Goal: Task Accomplishment & Management: Complete application form

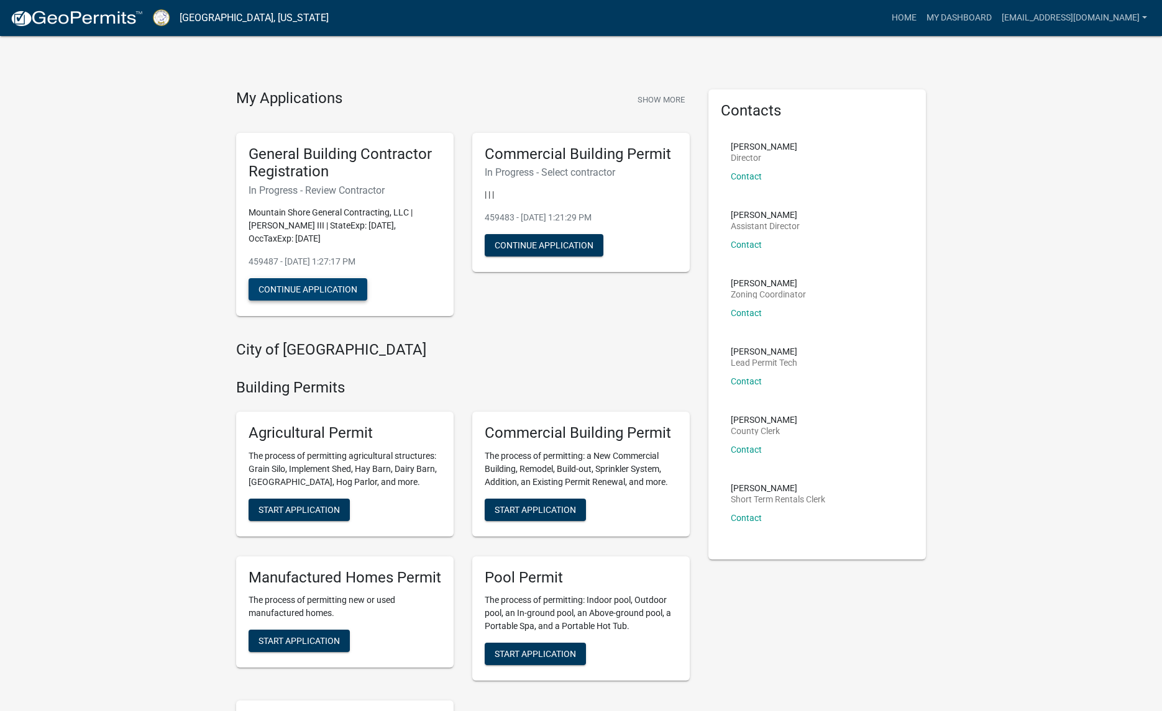
click at [312, 288] on button "Continue Application" at bounding box center [307, 289] width 119 height 22
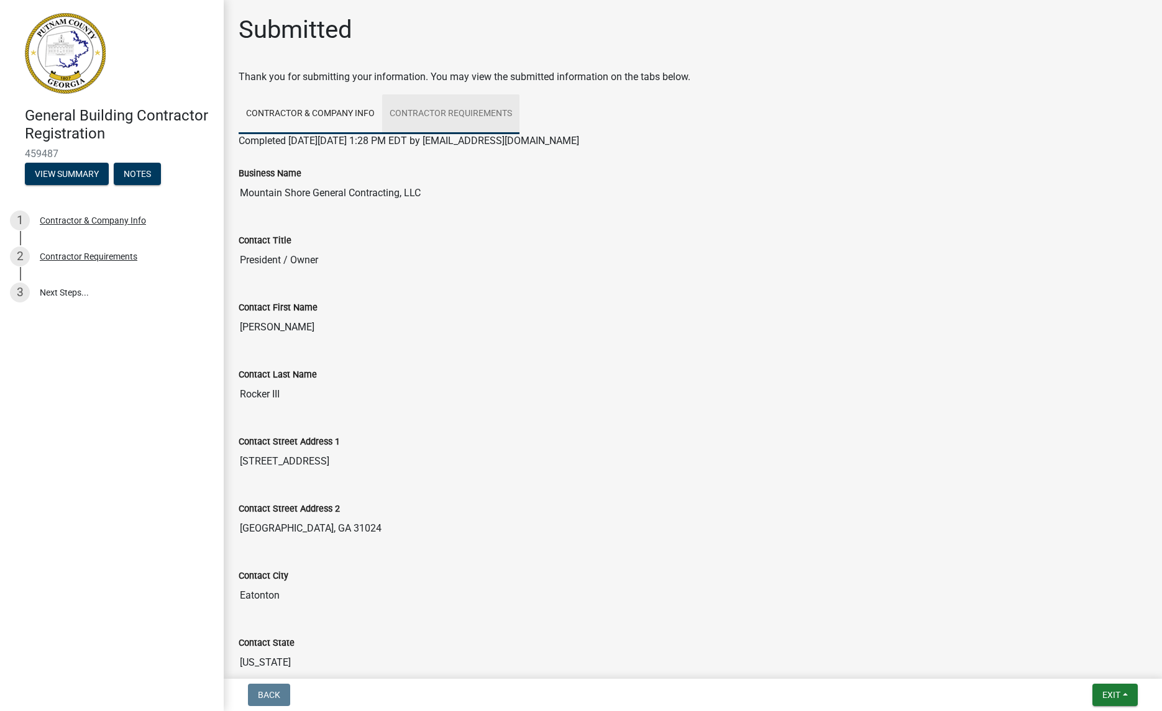
click at [470, 106] on link "Contractor Requirements" at bounding box center [450, 114] width 137 height 40
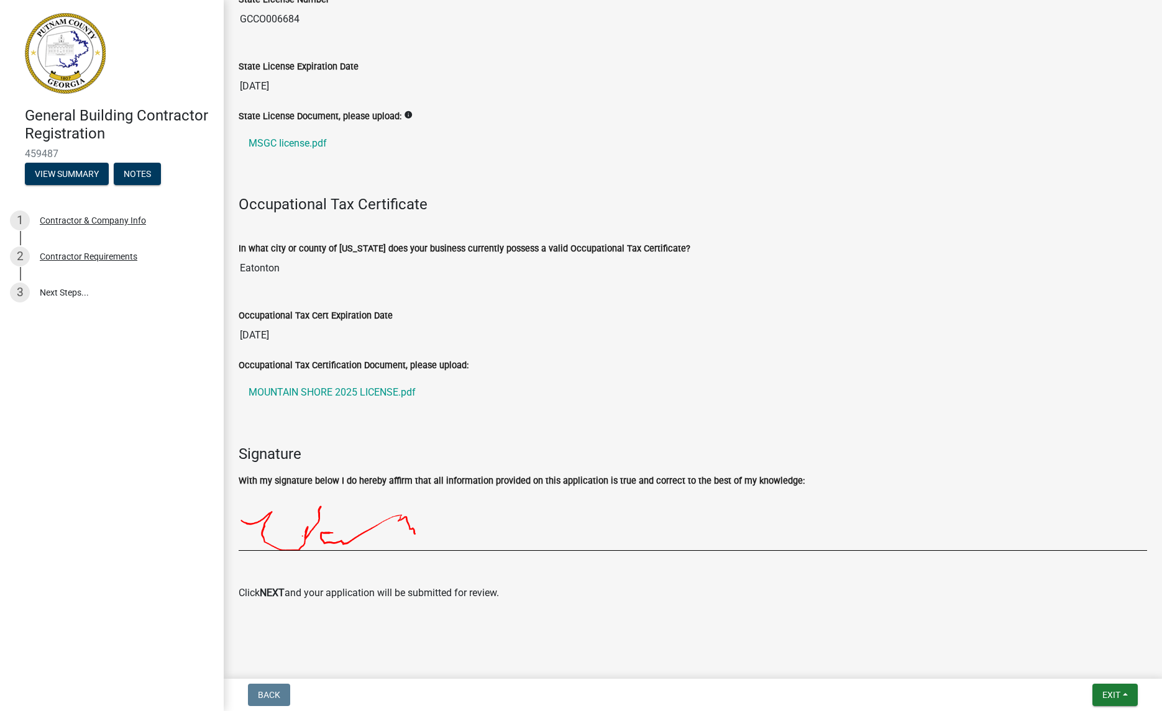
scroll to position [255, 0]
click at [1121, 696] on button "Exit" at bounding box center [1114, 695] width 45 height 22
click at [1047, 695] on div "Back Exit Save Save & Exit" at bounding box center [693, 695] width 918 height 22
click at [399, 585] on div "Click NEXT and your application will be submitted for review." at bounding box center [693, 581] width 908 height 40
click at [1099, 690] on button "Exit" at bounding box center [1114, 695] width 45 height 22
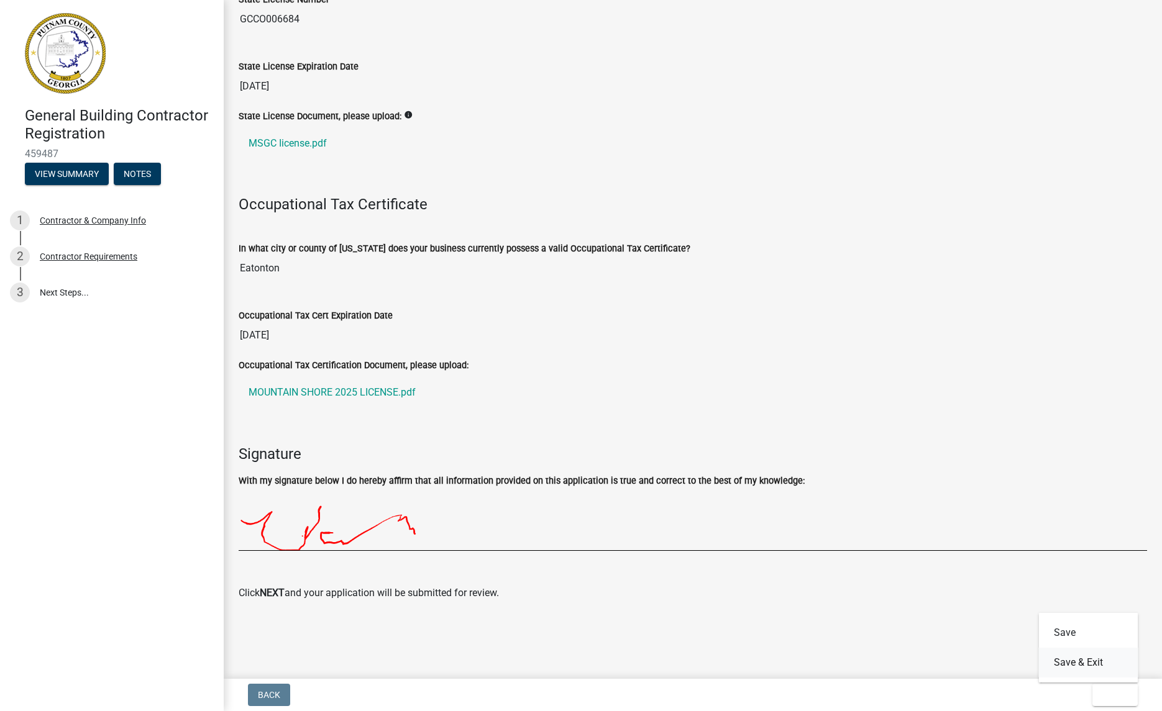
click at [1065, 657] on button "Save & Exit" at bounding box center [1088, 663] width 99 height 30
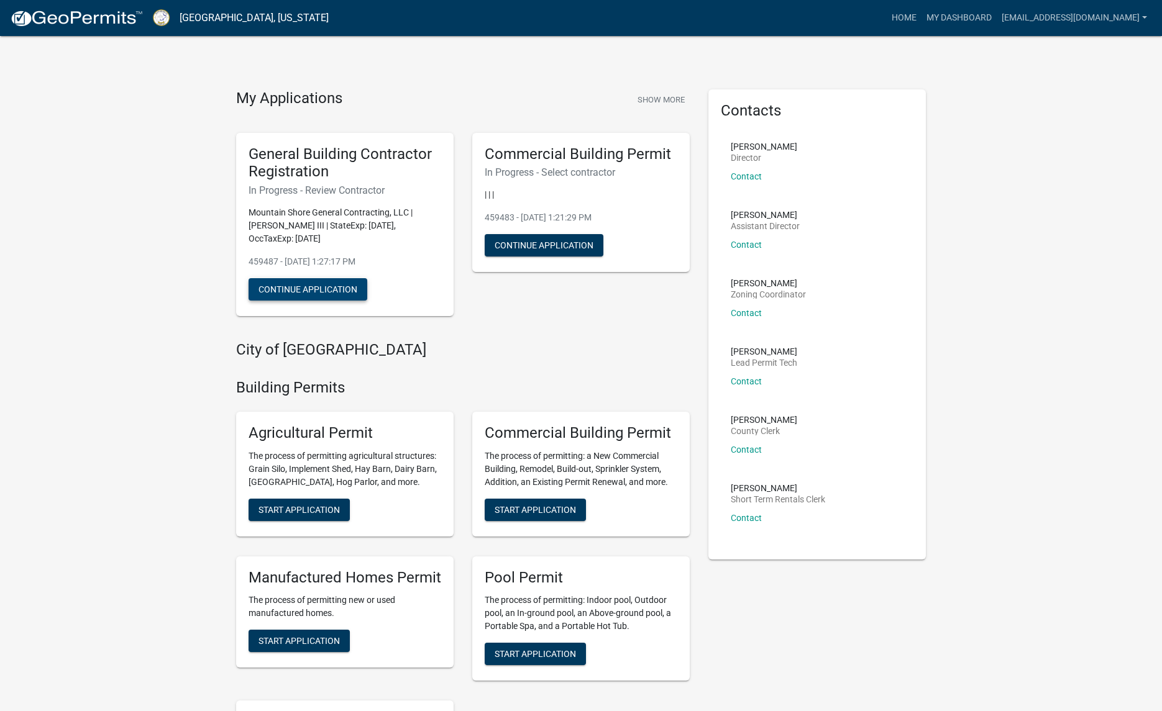
click at [333, 291] on button "Continue Application" at bounding box center [307, 289] width 119 height 22
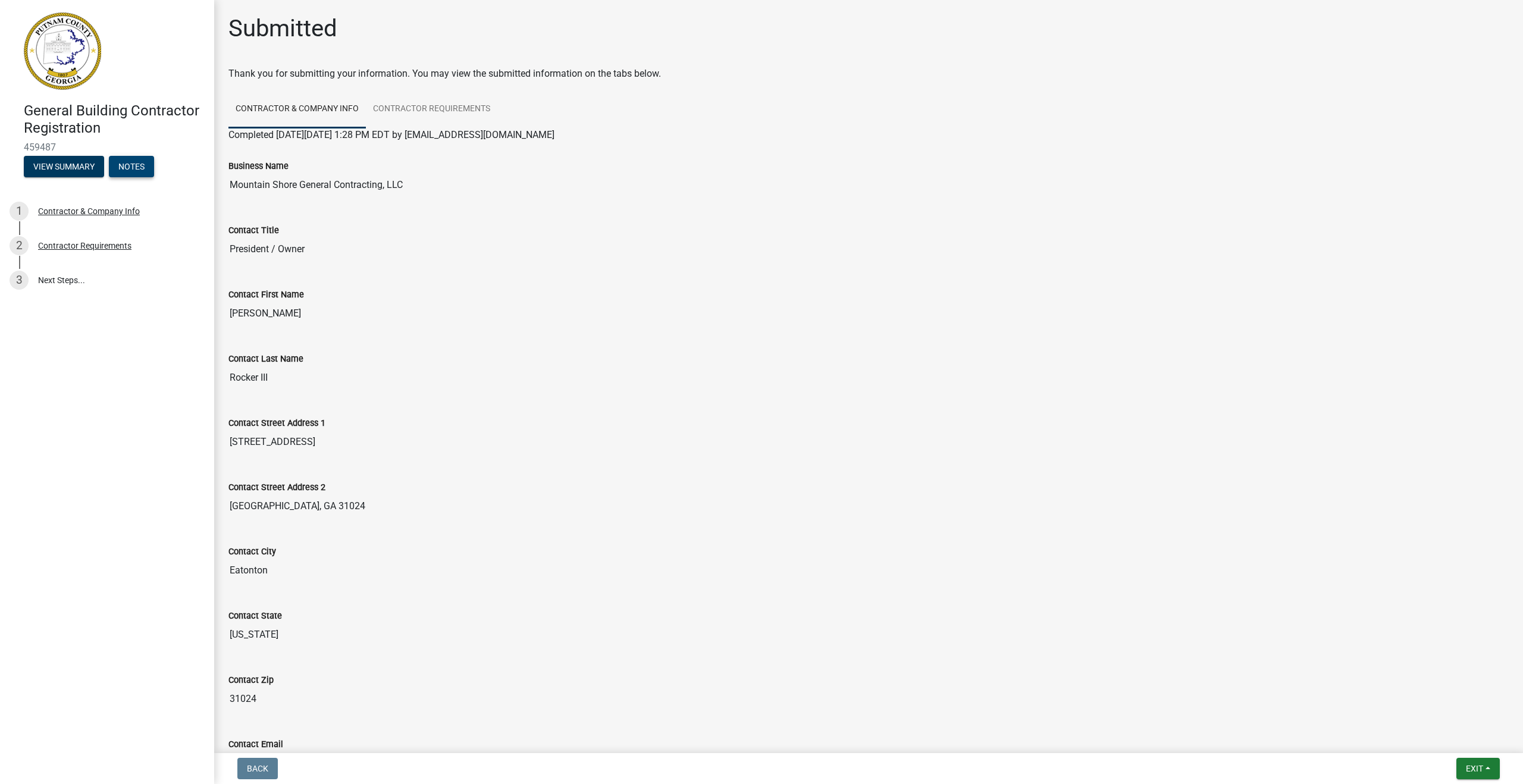
click at [128, 164] on button "Notes" at bounding box center [131, 167] width 45 height 21
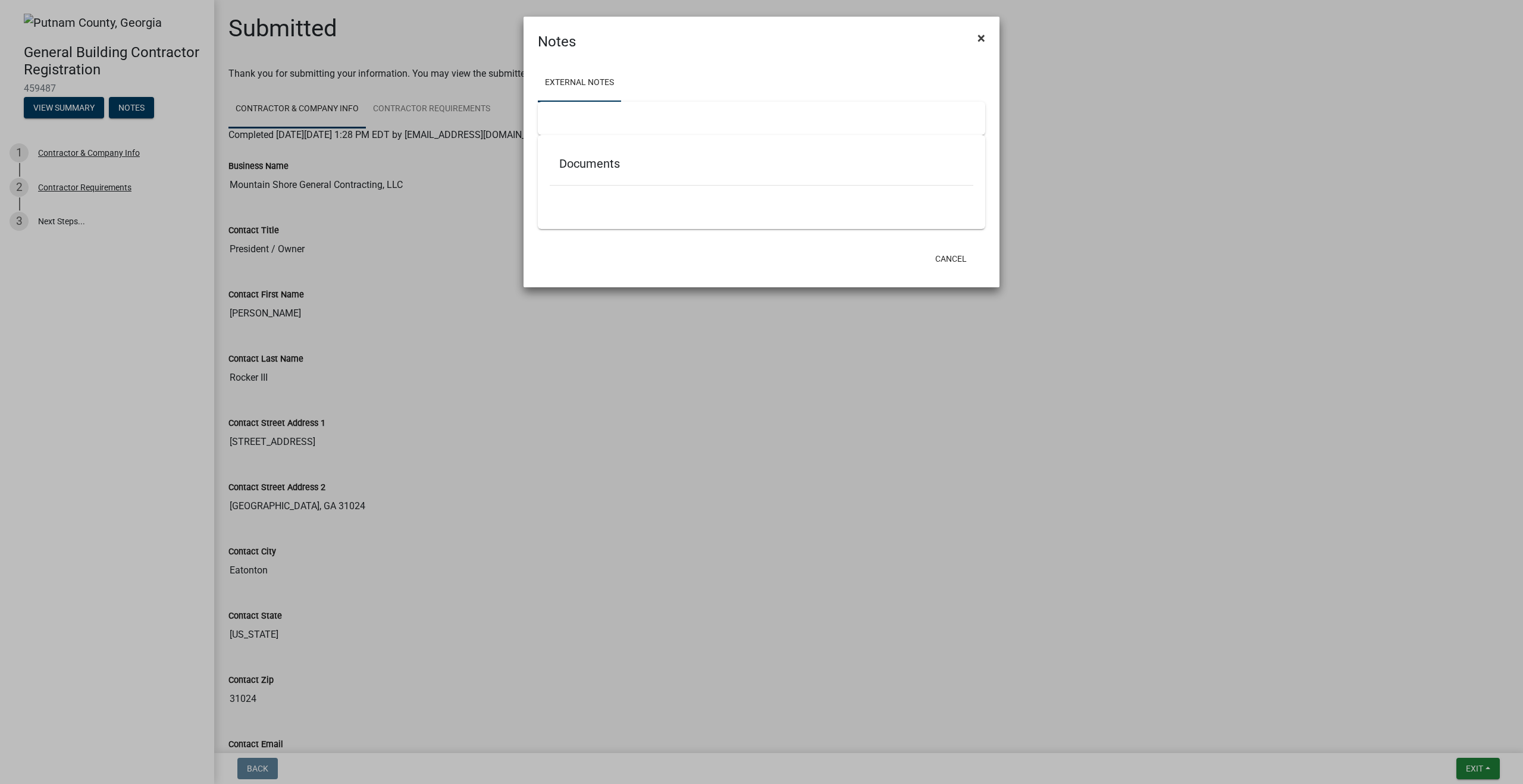
click at [987, 36] on button "×" at bounding box center [982, 37] width 27 height 34
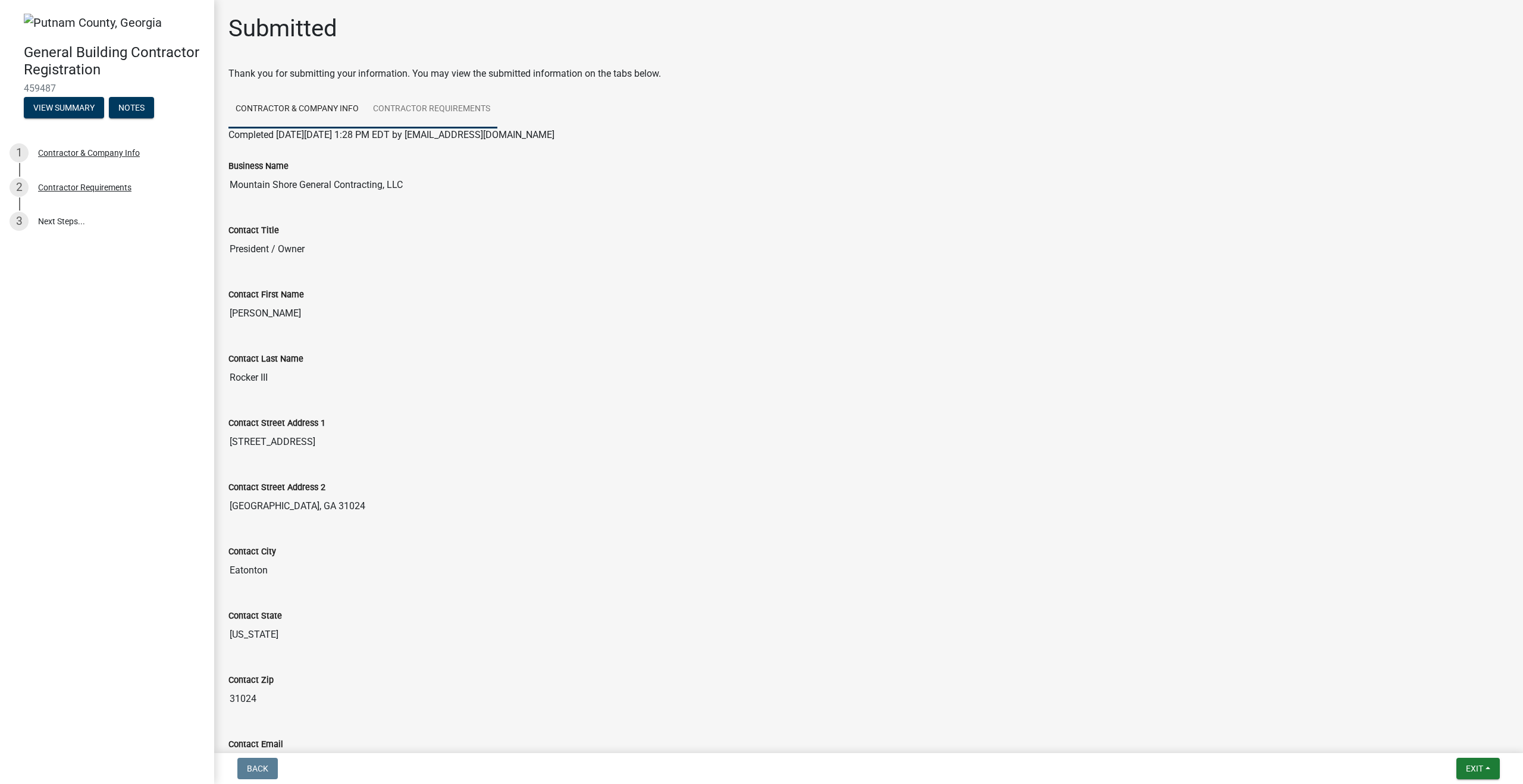
click at [438, 107] on link "Contractor Requirements" at bounding box center [431, 109] width 131 height 38
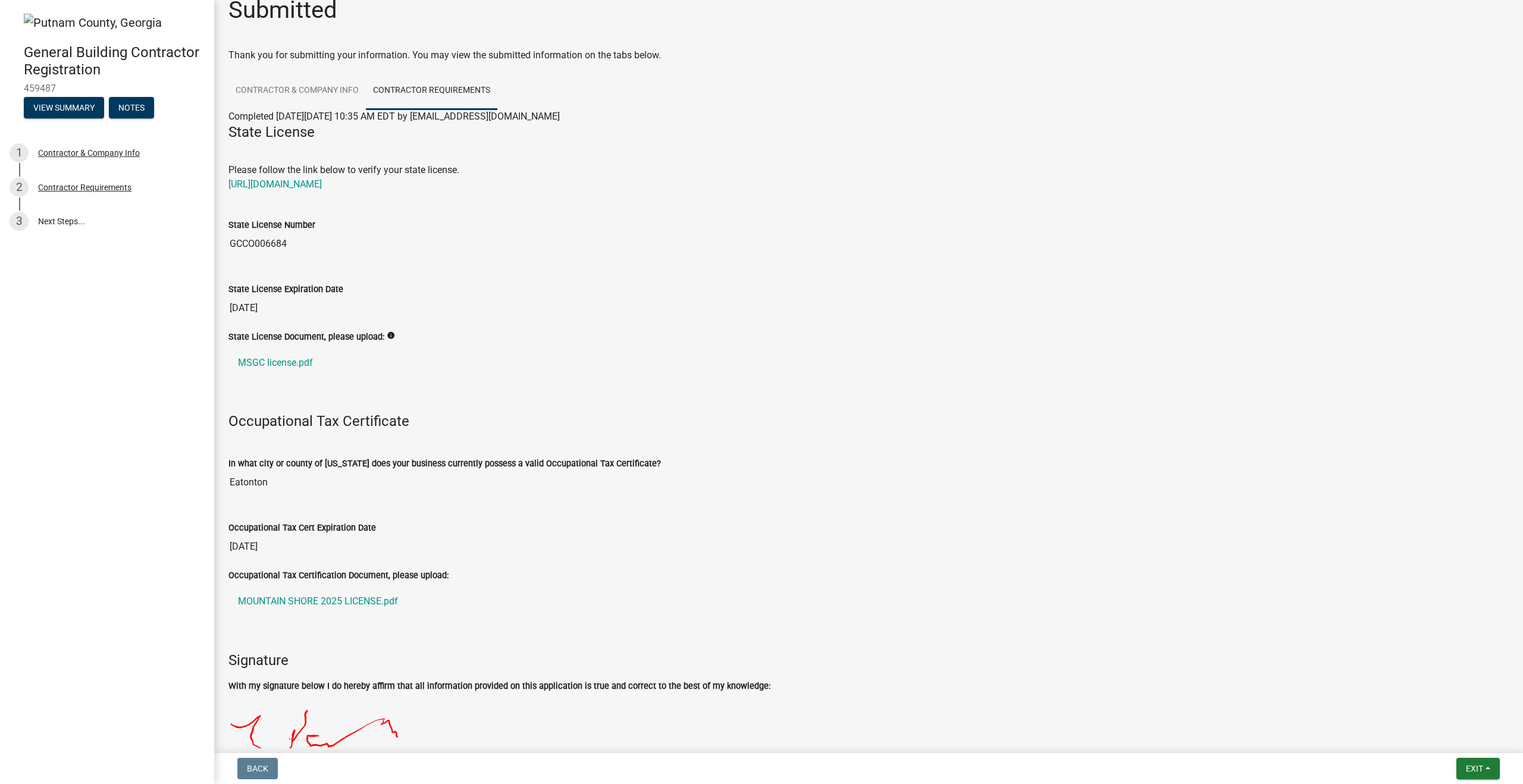
scroll to position [19, 0]
click at [322, 183] on link "[URL][DOMAIN_NAME]" at bounding box center [276, 183] width 94 height 11
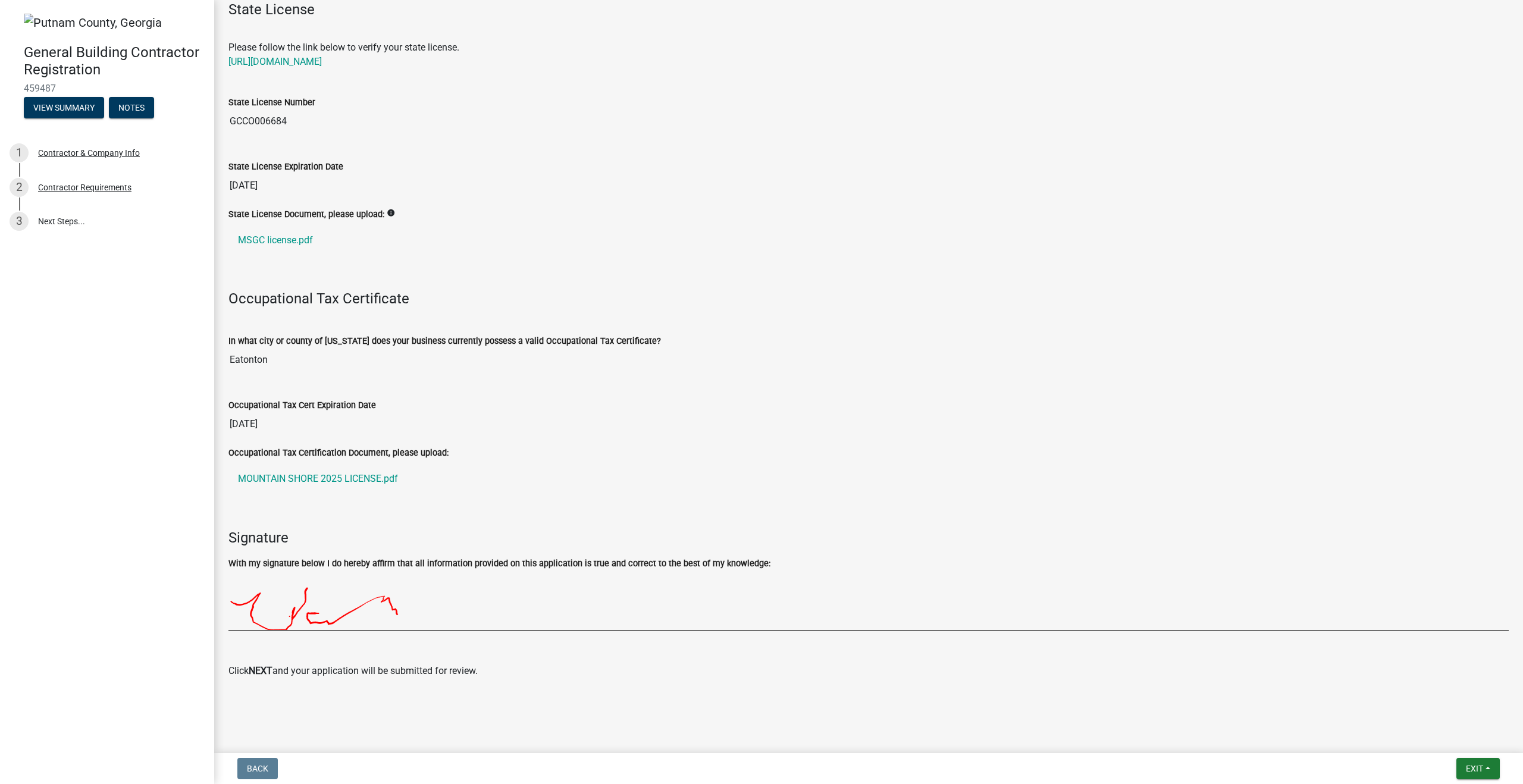
scroll to position [0, 0]
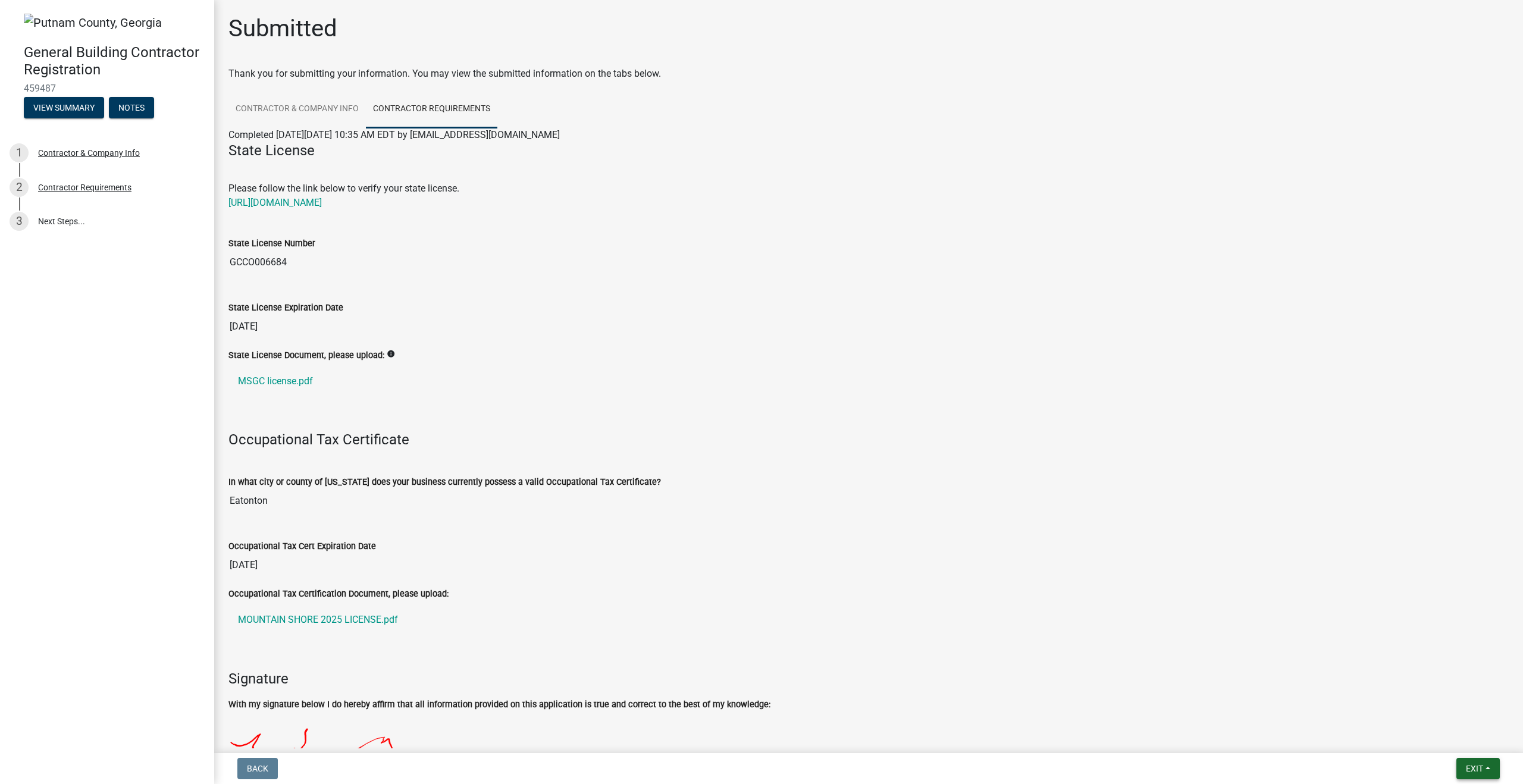
click at [1112, 681] on span "Exit" at bounding box center [1475, 769] width 17 height 10
click at [1112, 681] on button "Save & Exit" at bounding box center [1452, 737] width 95 height 29
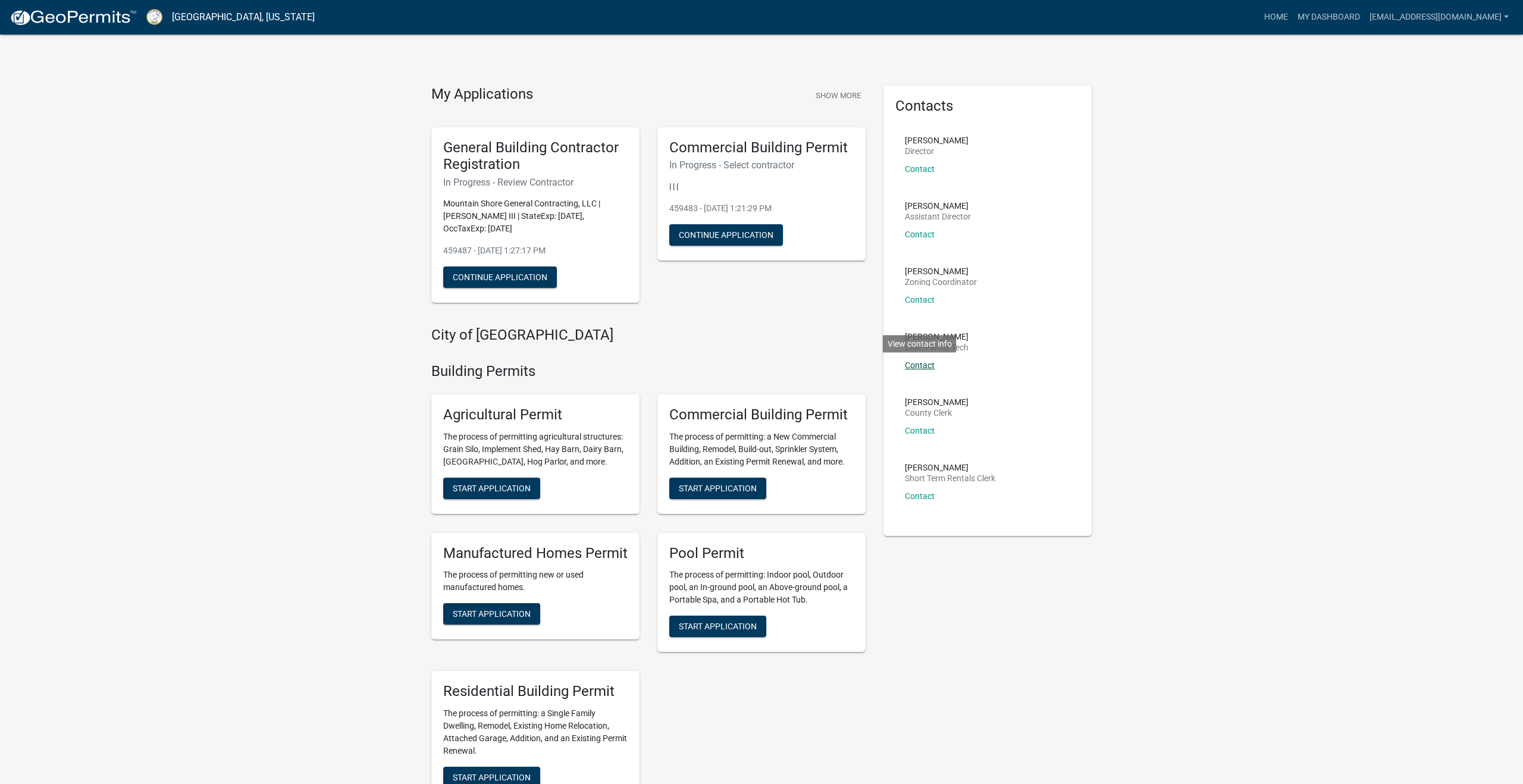
click at [921, 364] on link "Contact" at bounding box center [920, 365] width 30 height 10
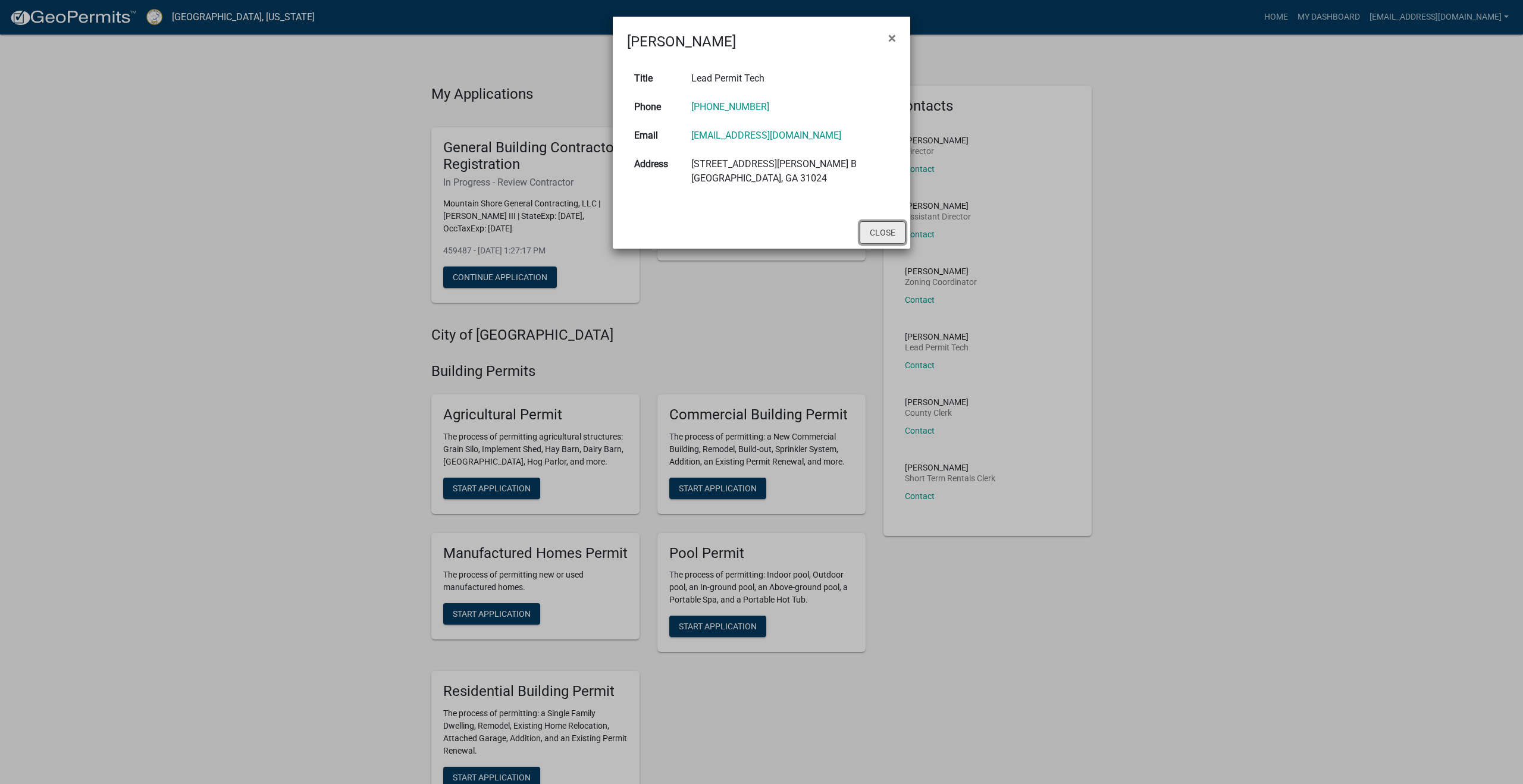
click at [878, 241] on button "Close" at bounding box center [883, 233] width 46 height 23
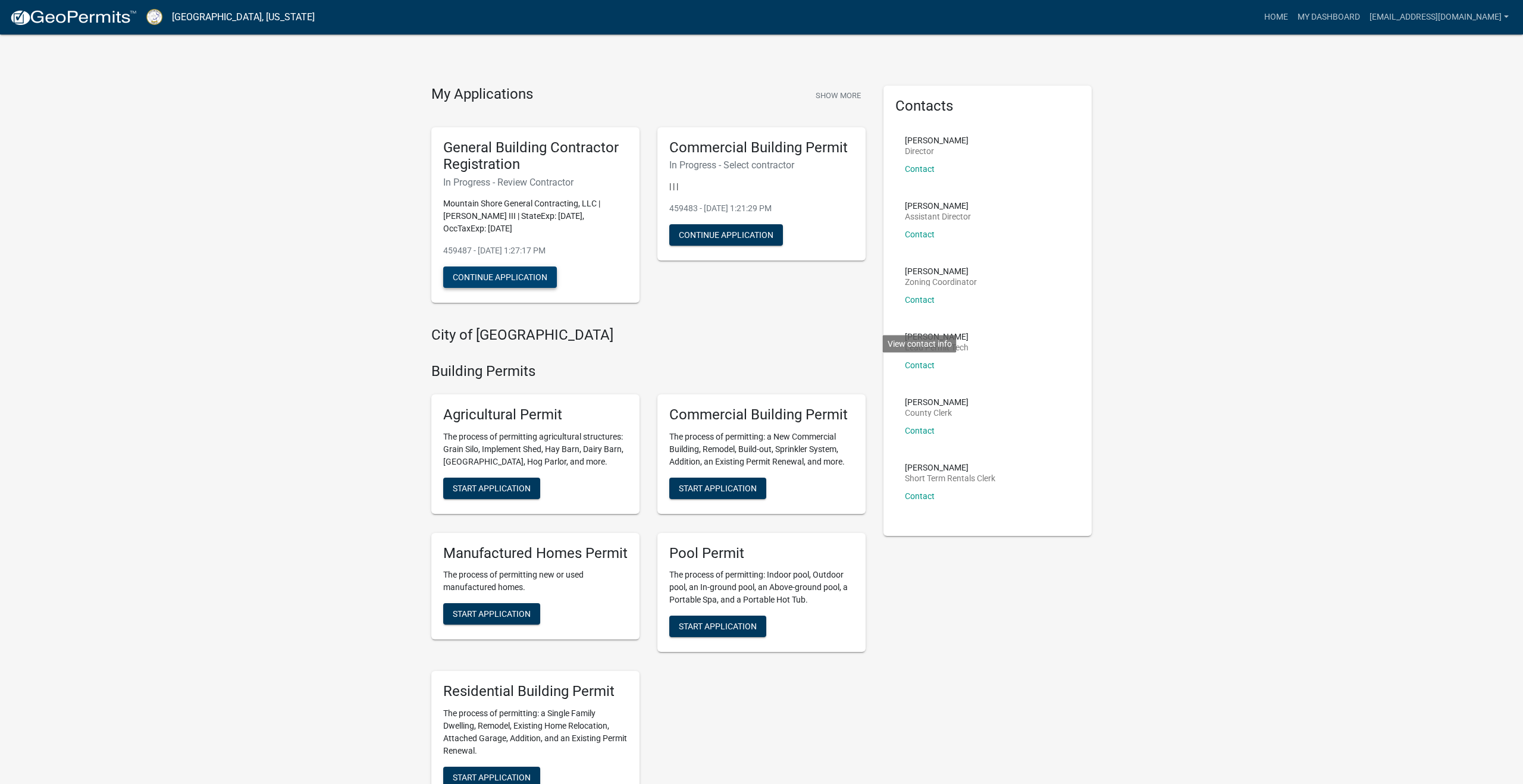
click at [492, 274] on button "Continue Application" at bounding box center [500, 277] width 114 height 21
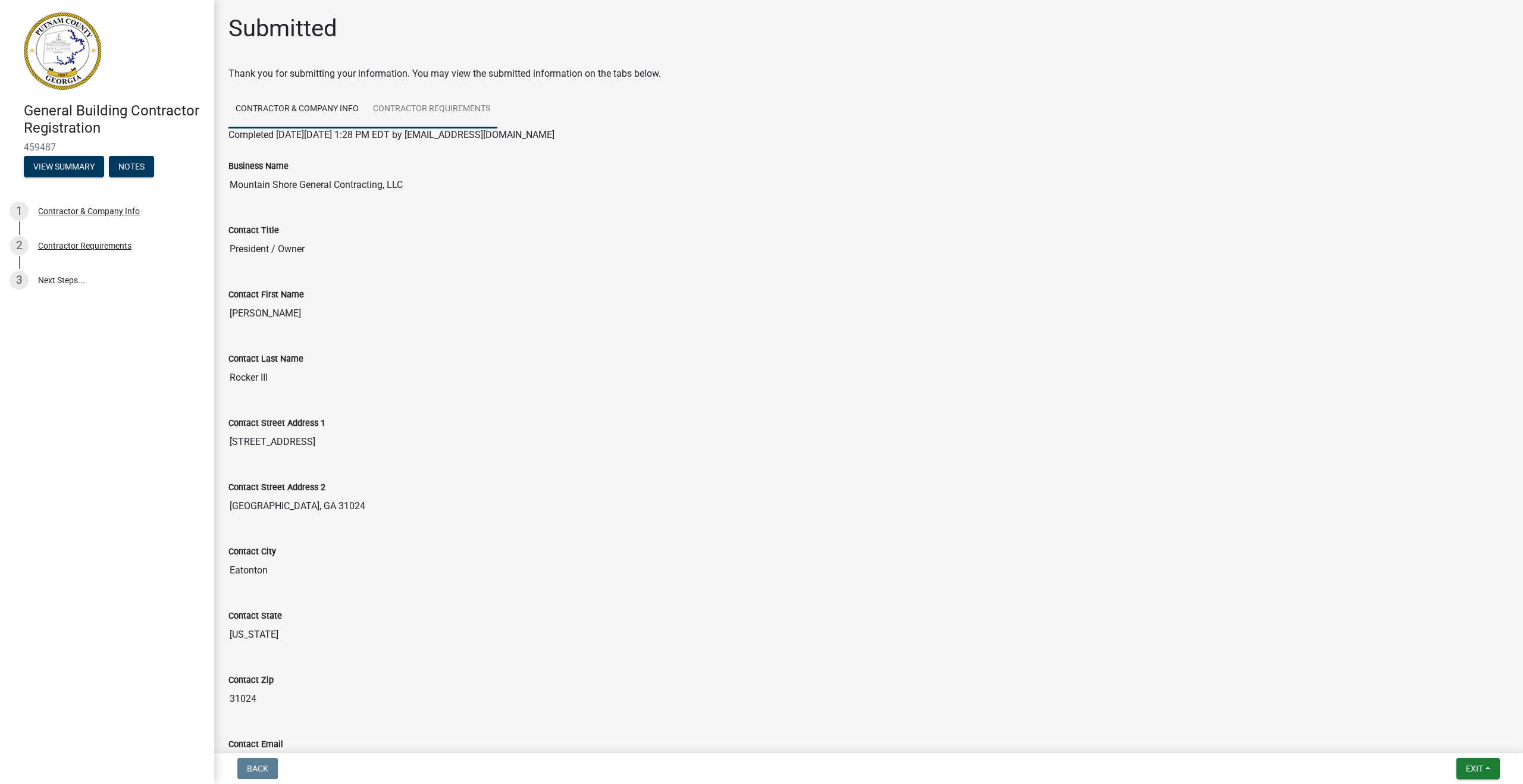
click at [433, 109] on link "Contractor Requirements" at bounding box center [431, 109] width 131 height 38
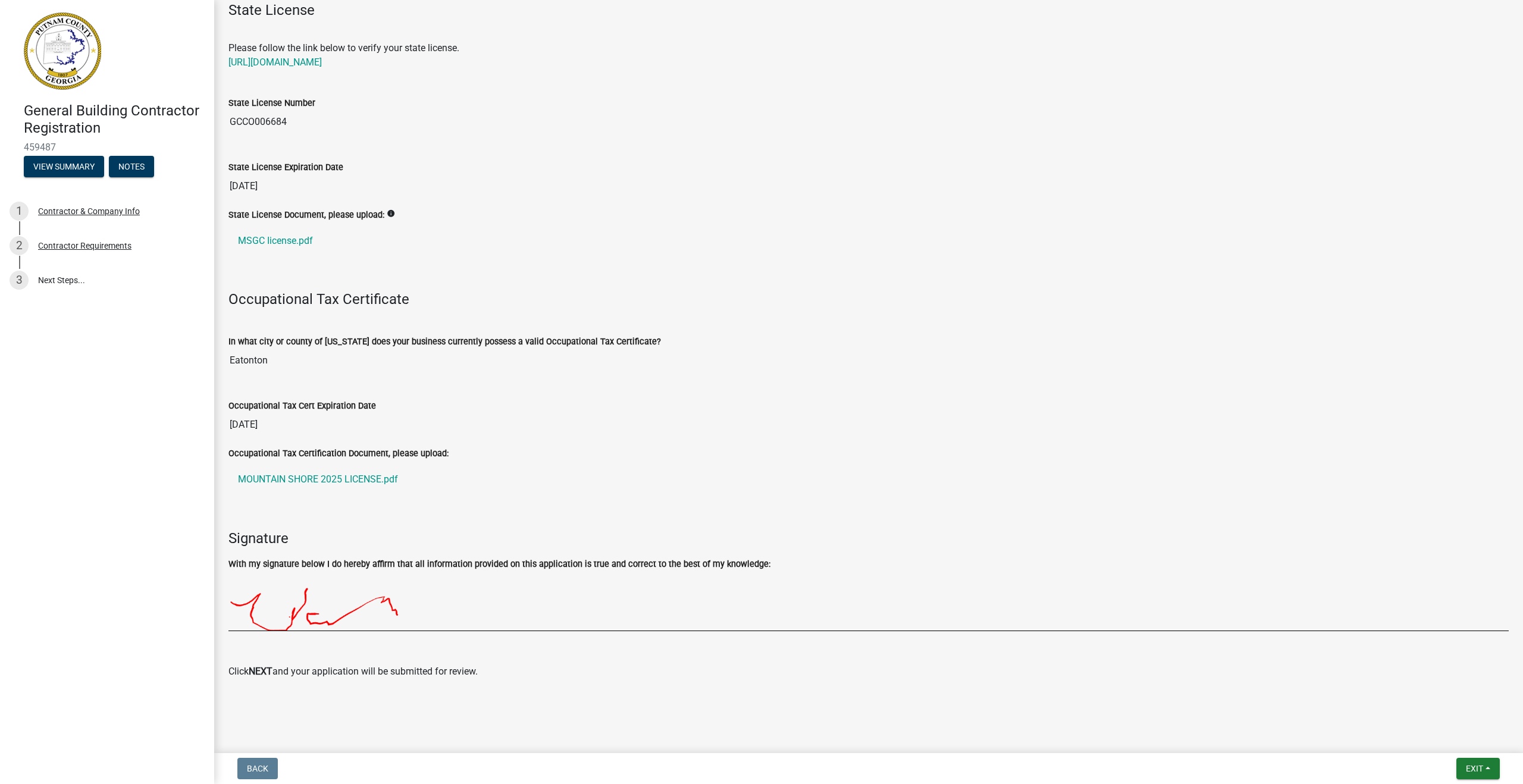
scroll to position [141, 0]
click at [73, 171] on button "View Summary" at bounding box center [64, 167] width 80 height 21
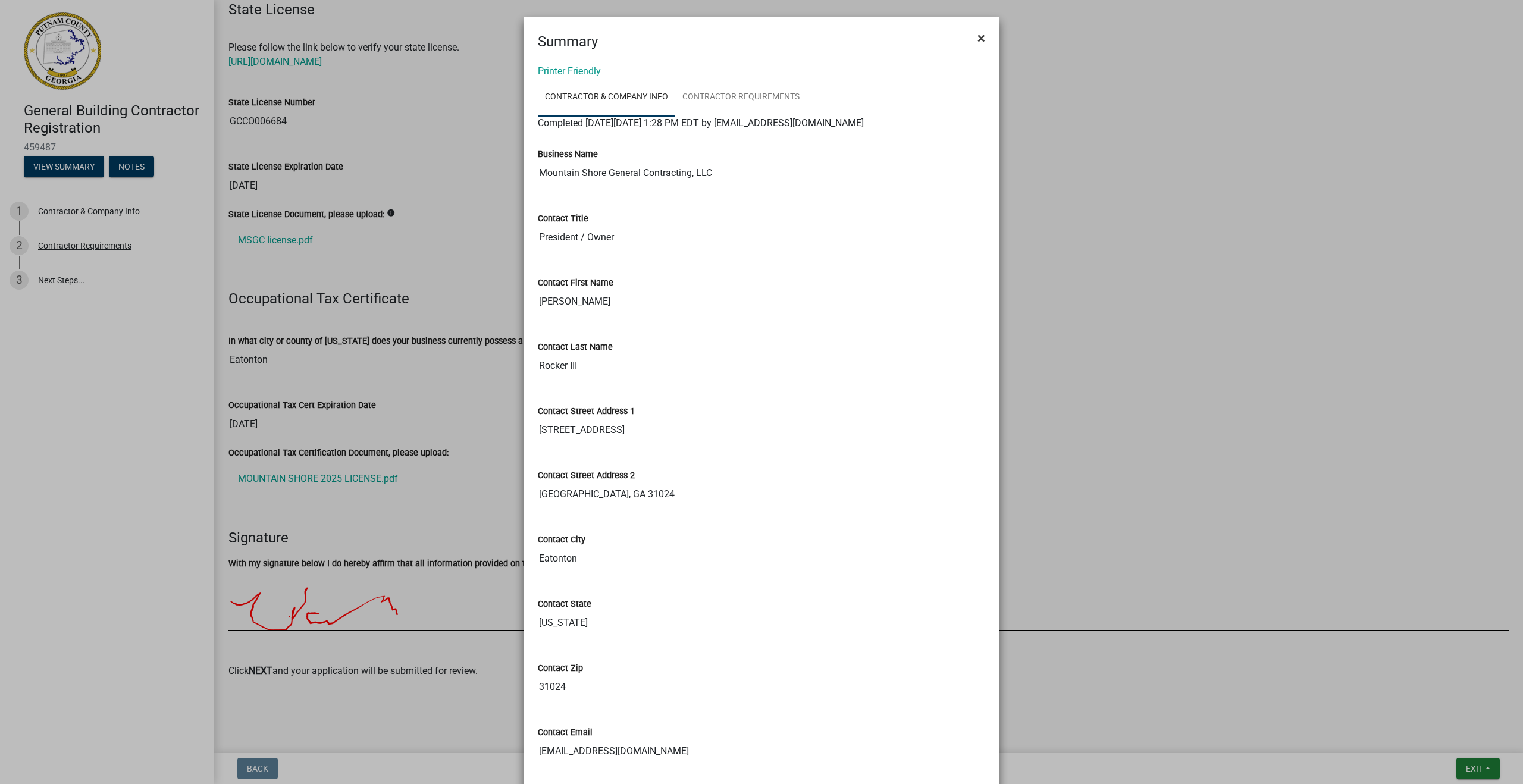
click at [986, 37] on button "×" at bounding box center [982, 37] width 27 height 34
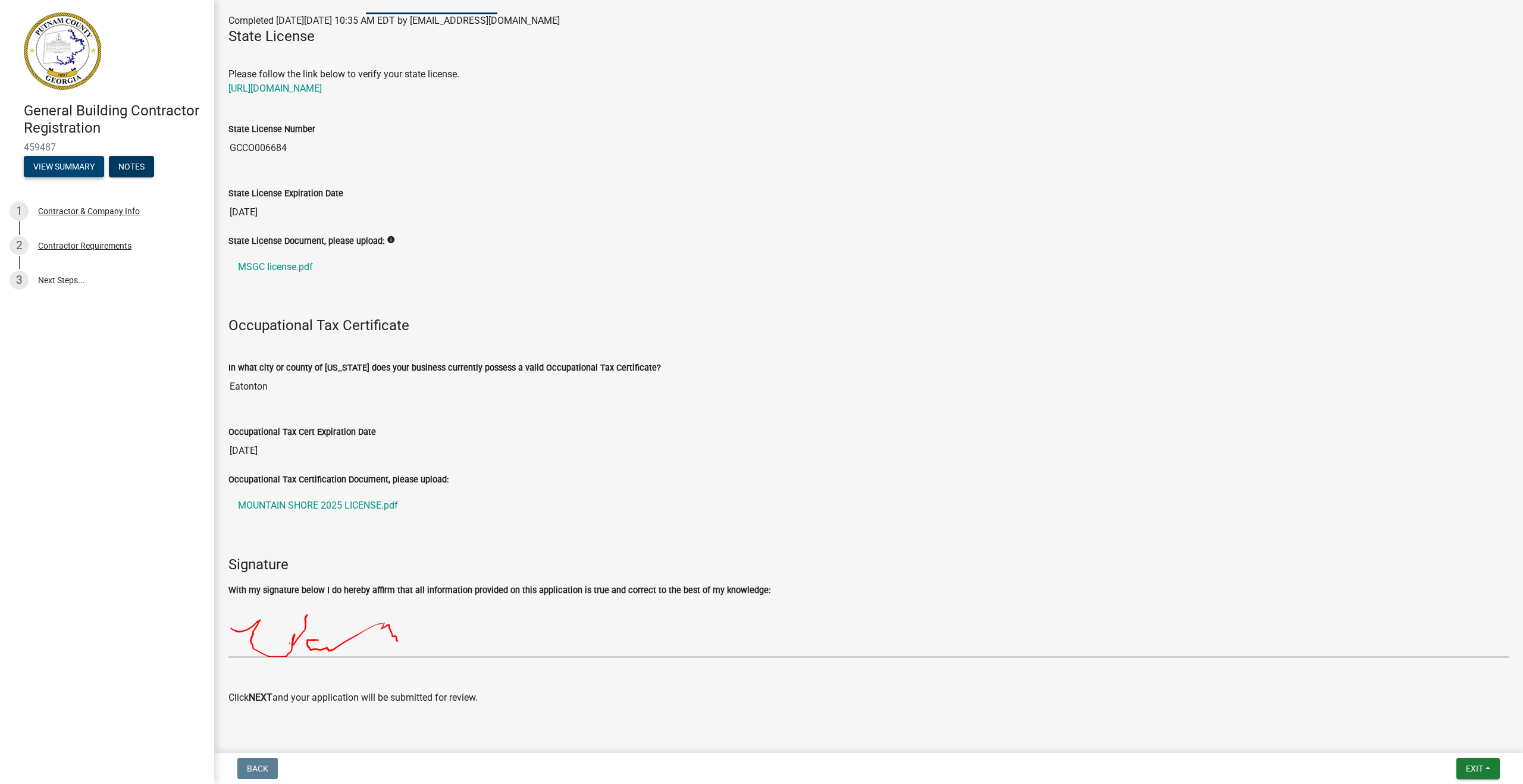
scroll to position [0, 0]
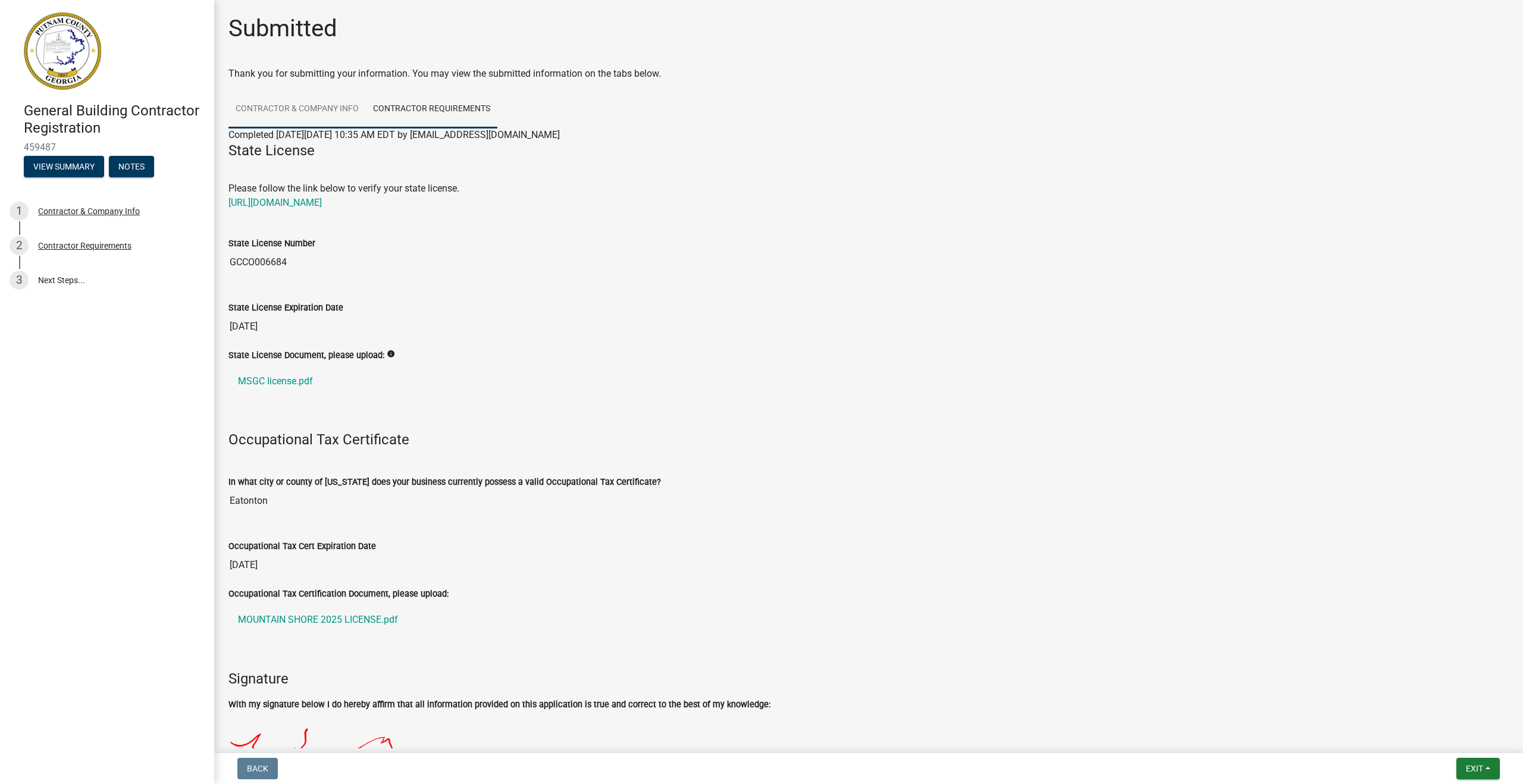
click at [333, 109] on link "Contractor & Company Info" at bounding box center [297, 109] width 137 height 38
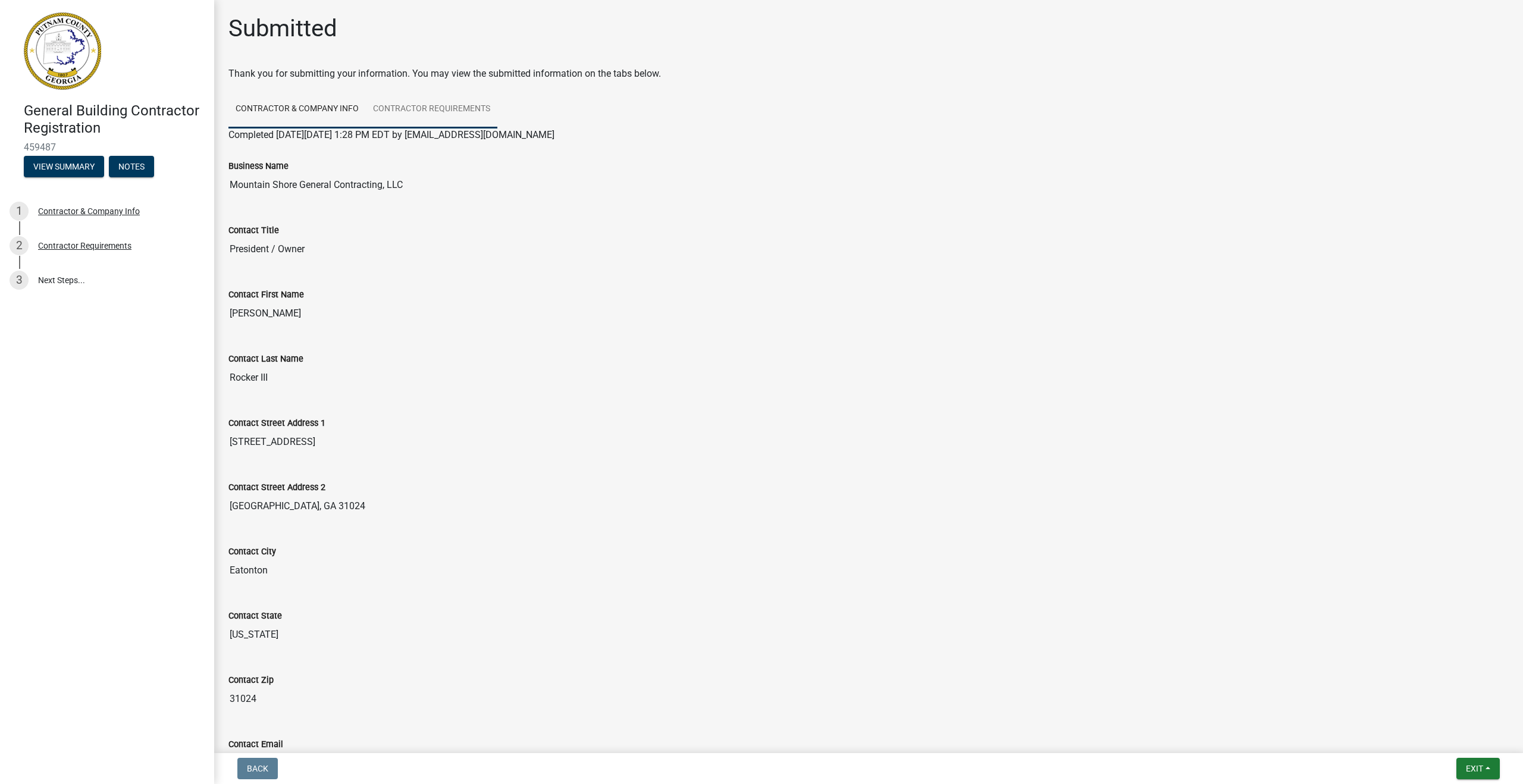
click at [448, 109] on link "Contractor Requirements" at bounding box center [431, 109] width 131 height 38
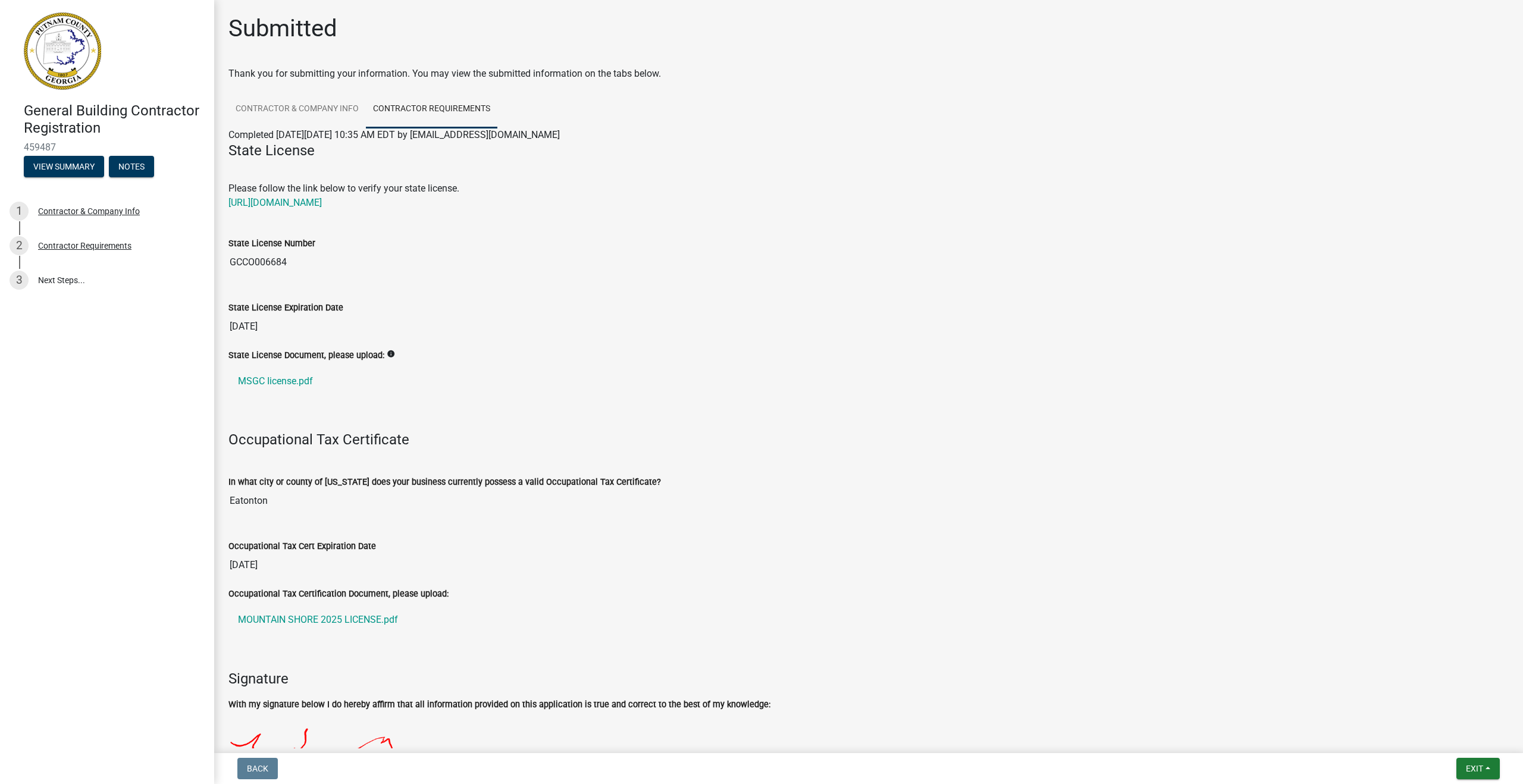
scroll to position [141, 0]
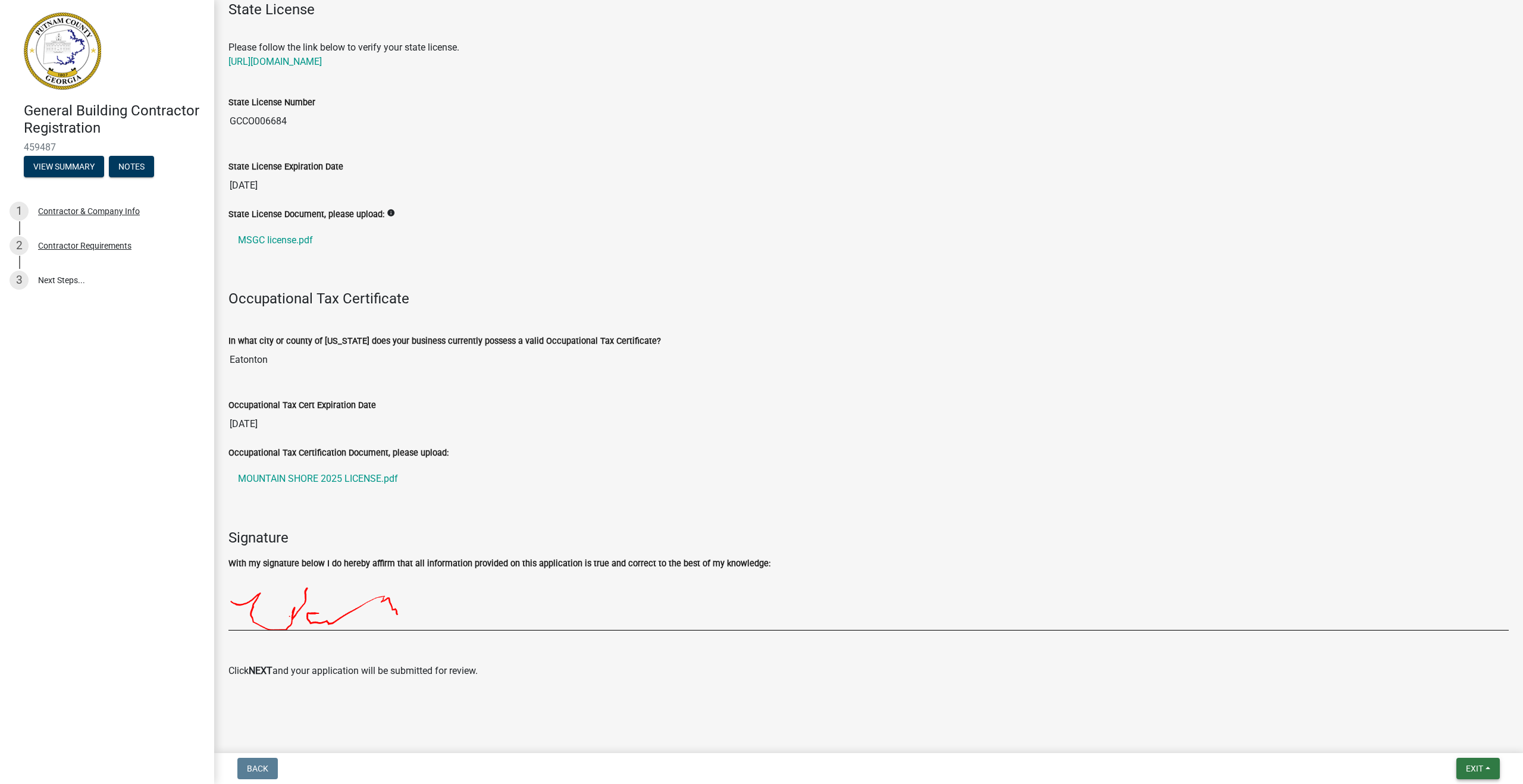
click at [1112, 681] on button "Exit" at bounding box center [1478, 768] width 43 height 21
click at [1112, 681] on main "Submitted Thank you for submitting your information. You may view the submitted…" at bounding box center [869, 373] width 1309 height 748
click at [1112, 681] on button "Exit" at bounding box center [1478, 768] width 43 height 21
click at [1112, 681] on button "Save & Exit" at bounding box center [1452, 737] width 95 height 29
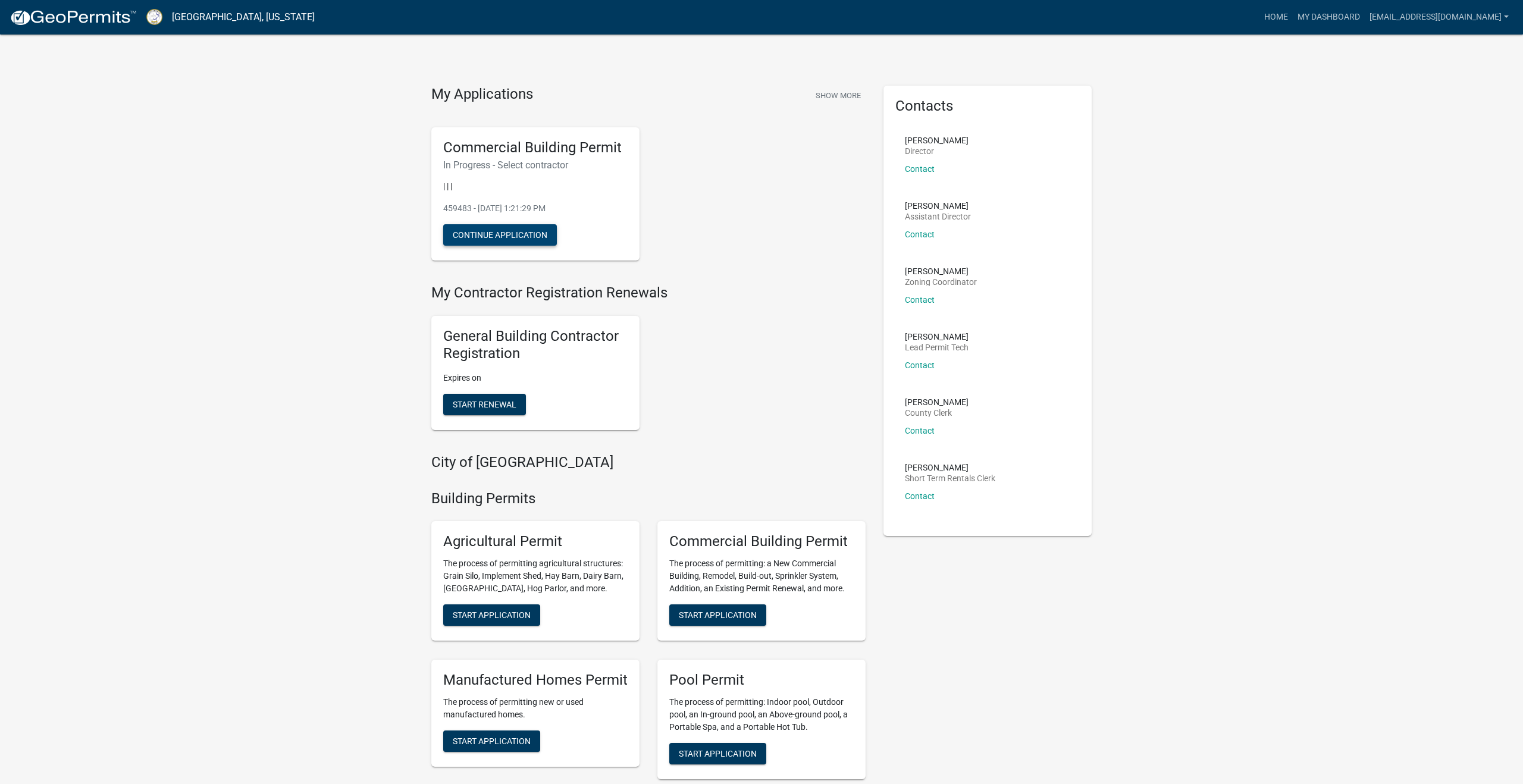
click at [515, 239] on button "Continue Application" at bounding box center [500, 235] width 114 height 21
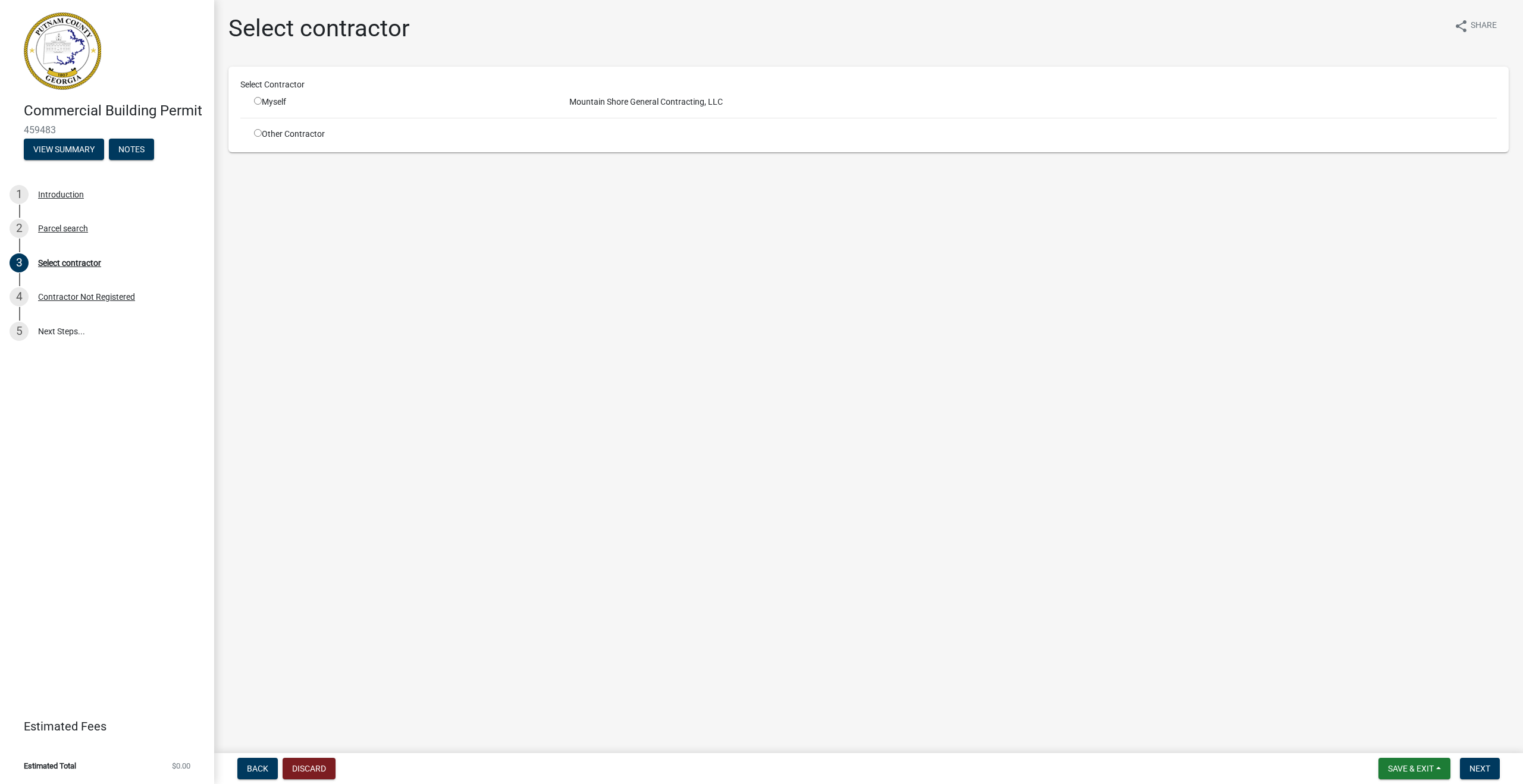
click at [257, 101] on input "radio" at bounding box center [258, 101] width 8 height 8
radio input "true"
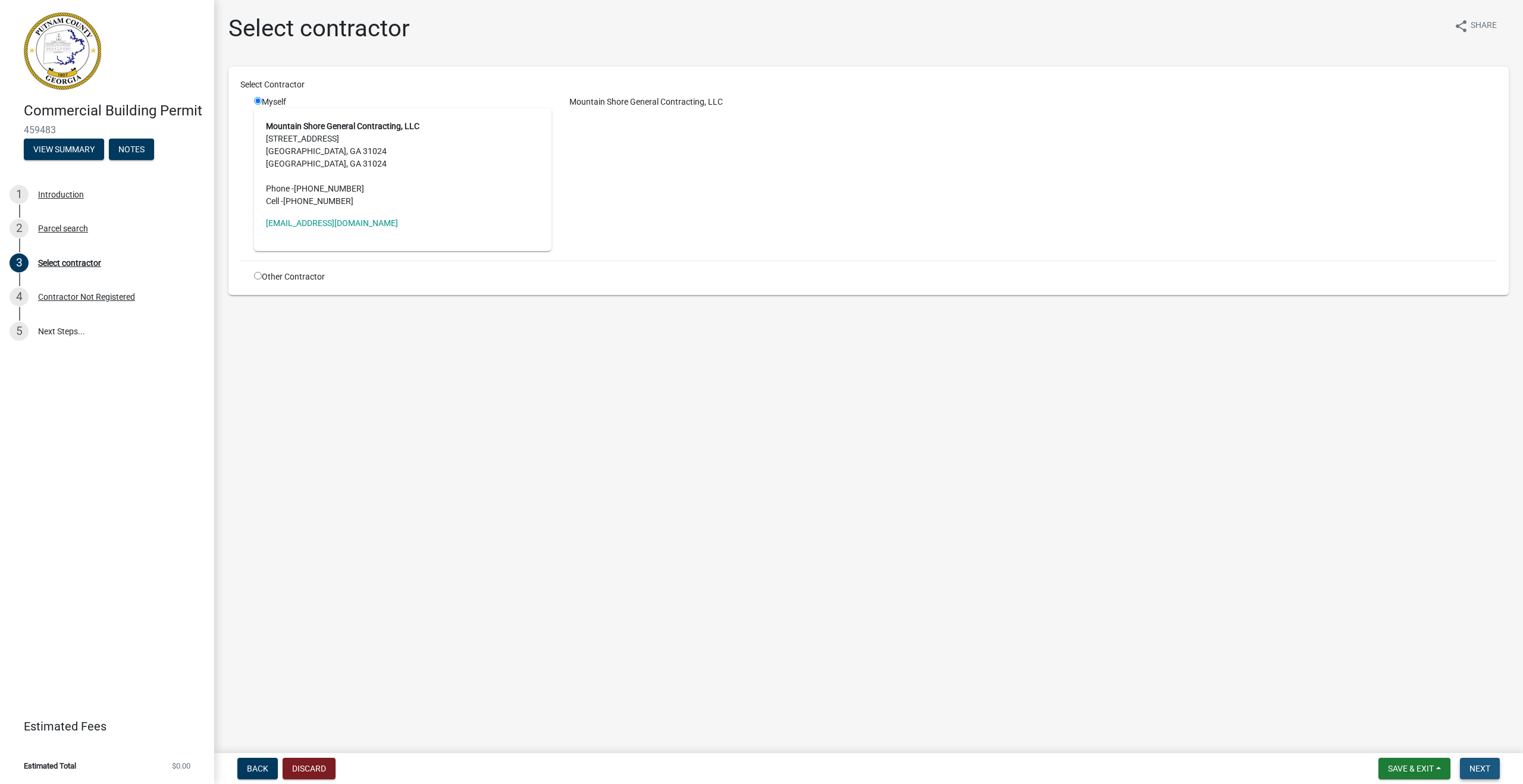
drag, startPoint x: 1488, startPoint y: 770, endPoint x: 1369, endPoint y: 721, distance: 128.7
click at [1487, 770] on span "Next" at bounding box center [1480, 769] width 21 height 10
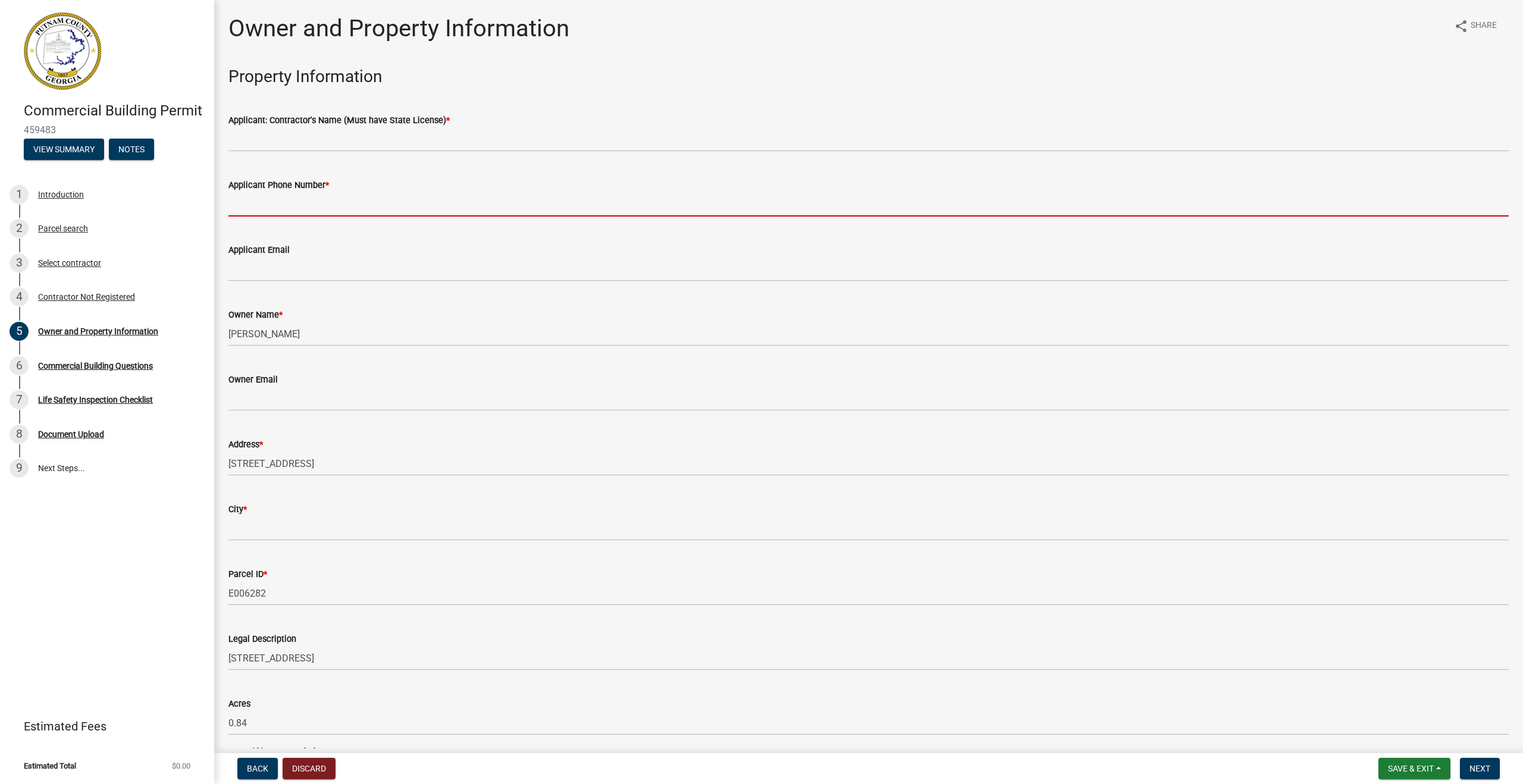
click at [291, 210] on input "Applicant Phone Number *" at bounding box center [869, 204] width 1281 height 24
type input "9124331437"
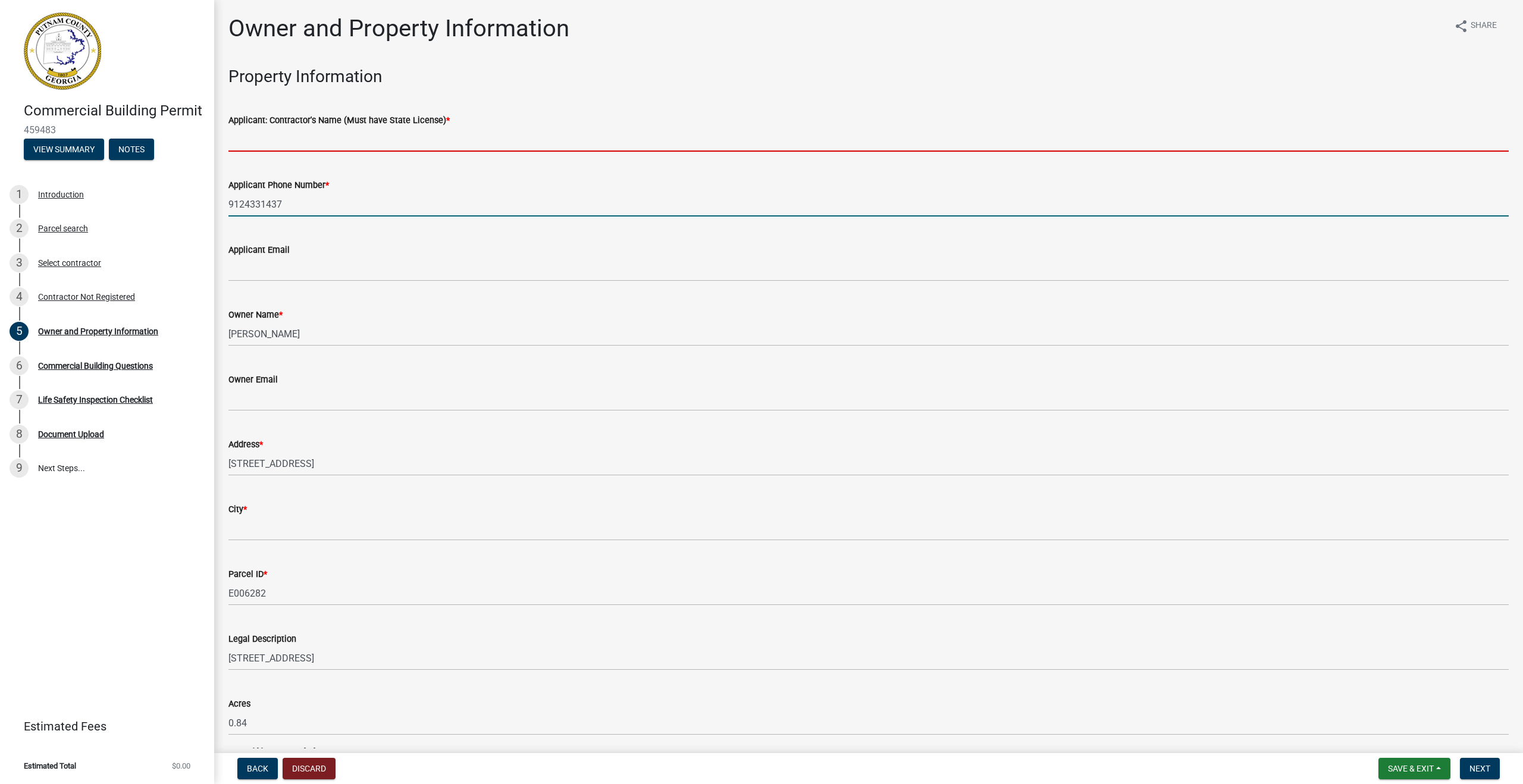
type input "Caribbean Breeze International, LLC"
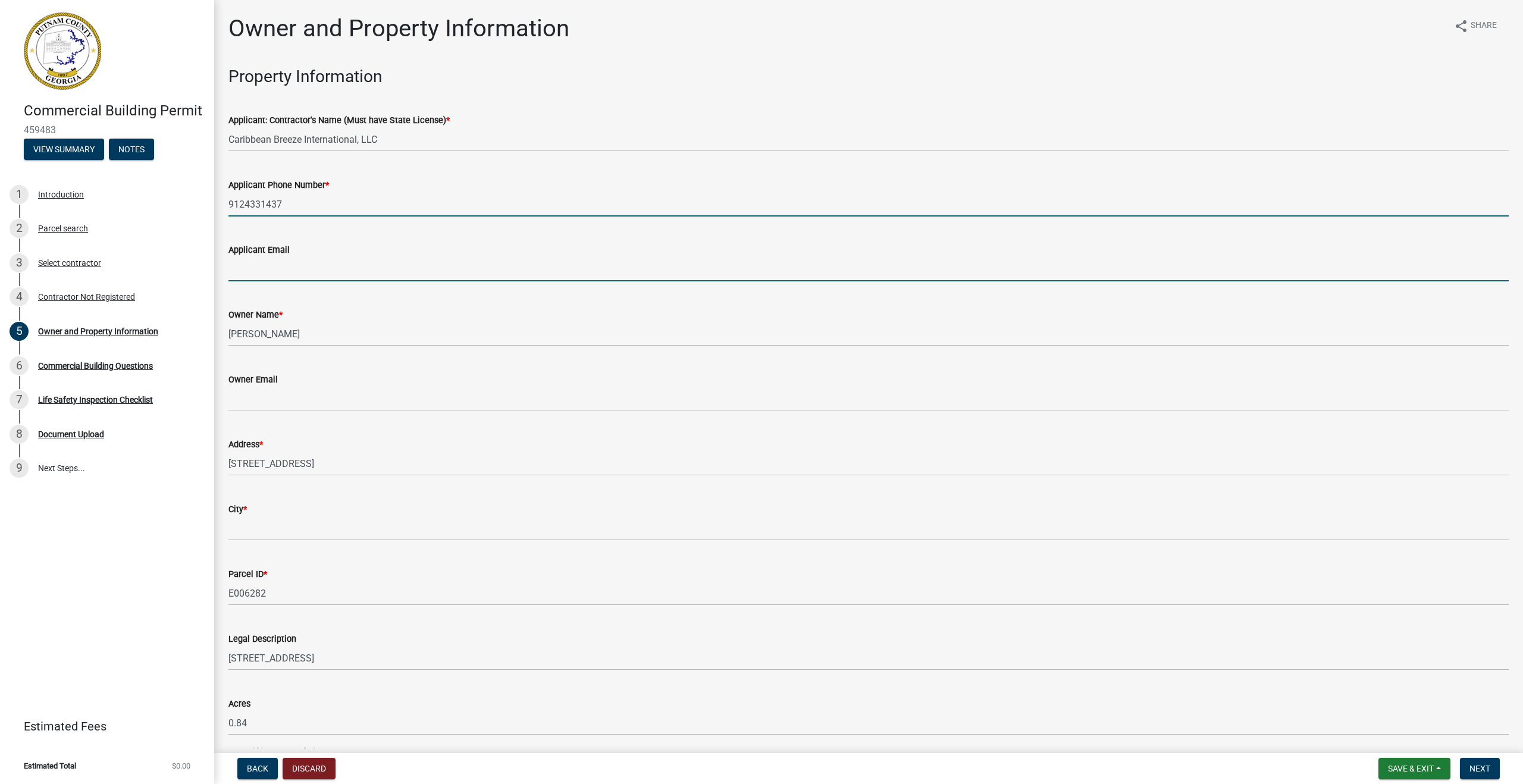
type input "[EMAIL_ADDRESS][DOMAIN_NAME]"
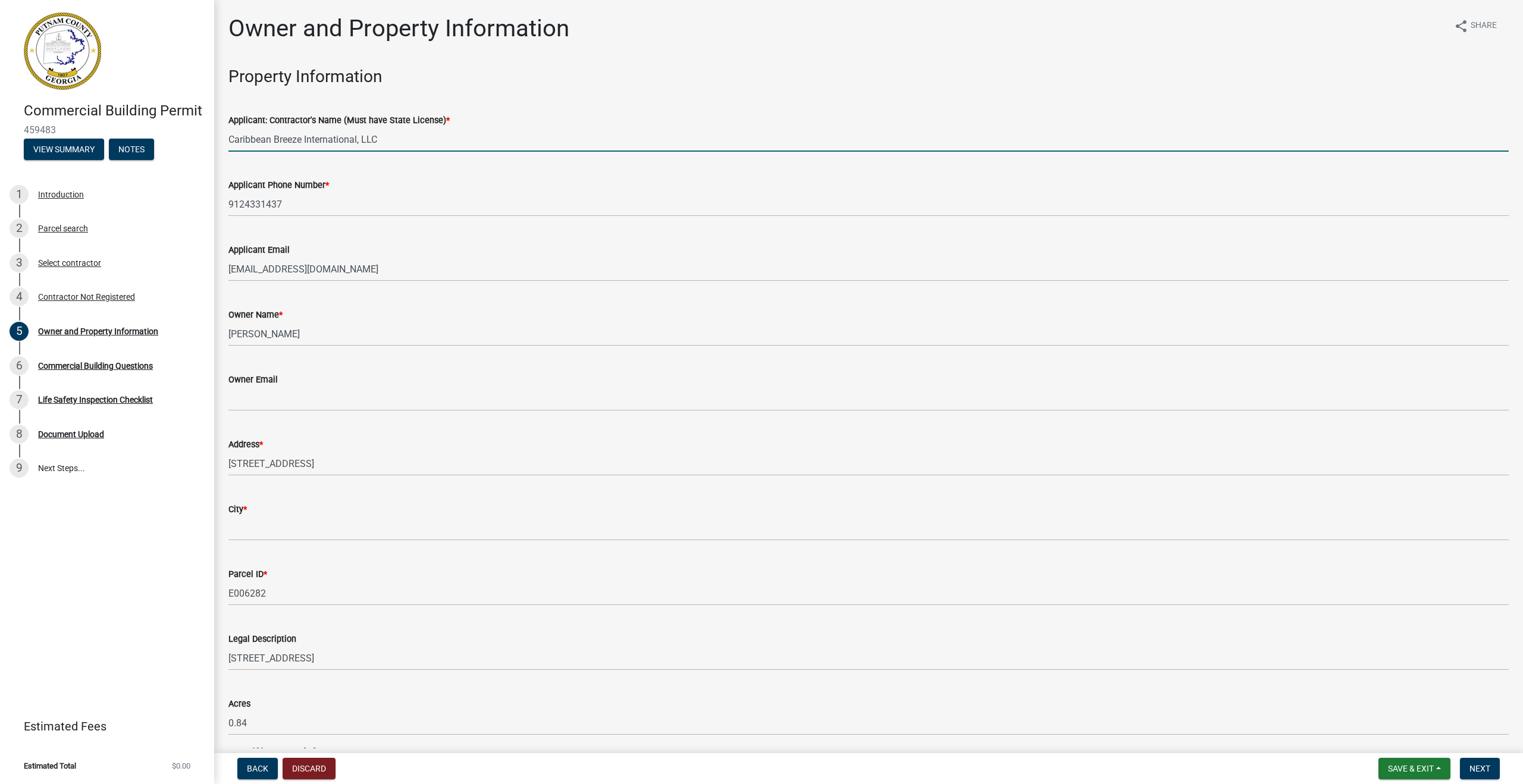
drag, startPoint x: 401, startPoint y: 139, endPoint x: 230, endPoint y: 132, distance: 171.1
click at [230, 132] on input "Caribbean Breeze International, LLC" at bounding box center [869, 139] width 1281 height 24
type input "Mountain Shore General Contracting, LLC"
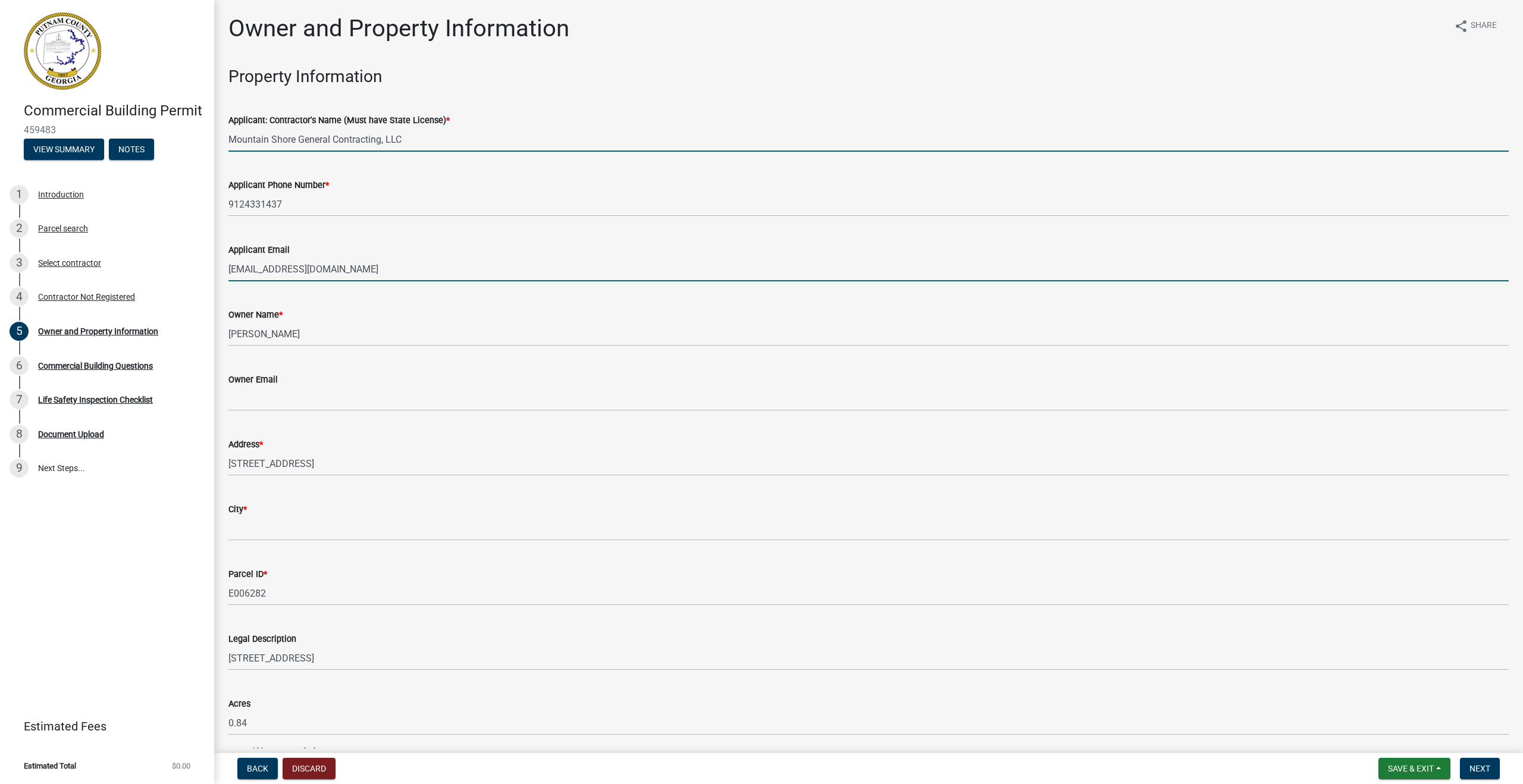
click at [390, 272] on input "[EMAIL_ADDRESS][DOMAIN_NAME]" at bounding box center [869, 268] width 1281 height 24
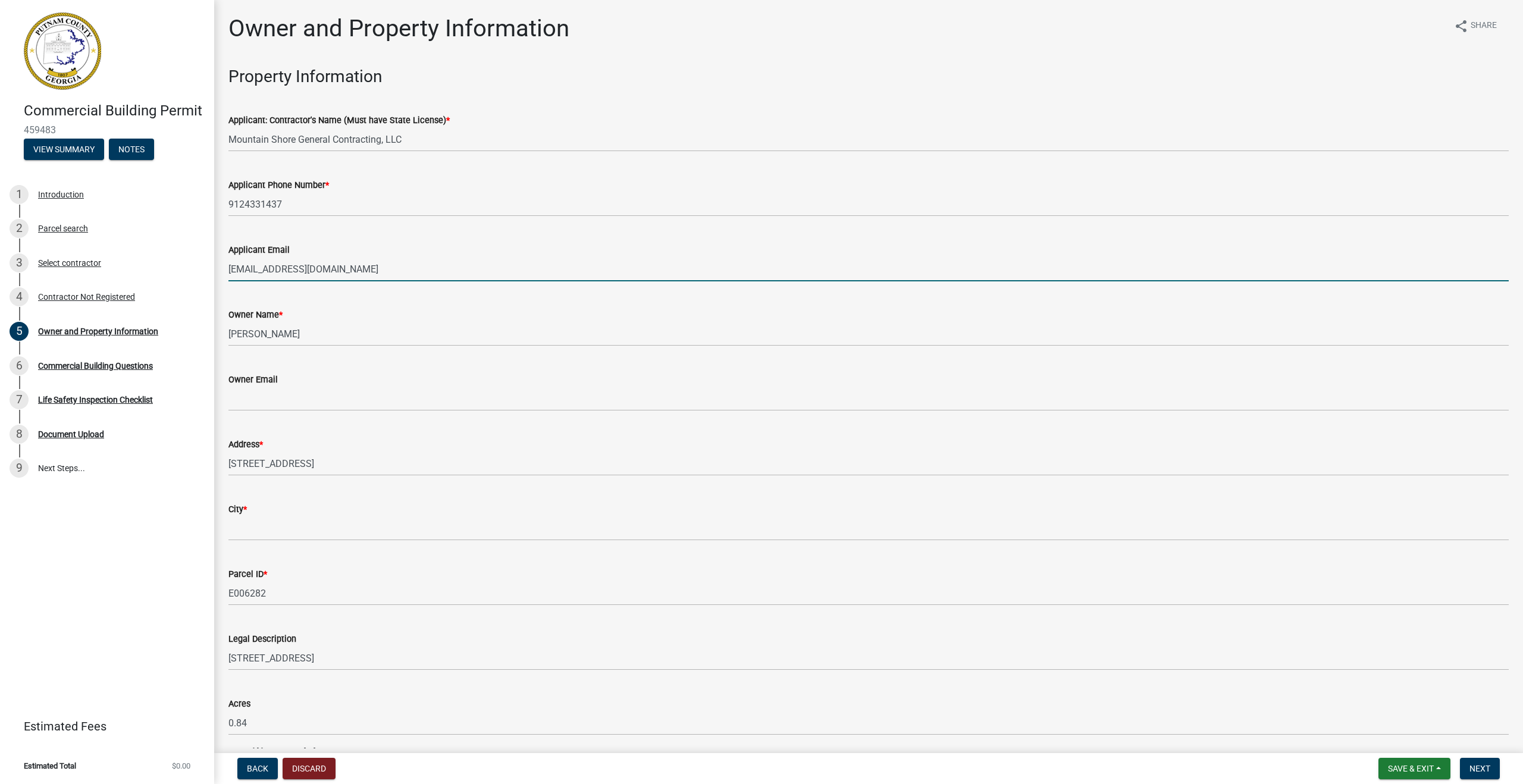
type input "[EMAIL_ADDRESS][DOMAIN_NAME]"
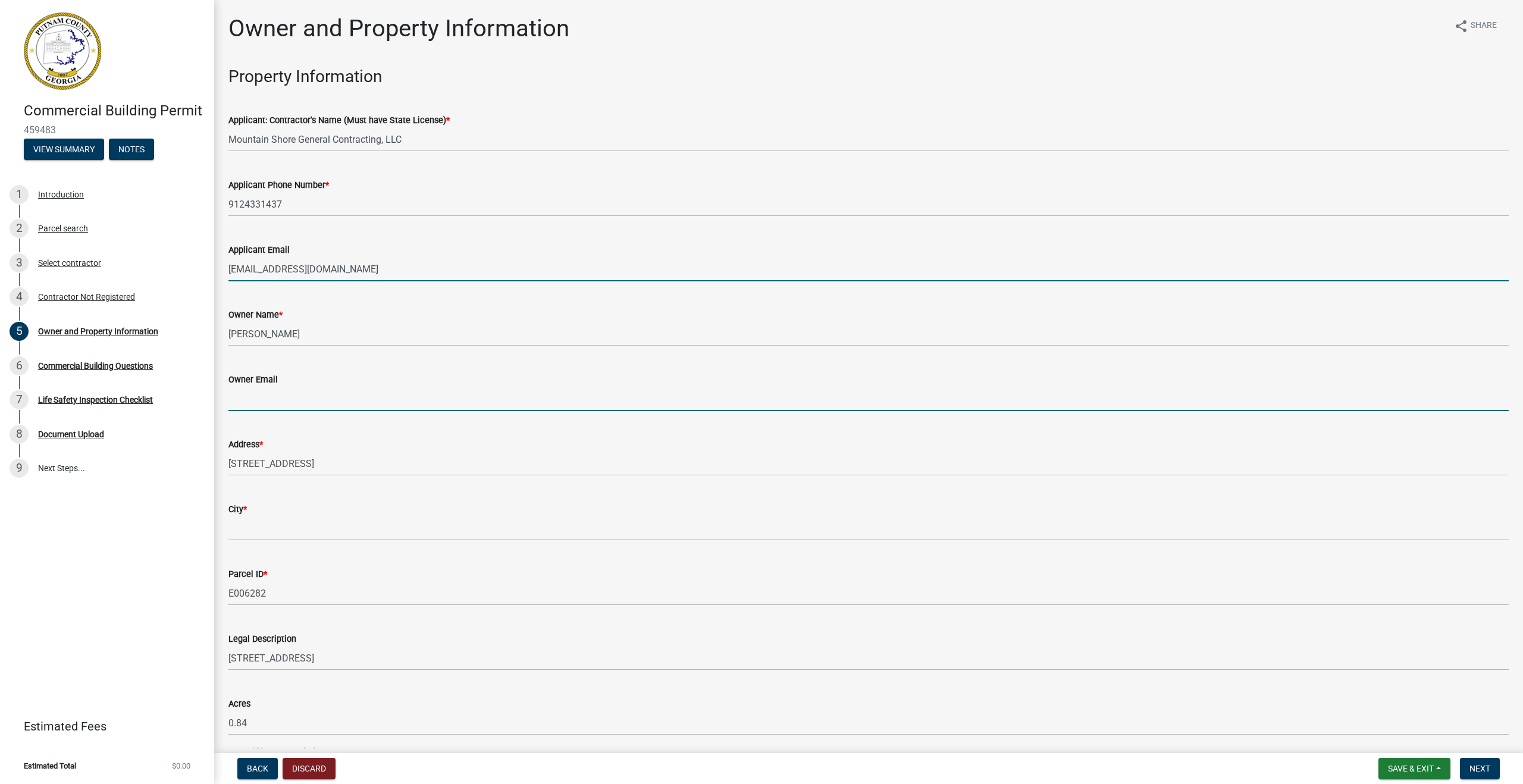
click at [311, 391] on input "Owner Email" at bounding box center [869, 398] width 1281 height 24
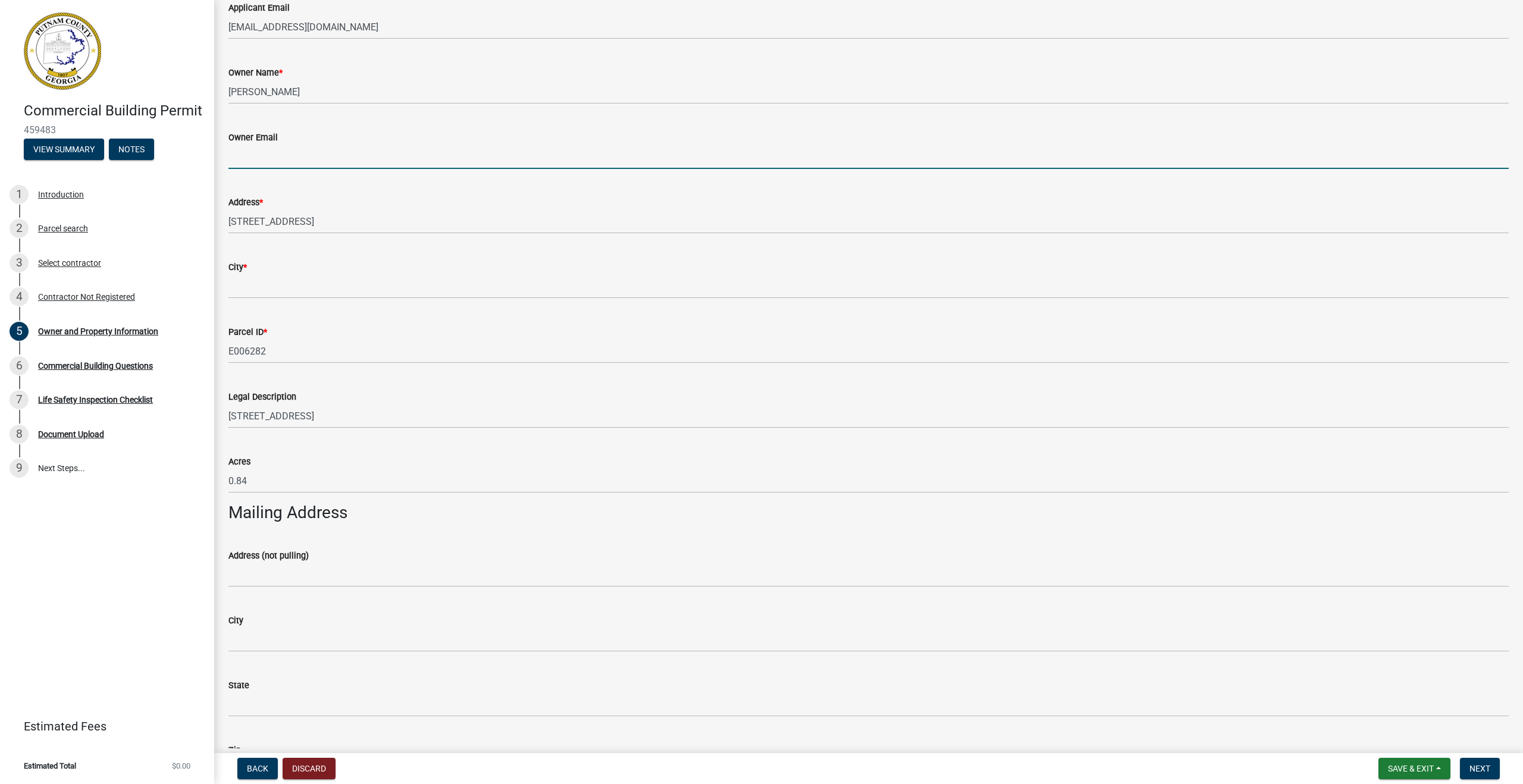
scroll to position [263, 0]
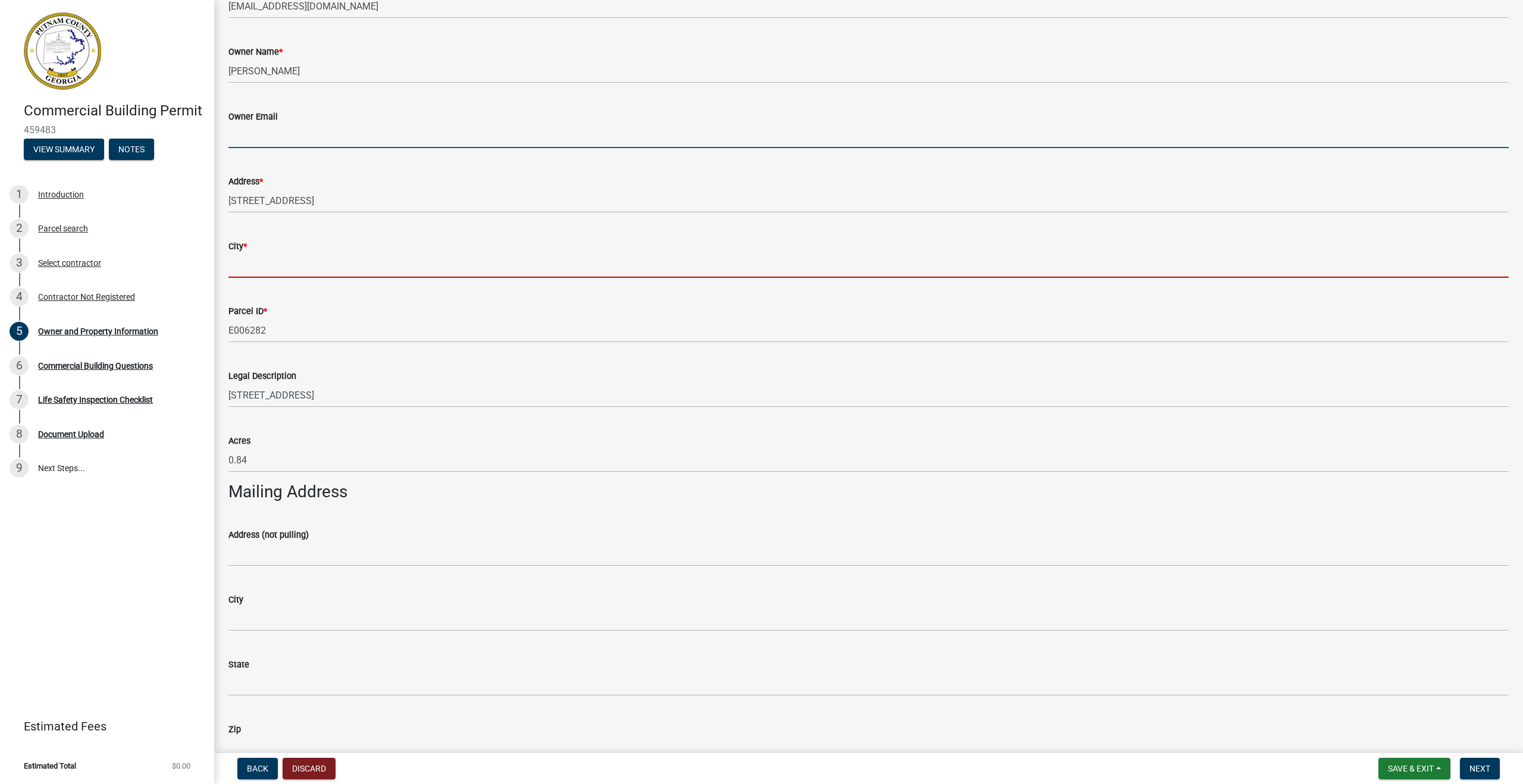
click at [251, 264] on input "City *" at bounding box center [869, 265] width 1281 height 24
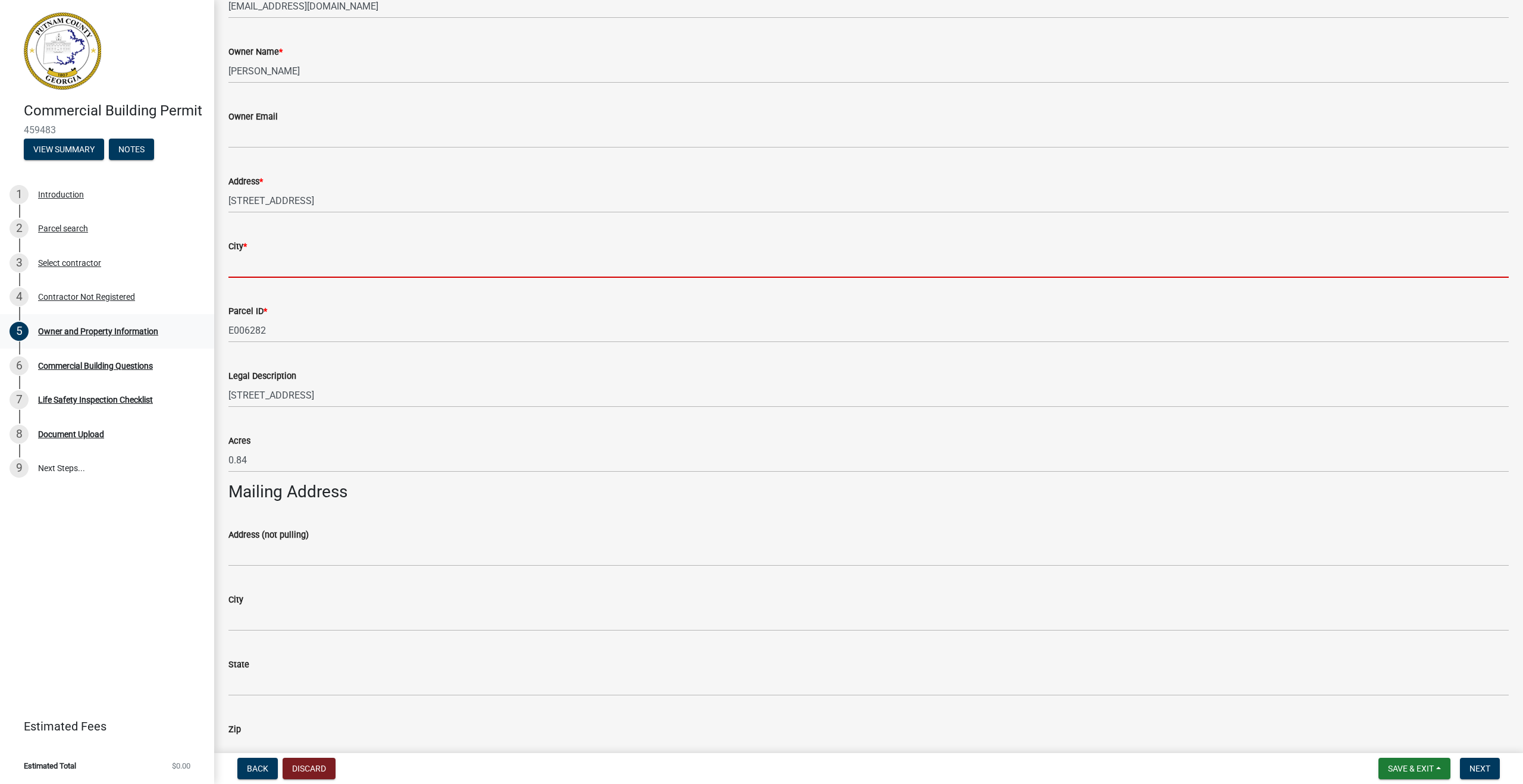
type input "Eatoton"
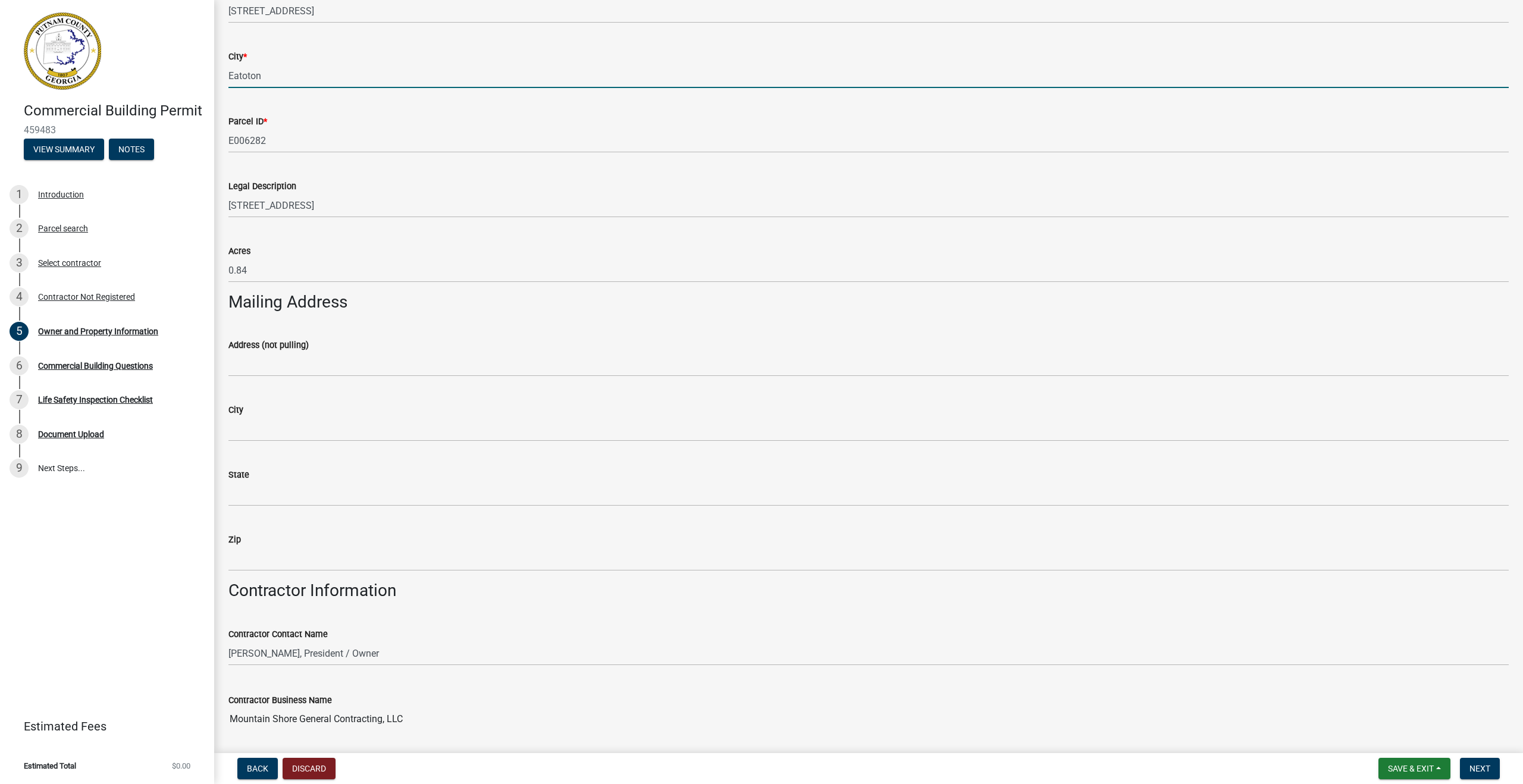
scroll to position [453, 0]
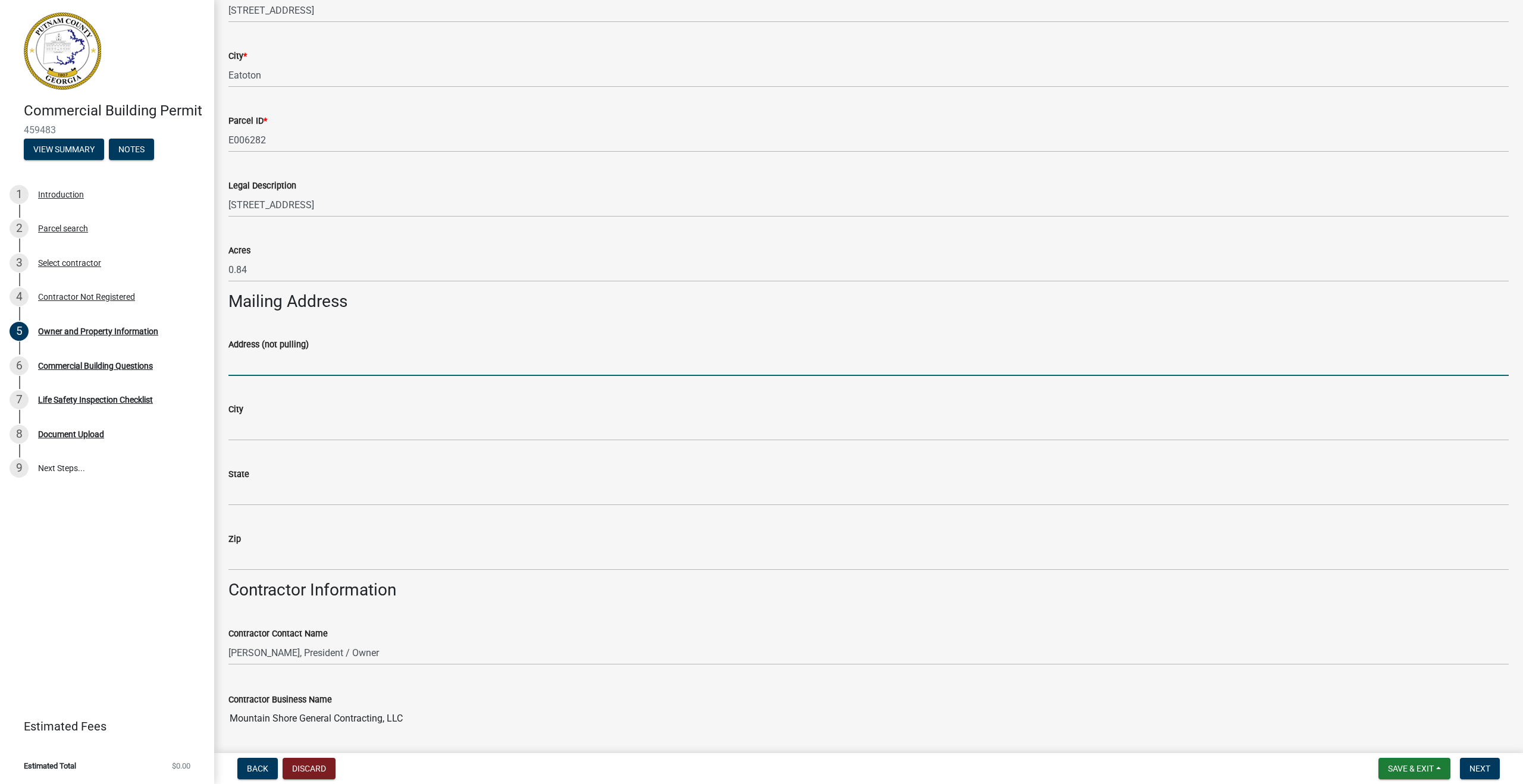
click at [264, 356] on input "Address (not pulling)" at bounding box center [869, 363] width 1281 height 24
type input "[STREET_ADDRESS]"
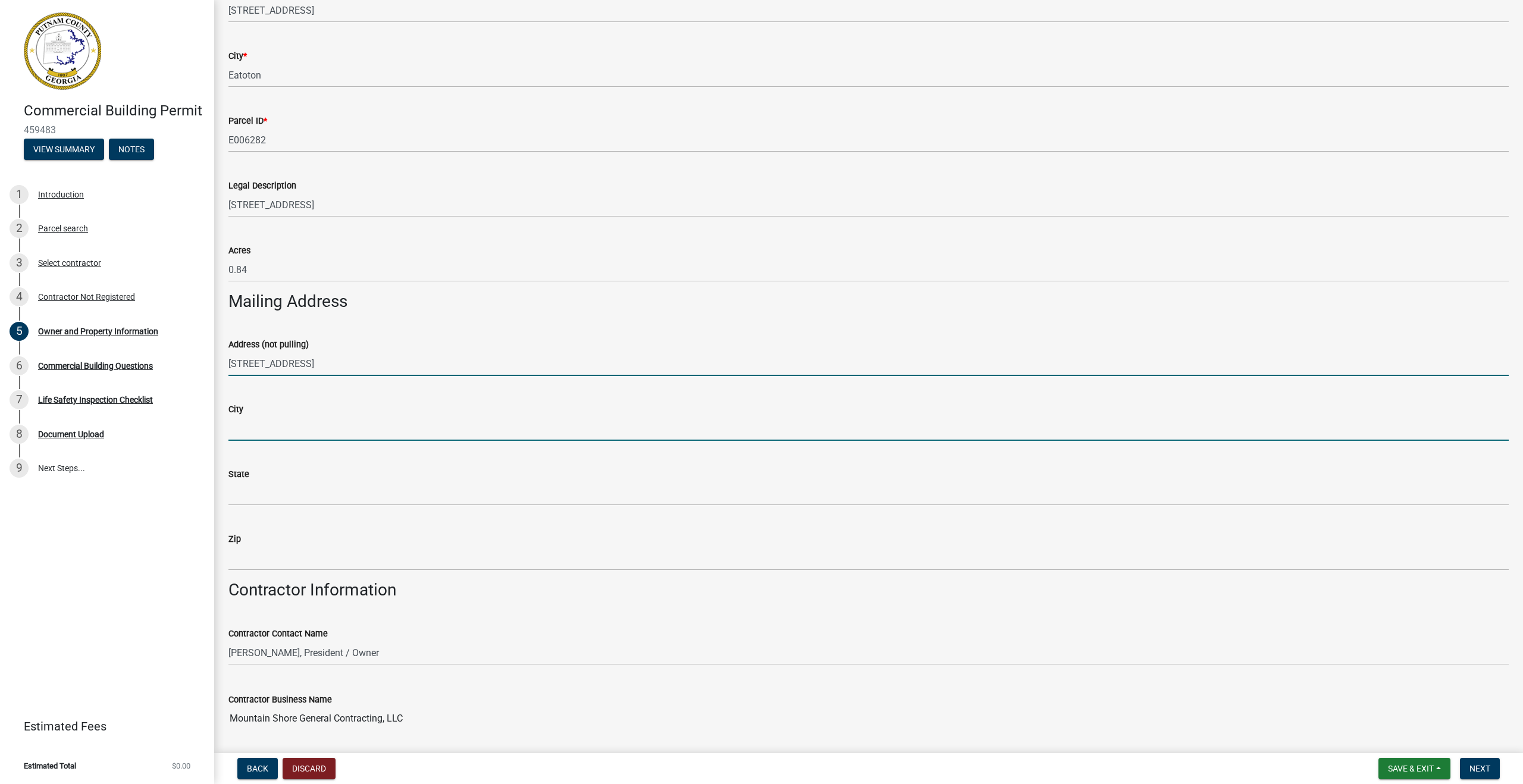
type input "Eatonton"
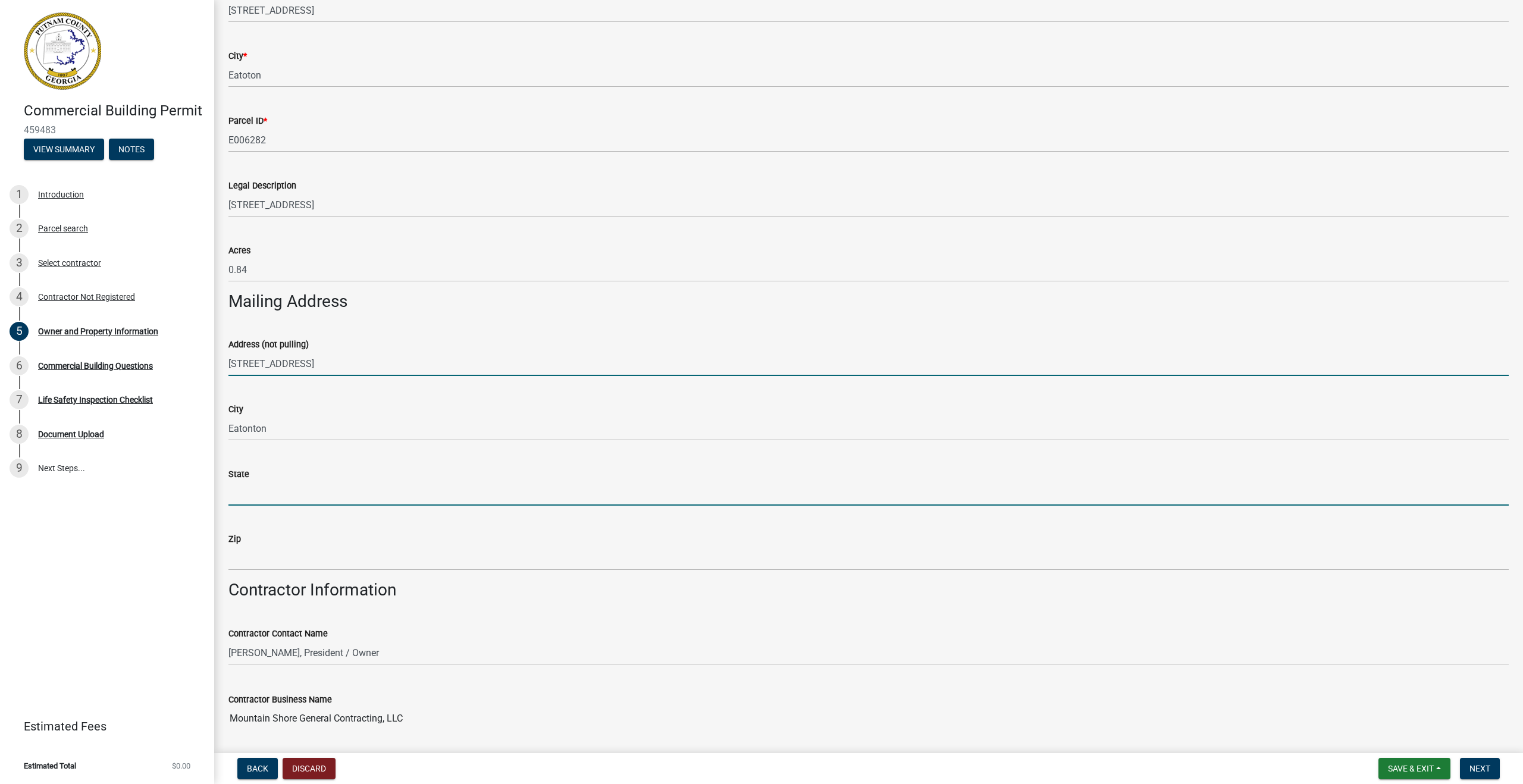
type input "GA"
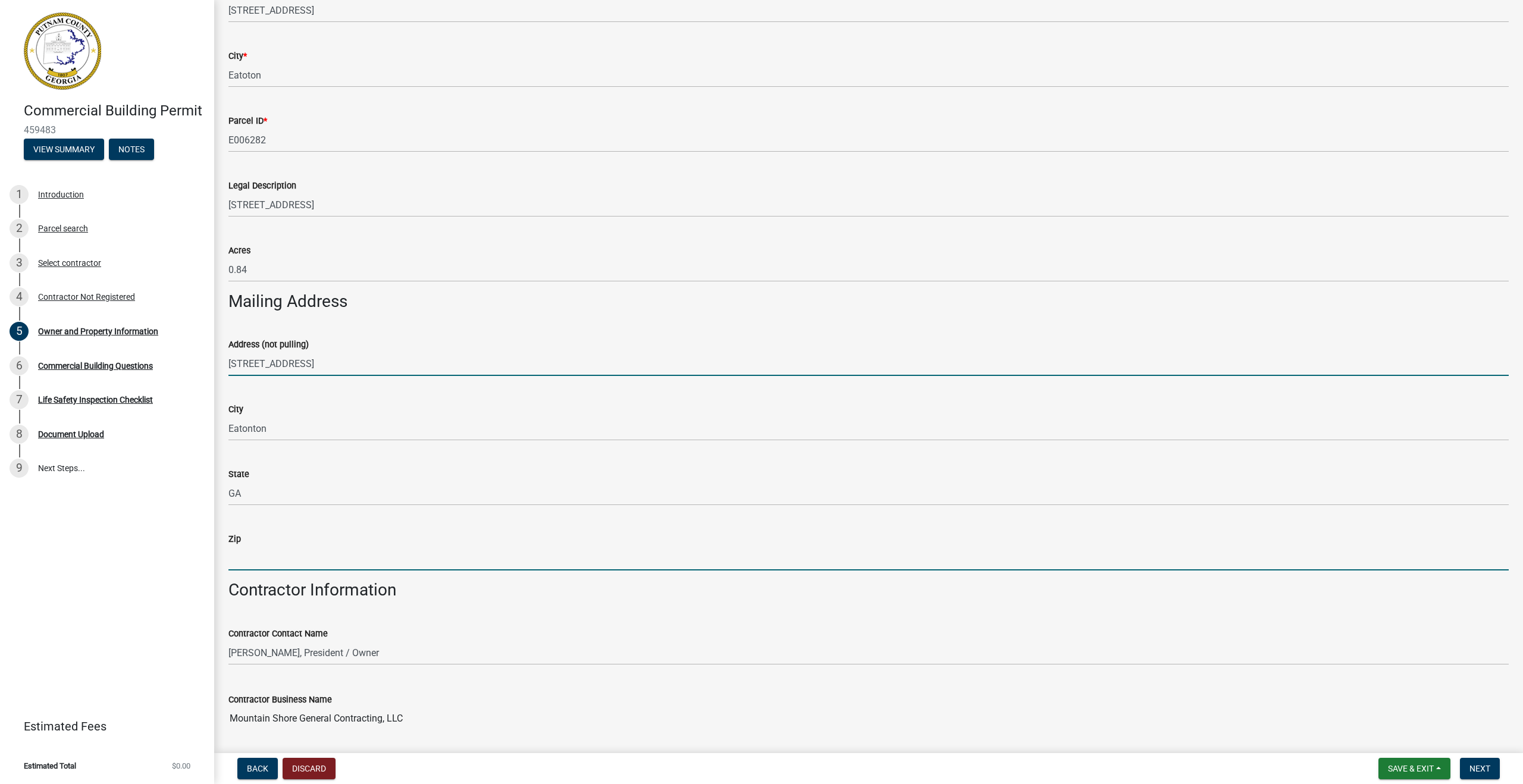
type input "31024"
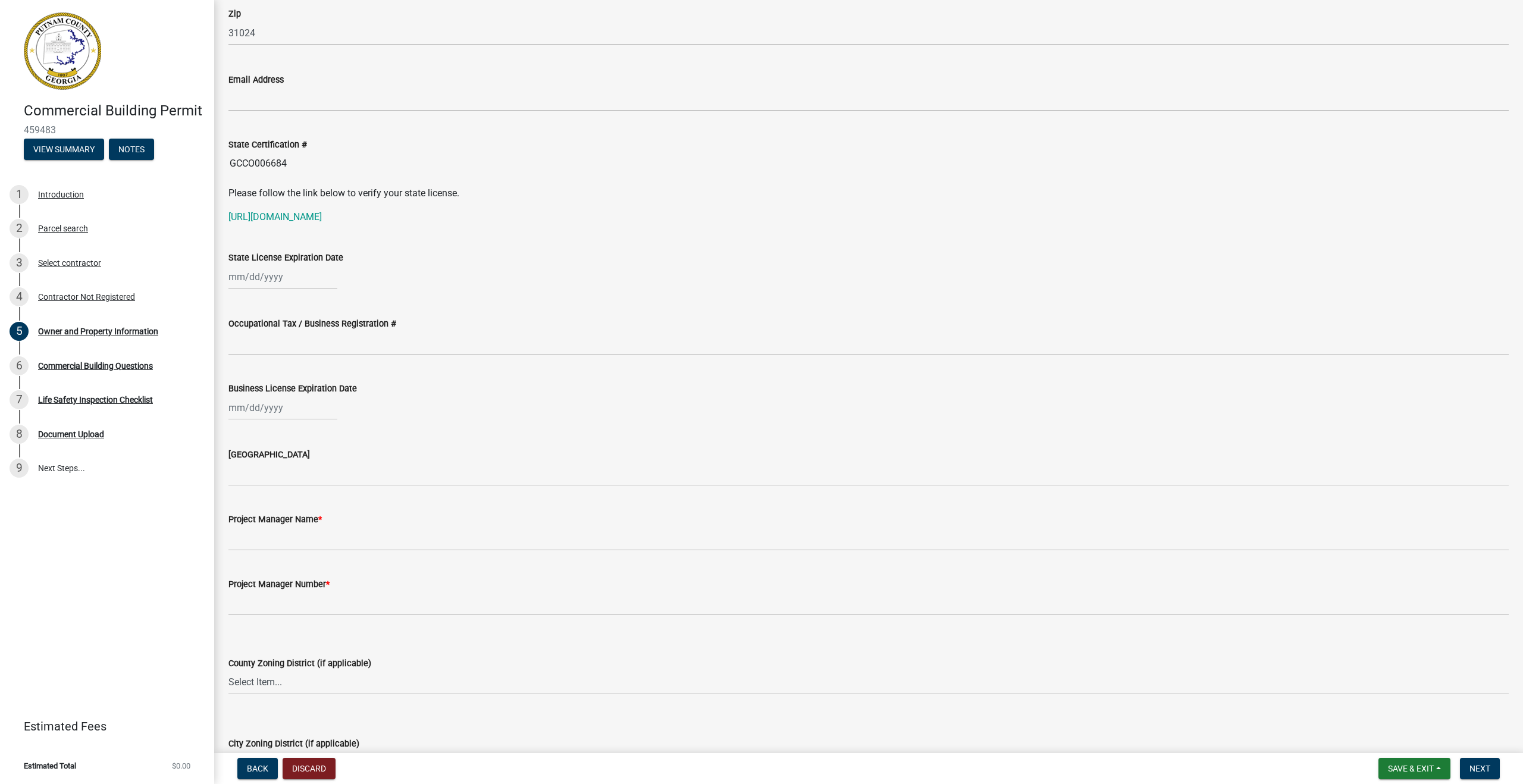
scroll to position [1467, 0]
select select "9"
select select "2025"
click at [274, 279] on div "[PERSON_NAME] Feb Mar Apr [PERSON_NAME][DATE] Oct Nov [DATE] 1526 1527 1528 152…" at bounding box center [284, 278] width 109 height 24
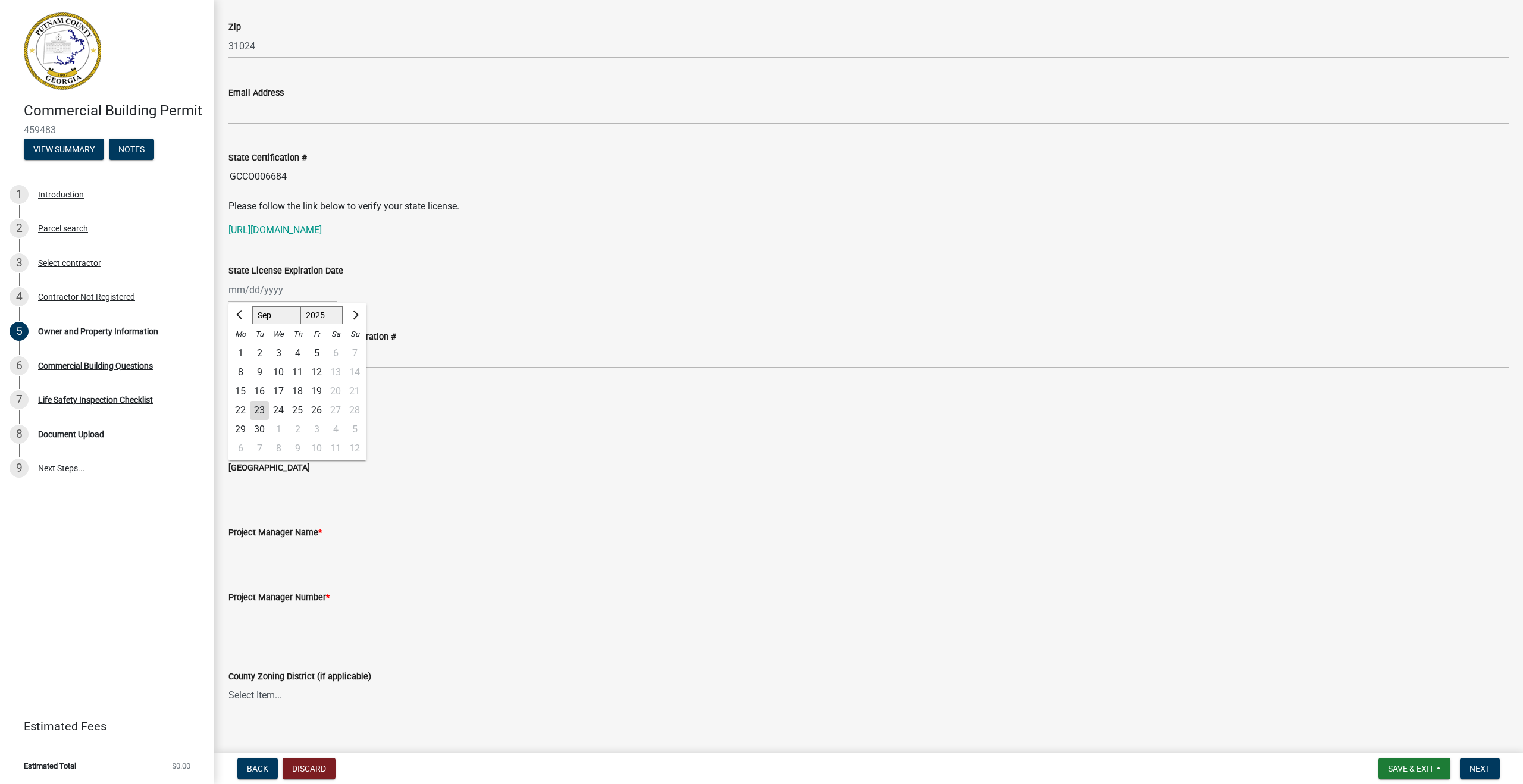
scroll to position [1476, 0]
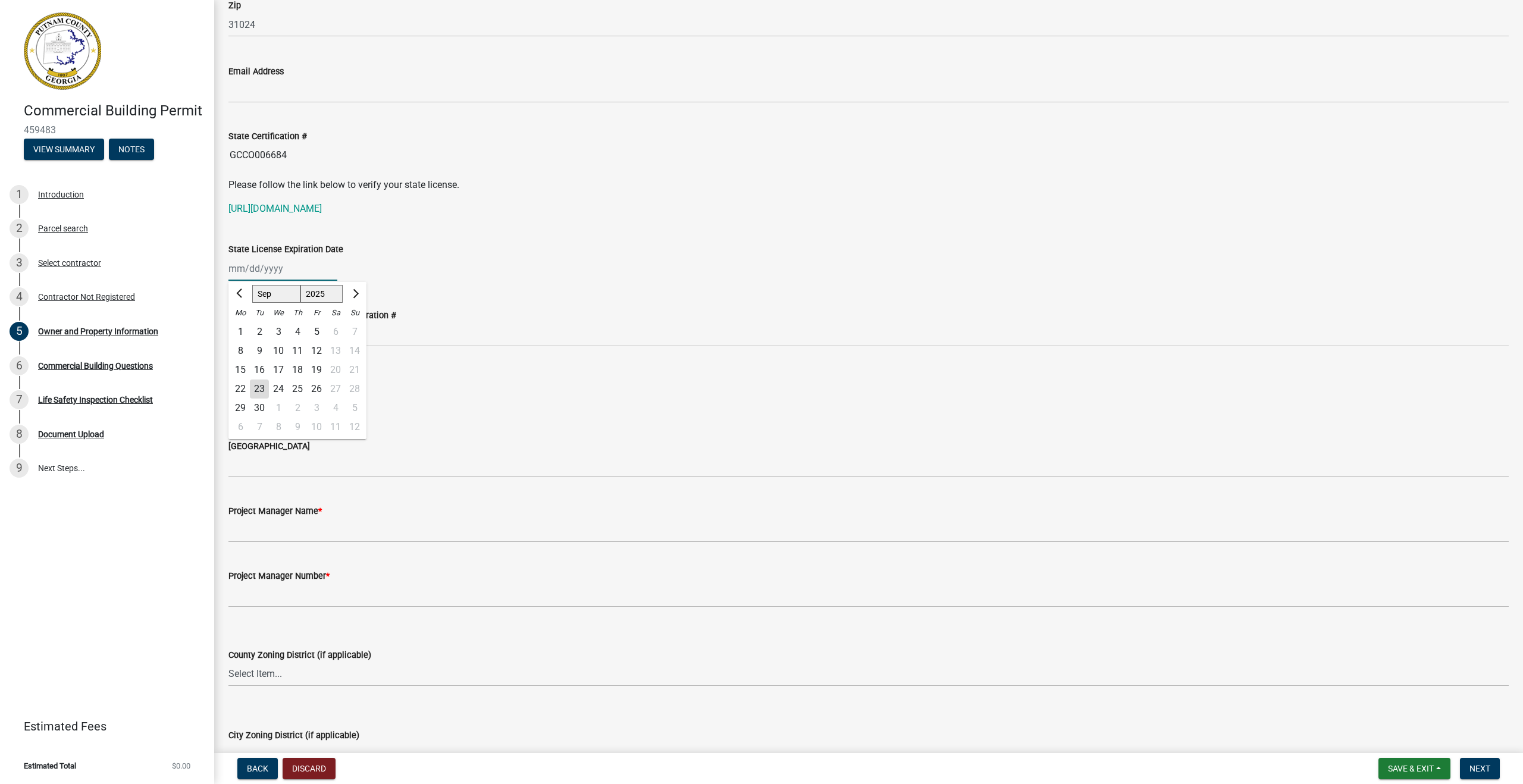
click at [240, 272] on input "State License Expiration Date" at bounding box center [284, 268] width 109 height 24
type input "[DATE]"
click at [568, 264] on div "[DATE] Jan Feb Mar Apr May Jun [DATE] Aug Sep Oct Nov [DATE] 1526 1527 1528 152…" at bounding box center [869, 268] width 1281 height 24
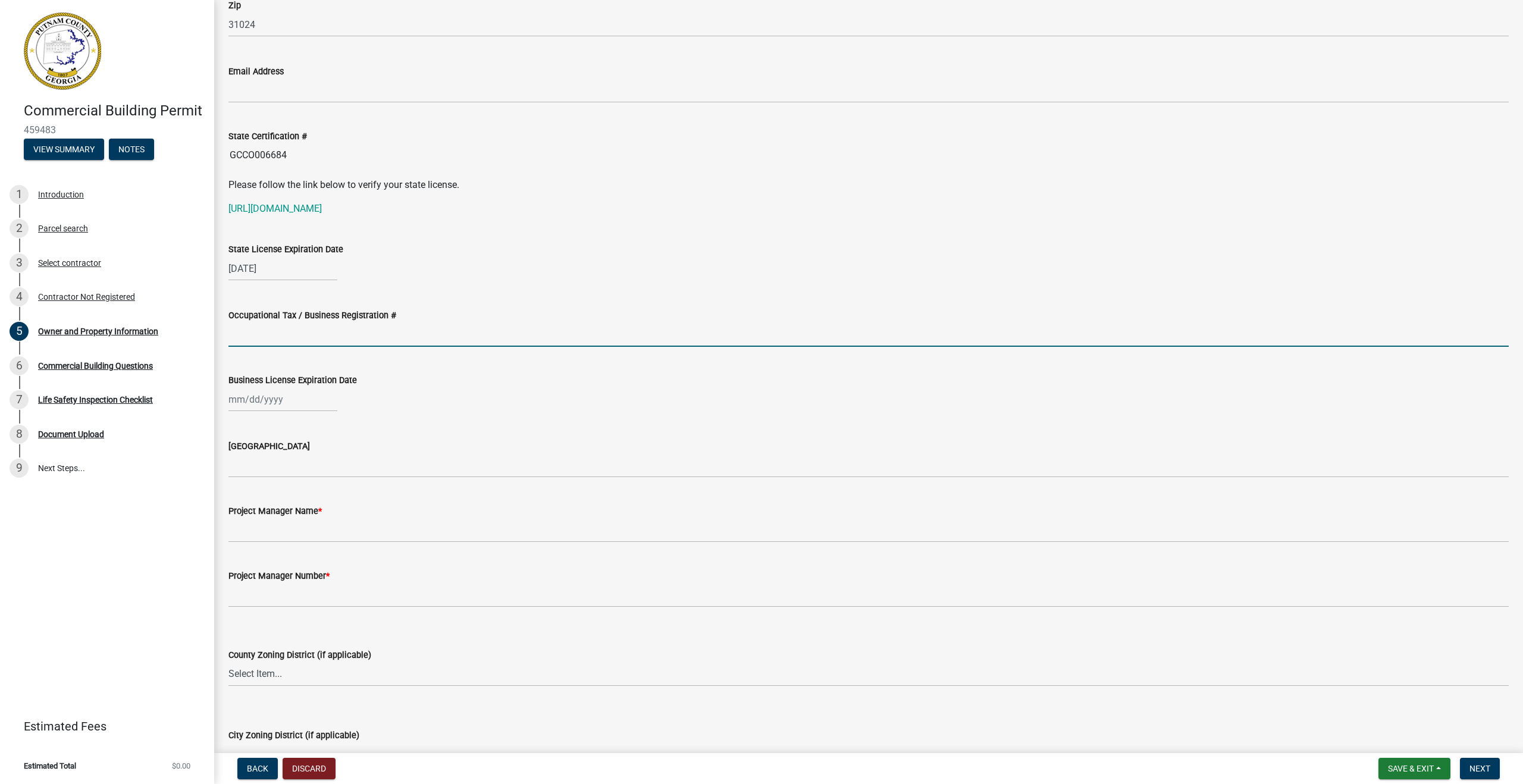
click at [323, 334] on input "Occupational Tax / Business Registration #" at bounding box center [869, 334] width 1281 height 24
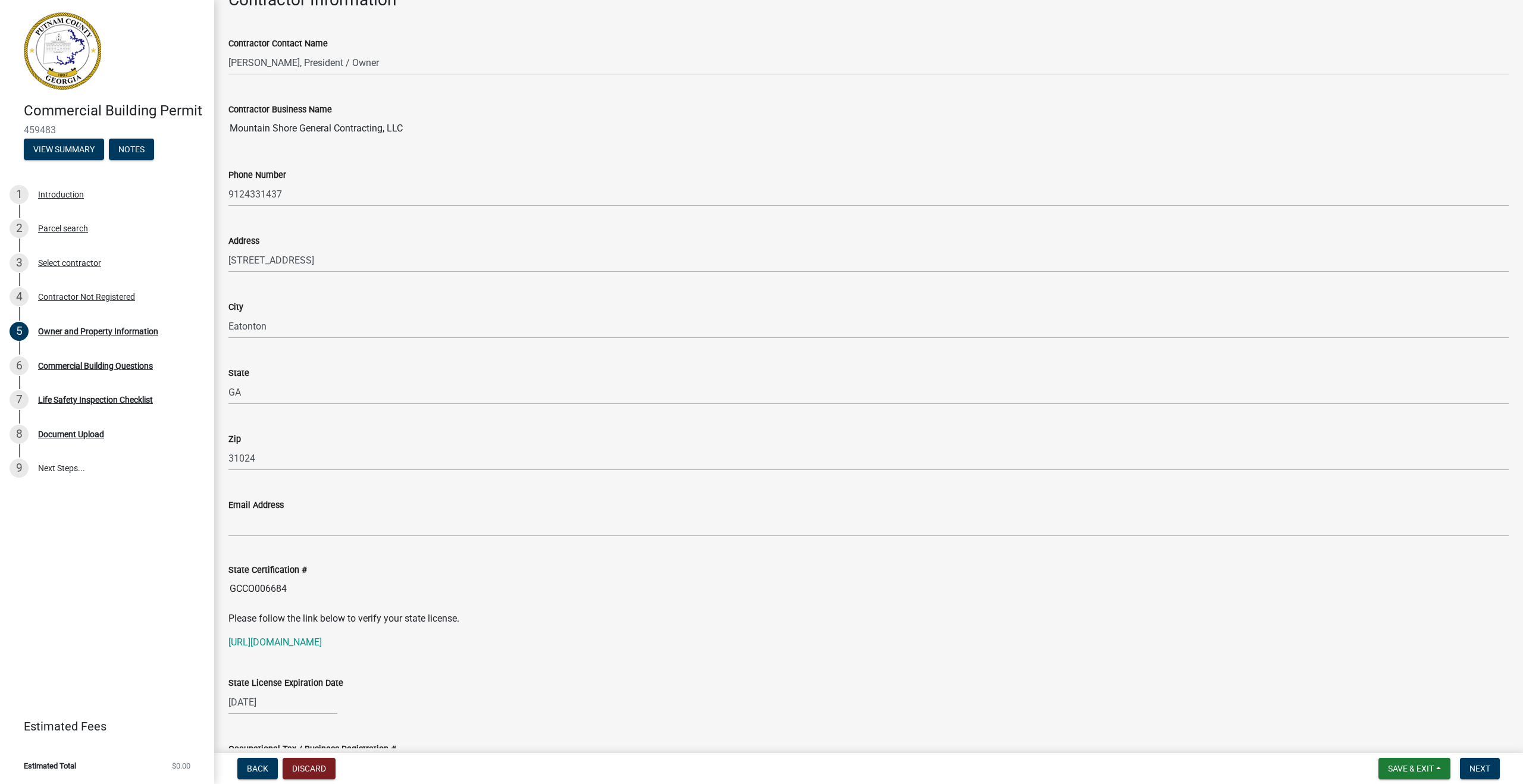
scroll to position [1042, 0]
click at [114, 295] on div "Contractor Not Registered" at bounding box center [86, 297] width 97 height 9
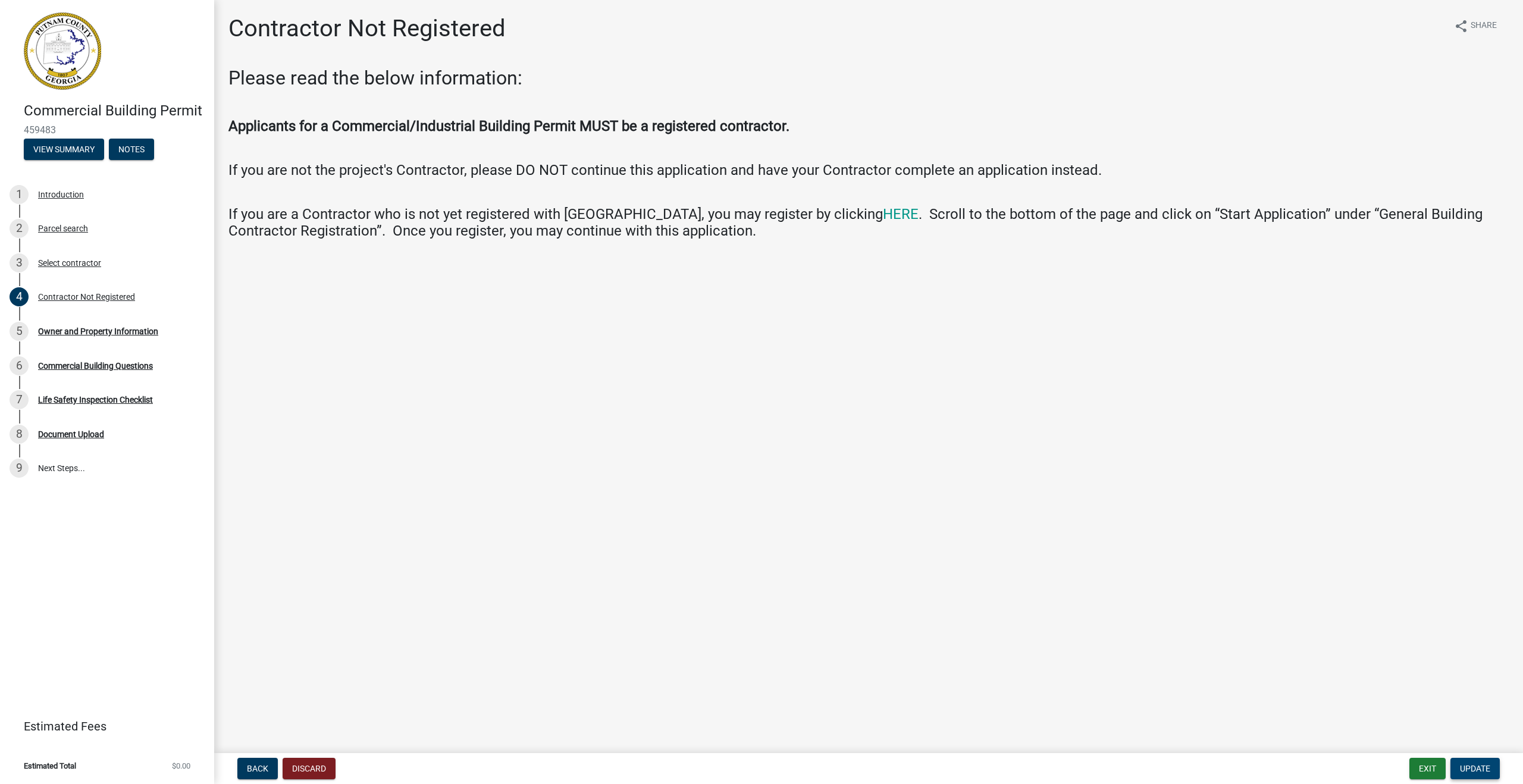
click at [1487, 766] on span "Update" at bounding box center [1475, 769] width 31 height 10
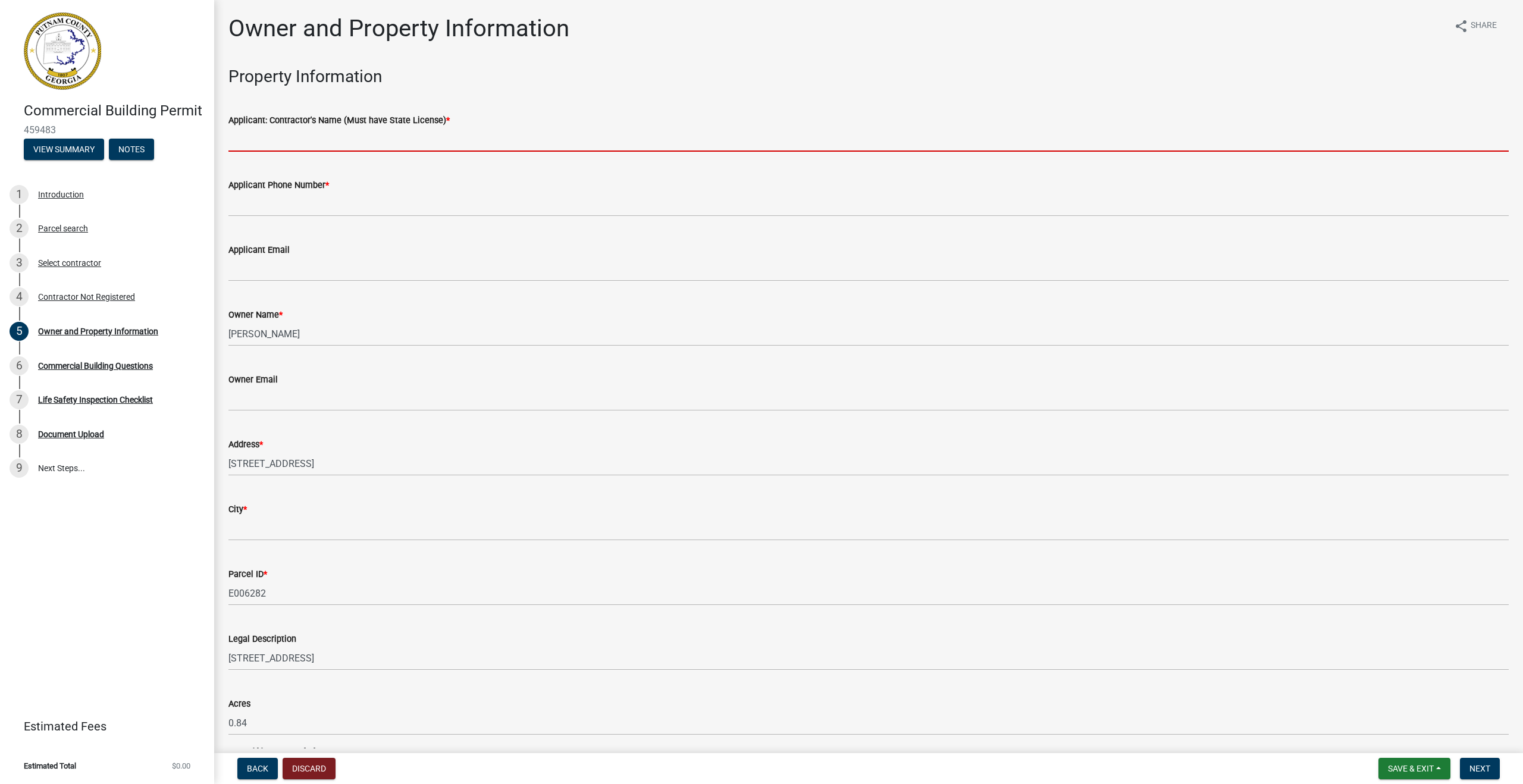
click at [343, 135] on input "Applicant: Contractor's Name (Must have State License) *" at bounding box center [869, 139] width 1281 height 24
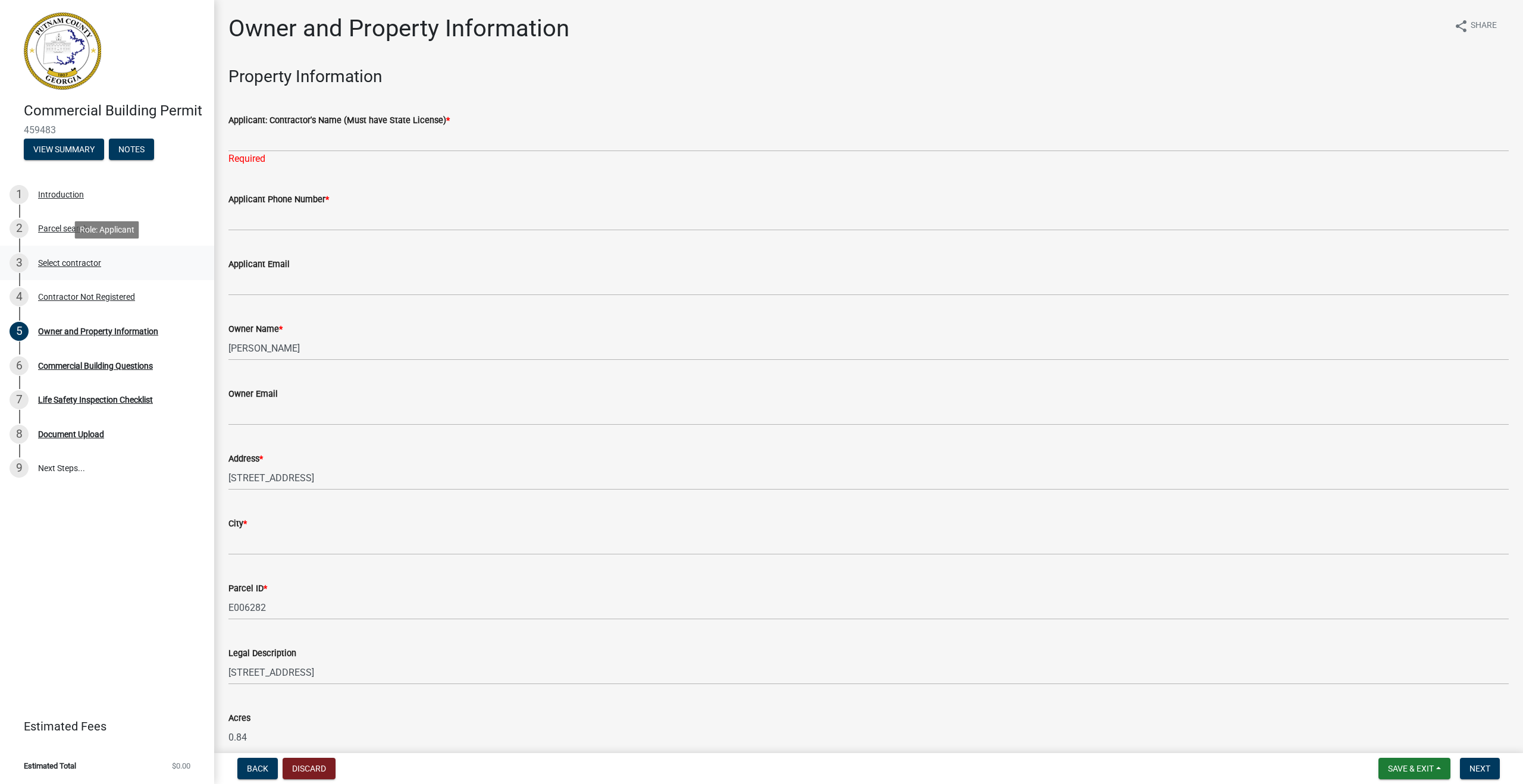
click at [67, 257] on div "3 Select contractor" at bounding box center [102, 263] width 186 height 19
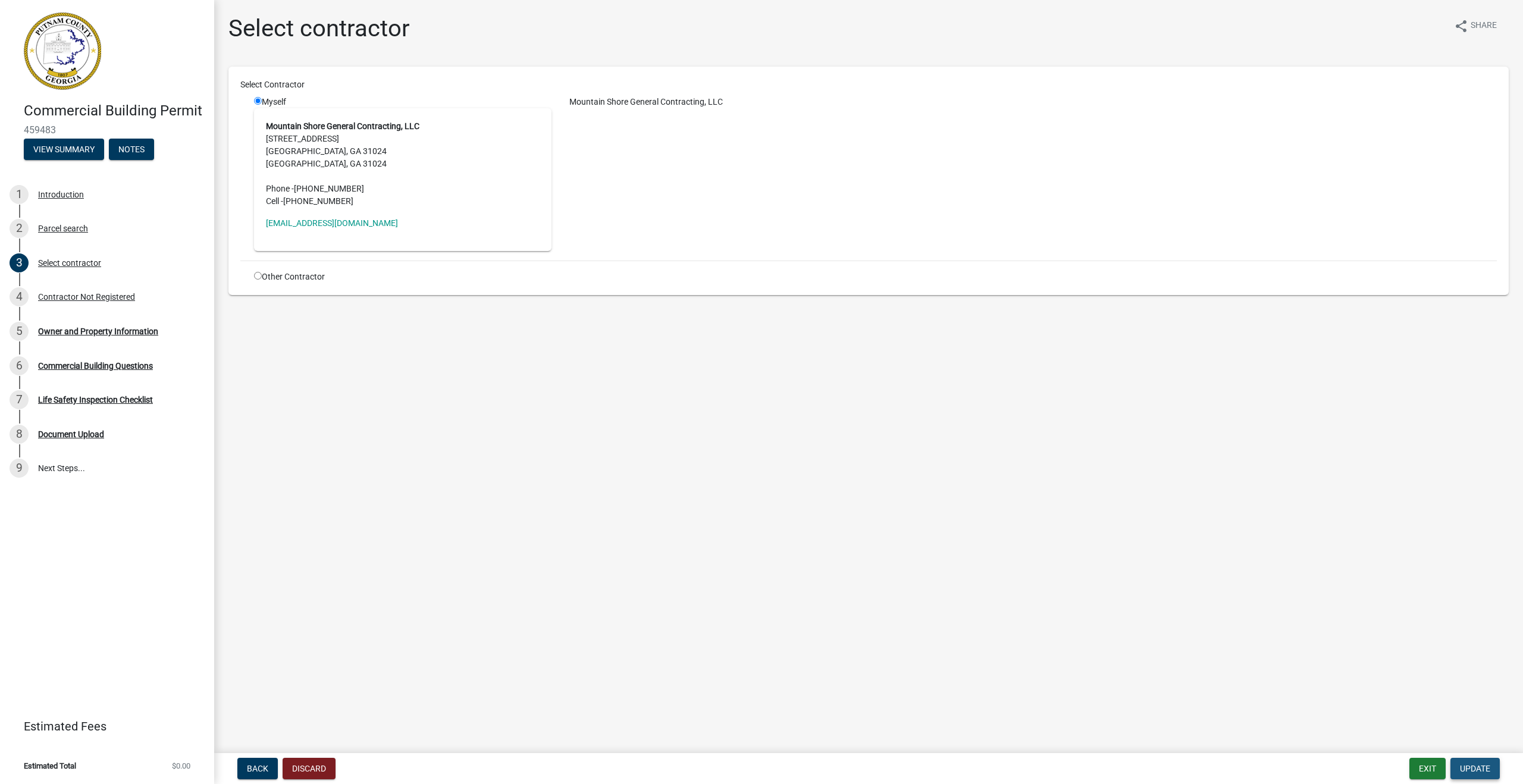
click at [1495, 773] on button "Update" at bounding box center [1475, 768] width 50 height 21
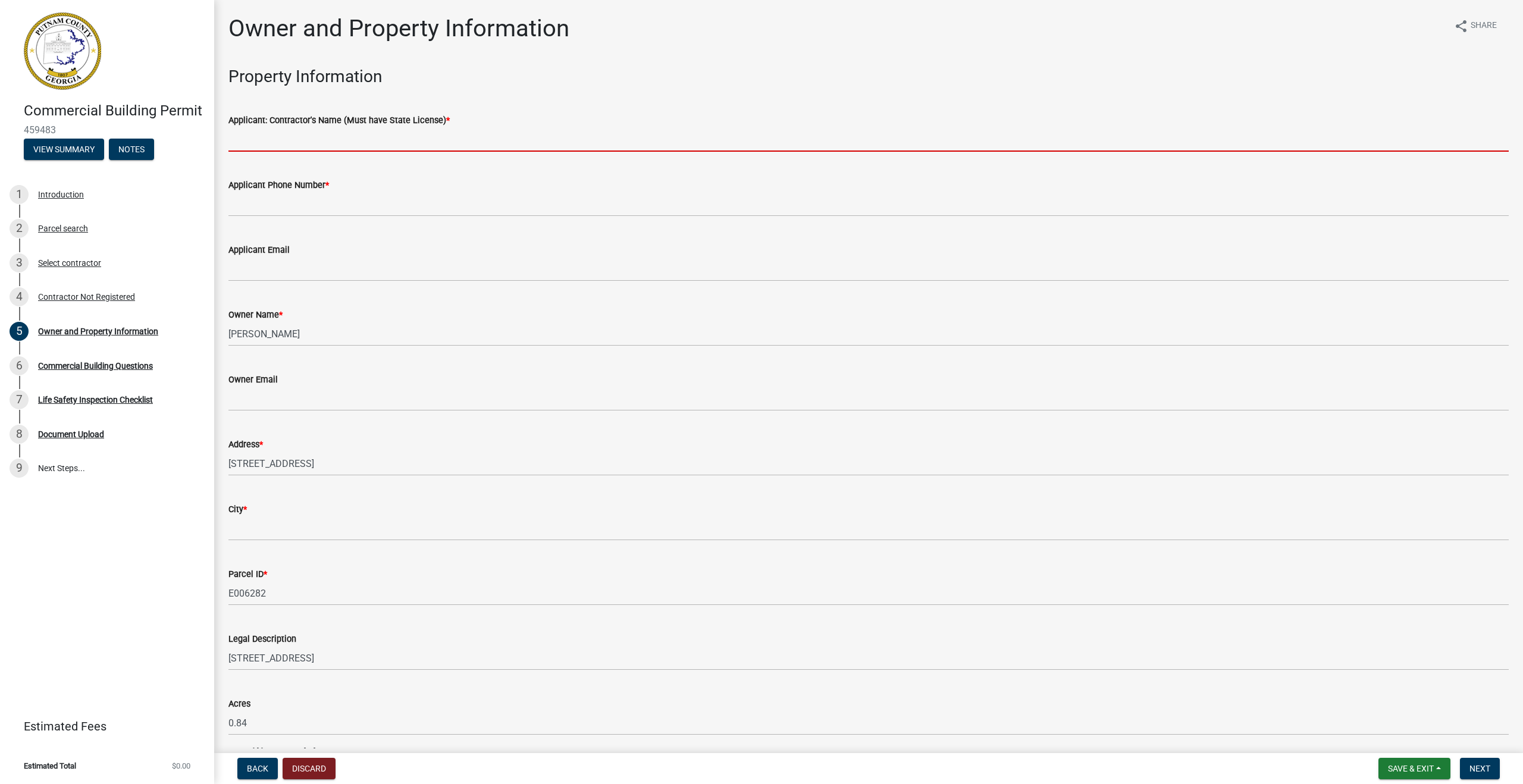
click at [283, 137] on input "Applicant: Contractor's Name (Must have State License) *" at bounding box center [869, 139] width 1281 height 24
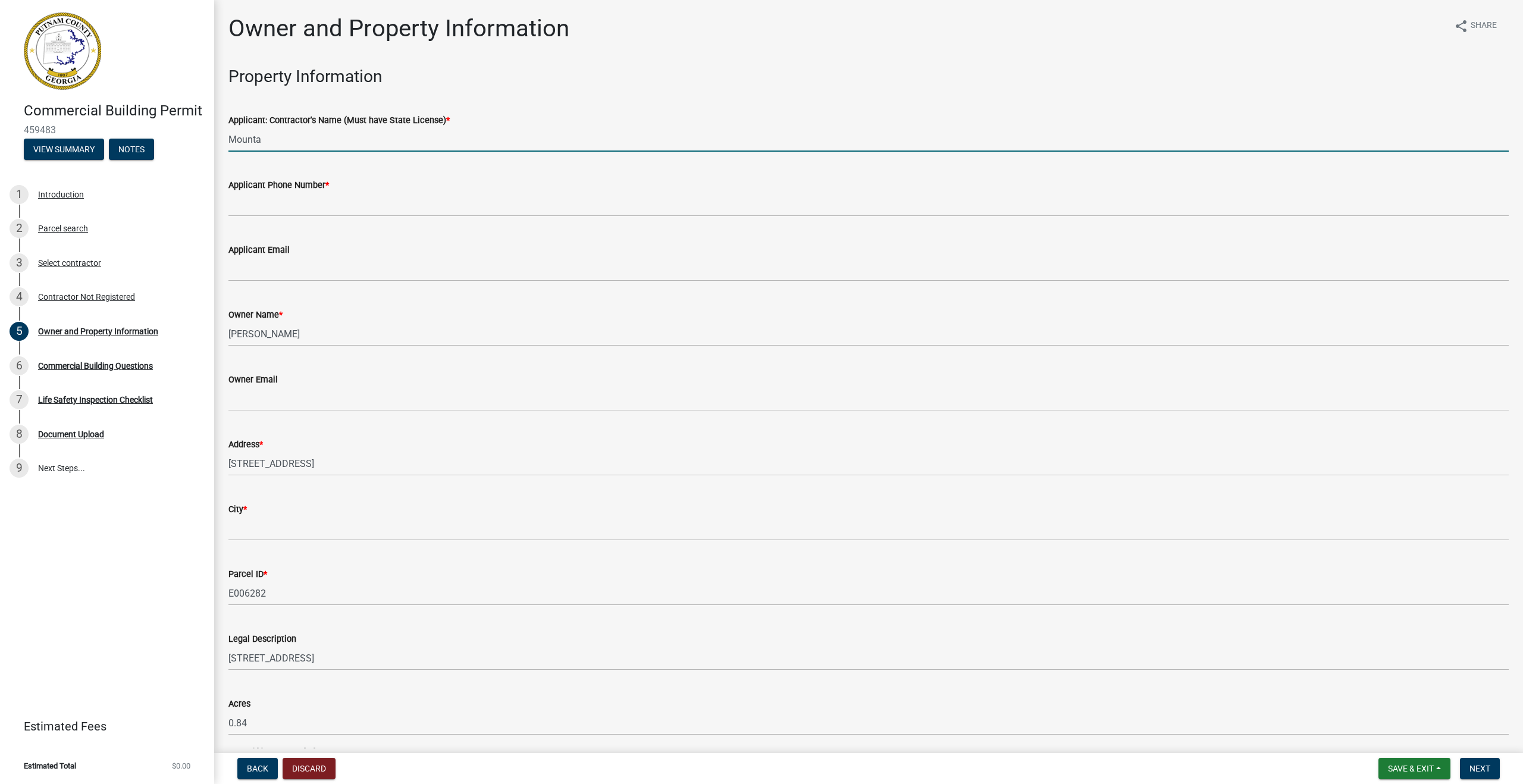
type input "Mountain Shore General Contracting, LLC"
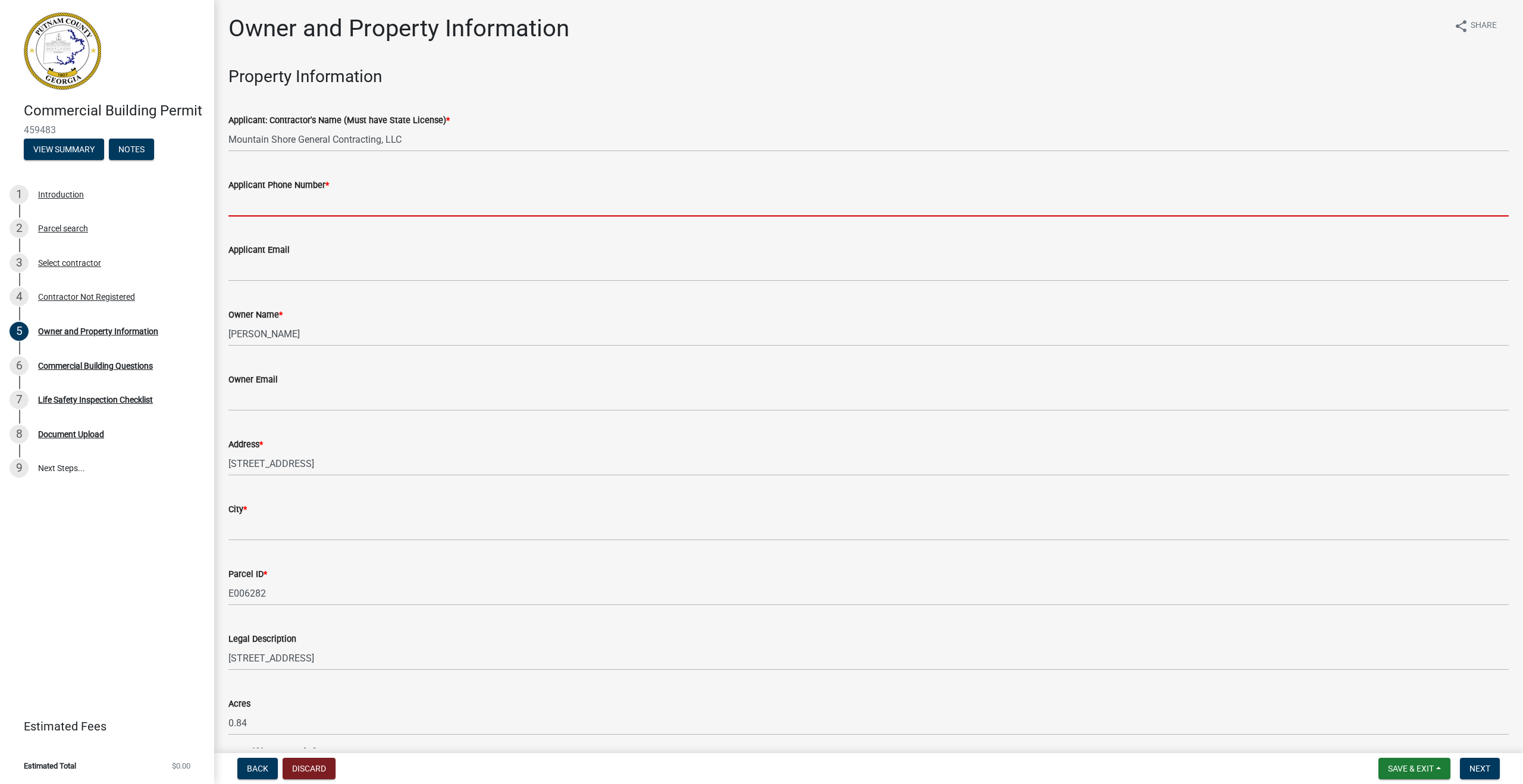
click at [307, 211] on input "Applicant Phone Number *" at bounding box center [869, 204] width 1281 height 24
type input "9124331437"
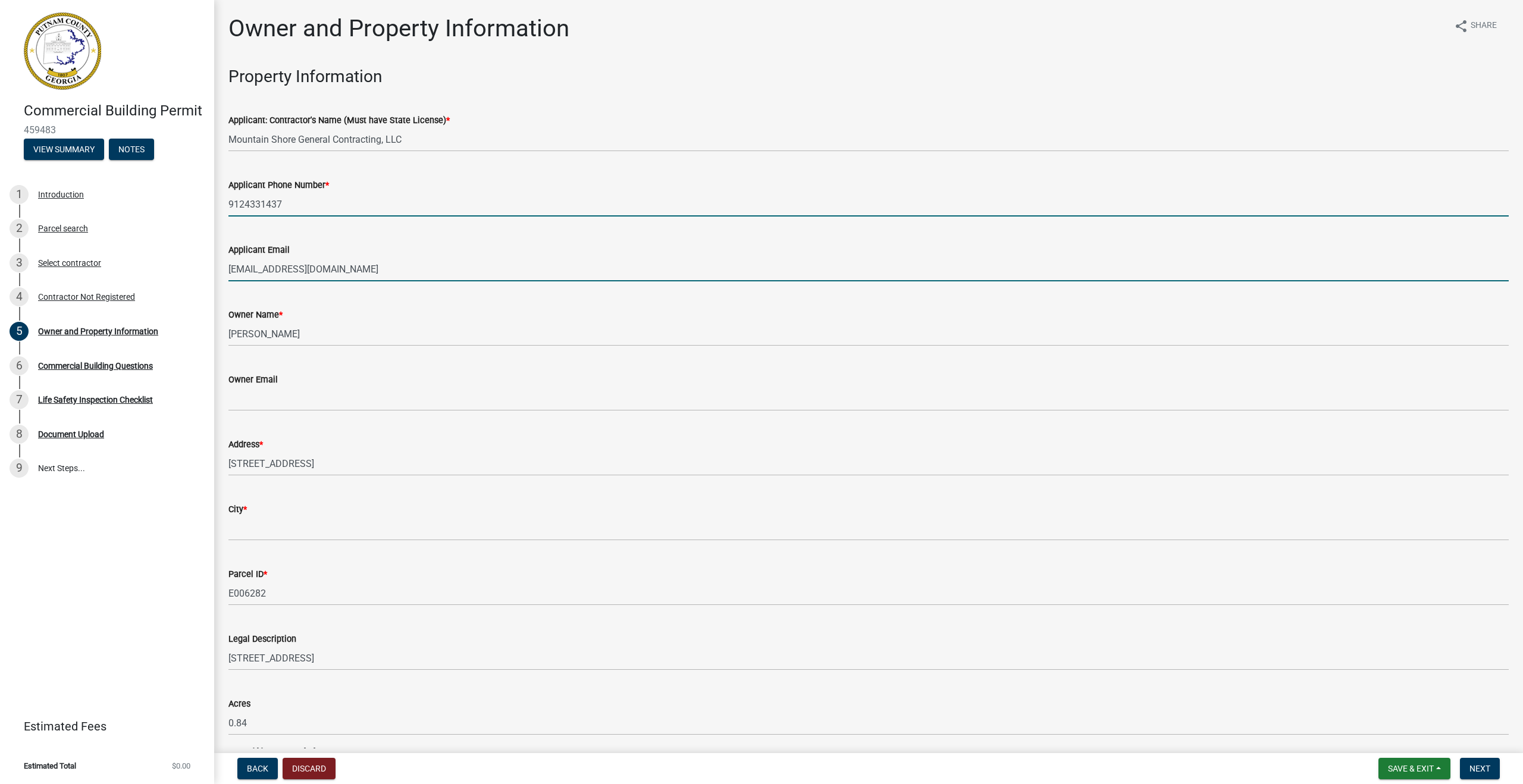
click at [375, 268] on input "[EMAIL_ADDRESS][DOMAIN_NAME]" at bounding box center [869, 268] width 1281 height 24
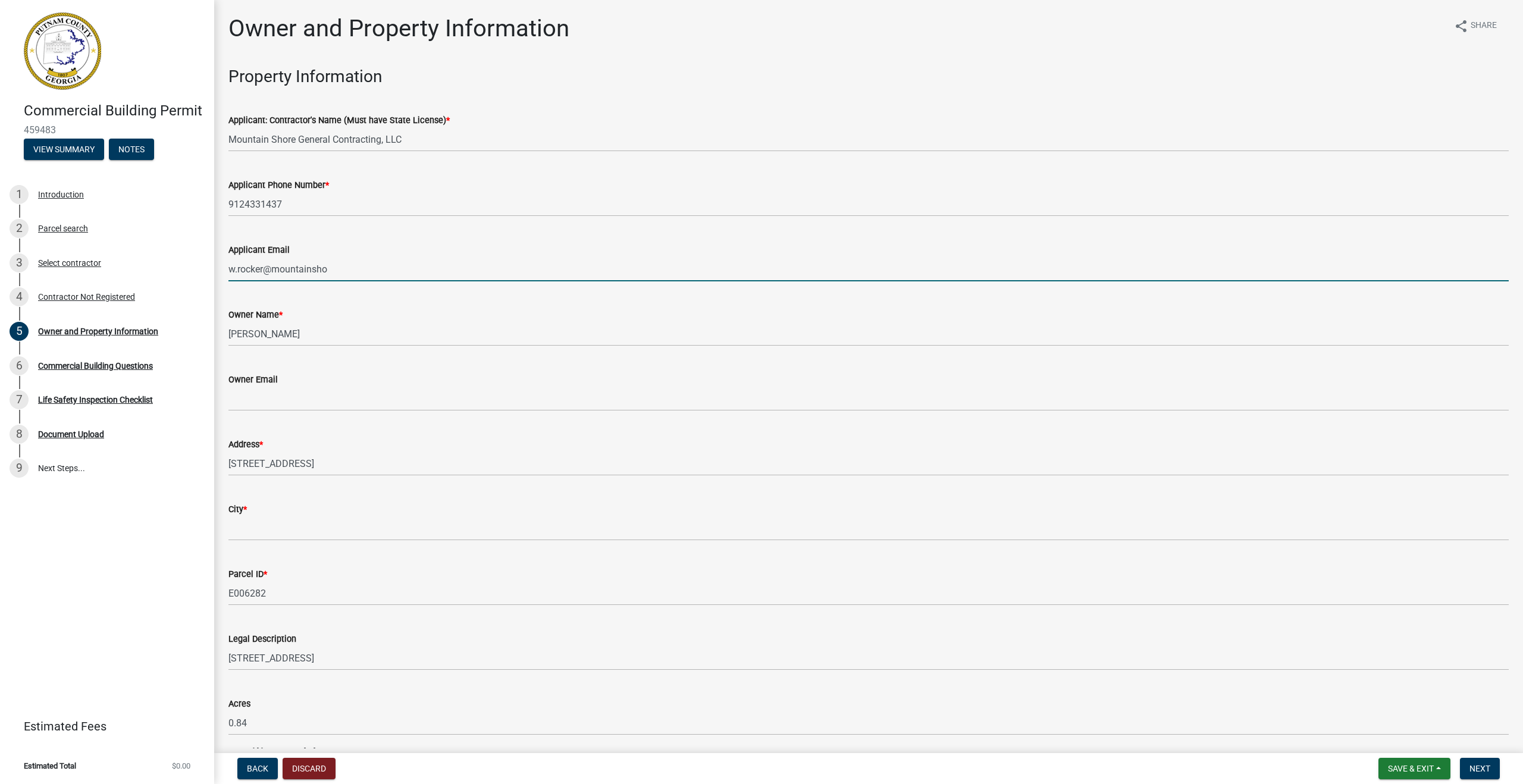
type input "[EMAIL_ADDRESS][DOMAIN_NAME]"
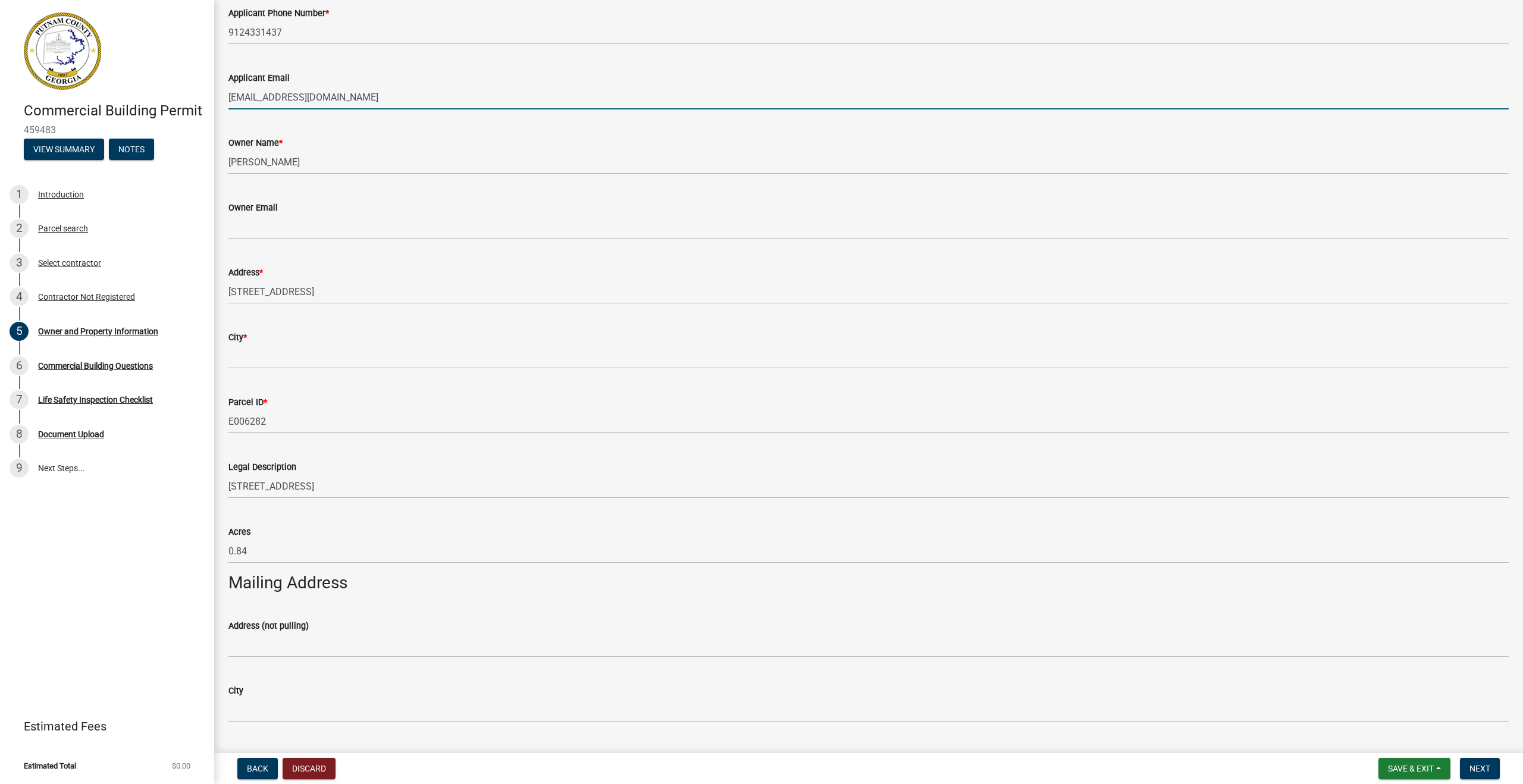
scroll to position [172, 0]
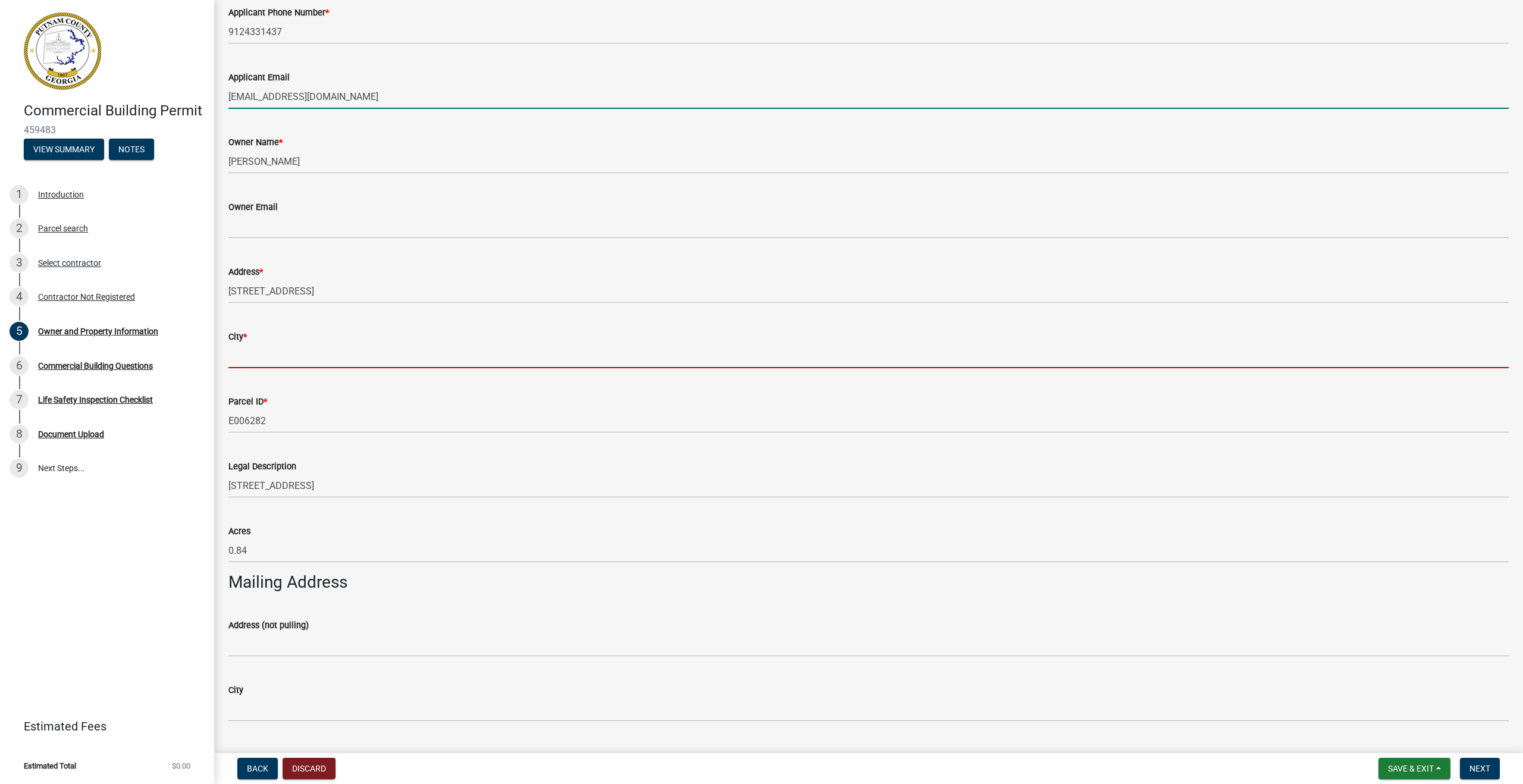
click at [273, 351] on input "City *" at bounding box center [869, 355] width 1281 height 24
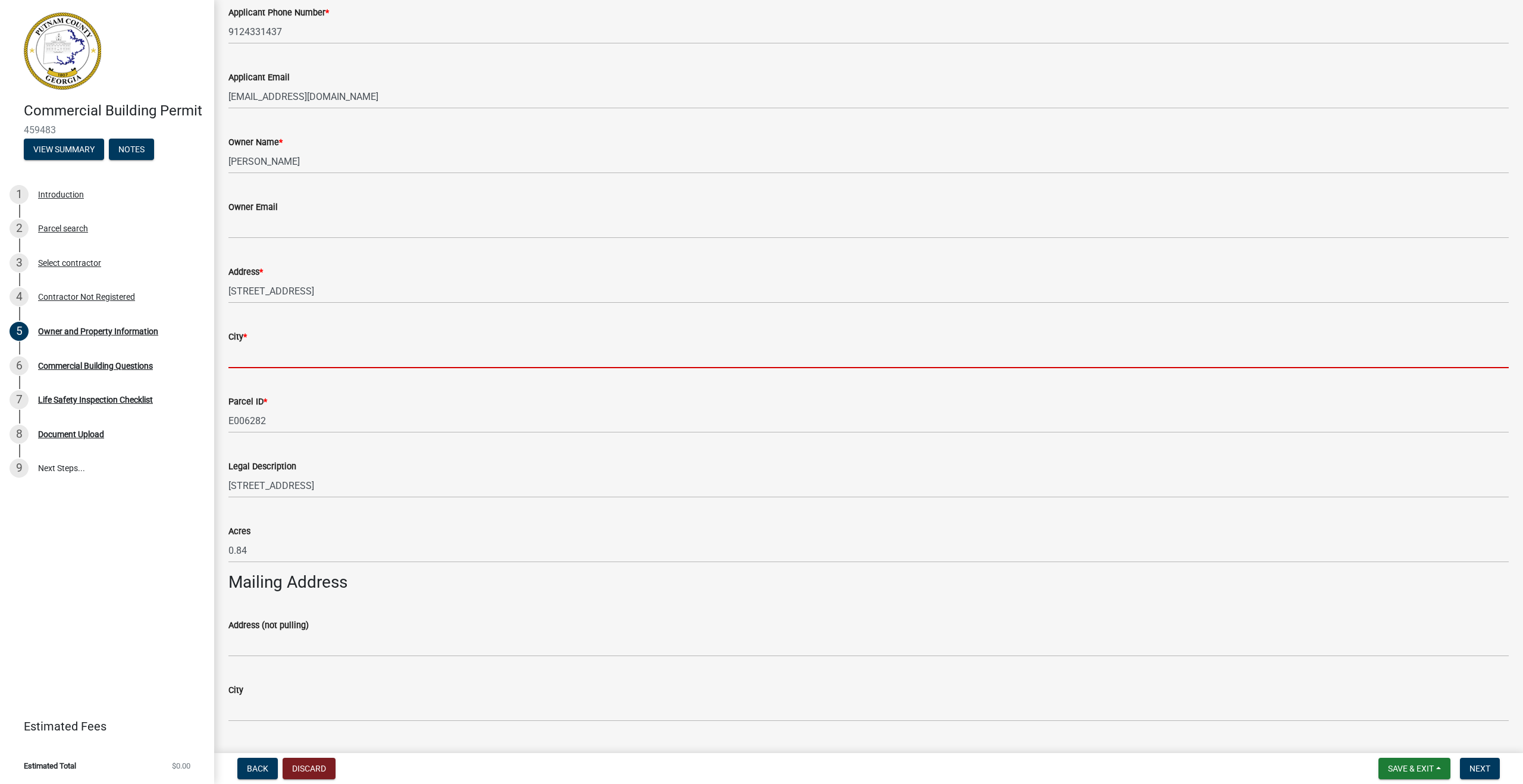
type input "Eatonton"
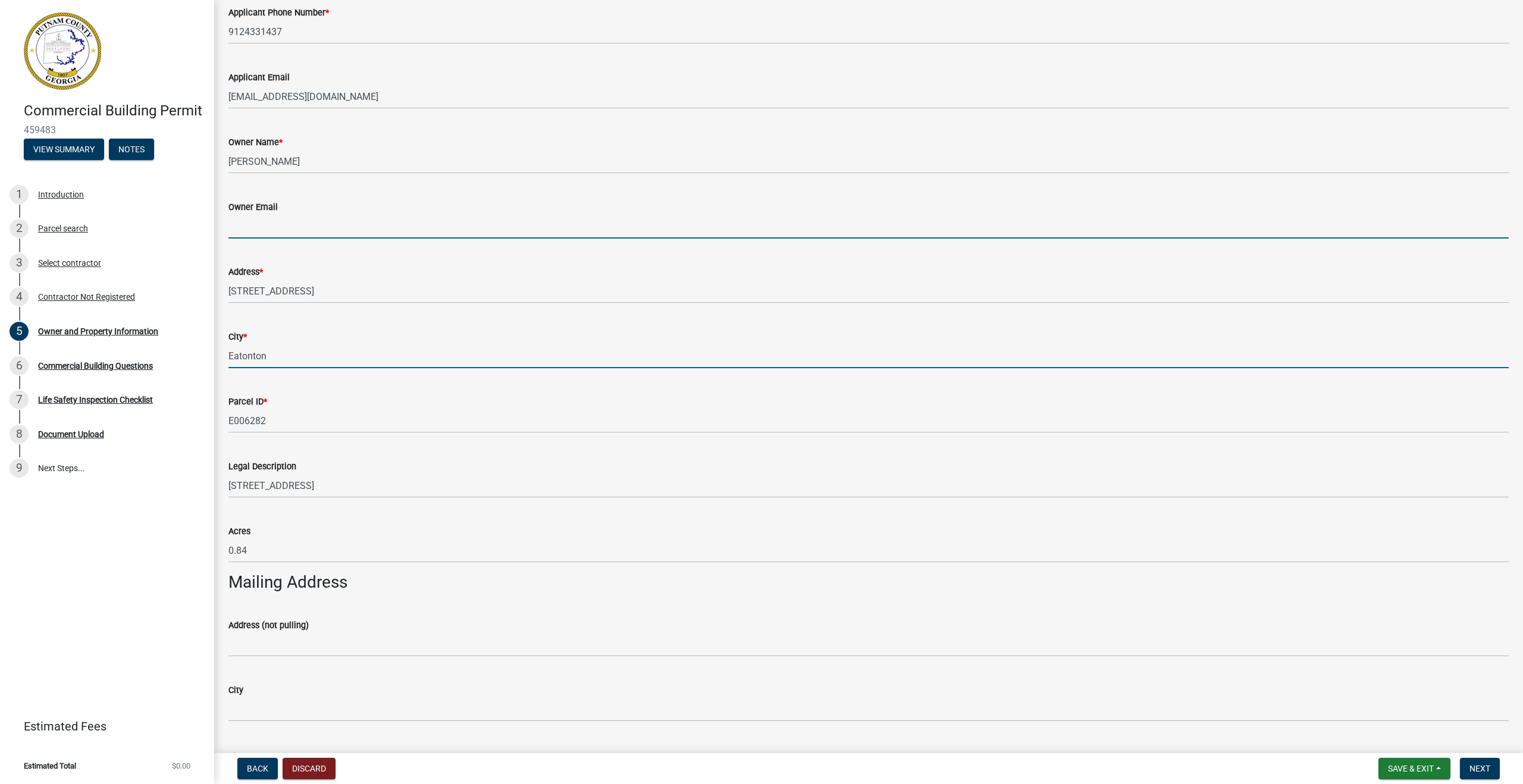
type input "[EMAIL_ADDRESS][DOMAIN_NAME]"
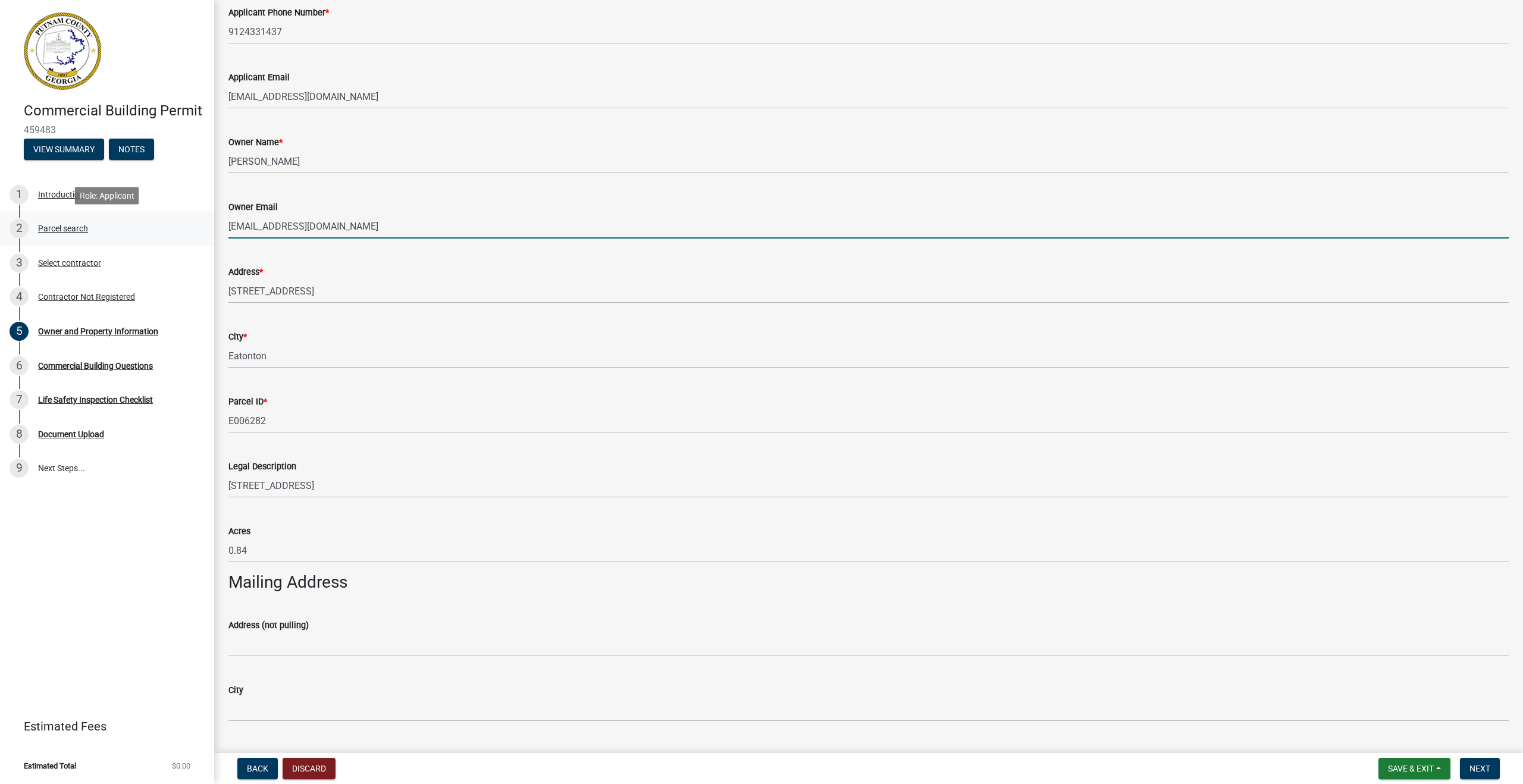
drag, startPoint x: 375, startPoint y: 231, endPoint x: 208, endPoint y: 232, distance: 167.0
click at [208, 232] on div "Commercial Building Permit 459483 View Summary Notes 1 Introduction 2 Parcel se…" at bounding box center [762, 392] width 1523 height 784
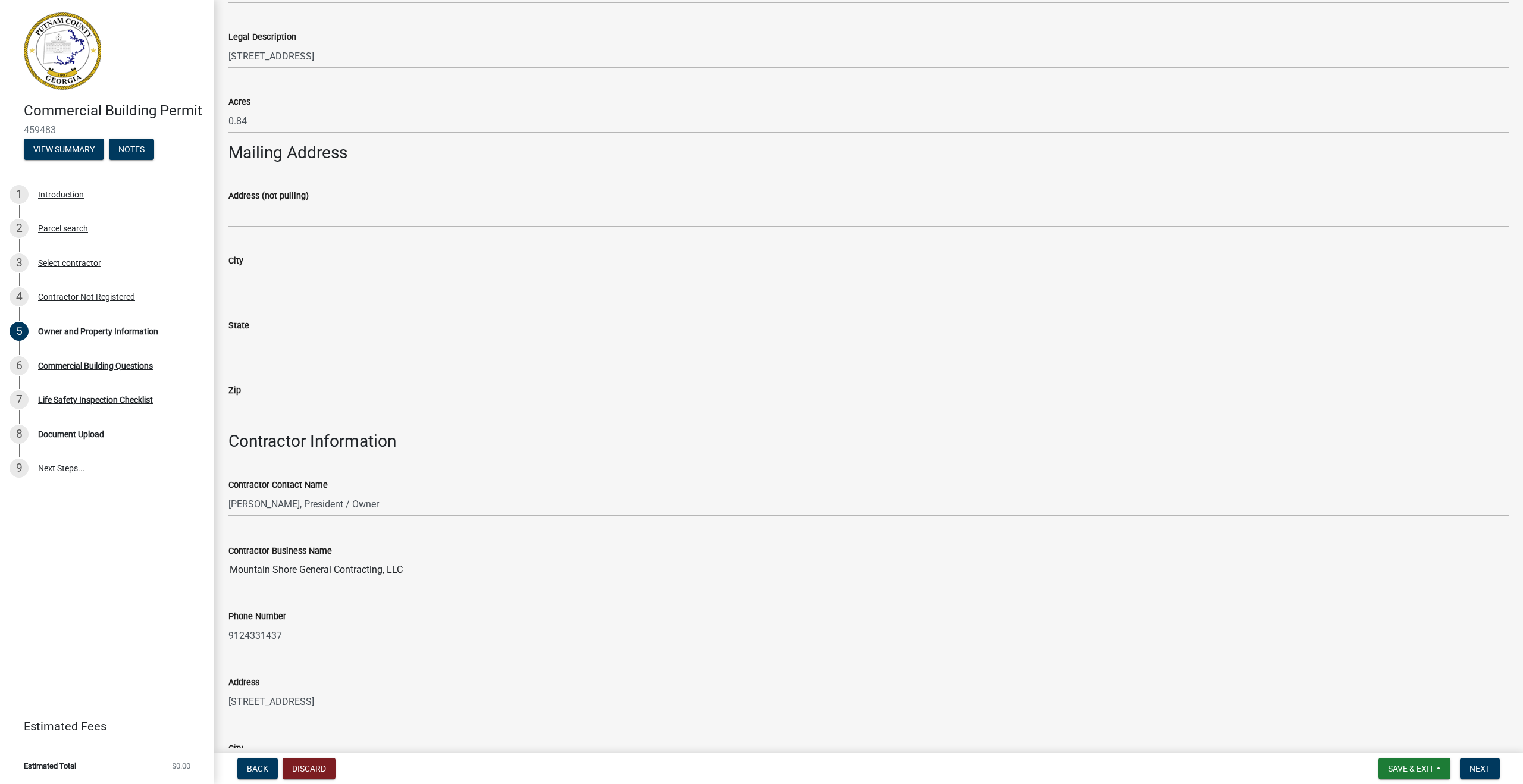
scroll to position [582, 0]
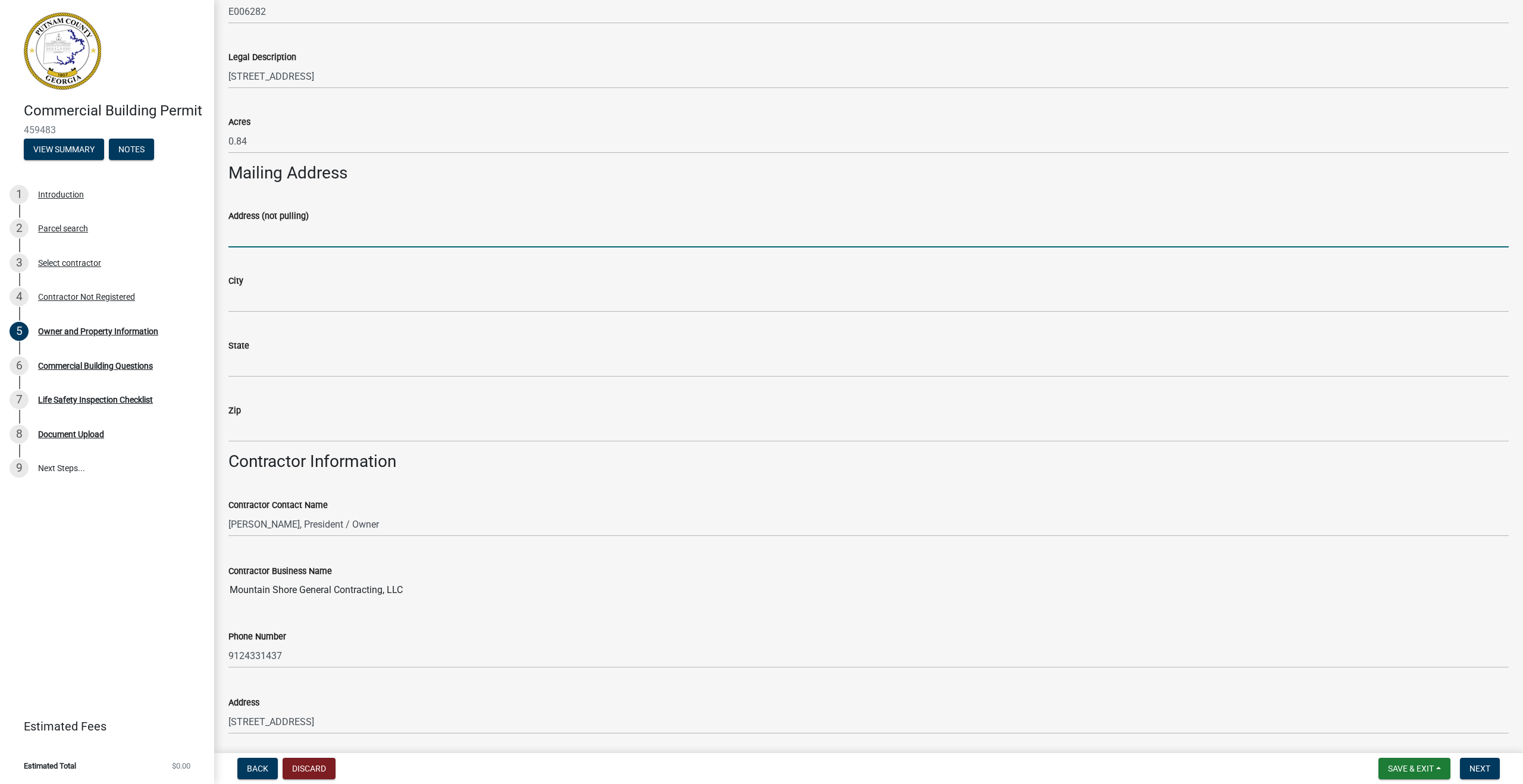
click at [260, 232] on input "Address (not pulling)" at bounding box center [869, 235] width 1281 height 24
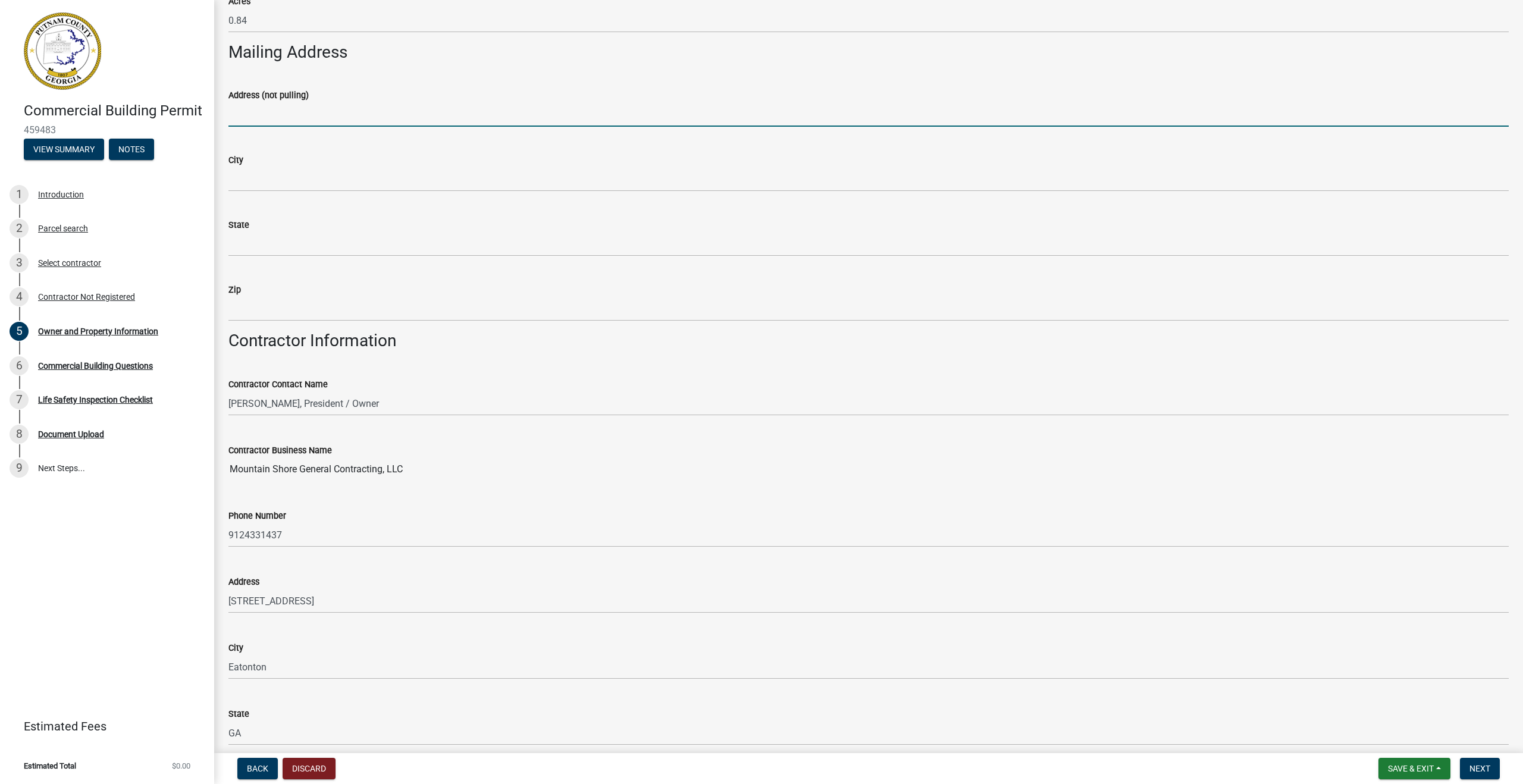
scroll to position [705, 0]
click at [509, 584] on div "Address" at bounding box center [869, 579] width 1281 height 14
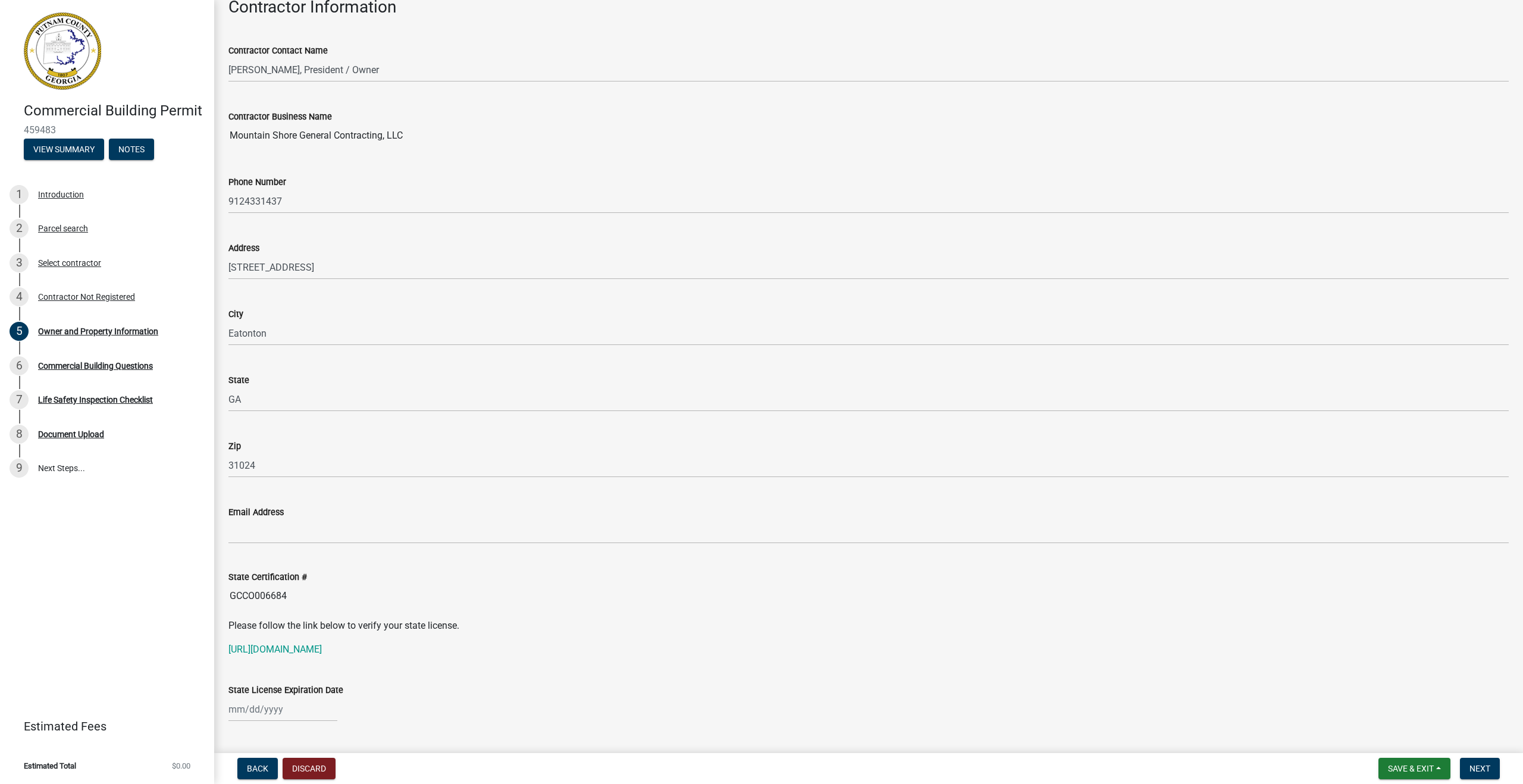
scroll to position [1064, 0]
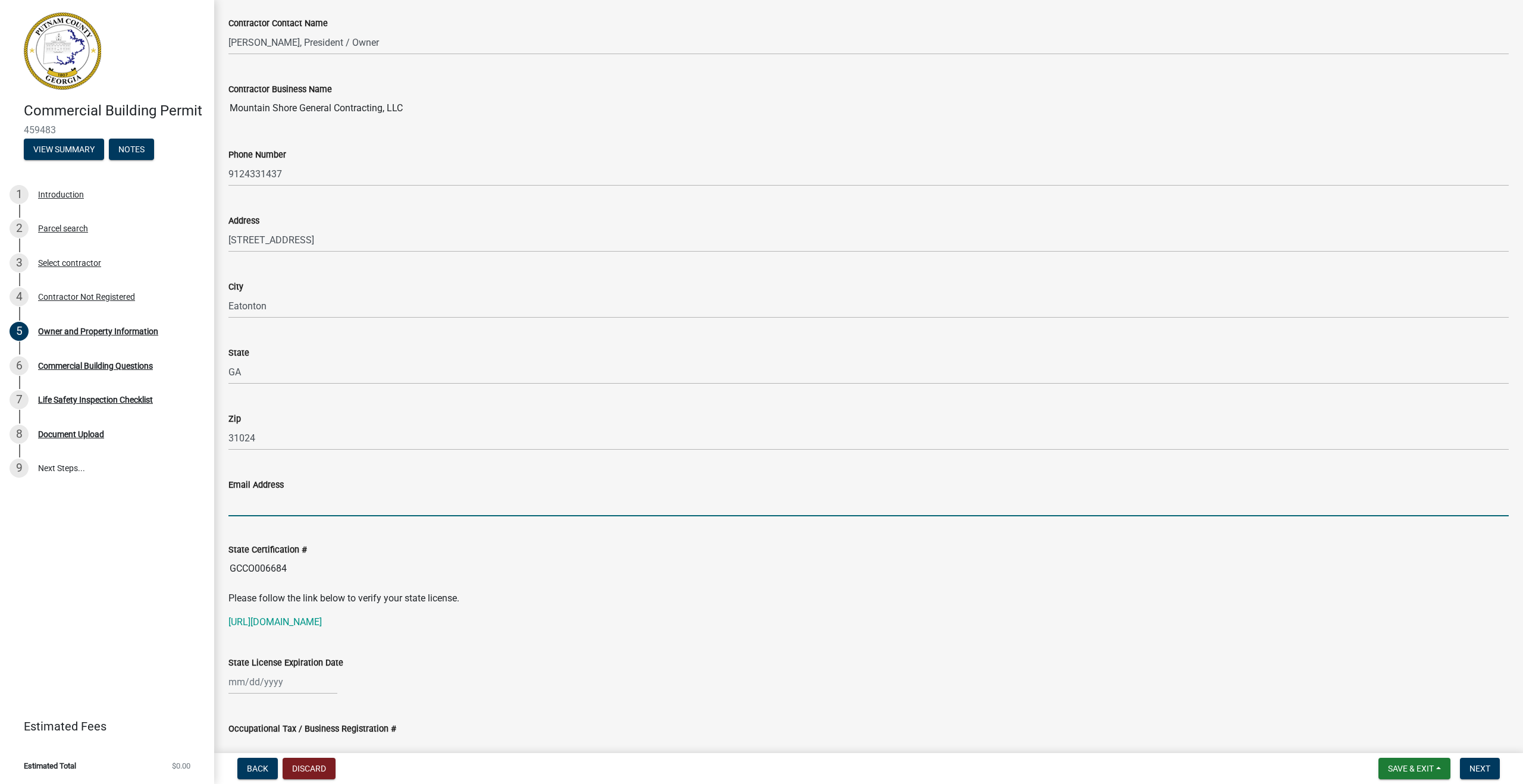
click at [254, 504] on input "Email Address" at bounding box center [869, 504] width 1281 height 24
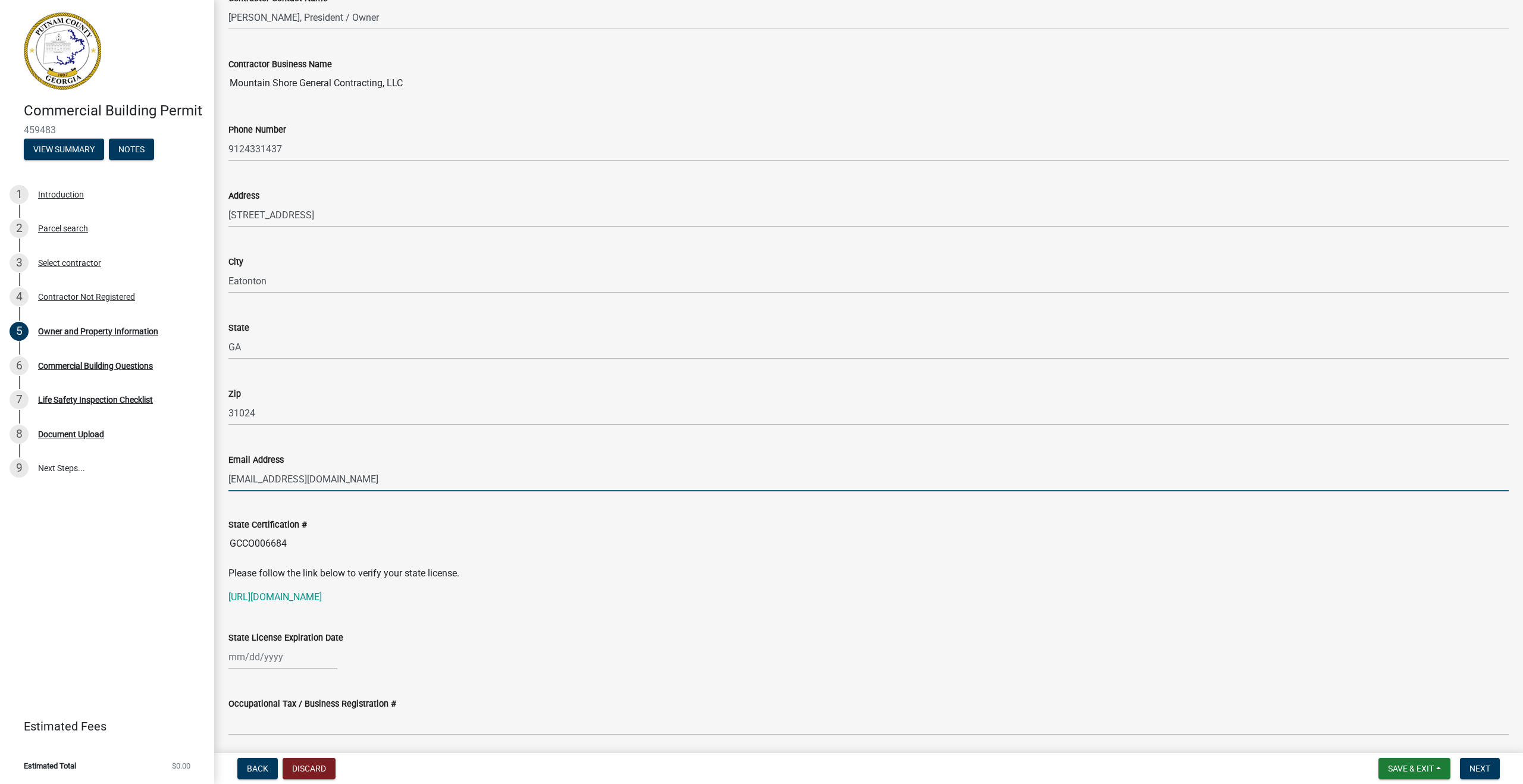
scroll to position [1089, 0]
type input "[EMAIL_ADDRESS][DOMAIN_NAME]"
select select "9"
select select "2025"
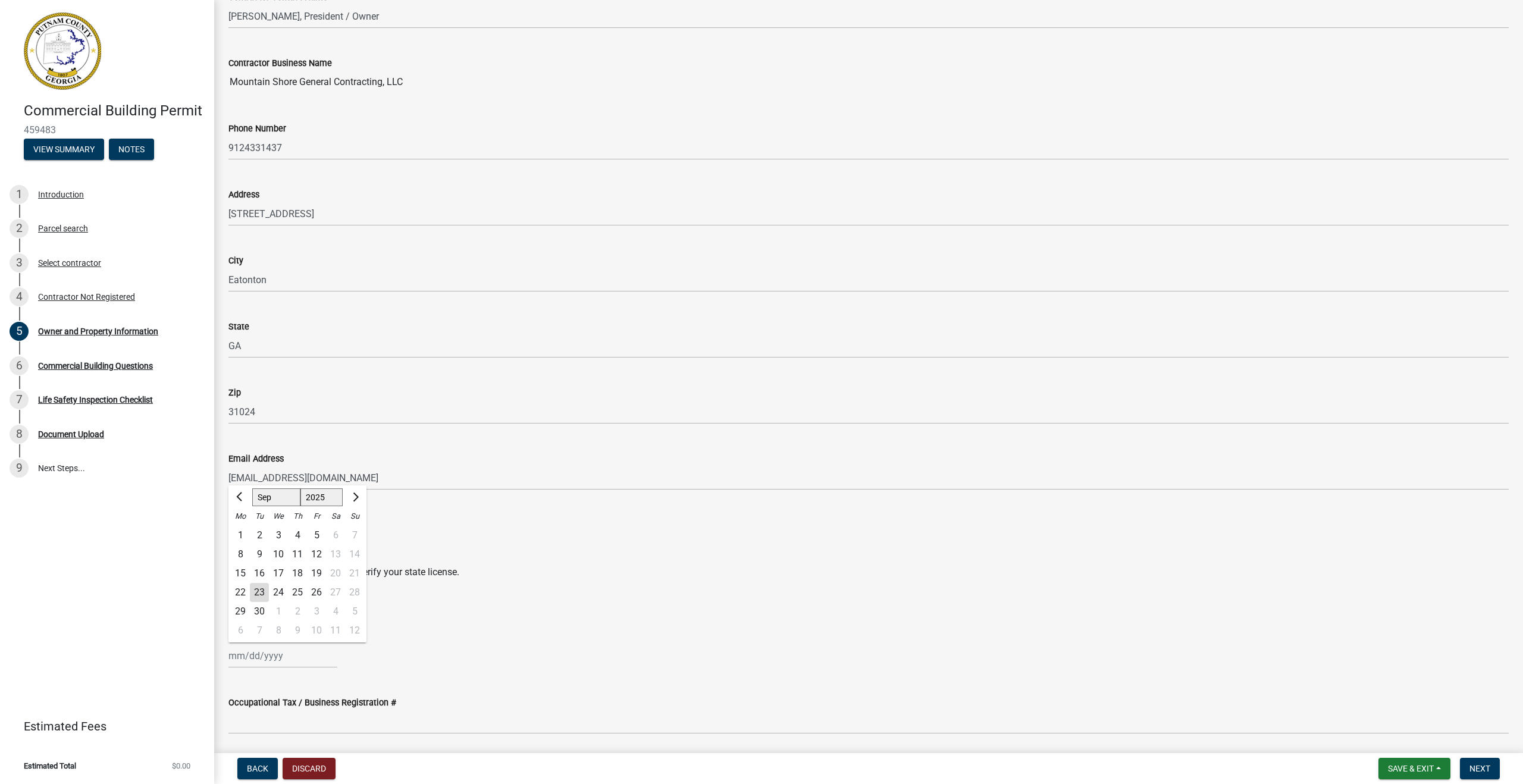
click at [241, 653] on div "[PERSON_NAME] Feb Mar Apr [PERSON_NAME][DATE] Oct Nov [DATE] 1526 1527 1528 152…" at bounding box center [284, 655] width 109 height 24
click at [531, 600] on p "[URL][DOMAIN_NAME]" at bounding box center [869, 595] width 1281 height 14
select select "9"
select select "2025"
click at [235, 657] on div "[PERSON_NAME] Feb Mar Apr [PERSON_NAME][DATE] Oct Nov [DATE] 1526 1527 1528 152…" at bounding box center [284, 655] width 109 height 24
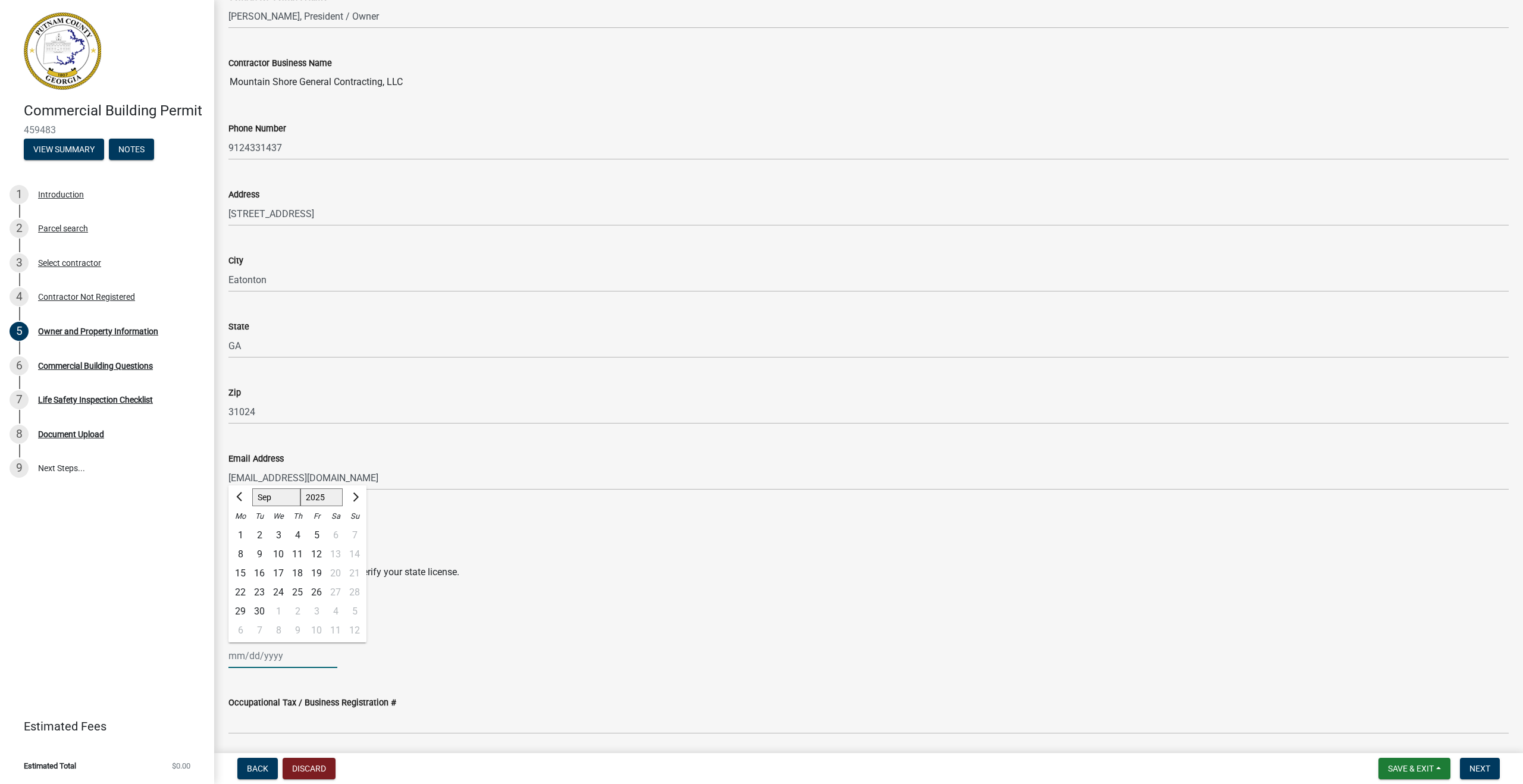
click at [232, 656] on input "State License Expiration Date" at bounding box center [284, 655] width 109 height 24
type input "[DATE]"
click at [463, 678] on wm-data-entity-input "State License Expiration Date [DATE] Jan Feb Mar Apr May Jun [DATE] Aug Sep Oct…" at bounding box center [869, 645] width 1281 height 66
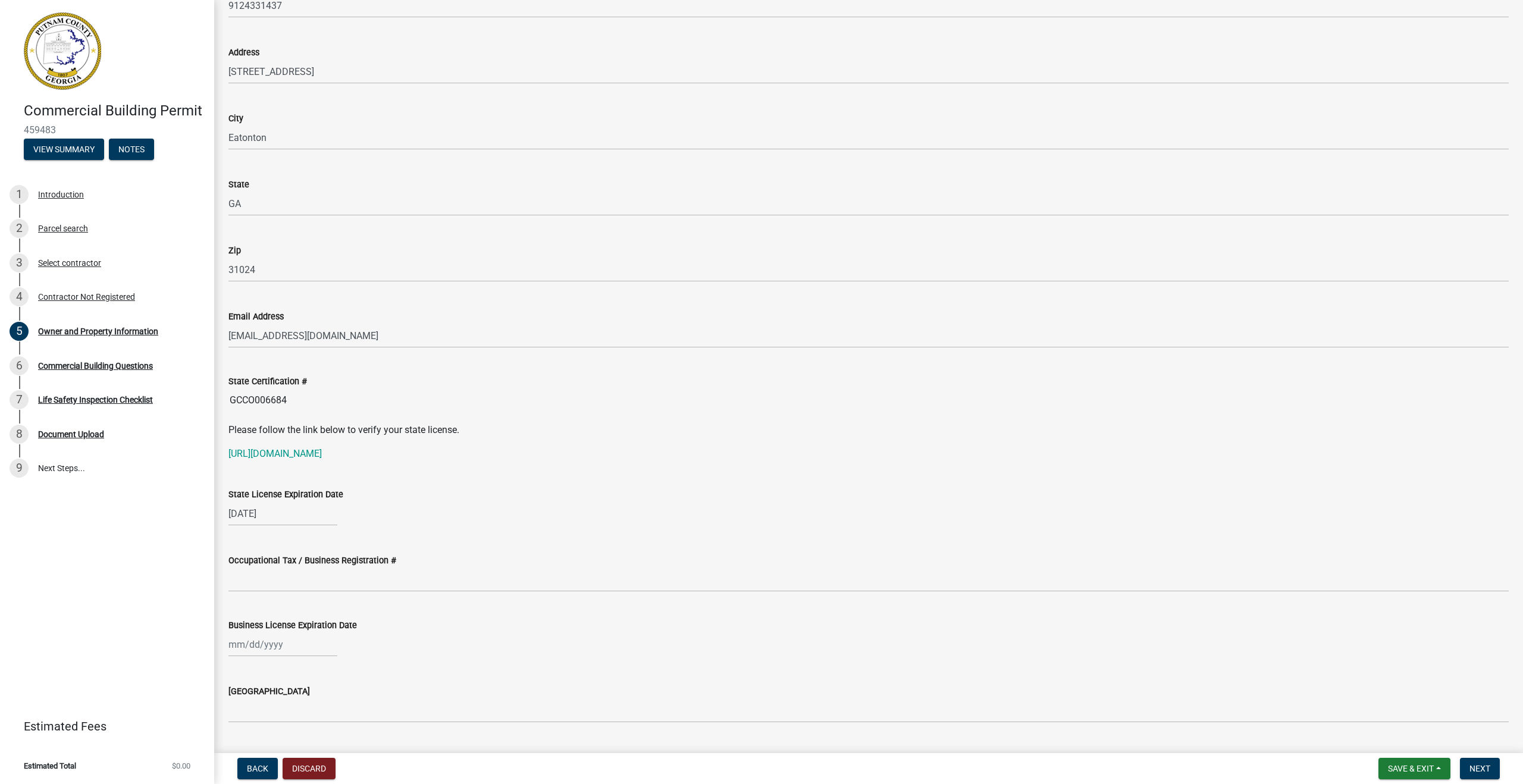
scroll to position [1237, 0]
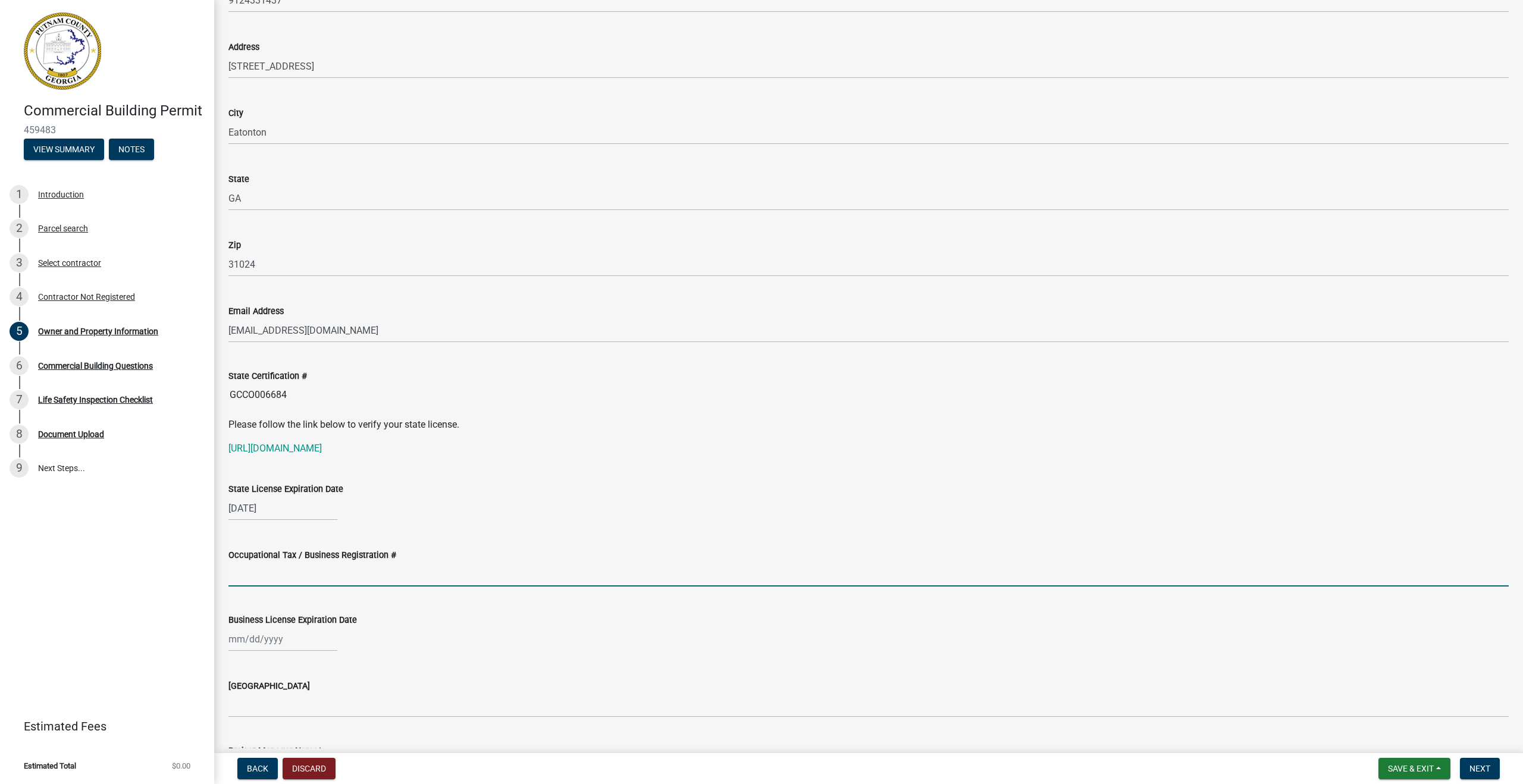
click at [288, 586] on input "Occupational Tax / Business Registration #" at bounding box center [869, 573] width 1281 height 24
click at [239, 639] on div at bounding box center [284, 638] width 109 height 24
select select "9"
select select "2025"
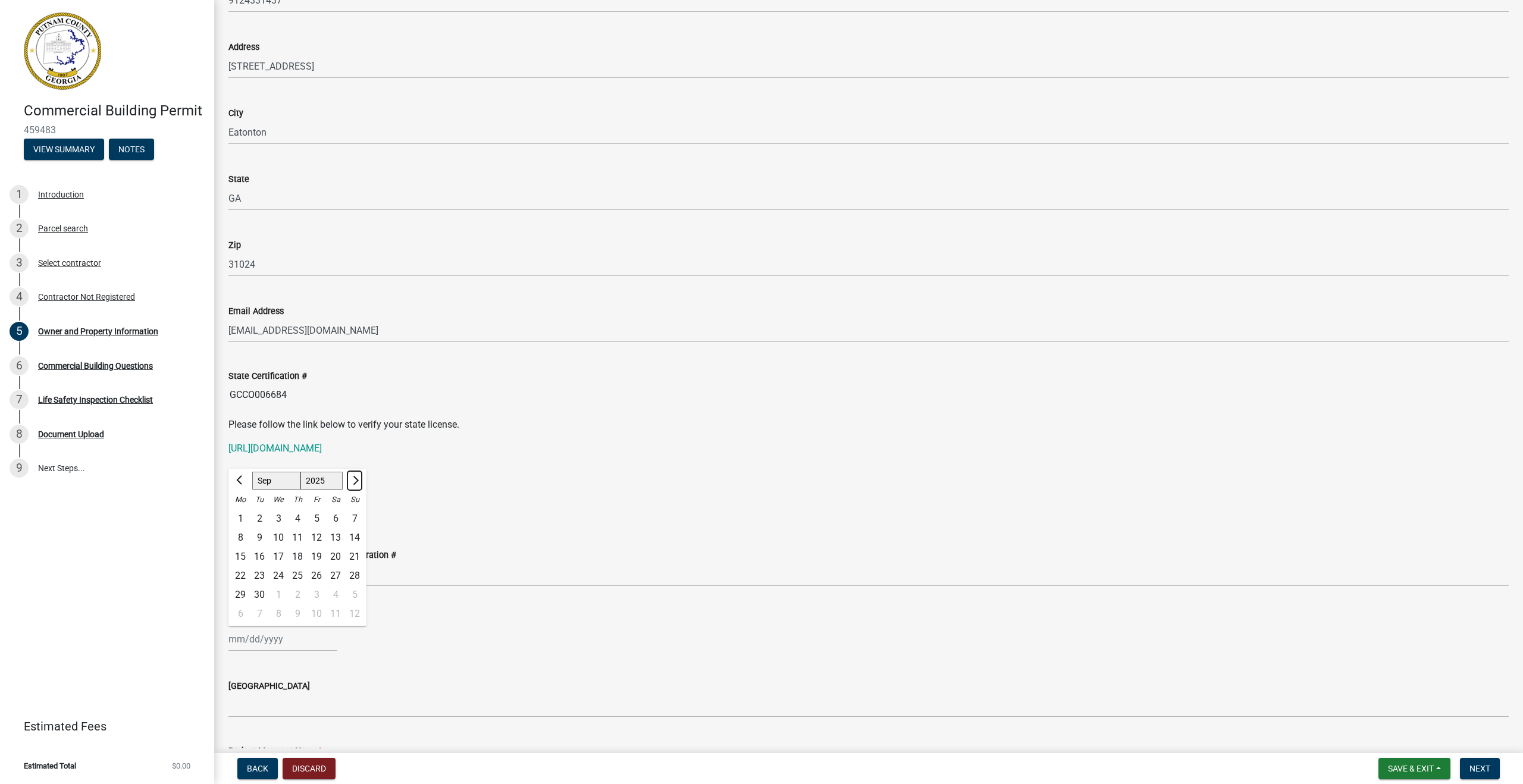
click at [357, 480] on span "Next month" at bounding box center [353, 480] width 9 height 9
select select "12"
click at [277, 590] on div "31" at bounding box center [279, 594] width 19 height 19
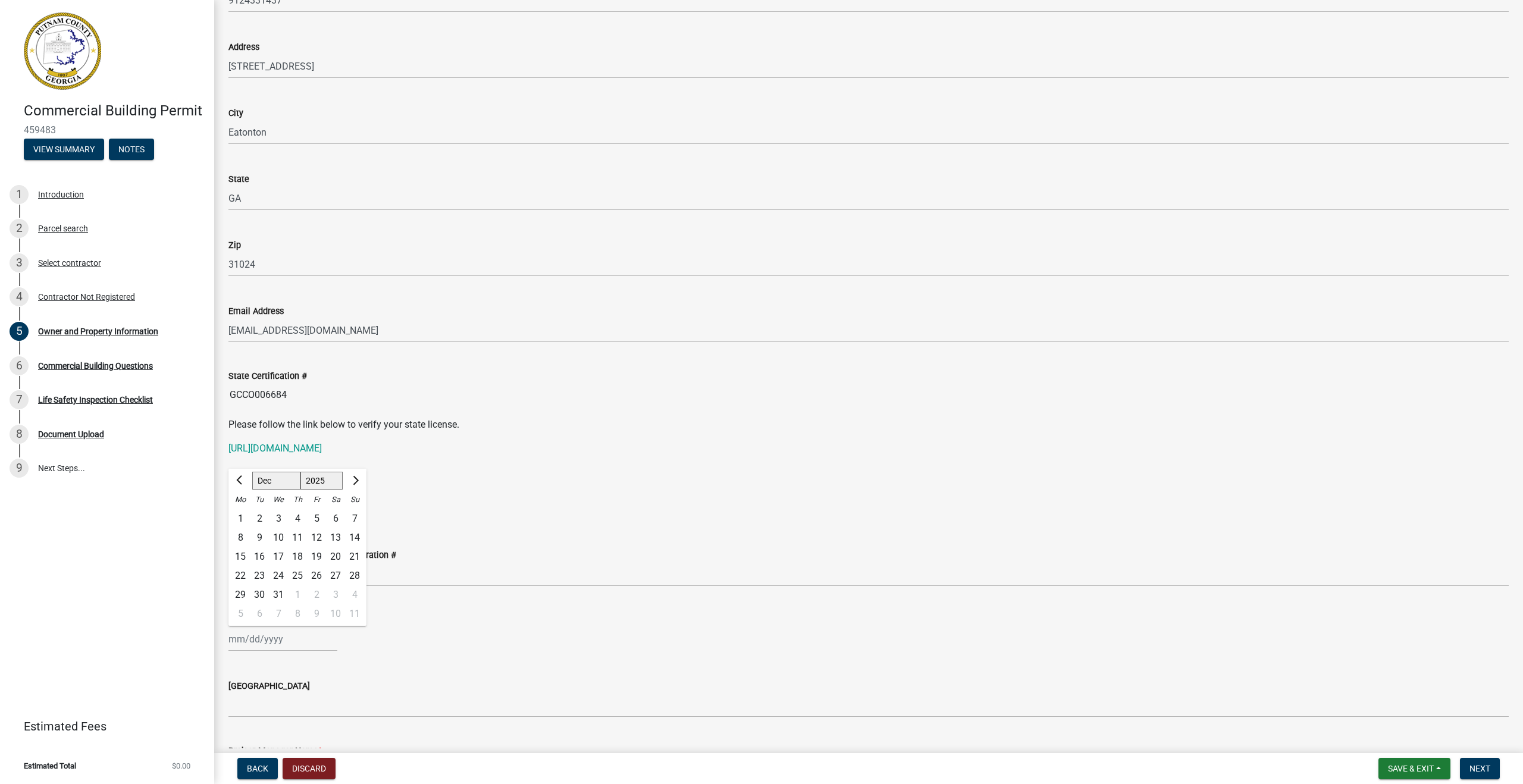
type input "[DATE]"
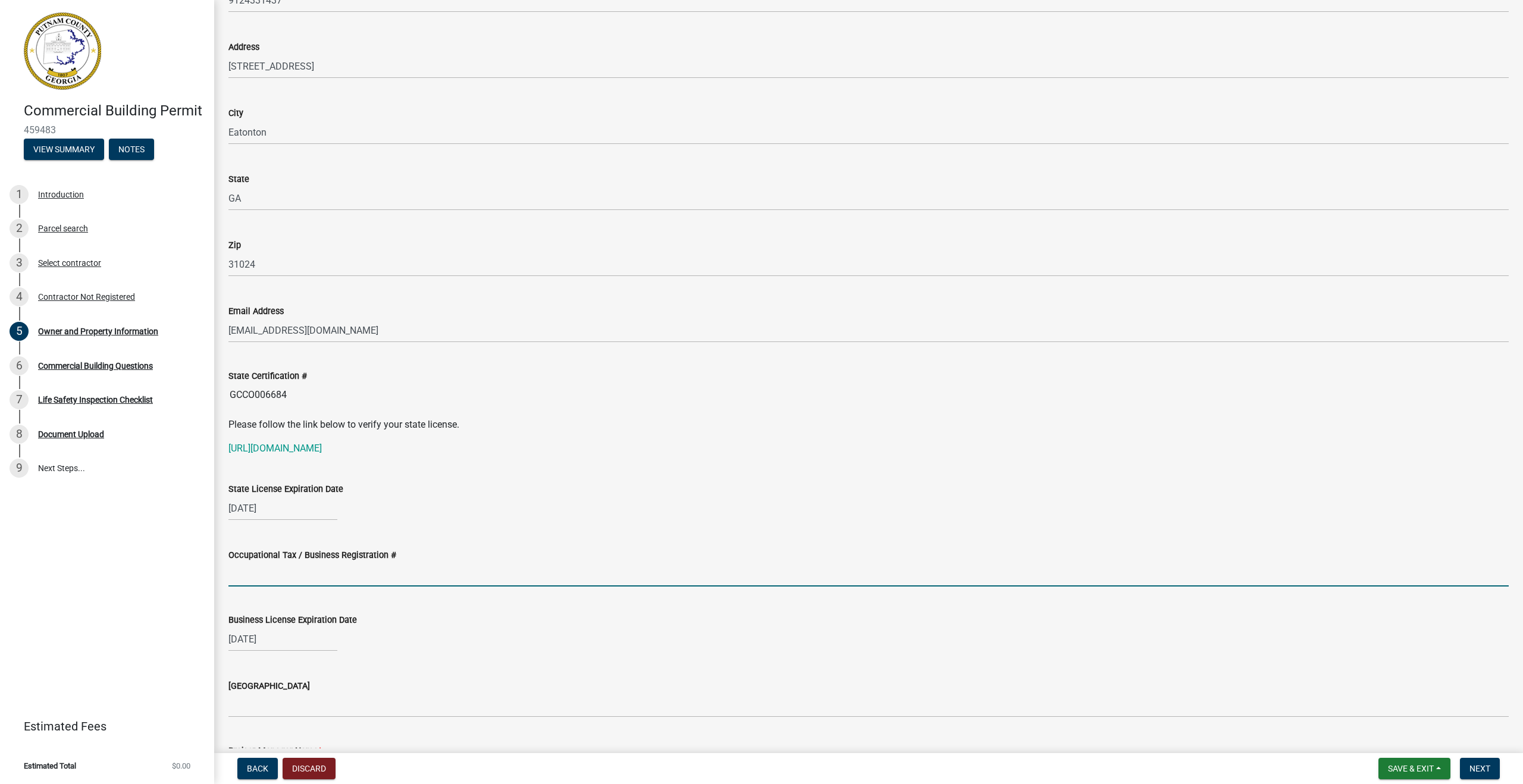
click at [255, 573] on input "Occupational Tax / Business Registration #" at bounding box center [869, 573] width 1281 height 24
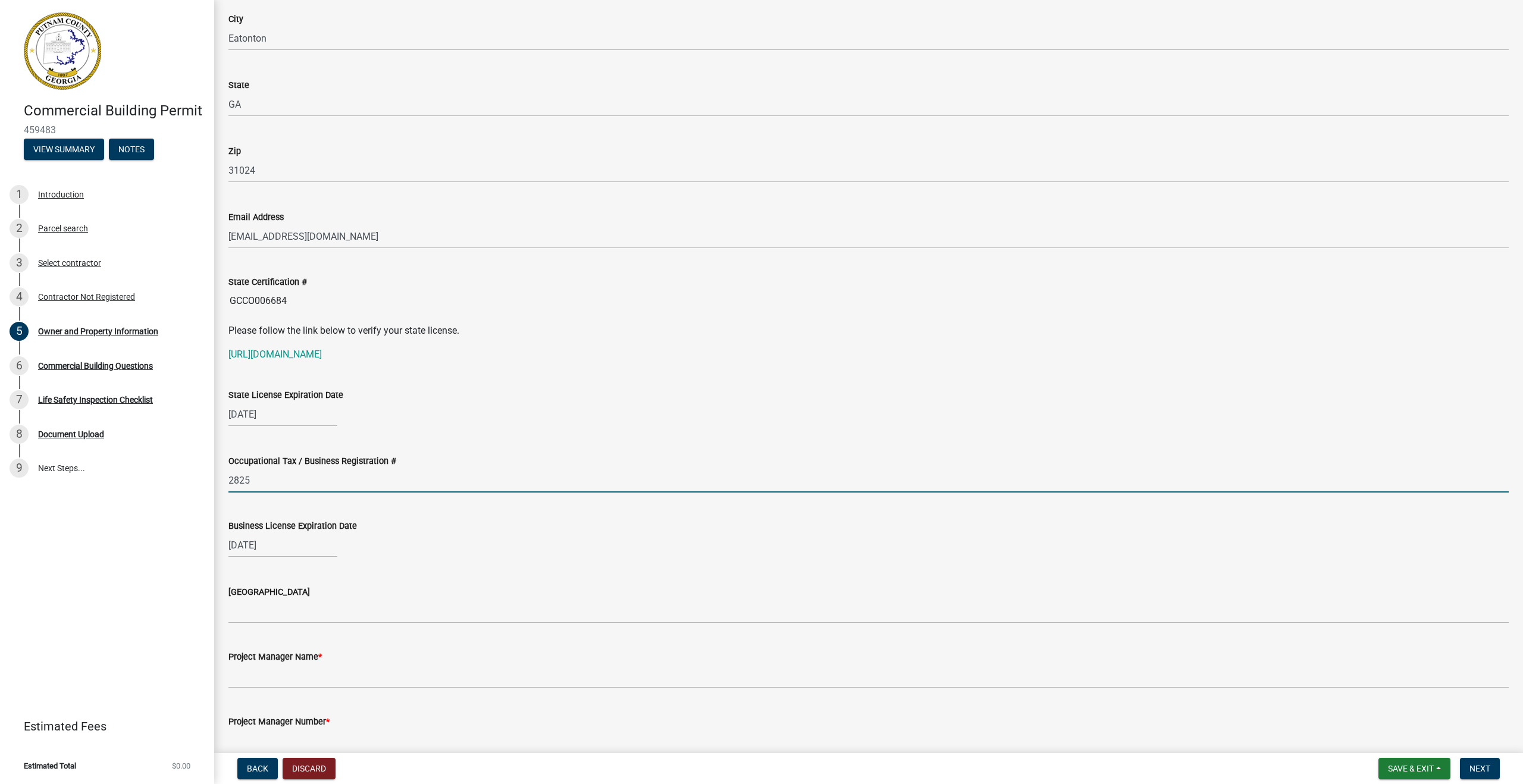
scroll to position [1334, 0]
type input "2825"
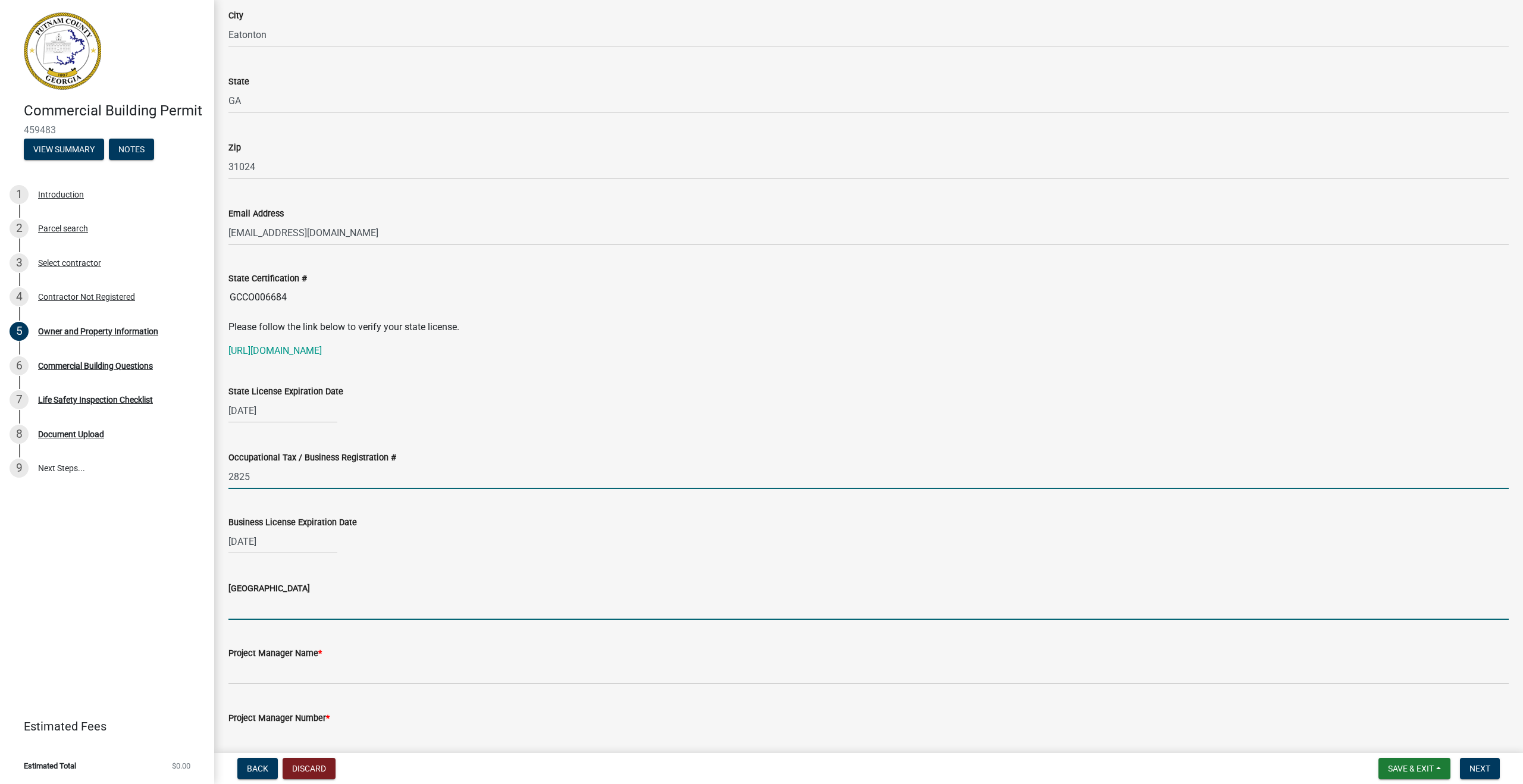
click at [260, 613] on input "[GEOGRAPHIC_DATA]" at bounding box center [869, 607] width 1281 height 24
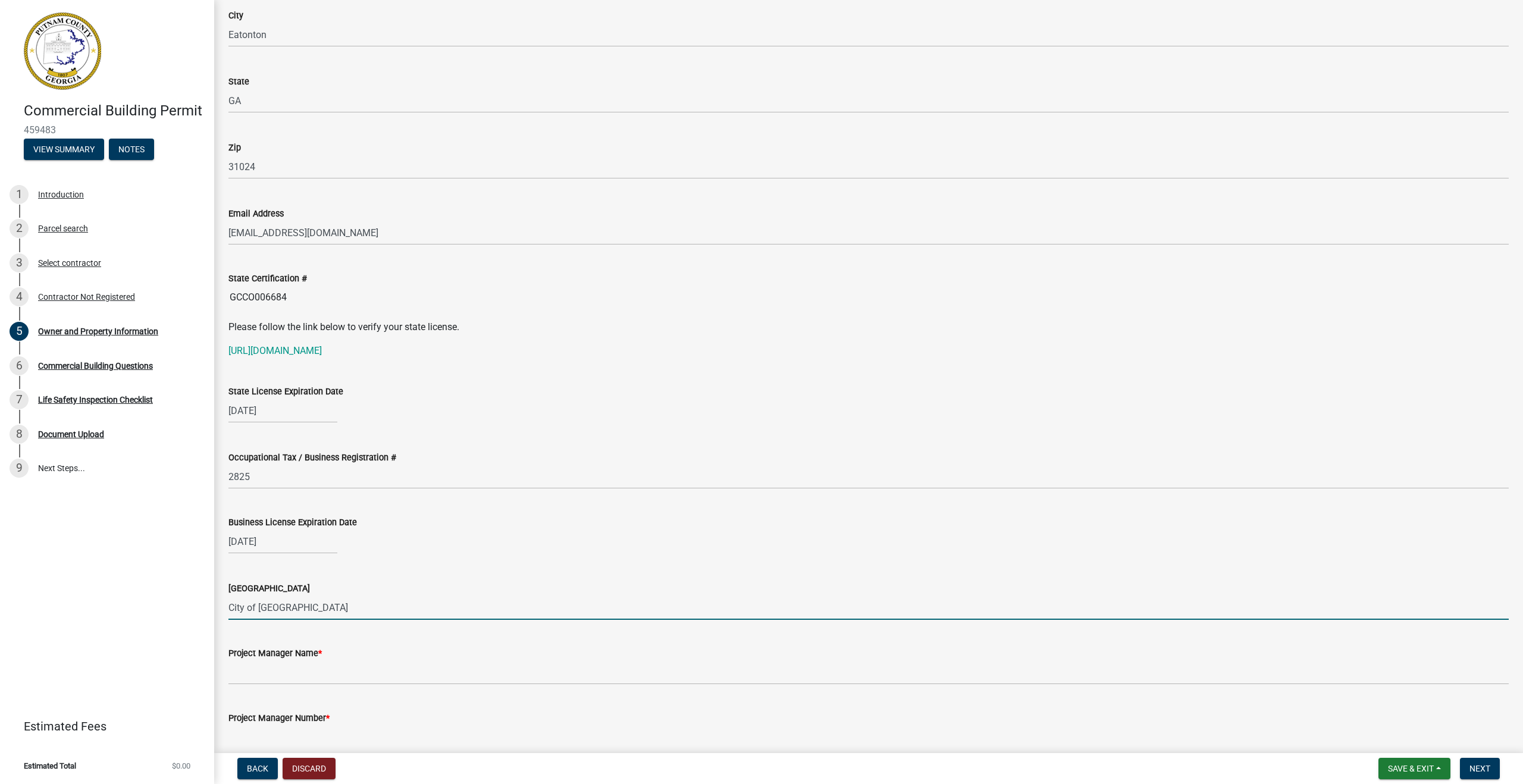
type input "City of [GEOGRAPHIC_DATA]"
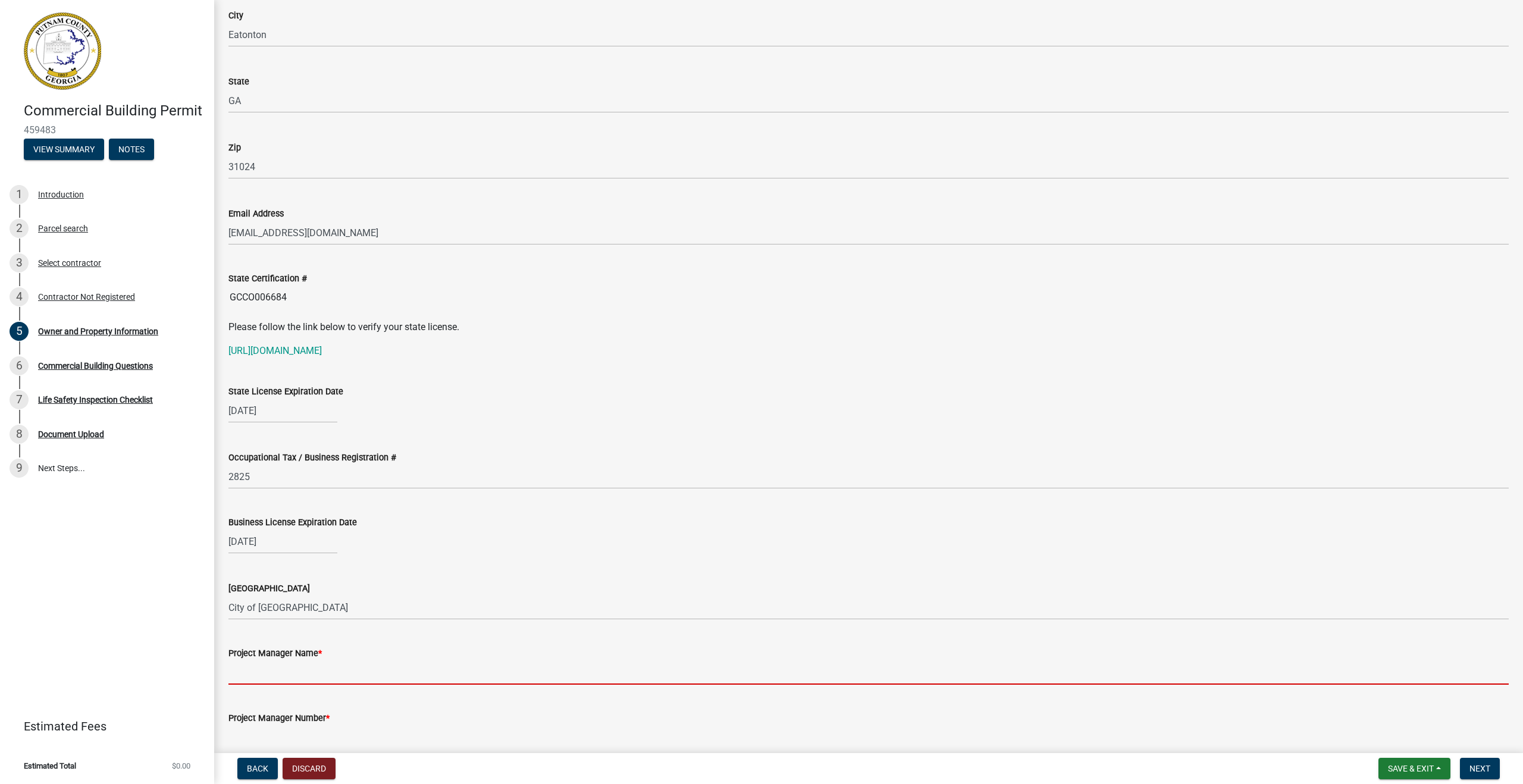
click at [274, 679] on input "Project Manager Name *" at bounding box center [869, 671] width 1281 height 24
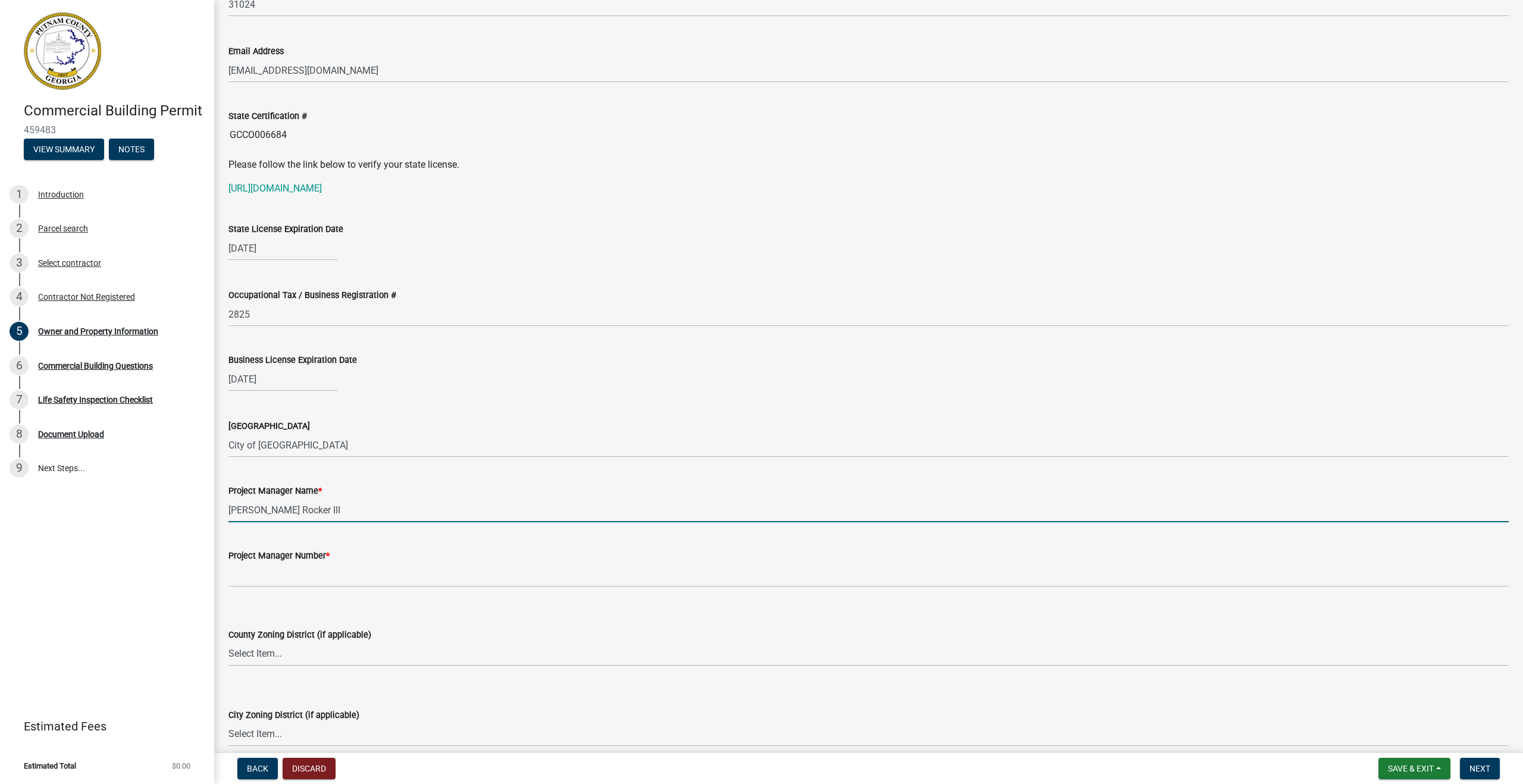
scroll to position [1500, 0]
type input "[PERSON_NAME] Rocker III"
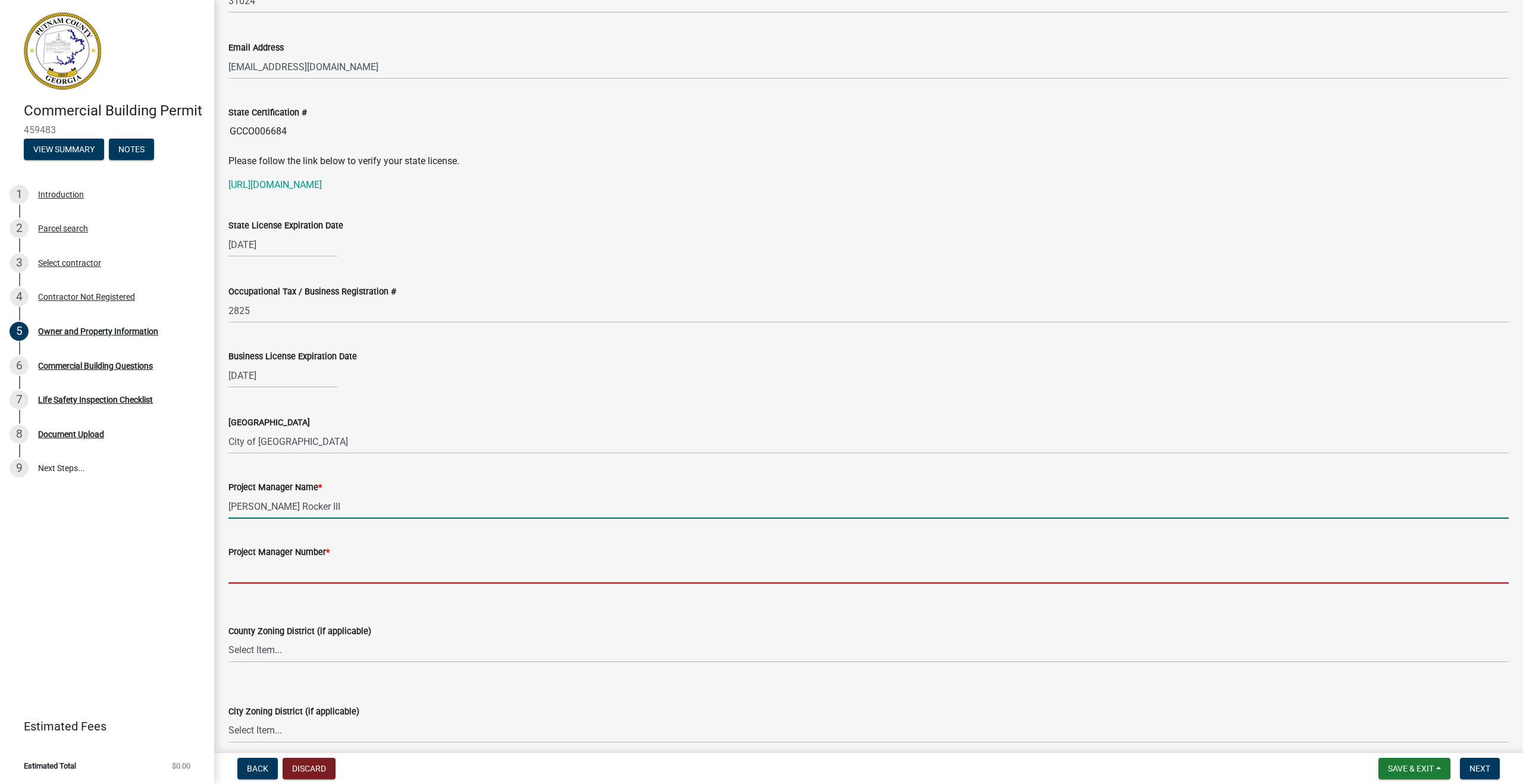
click at [257, 571] on input "Project Manager Number *" at bounding box center [869, 571] width 1281 height 24
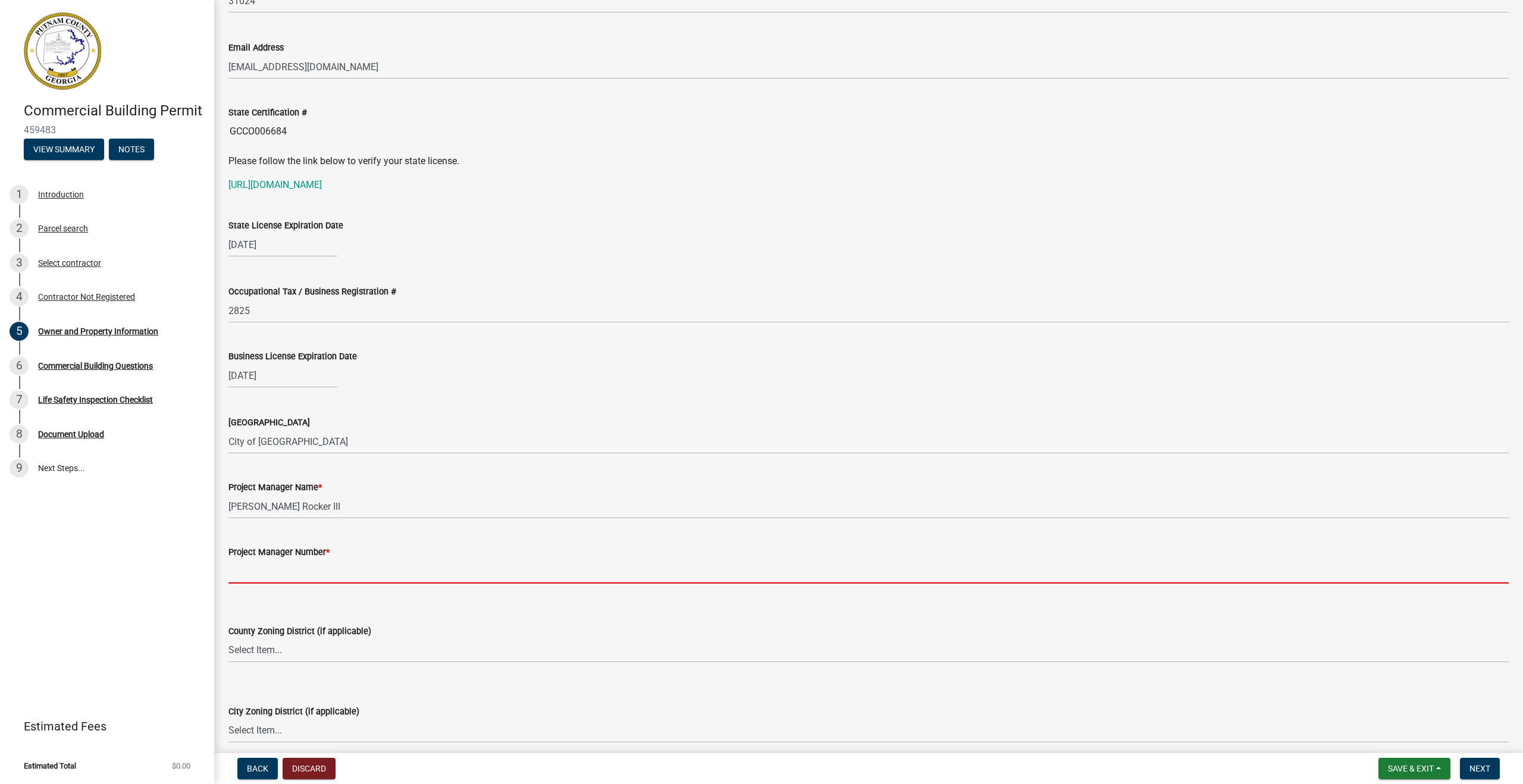
type input "9124331437"
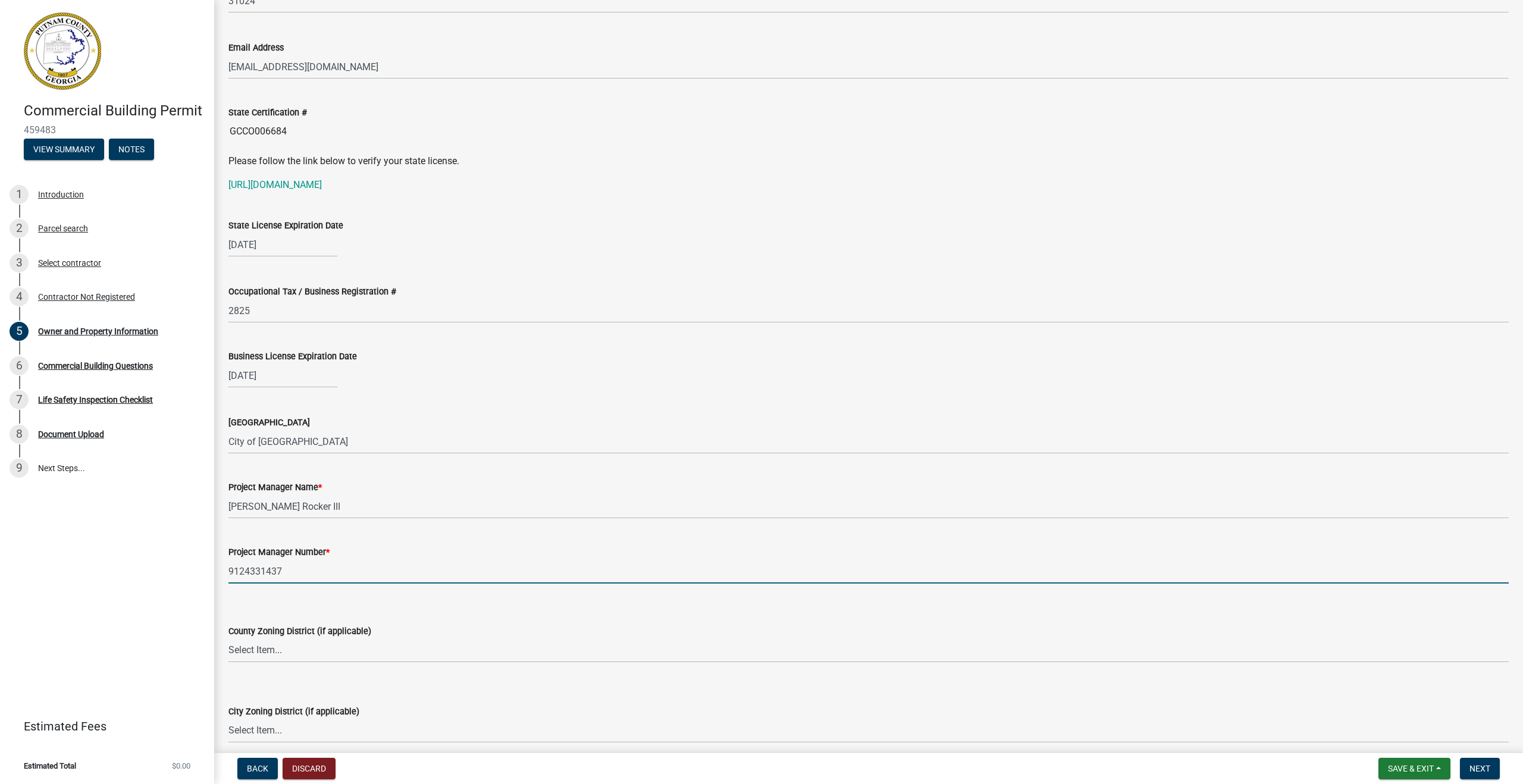
scroll to position [1501, 0]
click at [259, 651] on select "Select Item... AG-1 R-1R R-1 R-2 MHP RM-1 RM-3 C-1 C-2 I-M PUD N/A" at bounding box center [869, 649] width 1281 height 24
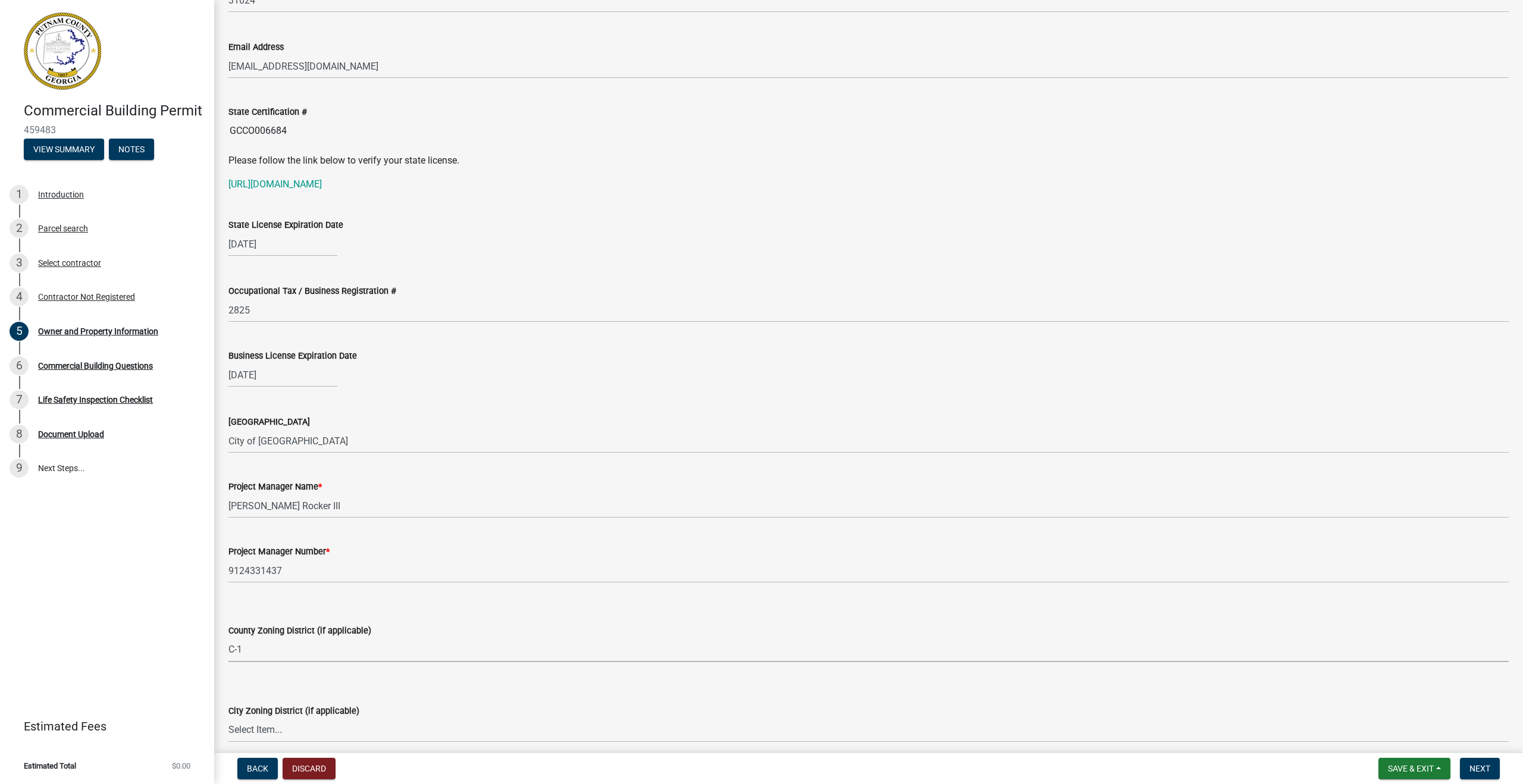
click at [229, 638] on select "Select Item... AG-1 R-1R R-1 R-2 MHP RM-1 RM-3 C-1 C-2 I-M PUD N/A" at bounding box center [869, 649] width 1281 height 24
click at [240, 651] on select "Select Item... AG-1 R-1R R-1 R-2 MHP RM-1 RM-3 C-1 C-2 I-M PUD N/A" at bounding box center [869, 649] width 1281 height 24
click at [229, 638] on select "Select Item... AG-1 R-1R R-1 R-2 MHP RM-1 RM-3 C-1 C-2 I-M PUD N/A" at bounding box center [869, 649] width 1281 height 24
select select "ef7a1fc2-7a7a-426d-b1f0-c9b9b6ca7ff4"
click at [270, 732] on select "Select Item... A-1 A-2 R-1 R-2 R-3 R-4 MHP C-1 C-2 I-1 I-2 DB FH H-P N/A" at bounding box center [869, 729] width 1281 height 24
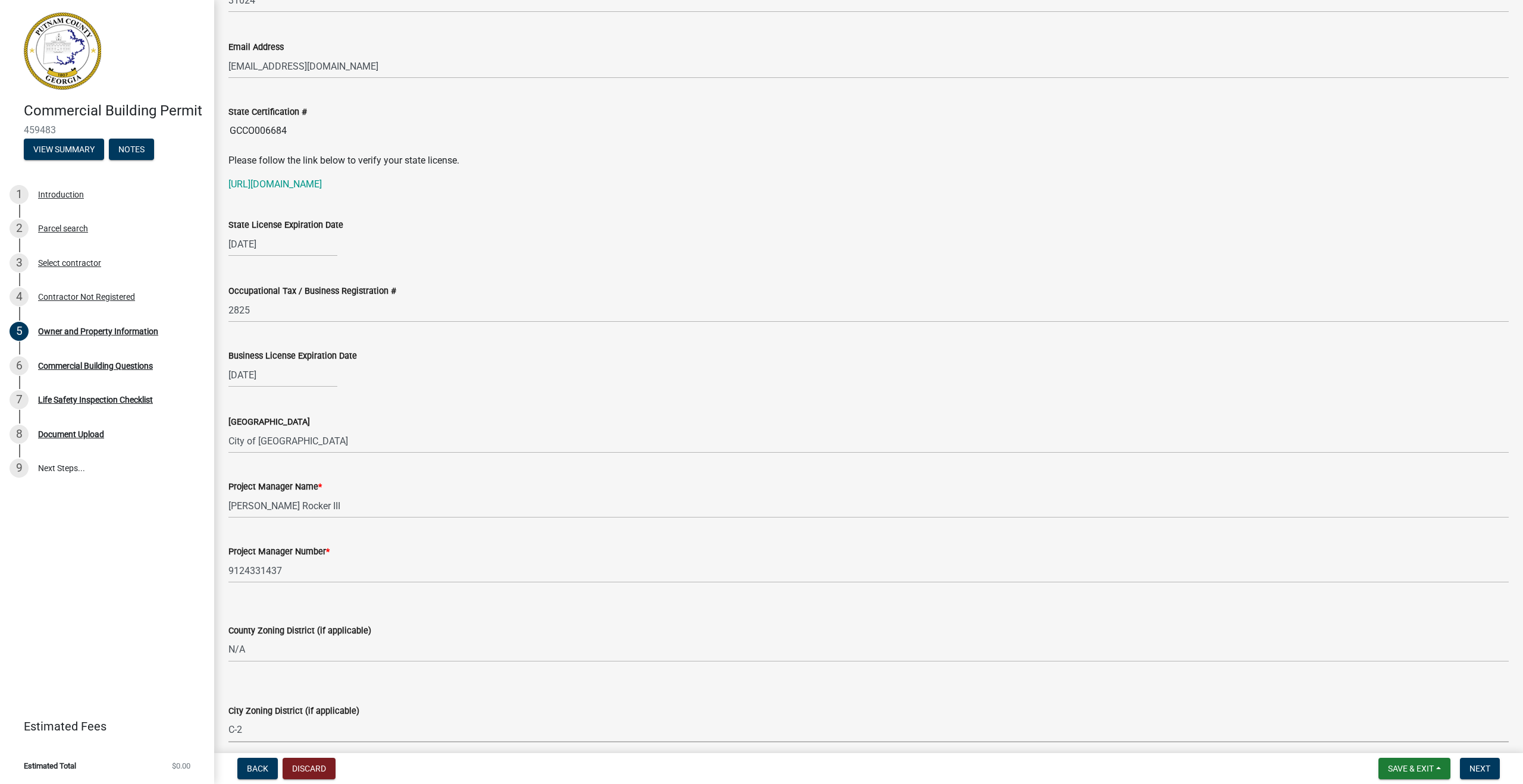
click at [229, 718] on select "Select Item... A-1 A-2 R-1 R-2 R-3 R-4 MHP C-1 C-2 I-1 I-2 DB FH H-P N/A" at bounding box center [869, 729] width 1281 height 24
select select "299807ed-53dd-4c35-b1f9-5b573e537b0e"
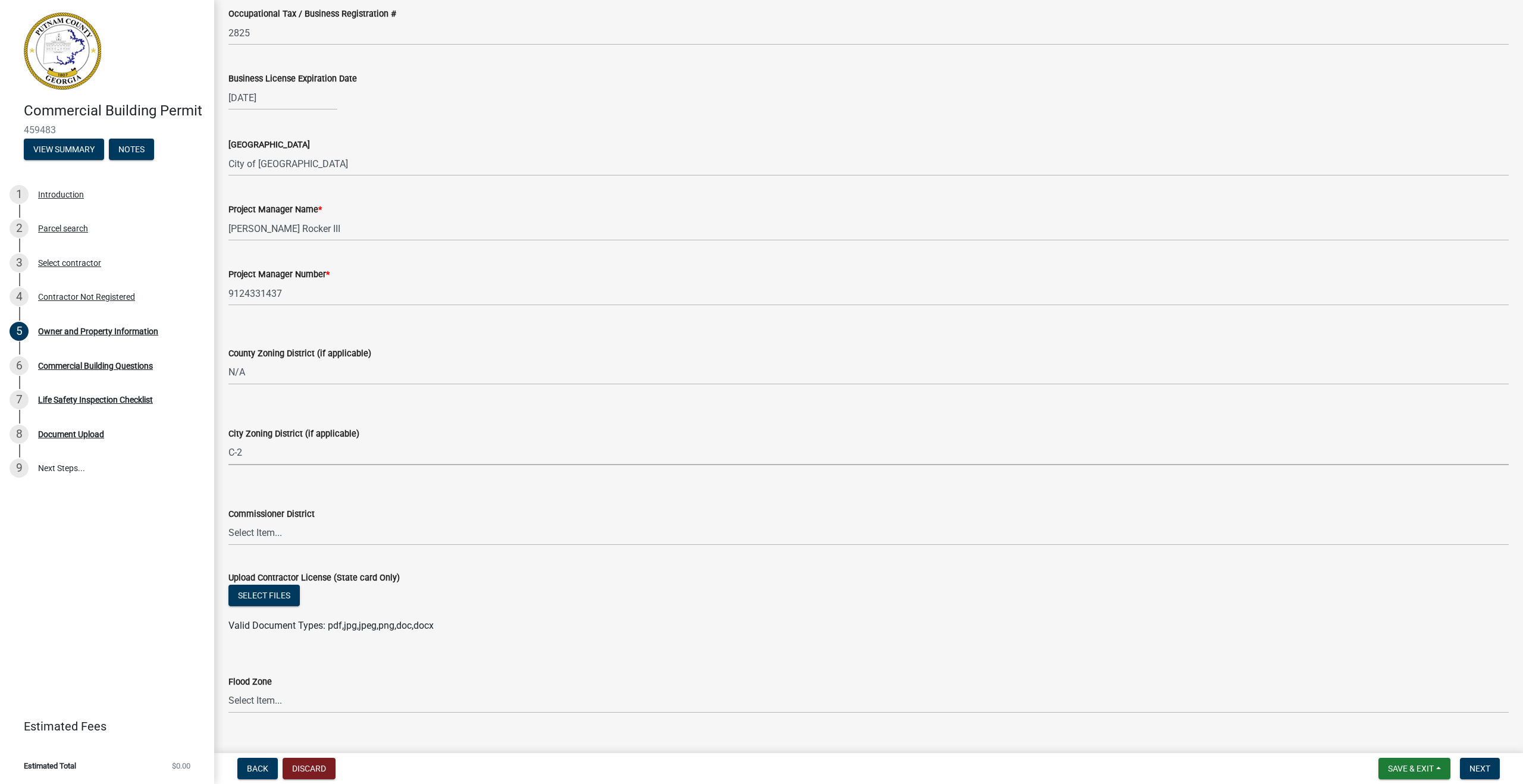
scroll to position [1779, 0]
click at [271, 534] on select "Select Item... District 1 District 2 District 3 District 4" at bounding box center [869, 532] width 1281 height 24
click at [229, 521] on select "Select Item... District 1 District 2 District 3 District 4" at bounding box center [869, 532] width 1281 height 24
select select "95c2f08d-bd21-40ac-acc0-bf0ad2ba7c20"
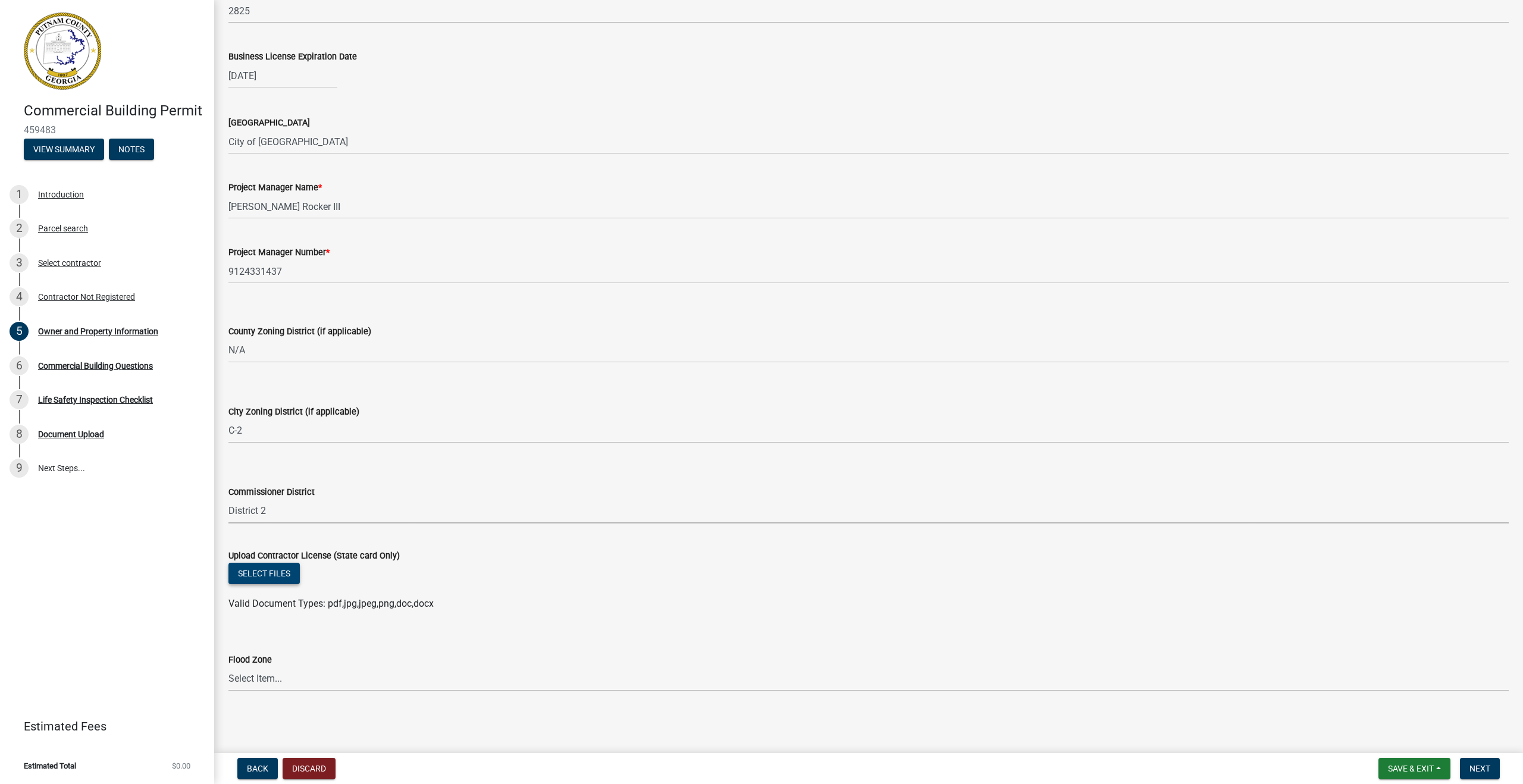
scroll to position [1798, 0]
click at [263, 572] on button "Select files" at bounding box center [264, 575] width 72 height 21
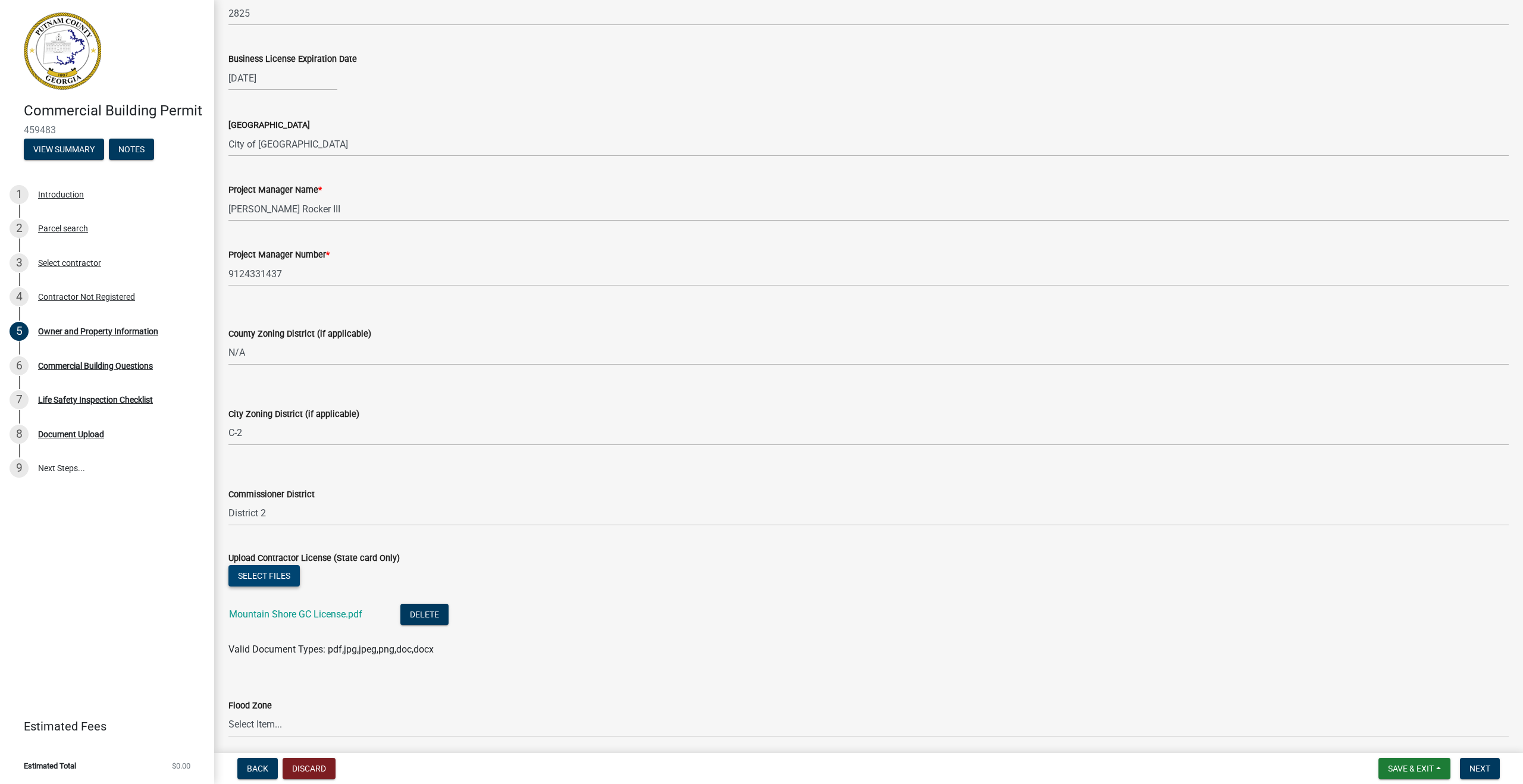
scroll to position [1844, 0]
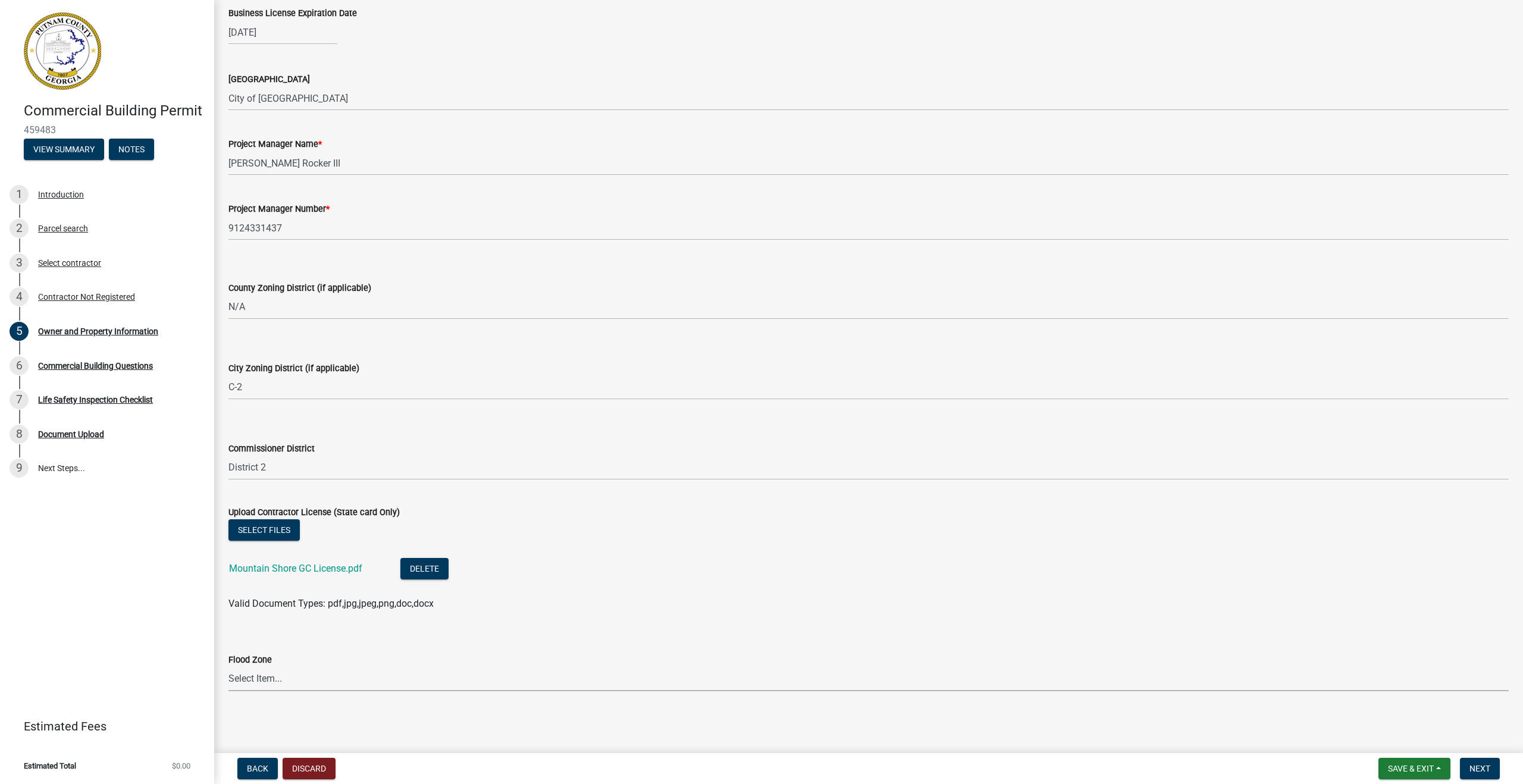
click at [336, 685] on select "Select Item... Zone A Zone V Zone A99 Zone AE Zone AO Zone AH Zone VE Zone AR Z…" at bounding box center [869, 678] width 1281 height 24
click at [229, 666] on select "Select Item... Zone A Zone V Zone A99 Zone AE Zone AO Zone AH Zone VE Zone AR Z…" at bounding box center [869, 678] width 1281 height 24
select select "fa9ac713-ff98-4511-b6d6-b752a2dce95a"
click at [1474, 762] on button "Next" at bounding box center [1480, 768] width 40 height 21
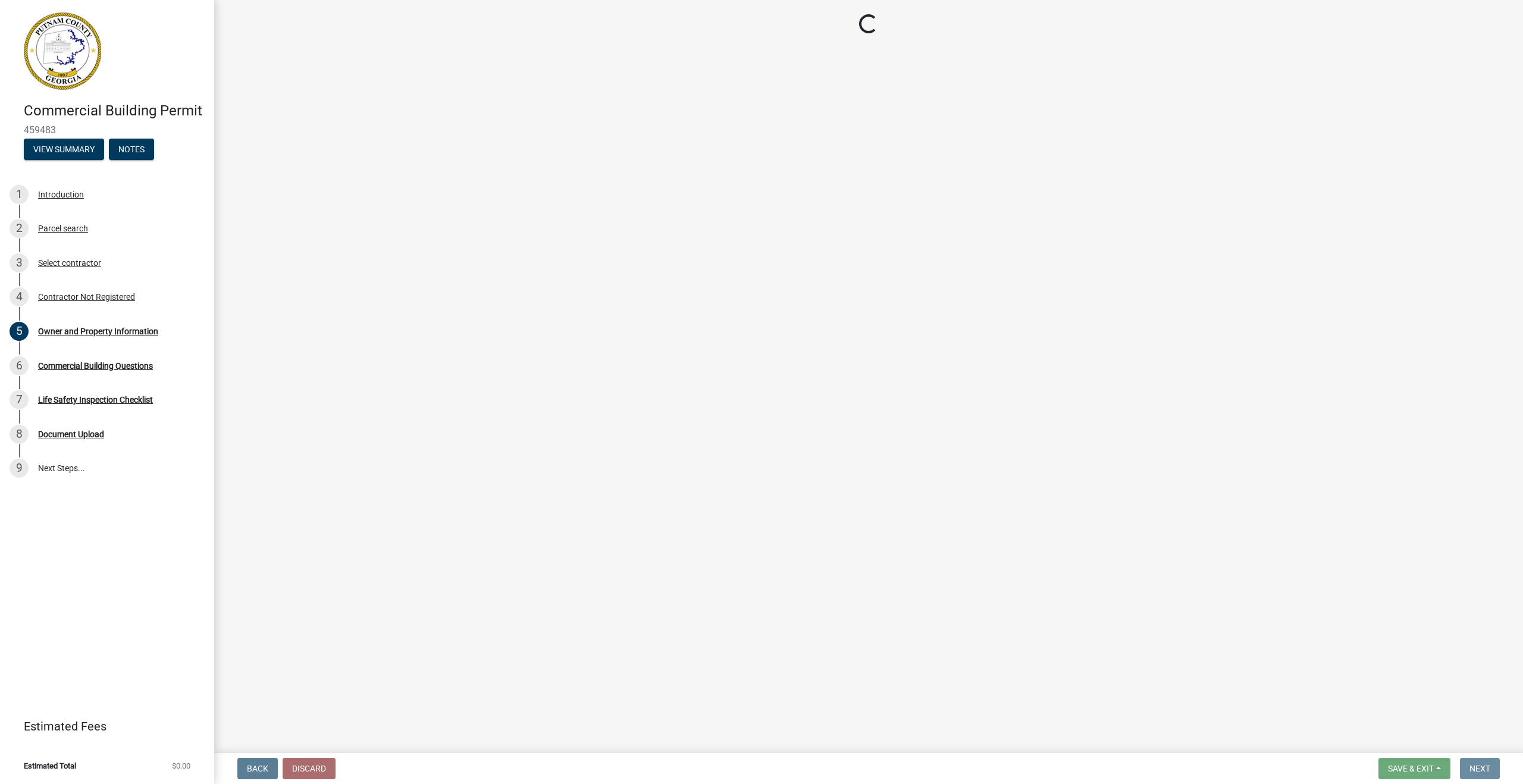
scroll to position [0, 0]
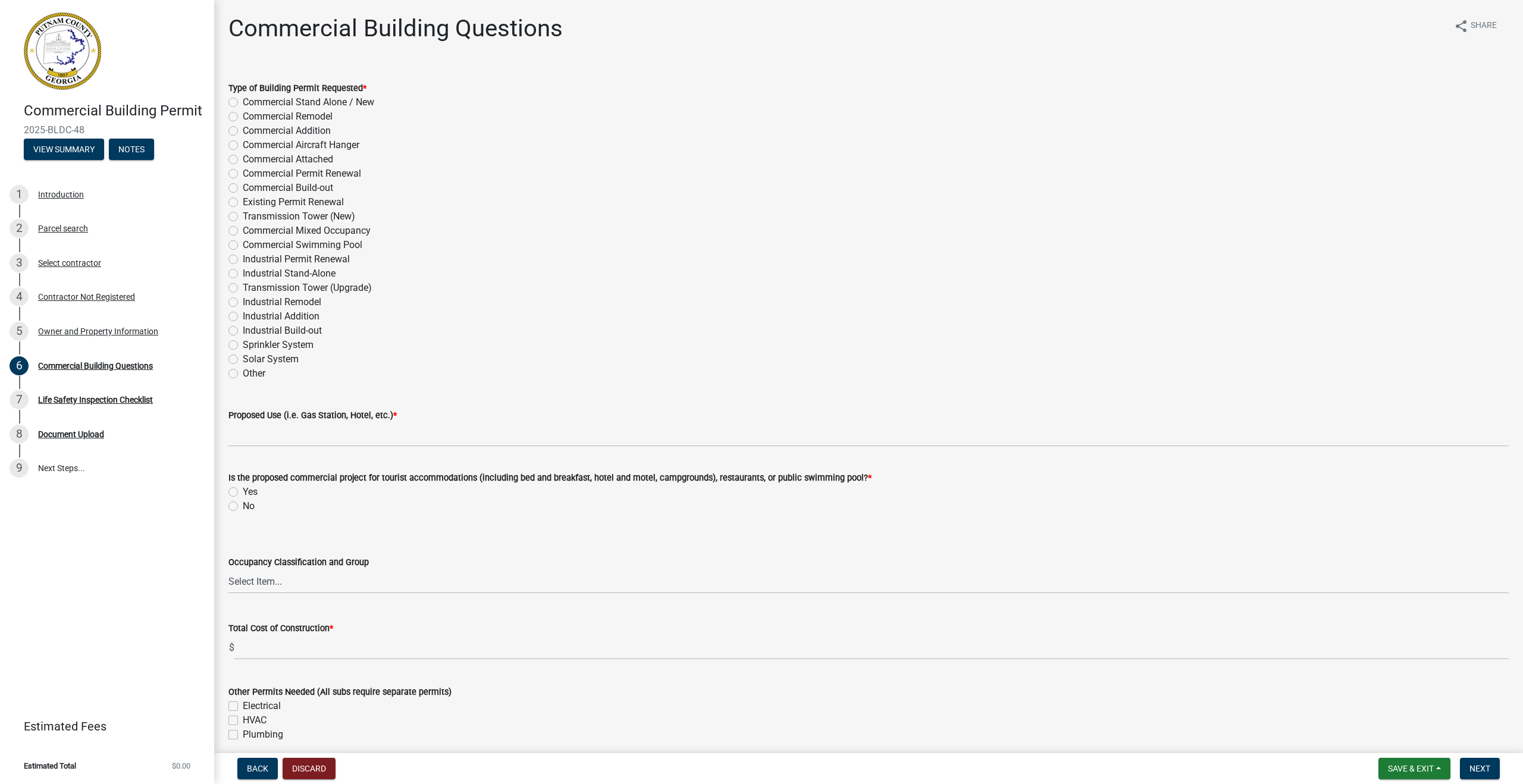
click at [242, 186] on label "Commercial Build-out" at bounding box center [287, 188] width 90 height 14
click at [242, 186] on input "Commercial Build-out" at bounding box center [246, 185] width 8 height 8
radio input "true"
click at [242, 117] on label "Commercial Remodel" at bounding box center [287, 116] width 90 height 14
click at [242, 117] on input "Commercial Remodel" at bounding box center [246, 113] width 8 height 8
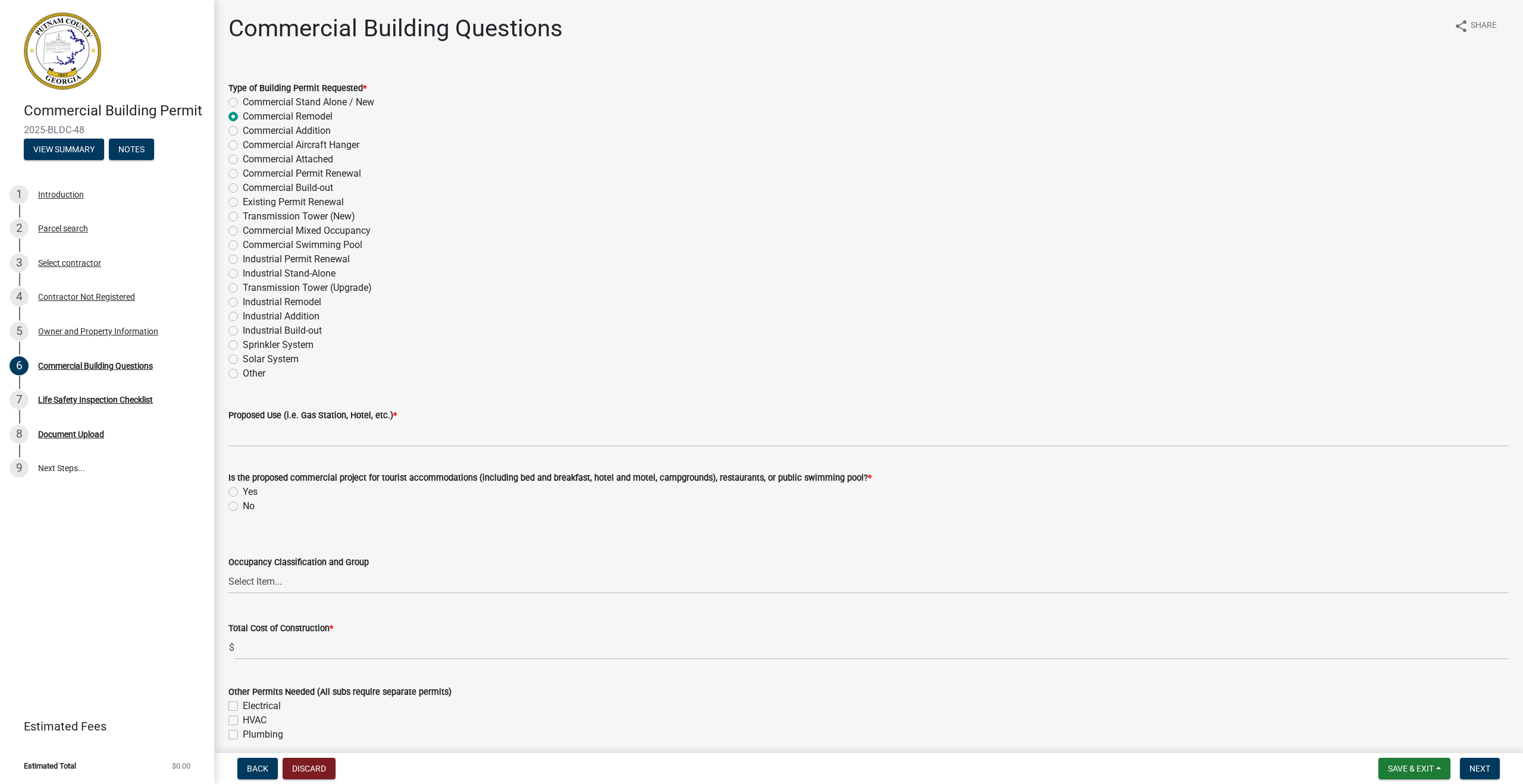
radio input "true"
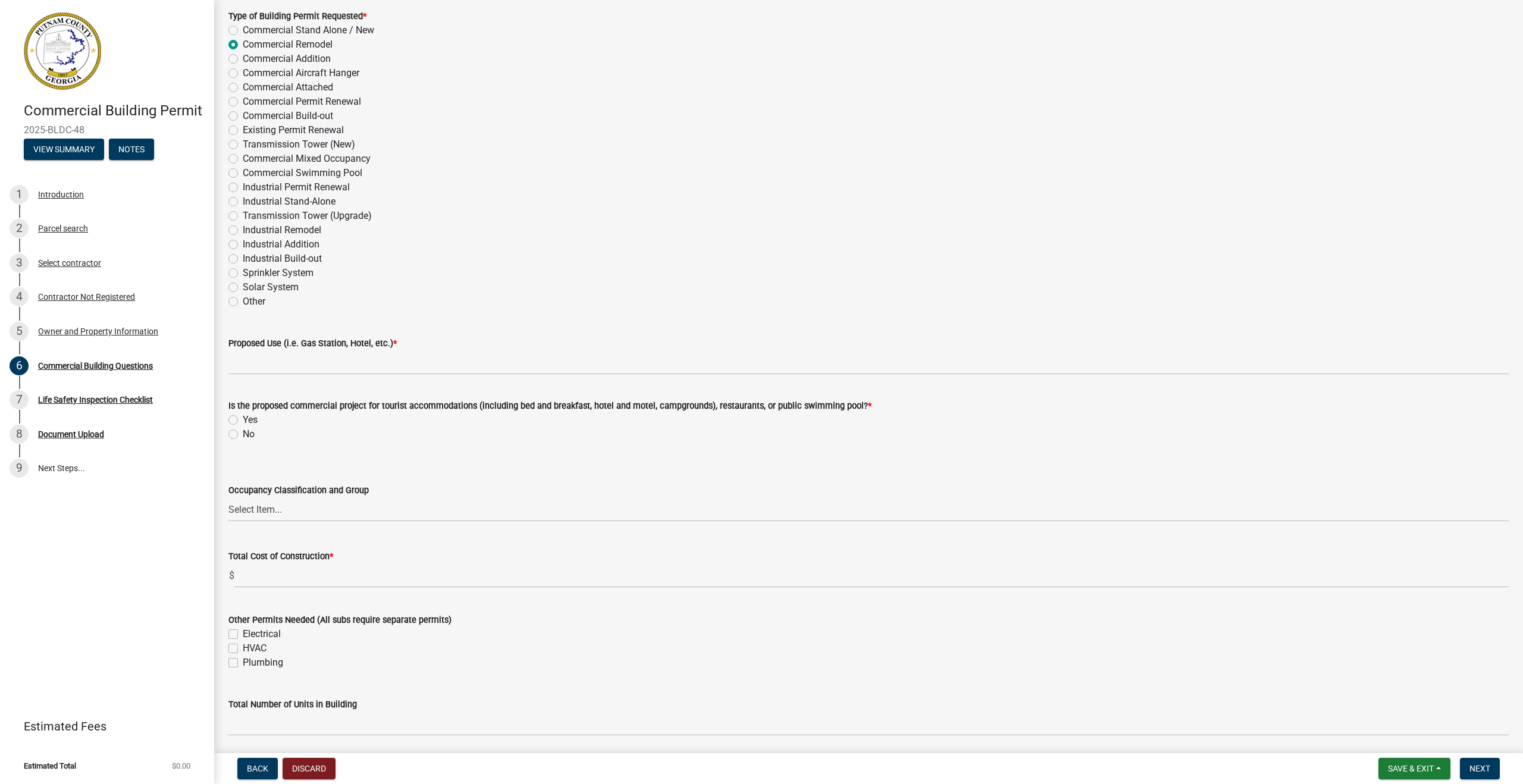
scroll to position [74, 0]
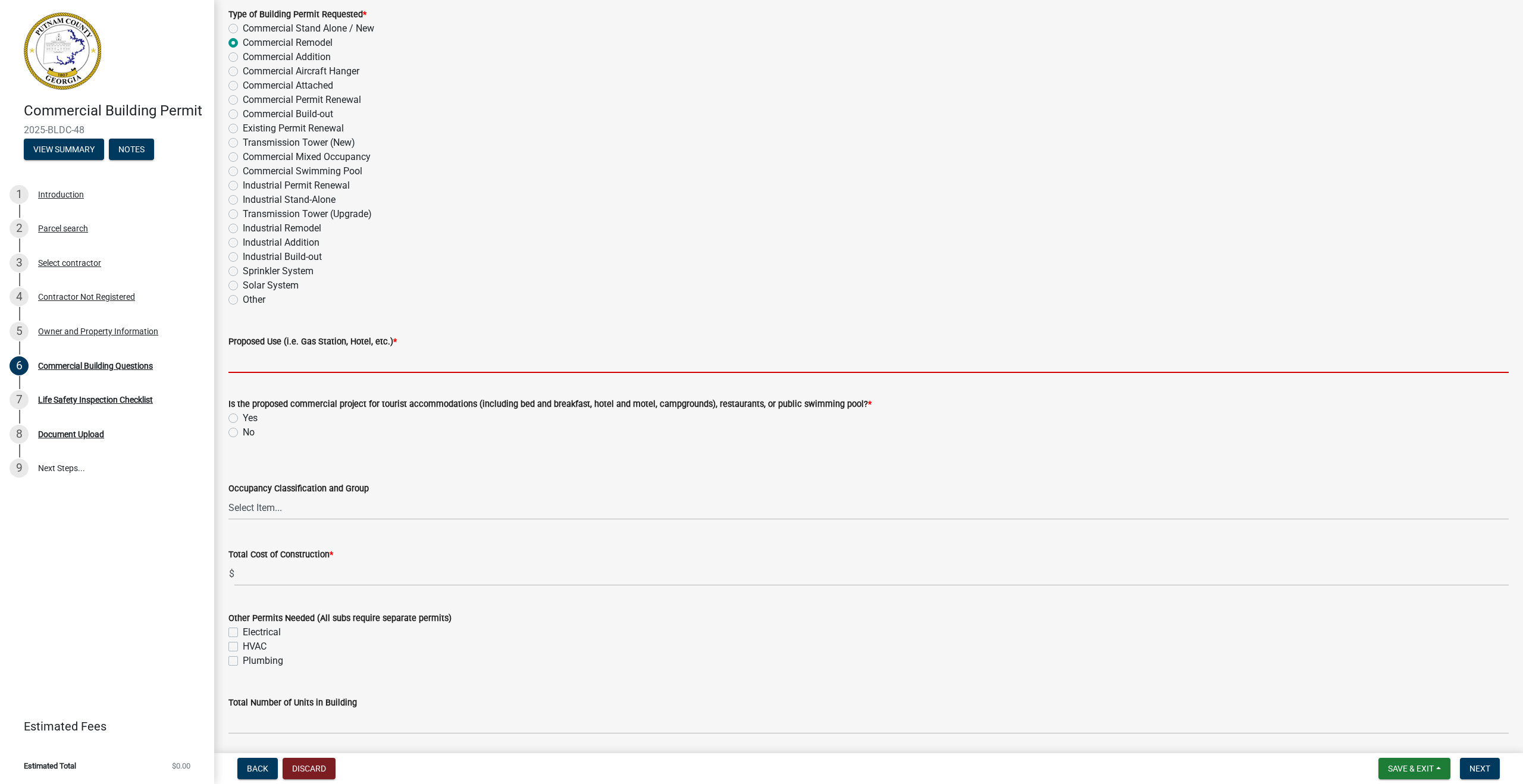
click at [275, 366] on input "Proposed Use (i.e. Gas Station, Hotel, etc.) *" at bounding box center [869, 360] width 1281 height 24
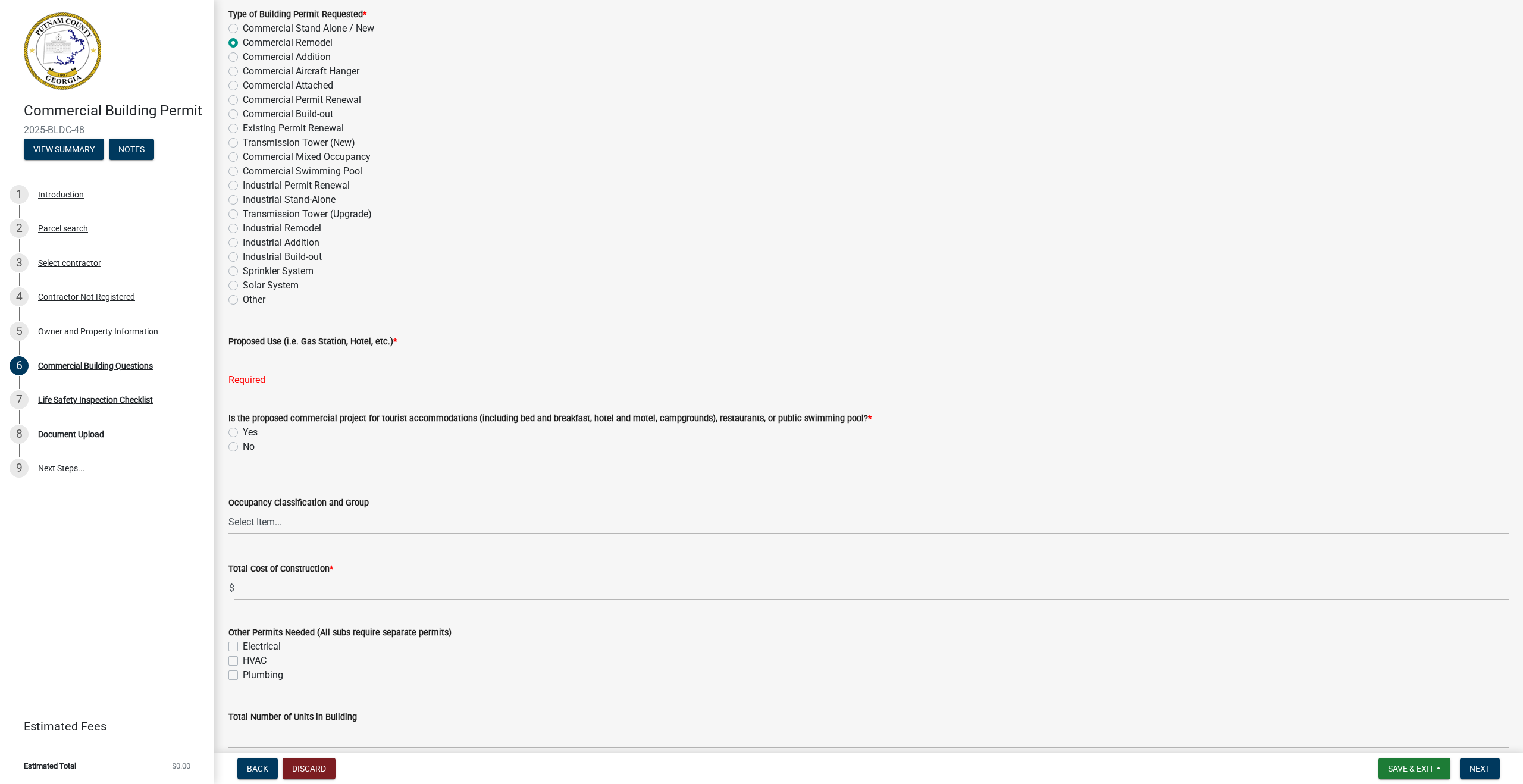
click at [235, 418] on div "Is the proposed commercial project for tourist accommodations (including bed an…" at bounding box center [869, 432] width 1281 height 43
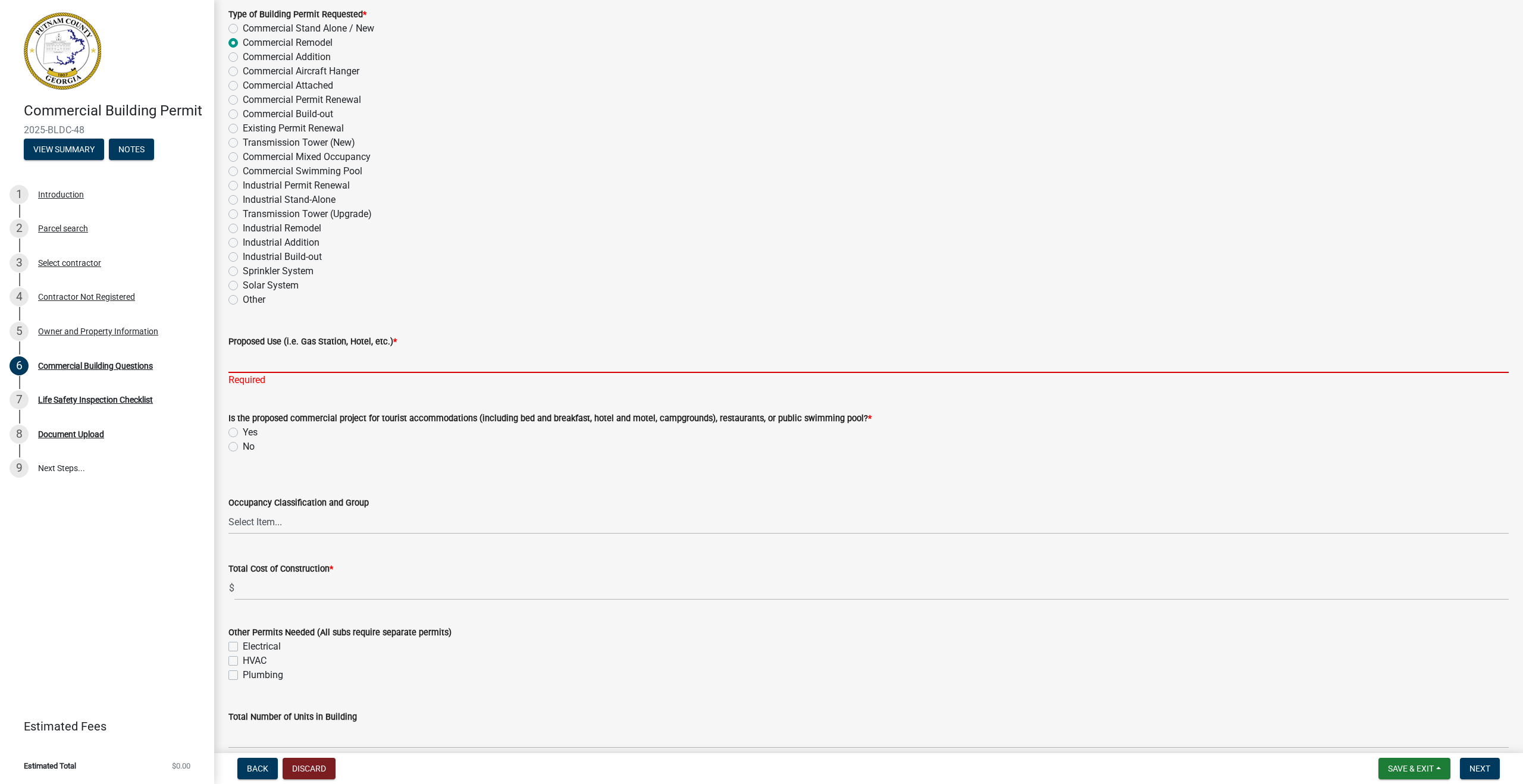
click at [248, 360] on input "Proposed Use (i.e. Gas Station, Hotel, etc.) *" at bounding box center [869, 360] width 1281 height 24
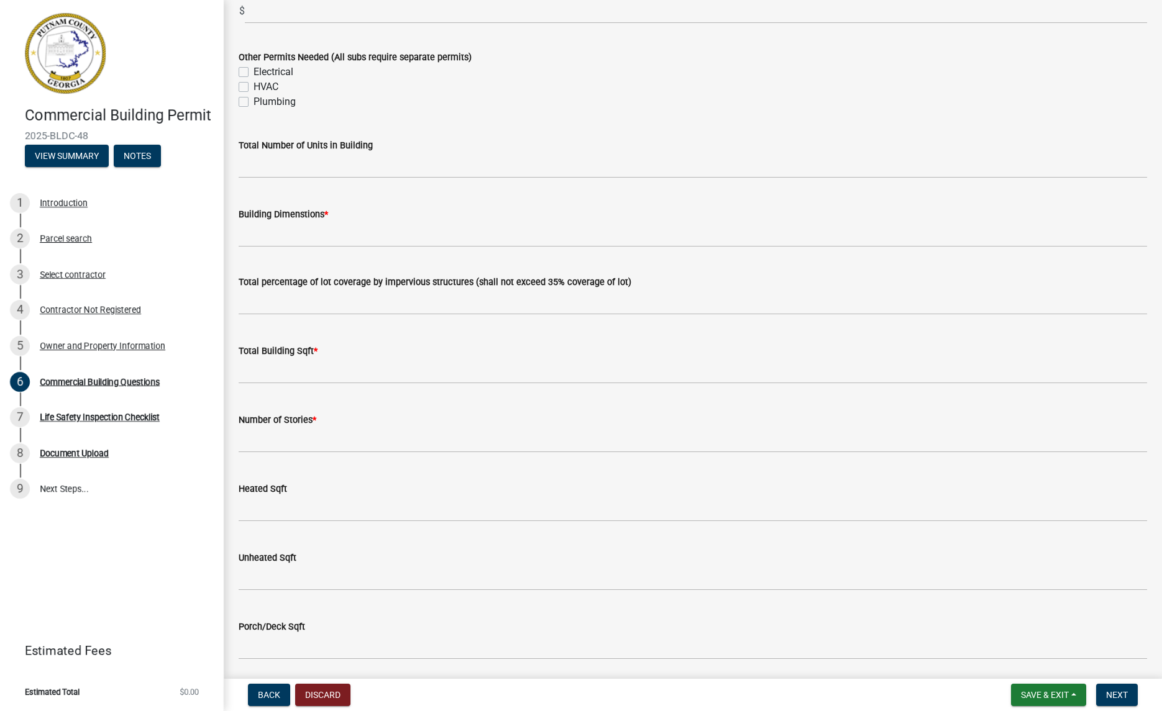
scroll to position [693, 0]
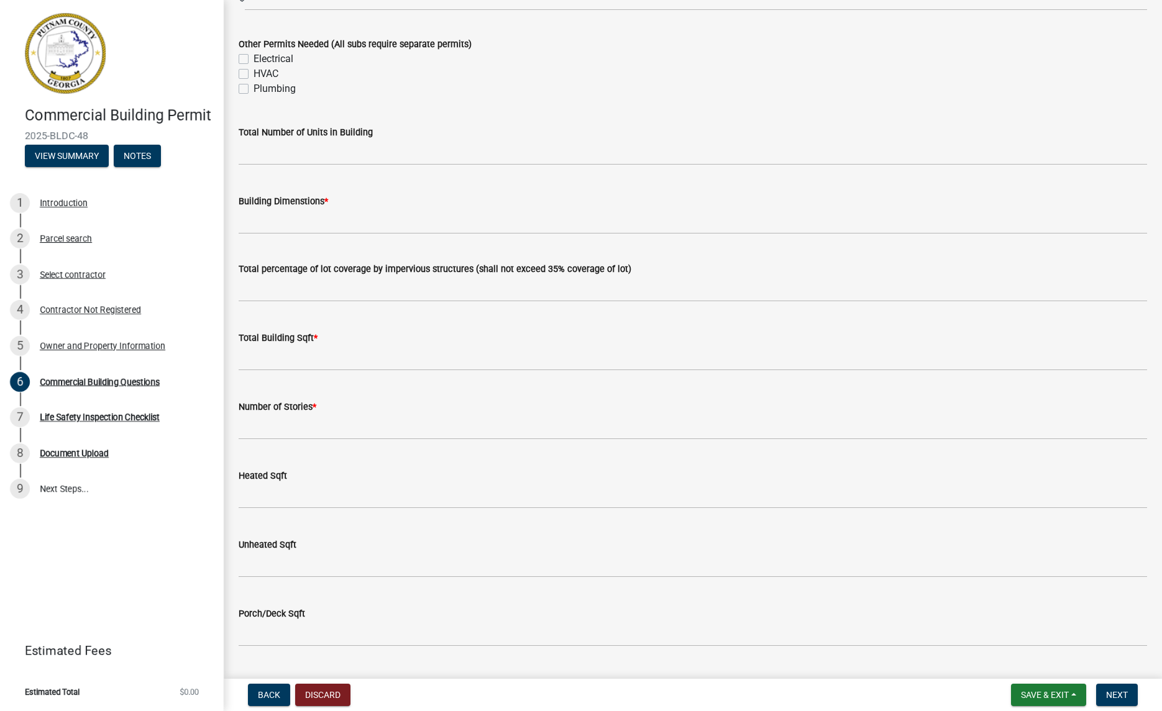
click at [253, 73] on label "HVAC" at bounding box center [265, 73] width 25 height 15
click at [253, 73] on input "HVAC" at bounding box center [257, 70] width 8 height 8
checkbox input "true"
checkbox input "false"
checkbox input "true"
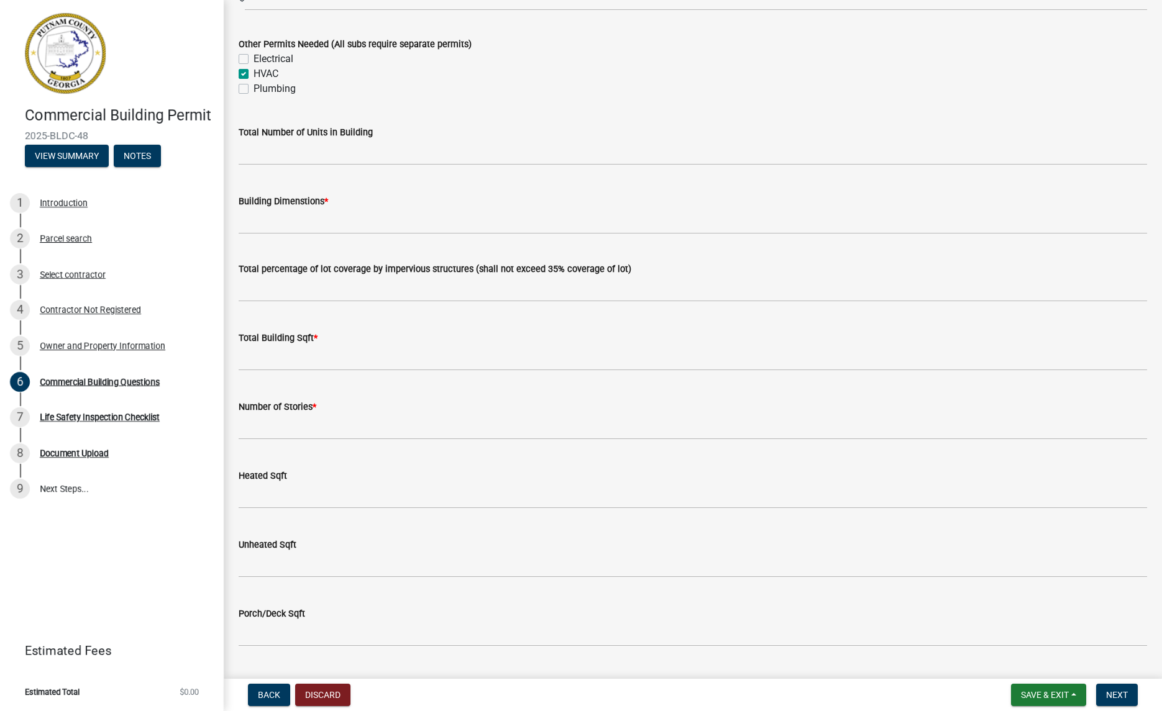
checkbox input "false"
click at [253, 57] on label "Electrical" at bounding box center [273, 59] width 40 height 15
click at [253, 57] on input "Electrical" at bounding box center [257, 56] width 8 height 8
checkbox input "true"
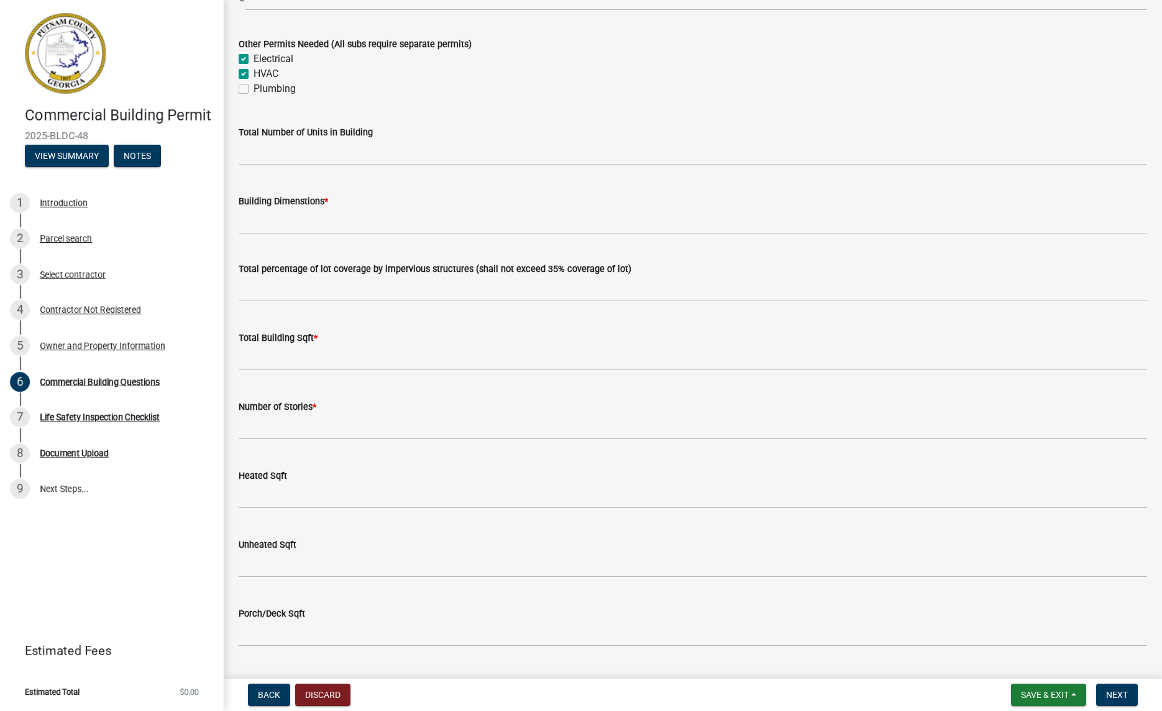
click at [253, 87] on label "Plumbing" at bounding box center [274, 88] width 42 height 15
click at [253, 87] on input "Plumbing" at bounding box center [257, 85] width 8 height 8
checkbox input "true"
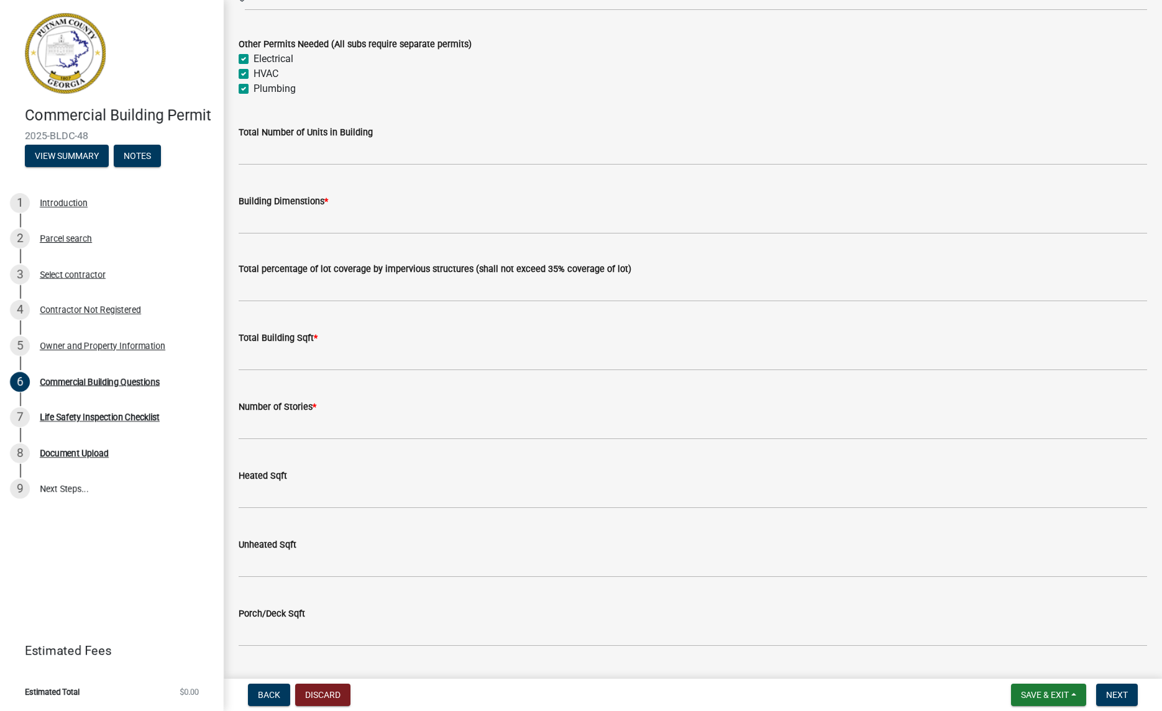
checkbox input "true"
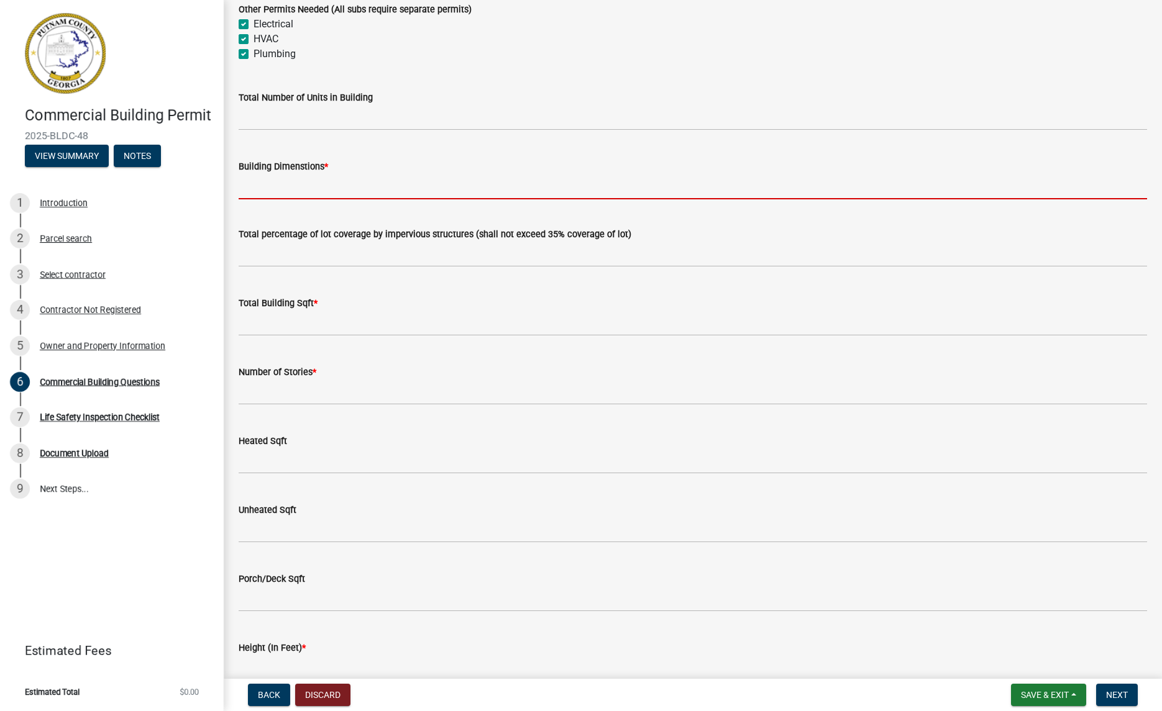
click at [283, 194] on input "Building Dimenstions *" at bounding box center [693, 186] width 908 height 25
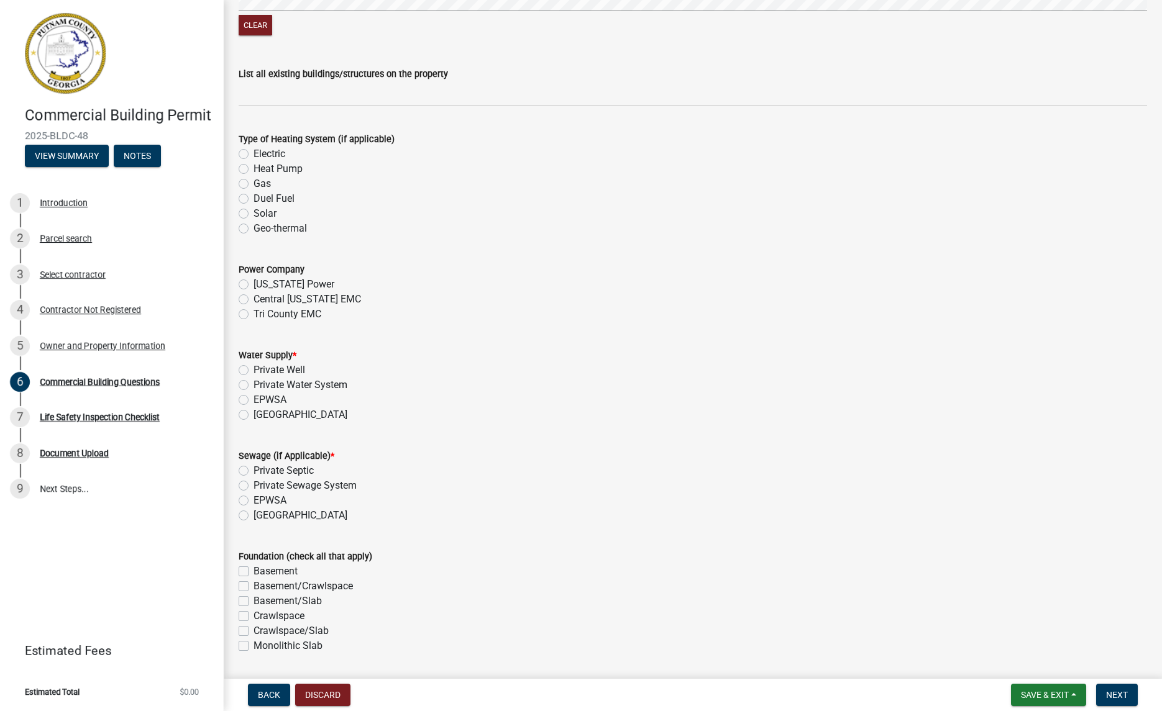
scroll to position [2141, 0]
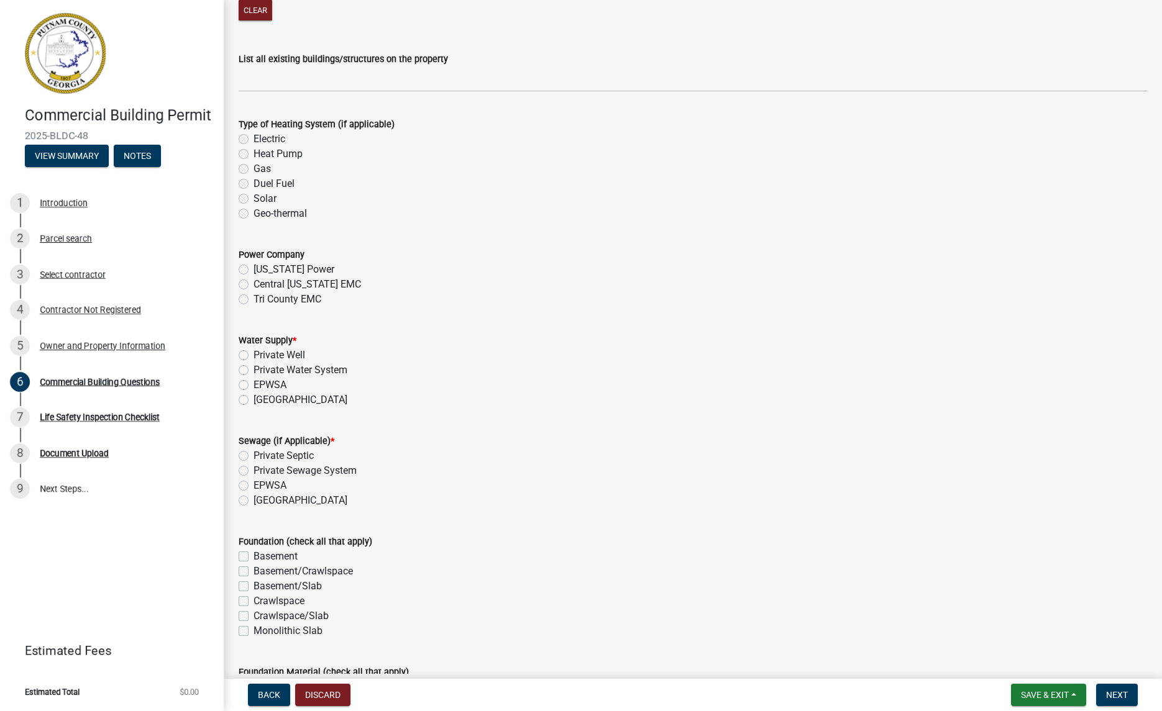
click at [253, 488] on label "EPWSA" at bounding box center [269, 485] width 33 height 15
click at [253, 486] on input "EPWSA" at bounding box center [257, 482] width 8 height 8
radio input "true"
click at [253, 632] on label "Monolithic Slab" at bounding box center [287, 631] width 69 height 15
click at [253, 632] on input "Monolithic Slab" at bounding box center [257, 628] width 8 height 8
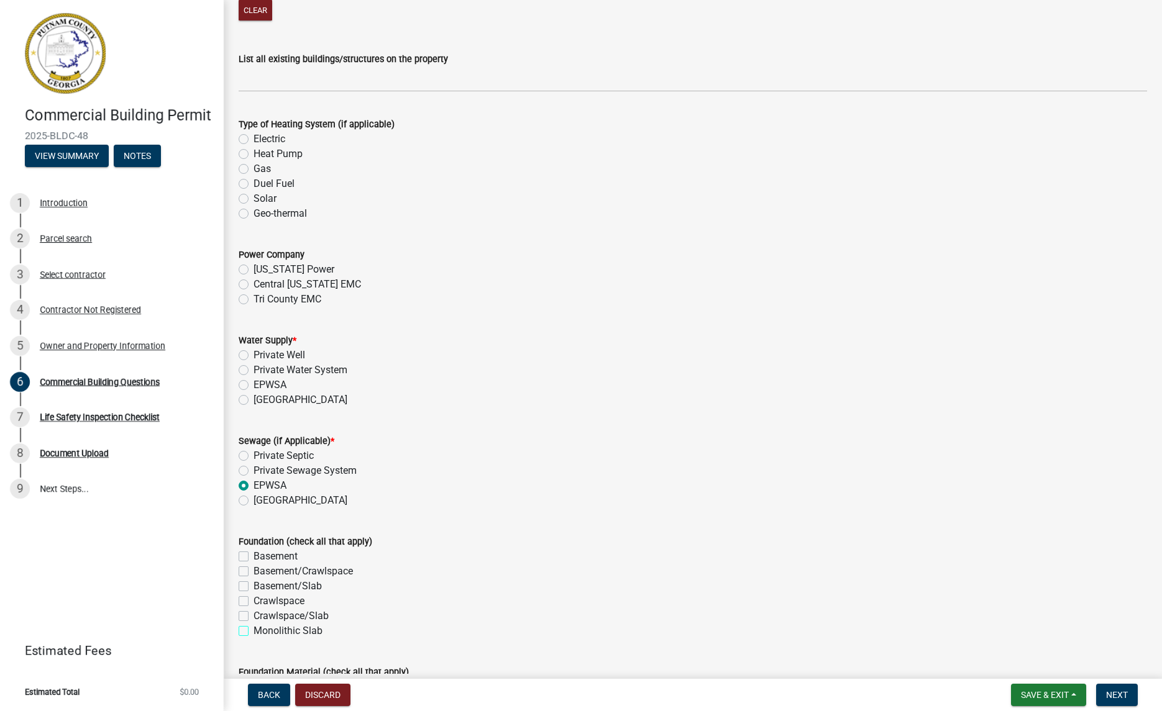
checkbox input "true"
checkbox input "false"
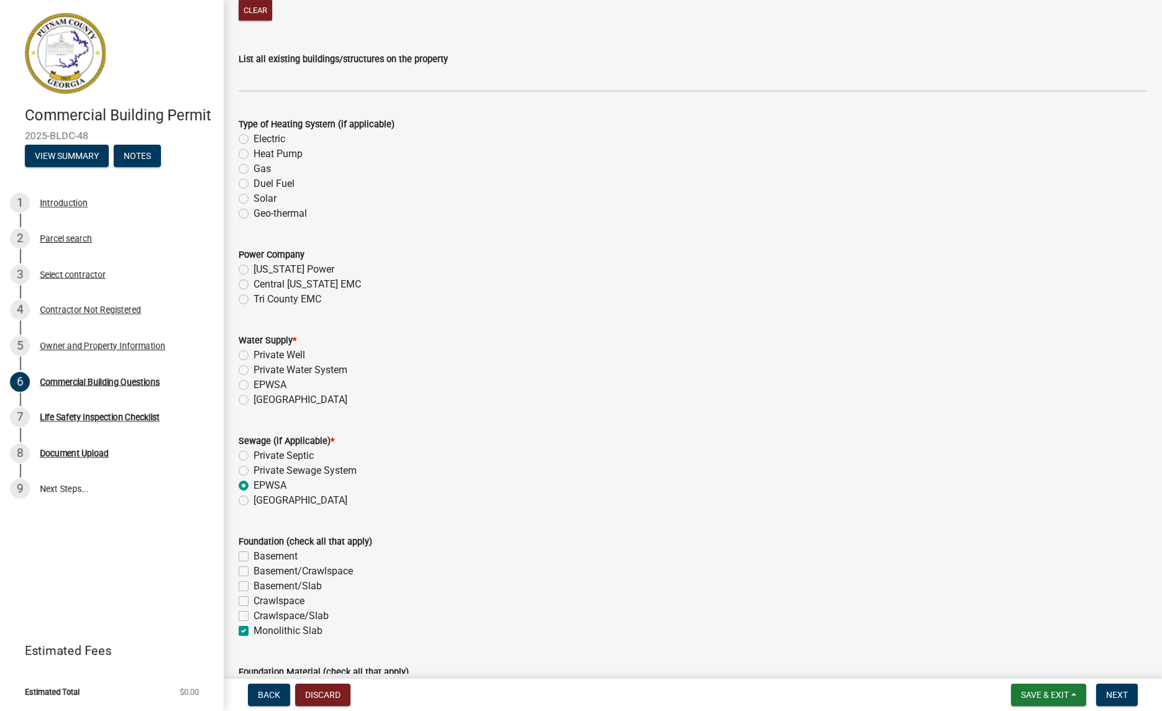
checkbox input "false"
checkbox input "true"
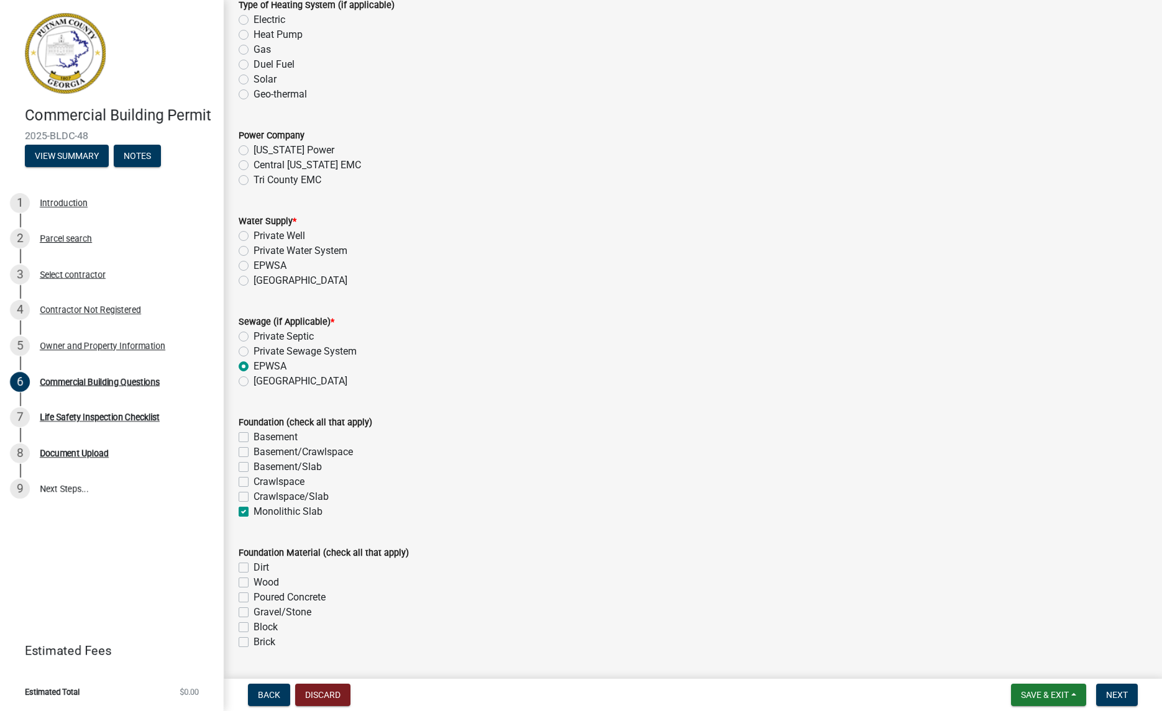
scroll to position [2262, 0]
click at [253, 594] on label "Poured Concrete" at bounding box center [289, 596] width 72 height 15
click at [253, 594] on input "Poured Concrete" at bounding box center [257, 593] width 8 height 8
checkbox input "true"
checkbox input "false"
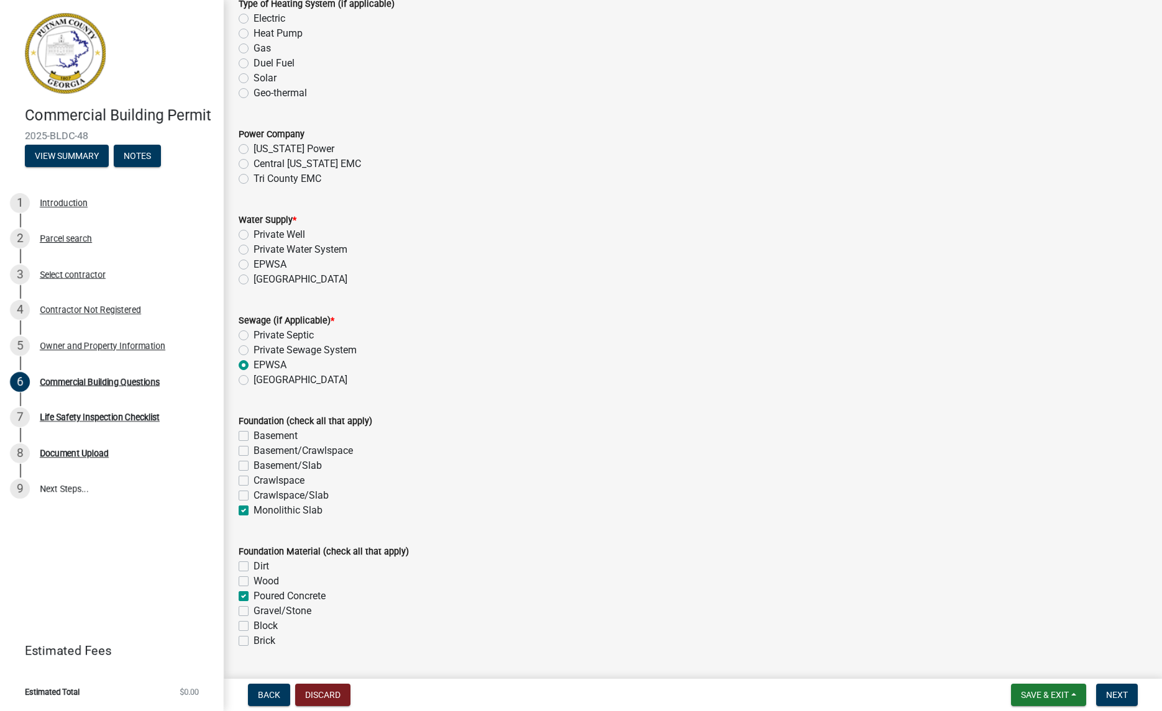
checkbox input "false"
checkbox input "true"
checkbox input "false"
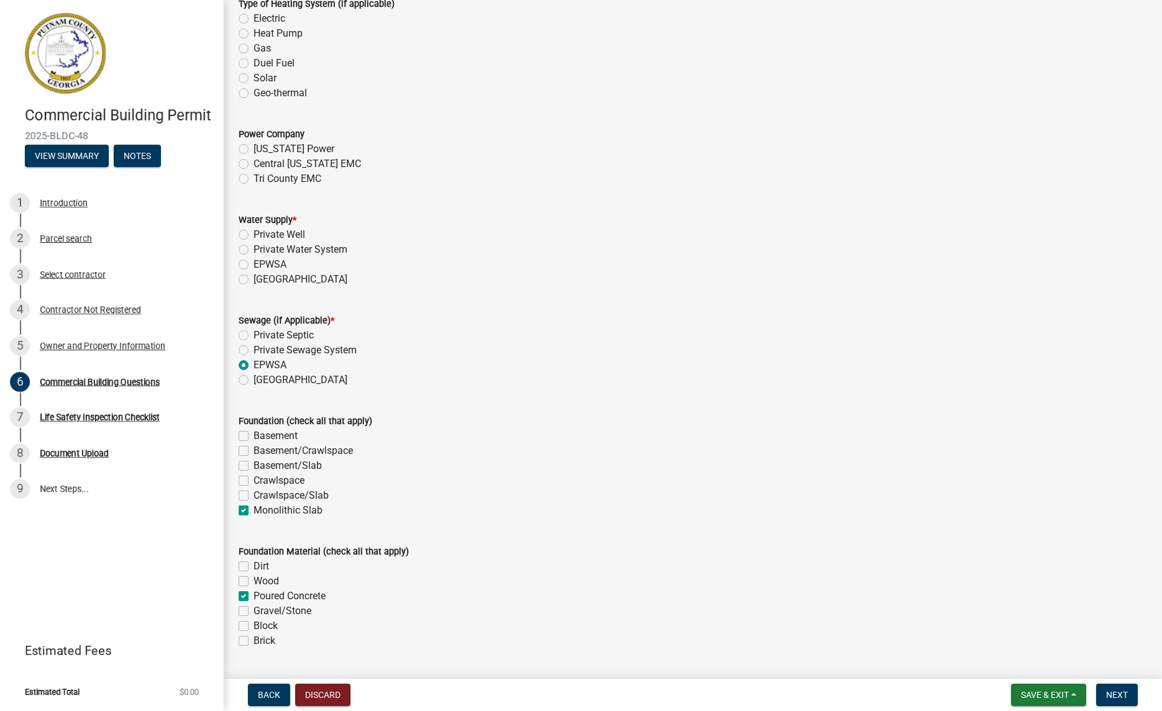
click at [253, 266] on label "EPWSA" at bounding box center [269, 264] width 33 height 15
click at [253, 265] on input "EPWSA" at bounding box center [257, 261] width 8 height 8
radio input "true"
click at [253, 147] on label "[US_STATE] Power" at bounding box center [293, 149] width 81 height 15
click at [253, 147] on input "[US_STATE] Power" at bounding box center [257, 146] width 8 height 8
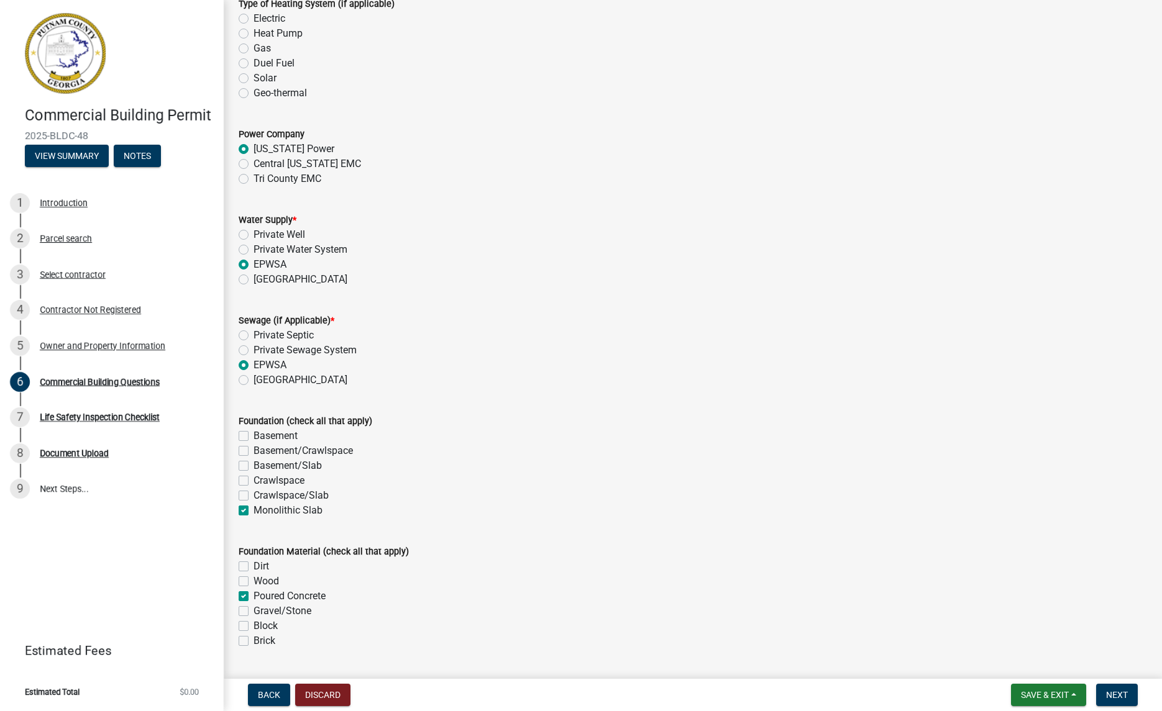
radio input "true"
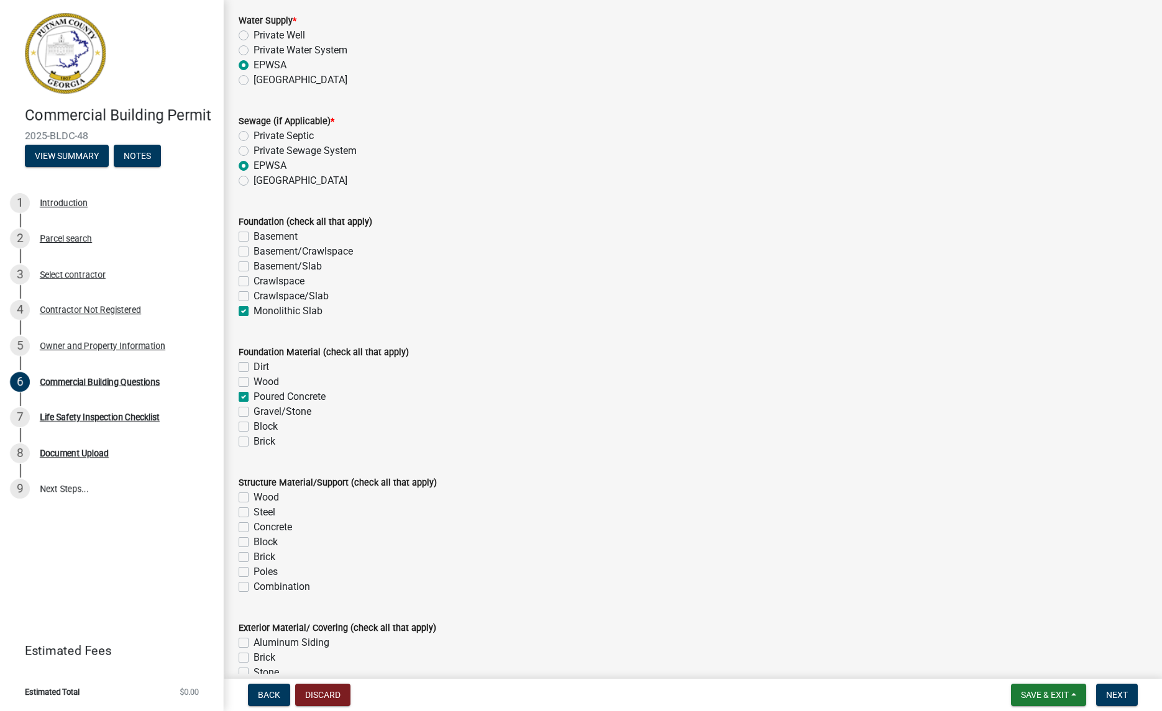
scroll to position [2462, 0]
click at [253, 516] on label "Steel" at bounding box center [264, 511] width 22 height 15
click at [253, 512] on input "Steel" at bounding box center [257, 508] width 8 height 8
checkbox input "true"
checkbox input "false"
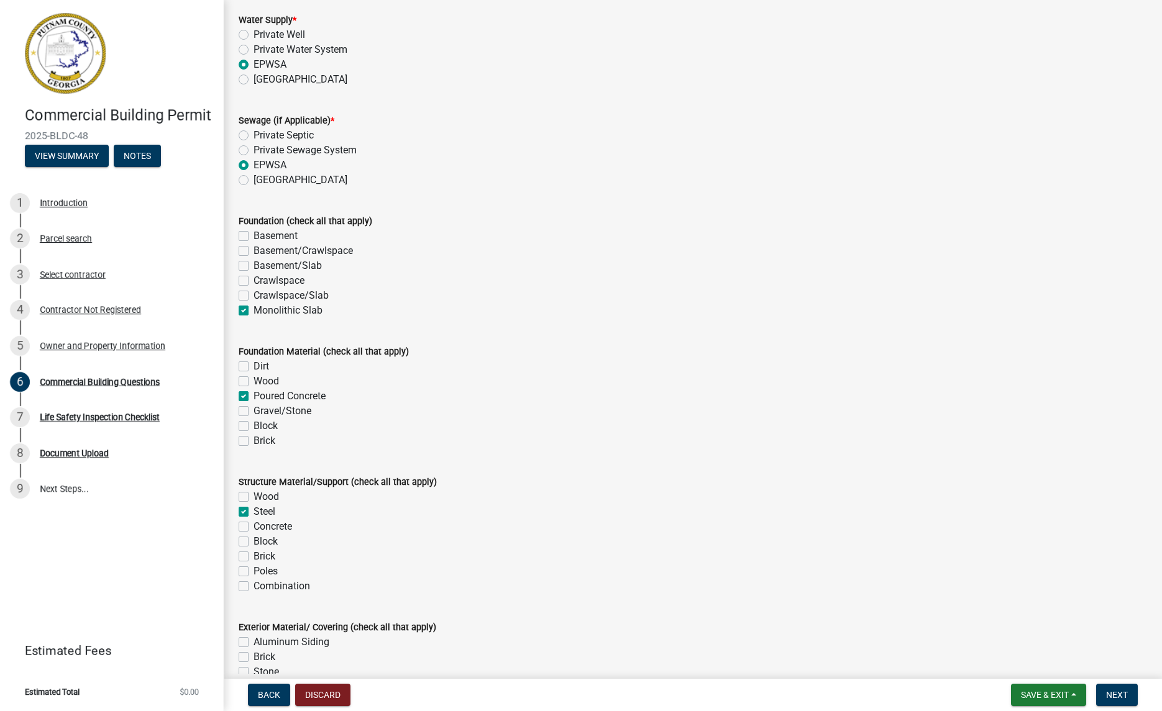
checkbox input "true"
checkbox input "false"
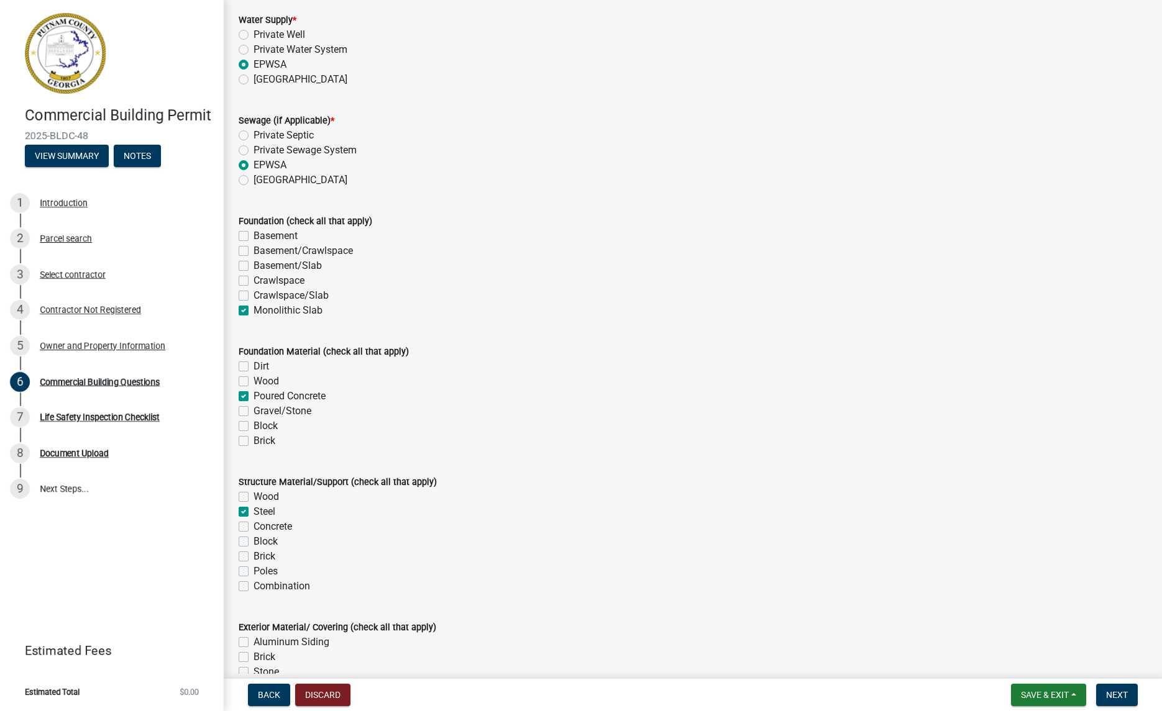
checkbox input "false"
click at [253, 525] on label "Concrete" at bounding box center [272, 526] width 39 height 15
click at [253, 525] on input "Concrete" at bounding box center [257, 523] width 8 height 8
checkbox input "true"
checkbox input "false"
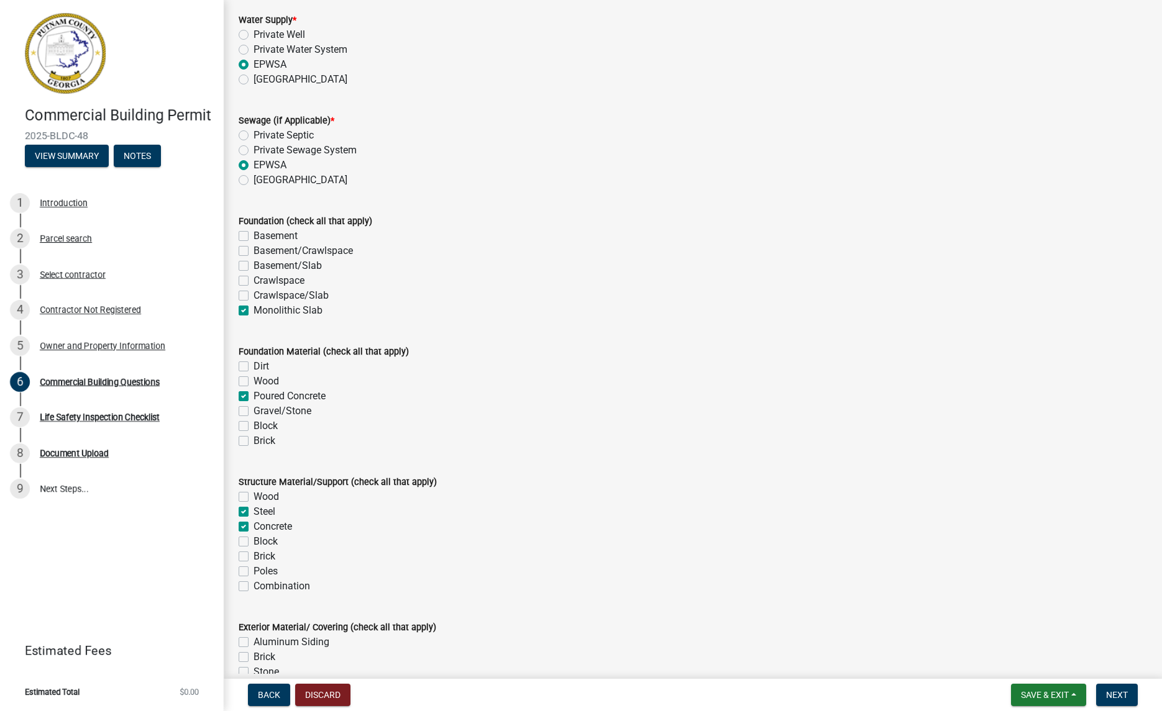
checkbox input "true"
checkbox input "false"
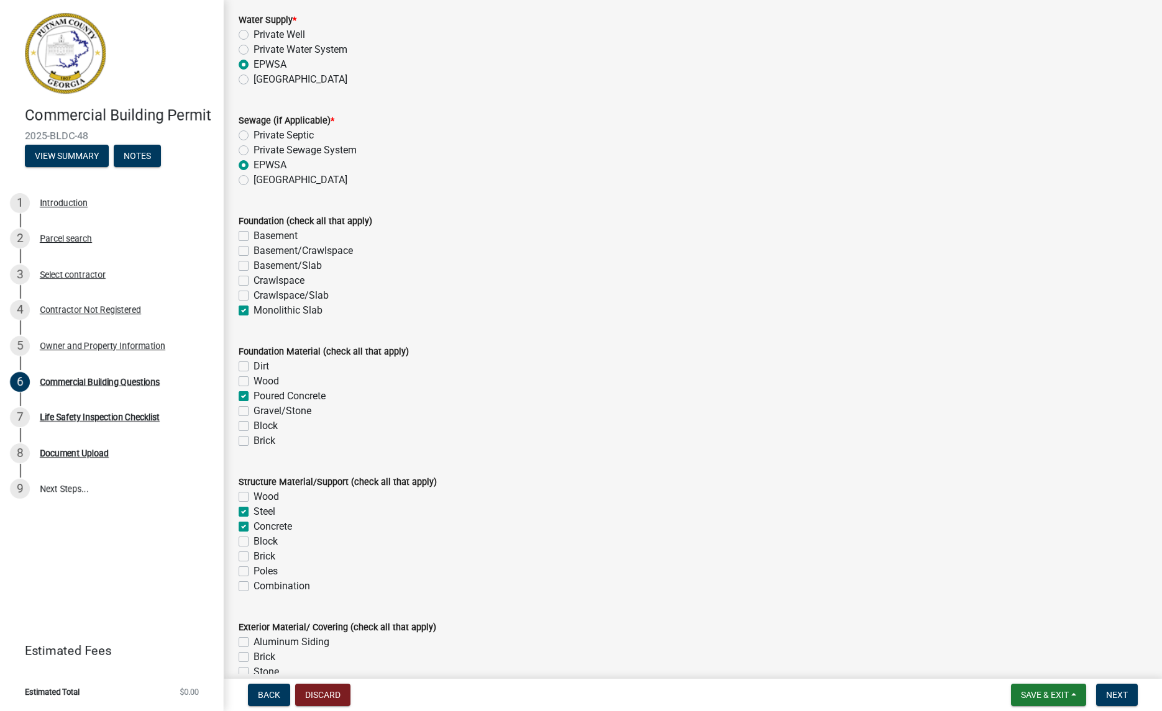
checkbox input "false"
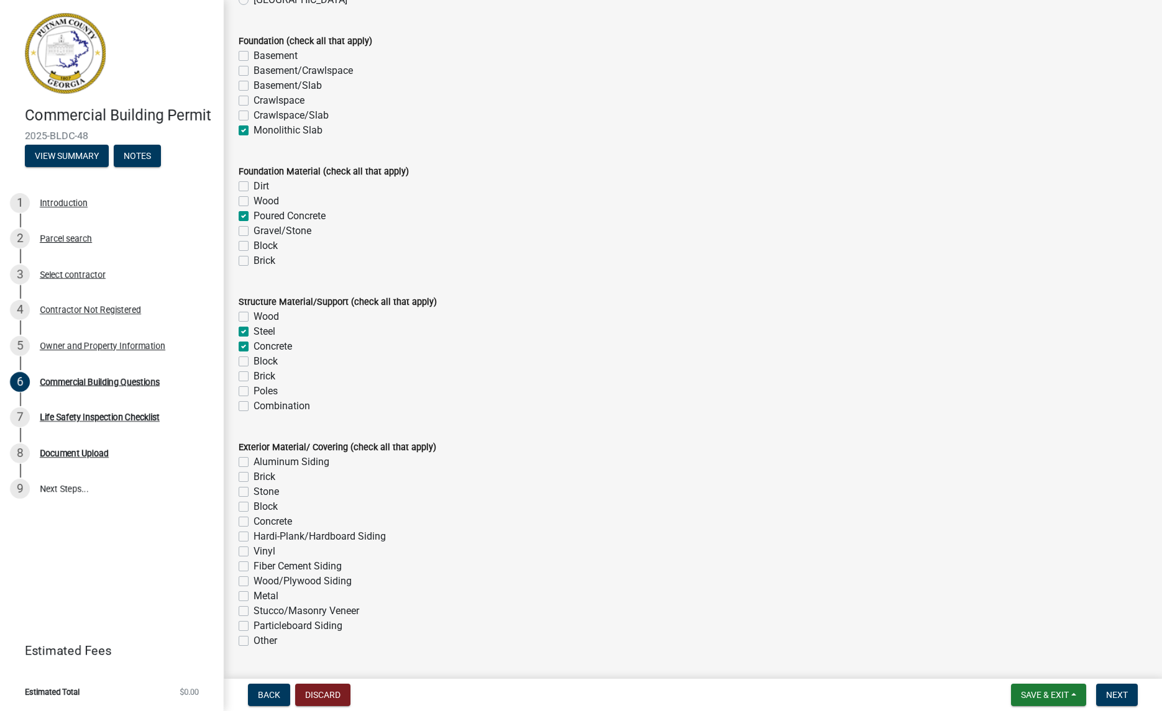
scroll to position [2643, 0]
click at [253, 596] on label "Metal" at bounding box center [265, 595] width 25 height 15
click at [253, 596] on input "Metal" at bounding box center [257, 592] width 8 height 8
checkbox input "true"
checkbox input "false"
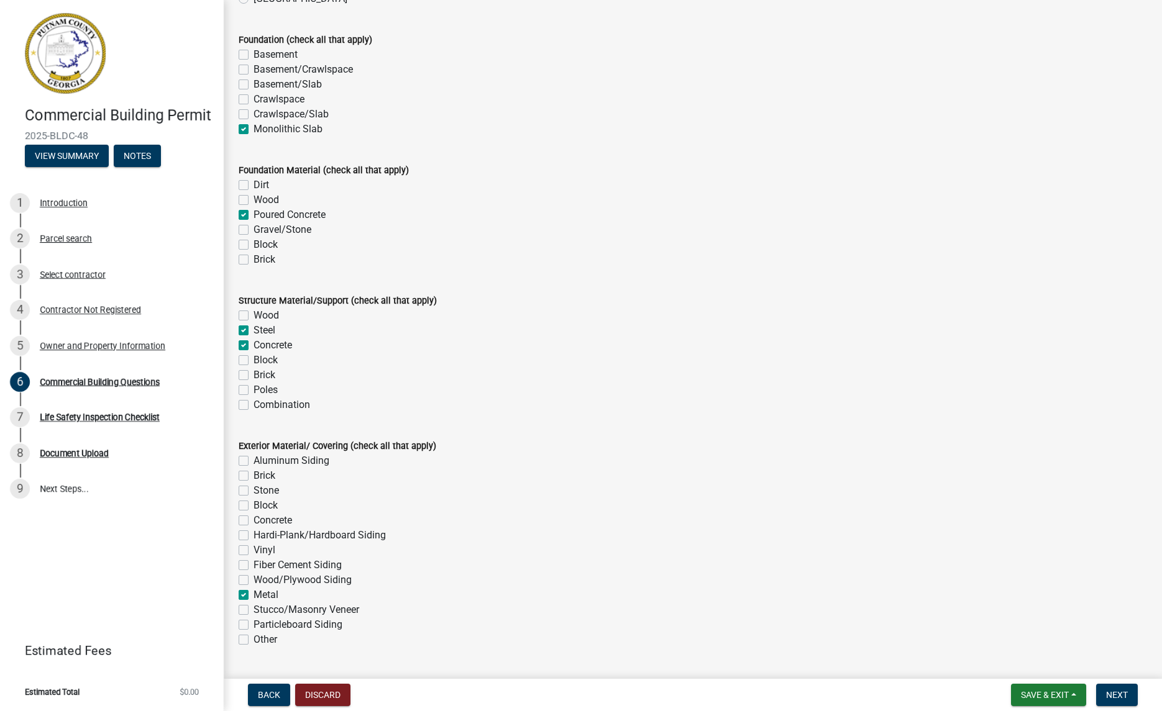
checkbox input "false"
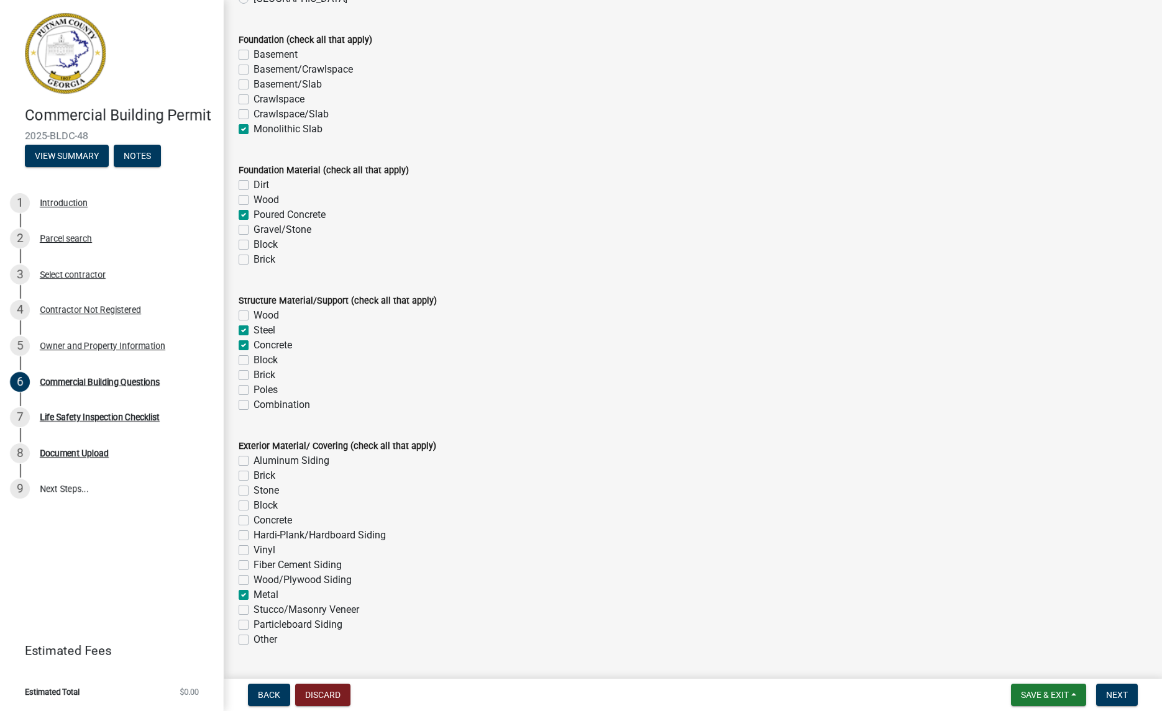
checkbox input "false"
checkbox input "true"
checkbox input "false"
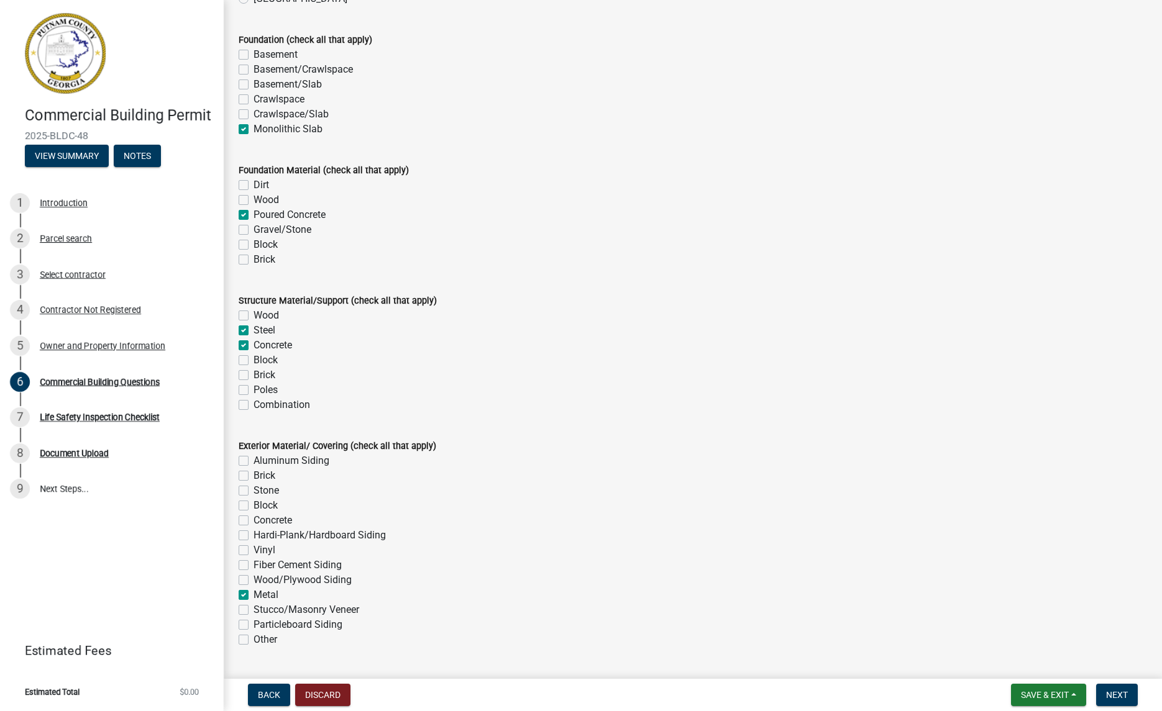
checkbox input "false"
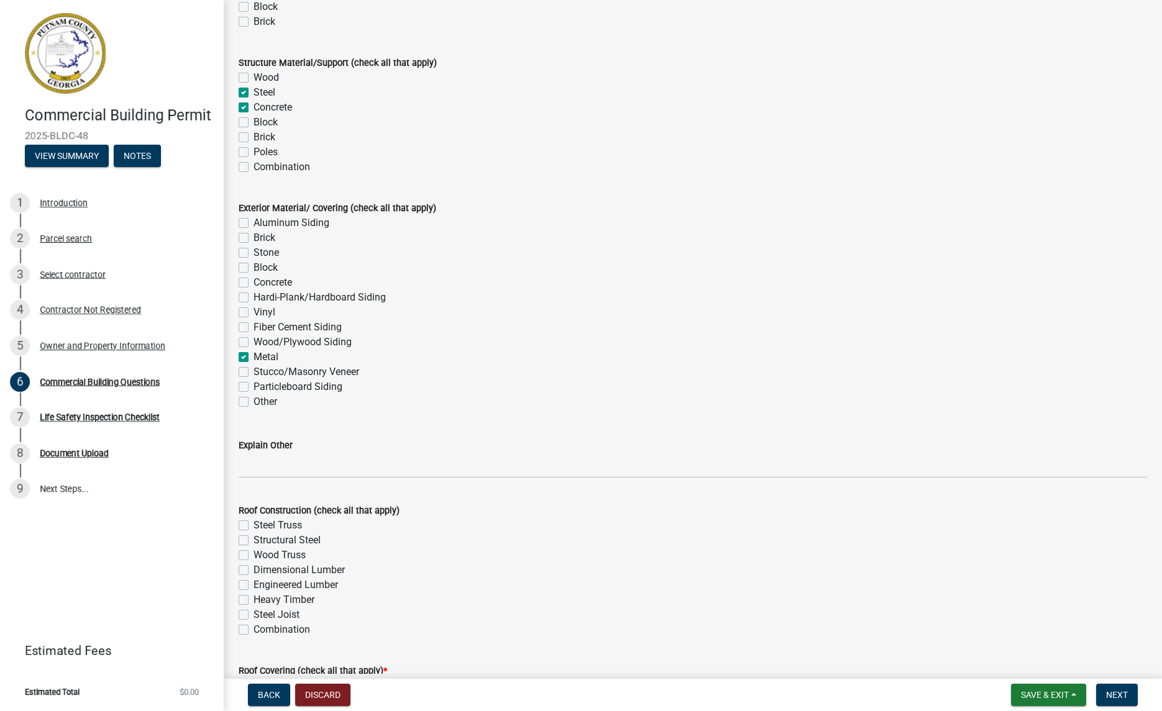
scroll to position [2885, 0]
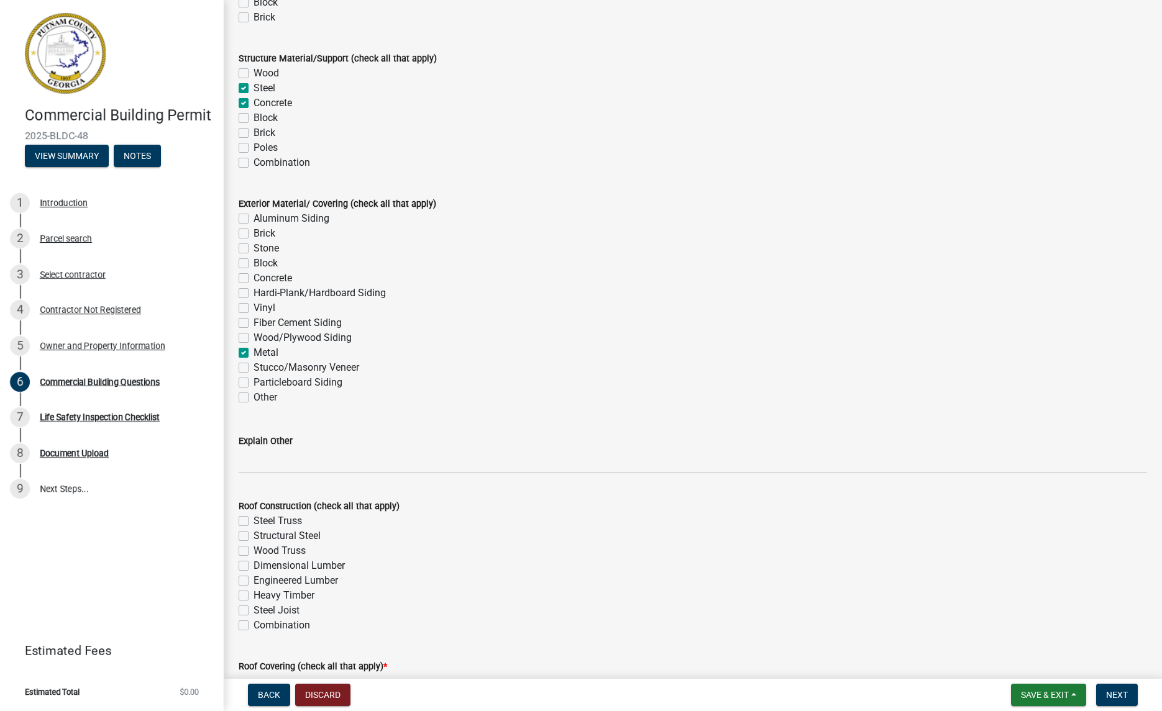
click at [253, 539] on label "Structural Steel" at bounding box center [286, 536] width 67 height 15
click at [253, 537] on input "Structural Steel" at bounding box center [257, 533] width 8 height 8
checkbox input "true"
checkbox input "false"
checkbox input "true"
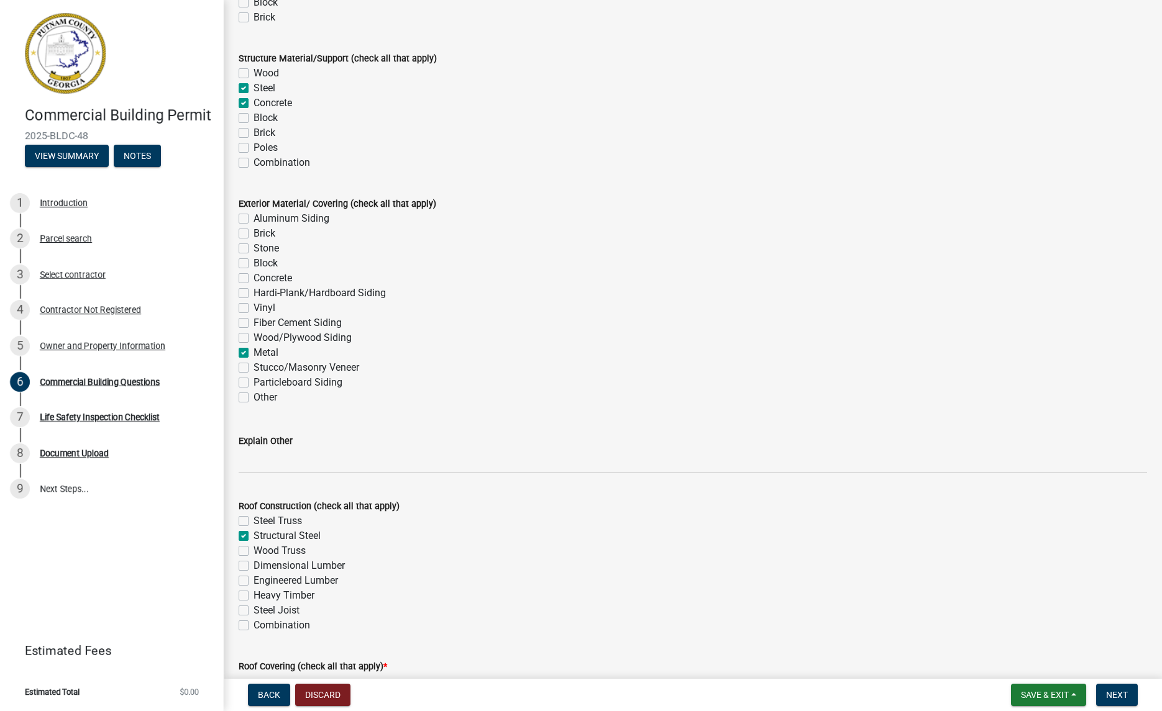
checkbox input "false"
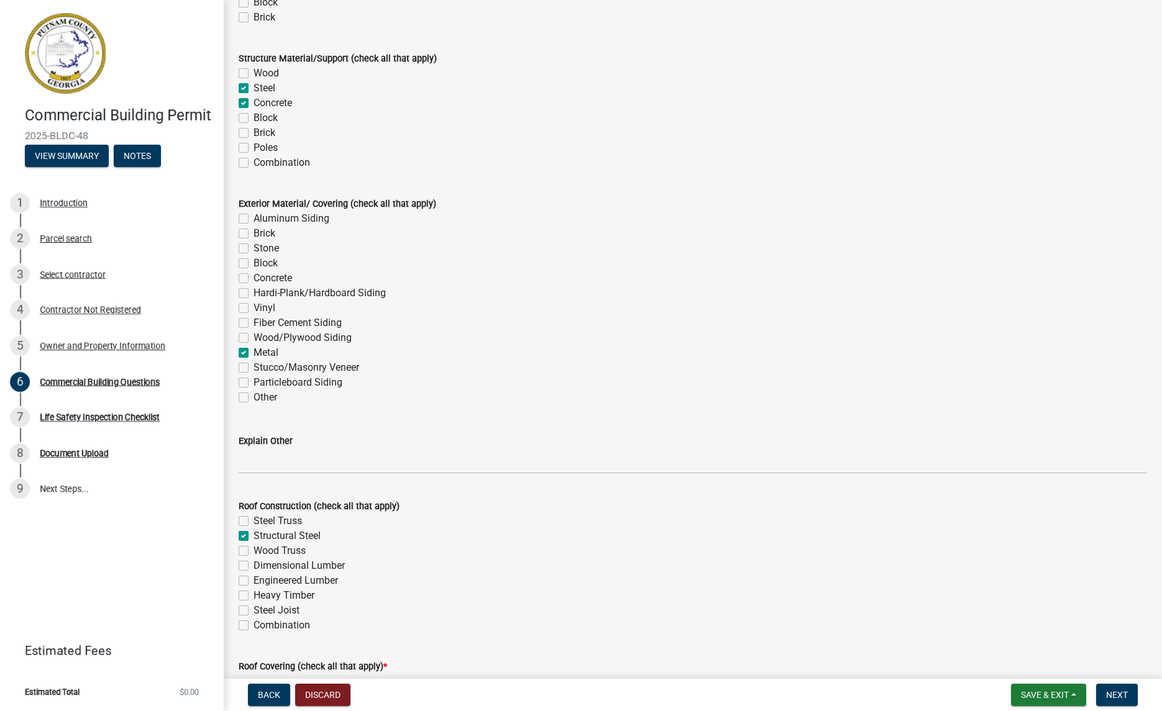
scroll to position [2887, 0]
click at [253, 625] on label "Combination" at bounding box center [281, 623] width 57 height 15
click at [253, 624] on input "Combination" at bounding box center [257, 620] width 8 height 8
checkbox input "true"
checkbox input "false"
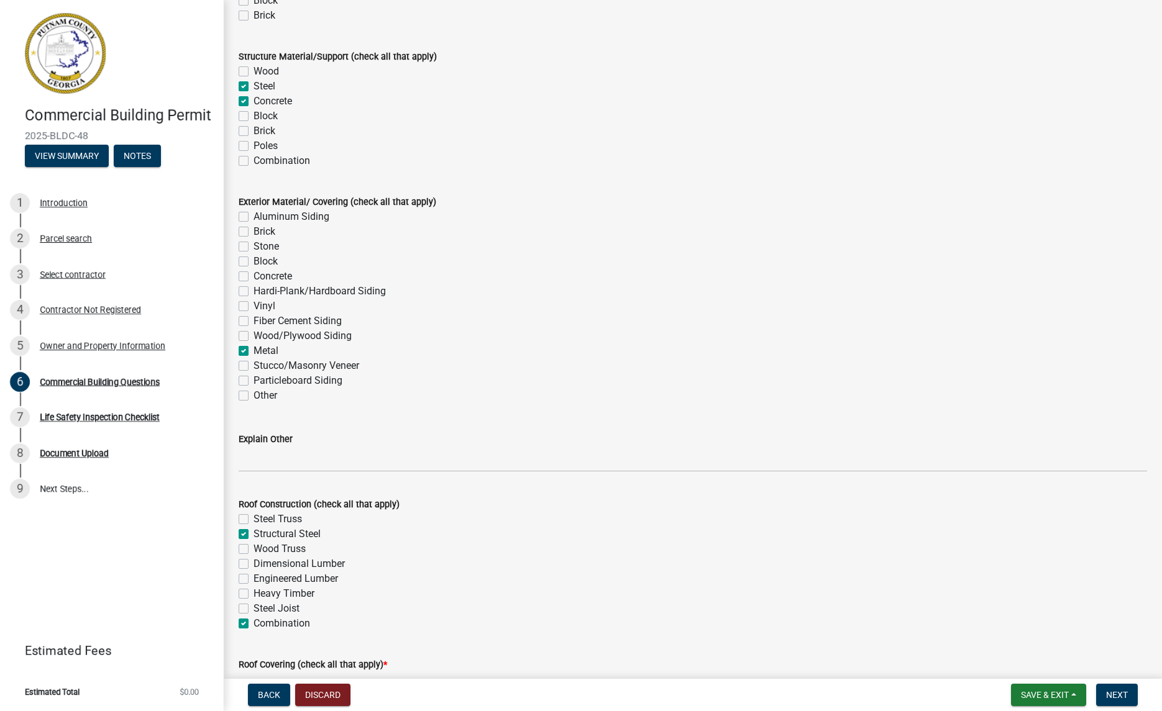
checkbox input "true"
checkbox input "false"
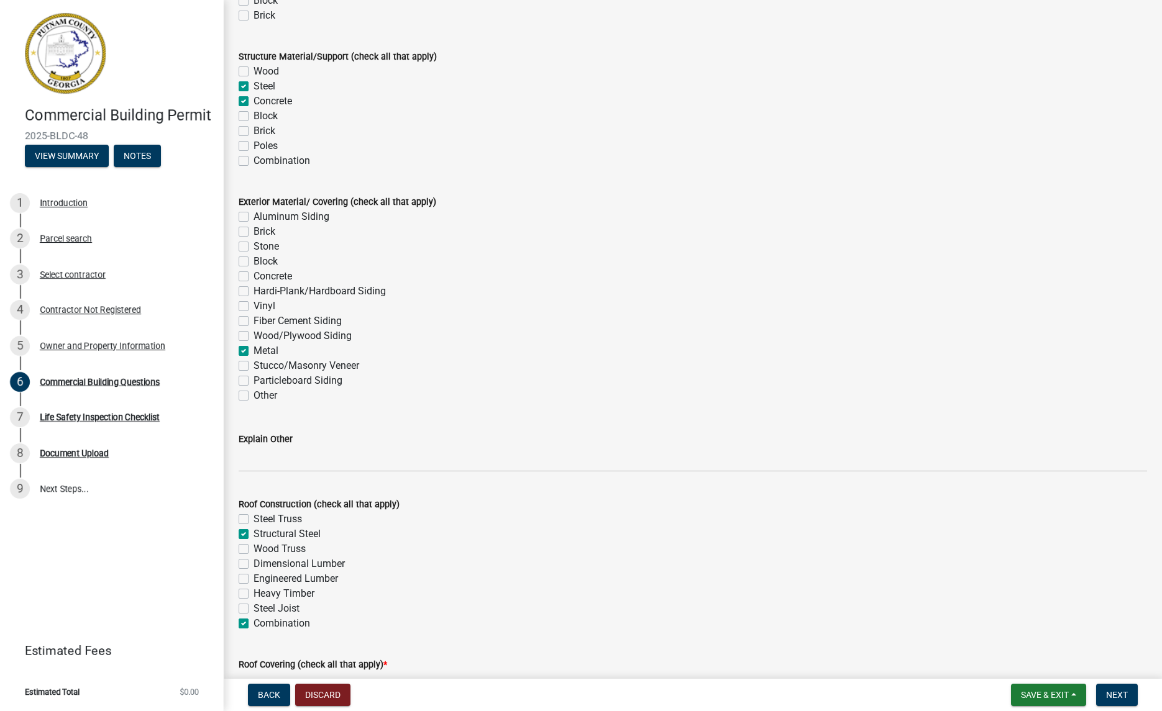
checkbox input "false"
click at [253, 625] on label "Combination" at bounding box center [281, 625] width 57 height 15
click at [253, 625] on input "Combination" at bounding box center [257, 622] width 8 height 8
checkbox input "false"
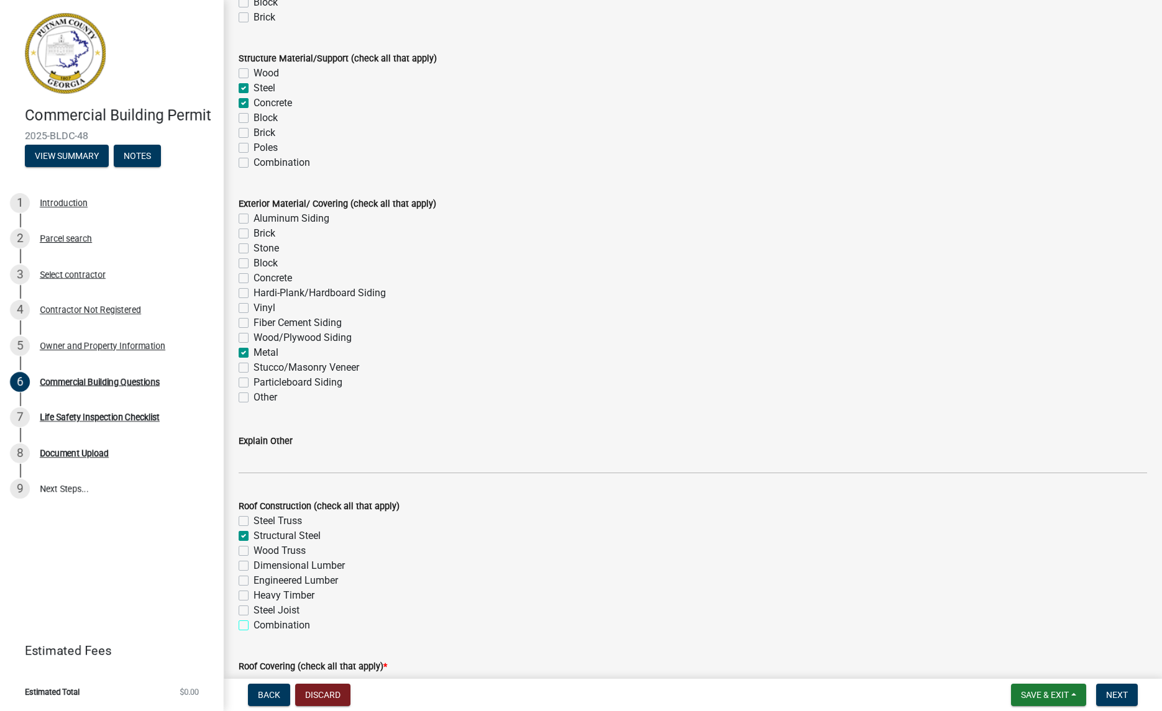
checkbox input "true"
checkbox input "false"
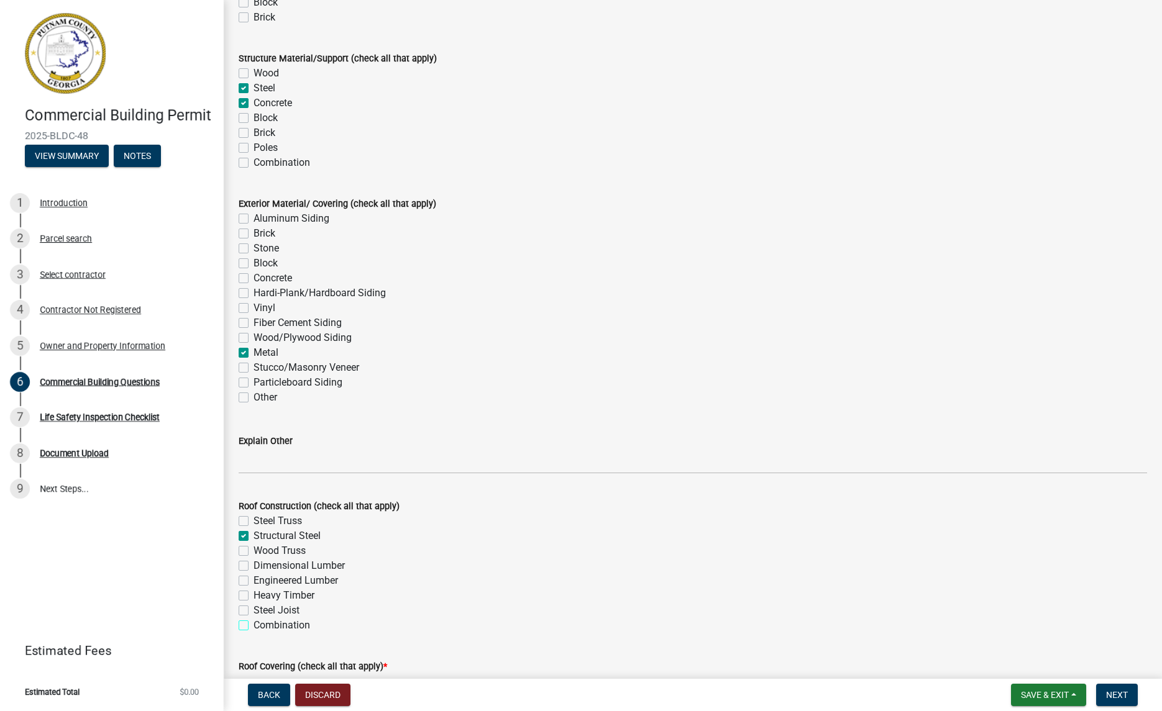
checkbox input "false"
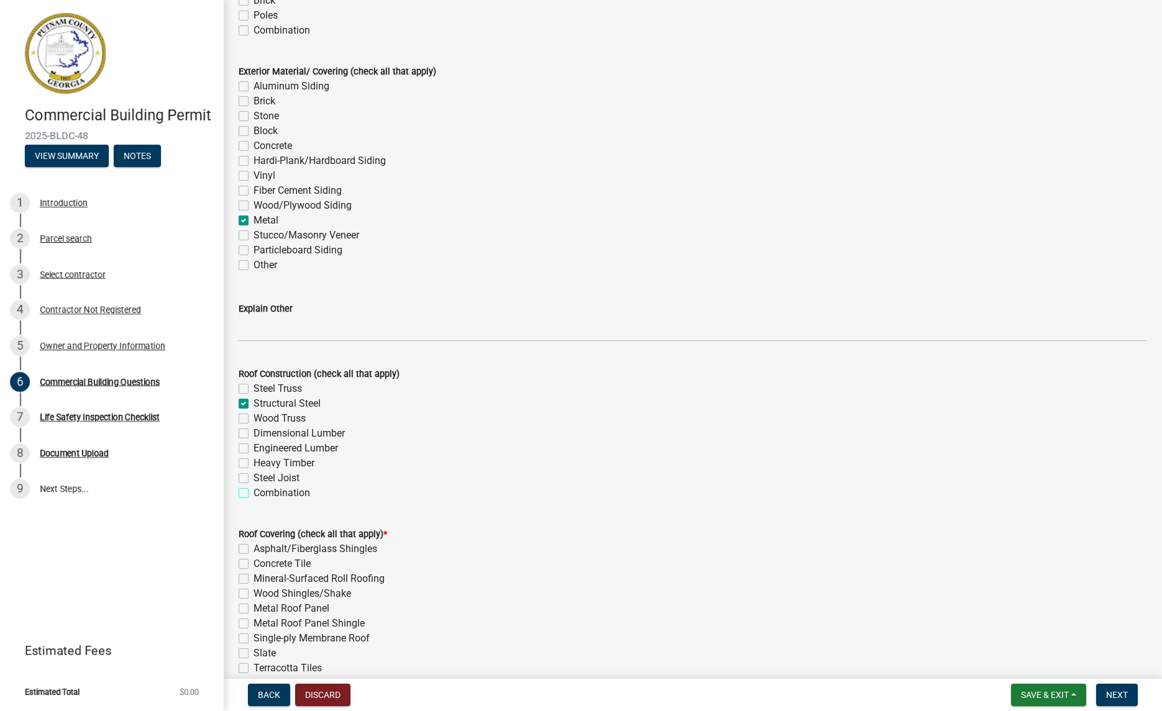
scroll to position [3019, 0]
click at [253, 609] on label "Metal Roof Panel" at bounding box center [291, 606] width 76 height 15
click at [253, 608] on input "Metal Roof Panel" at bounding box center [257, 603] width 8 height 8
checkbox input "true"
checkbox input "false"
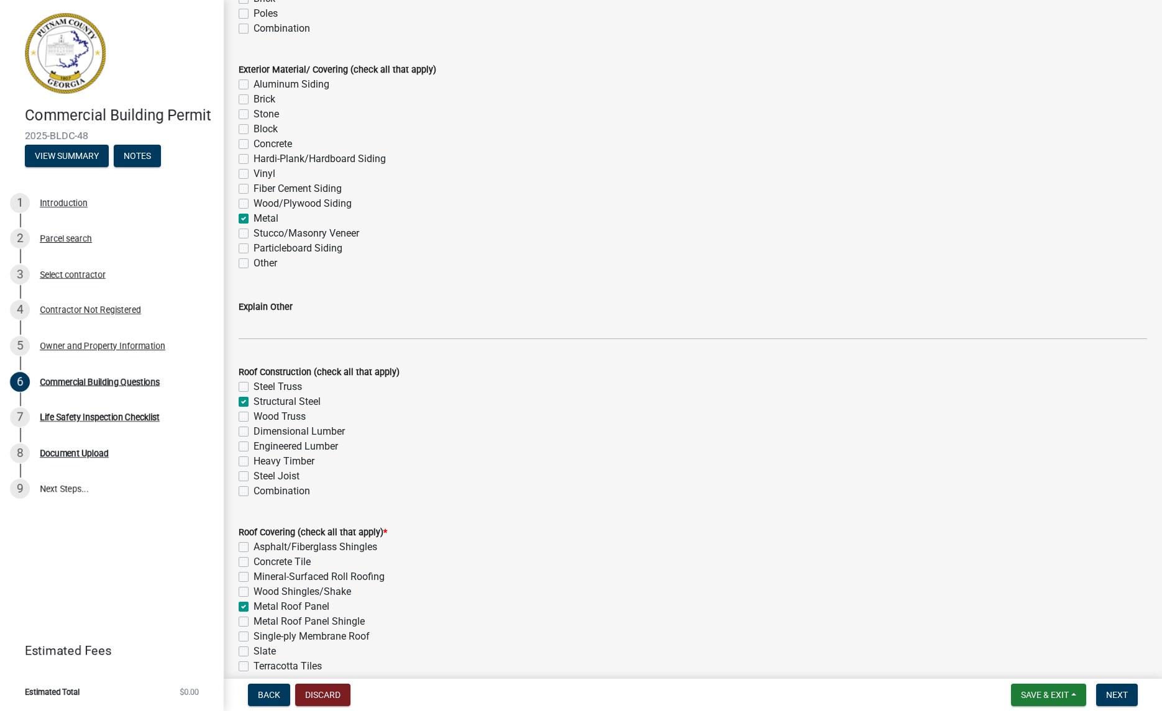
checkbox input "false"
checkbox input "true"
checkbox input "false"
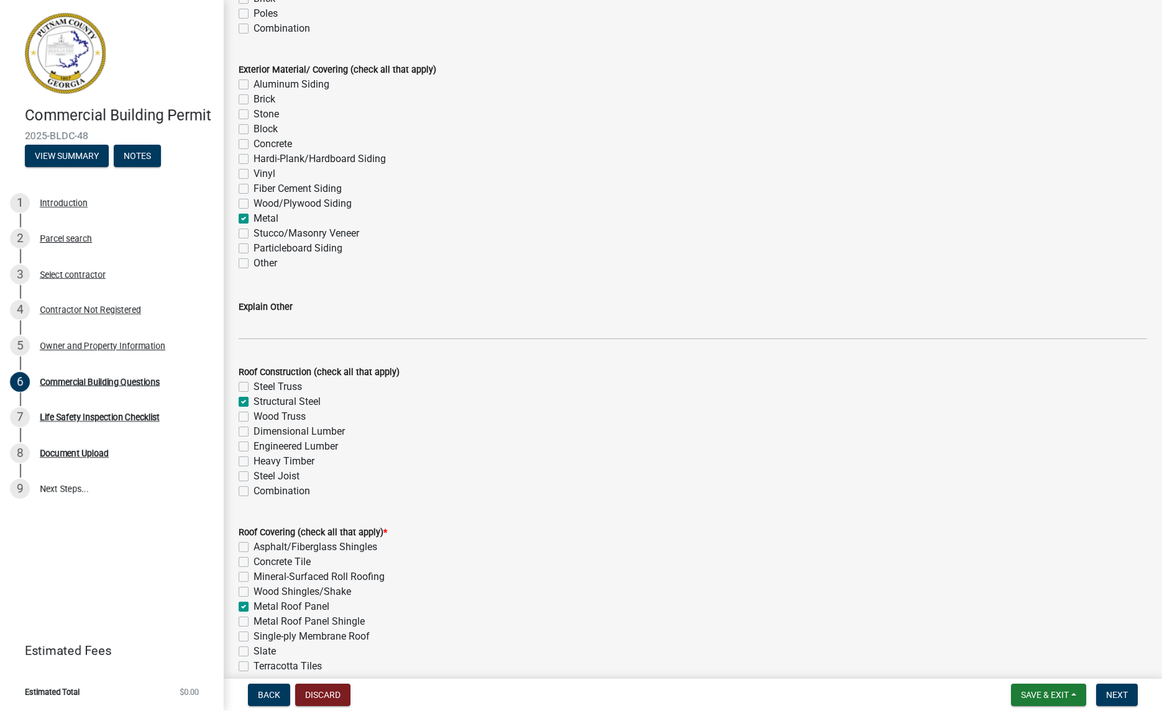
checkbox input "false"
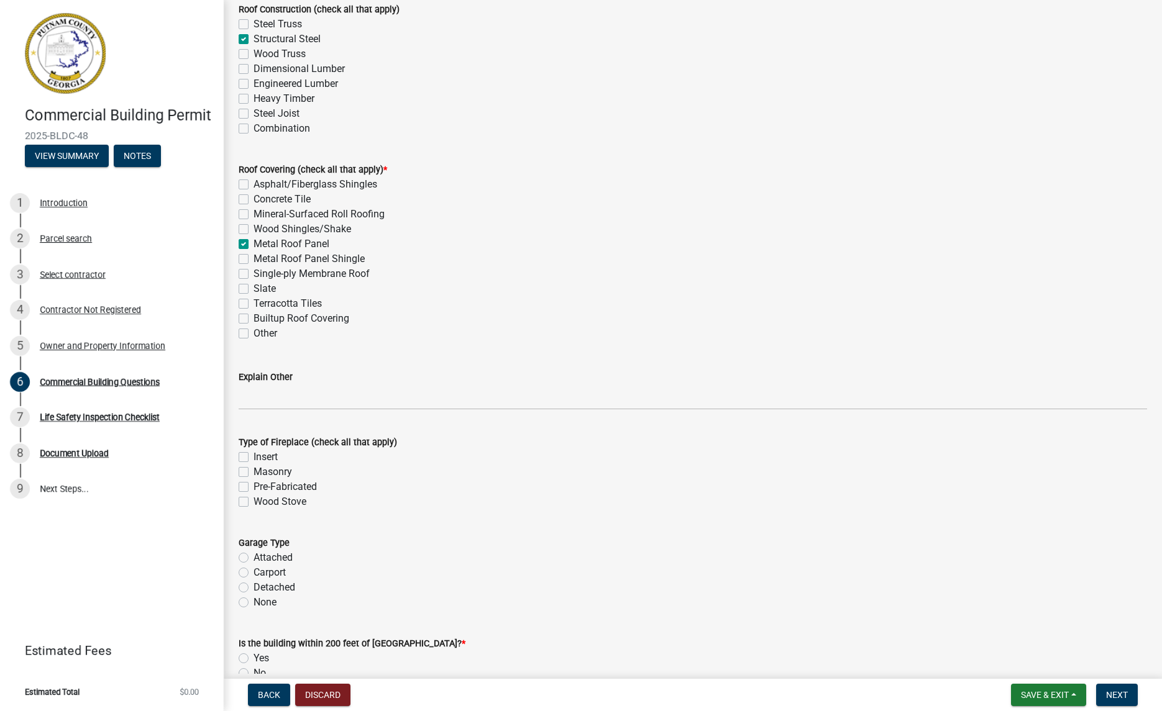
scroll to position [3385, 0]
click at [253, 599] on label "None" at bounding box center [264, 600] width 23 height 15
click at [253, 599] on input "None" at bounding box center [257, 597] width 8 height 8
radio input "true"
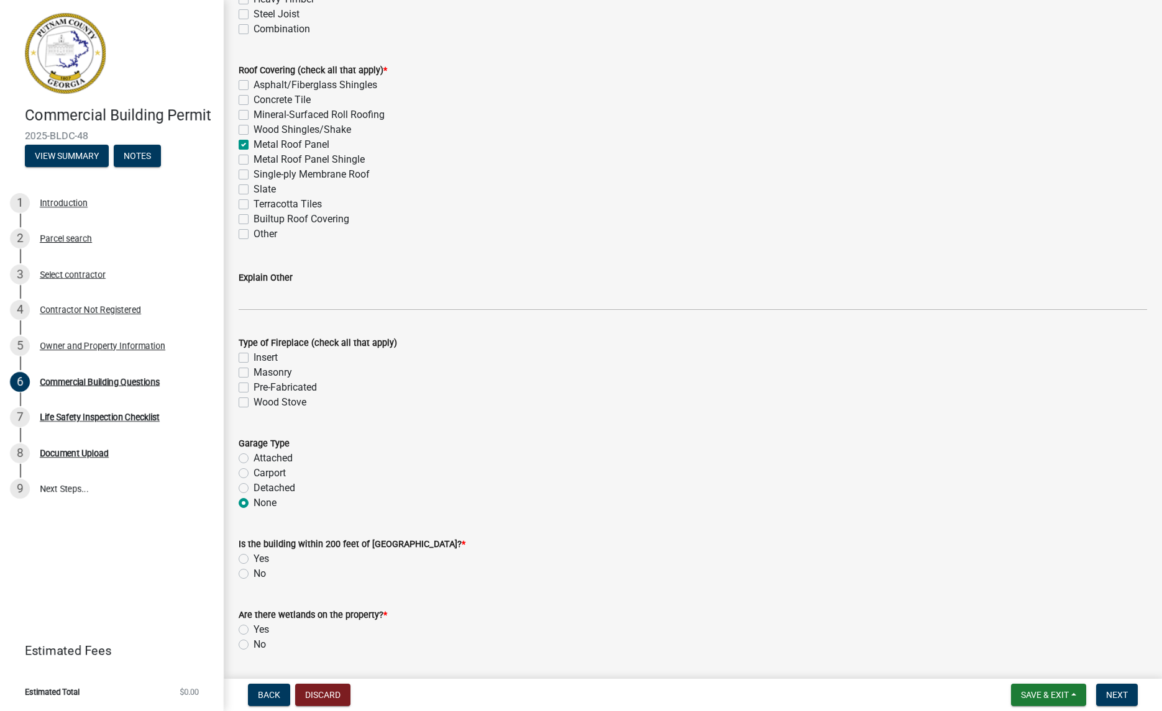
scroll to position [3487, 0]
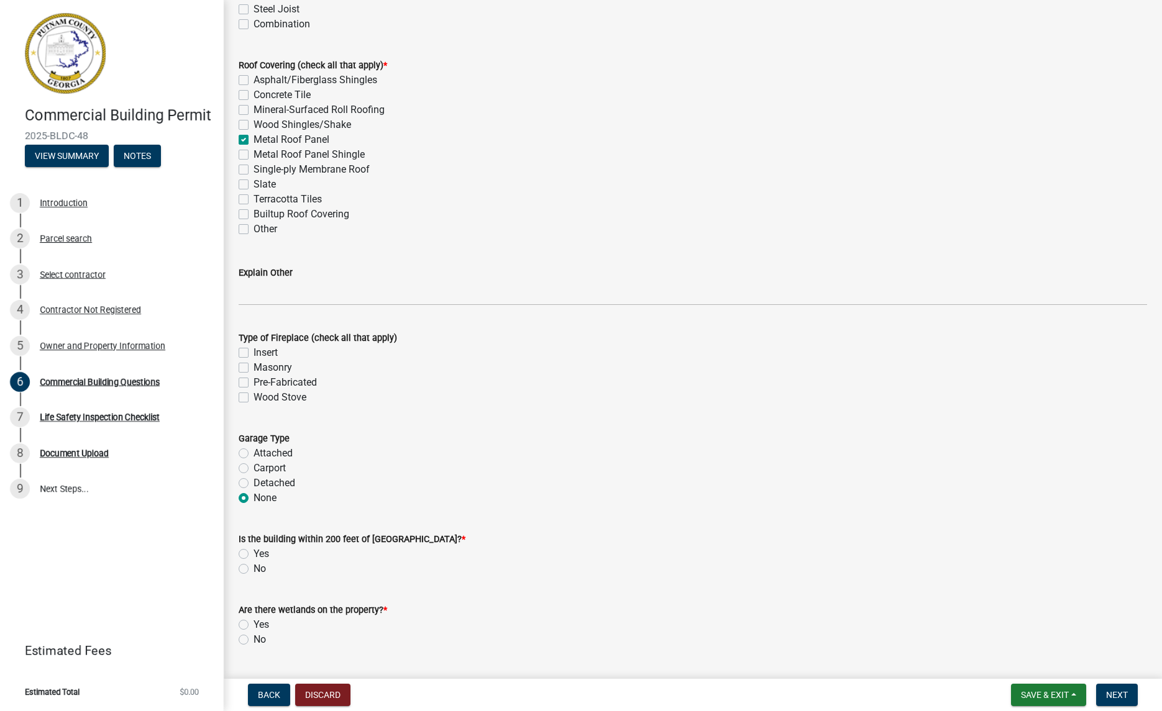
click at [253, 570] on label "No" at bounding box center [259, 569] width 12 height 15
click at [253, 570] on input "No" at bounding box center [257, 566] width 8 height 8
radio input "true"
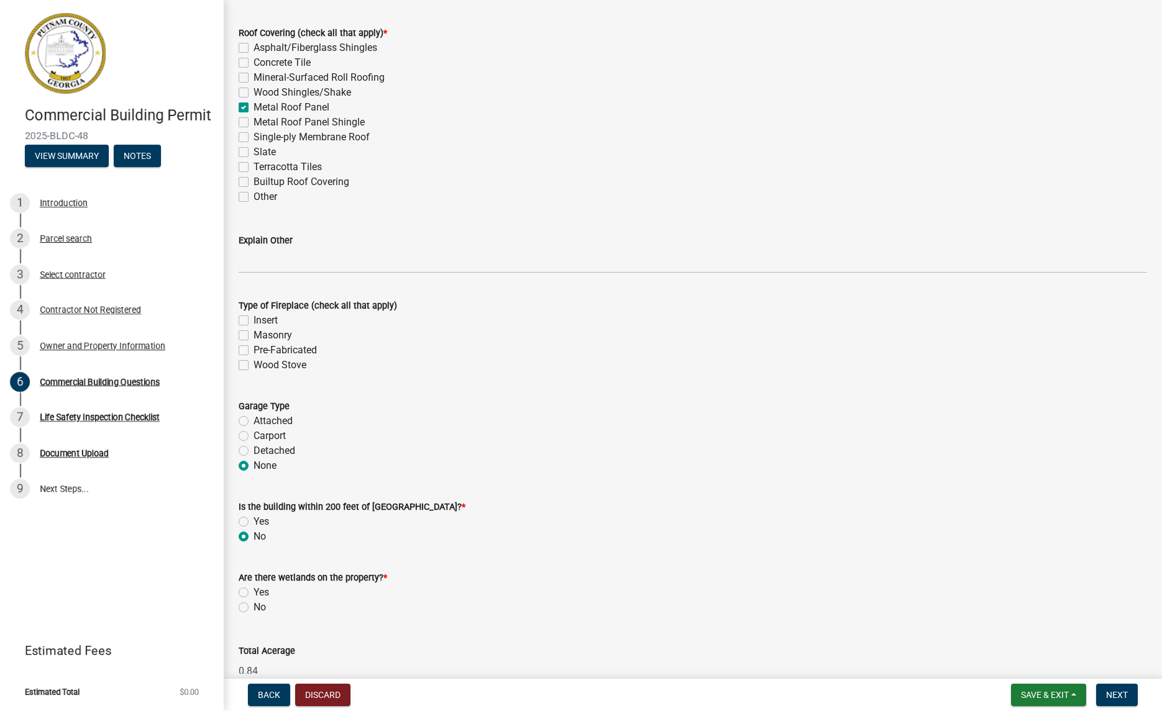
scroll to position [3525, 0]
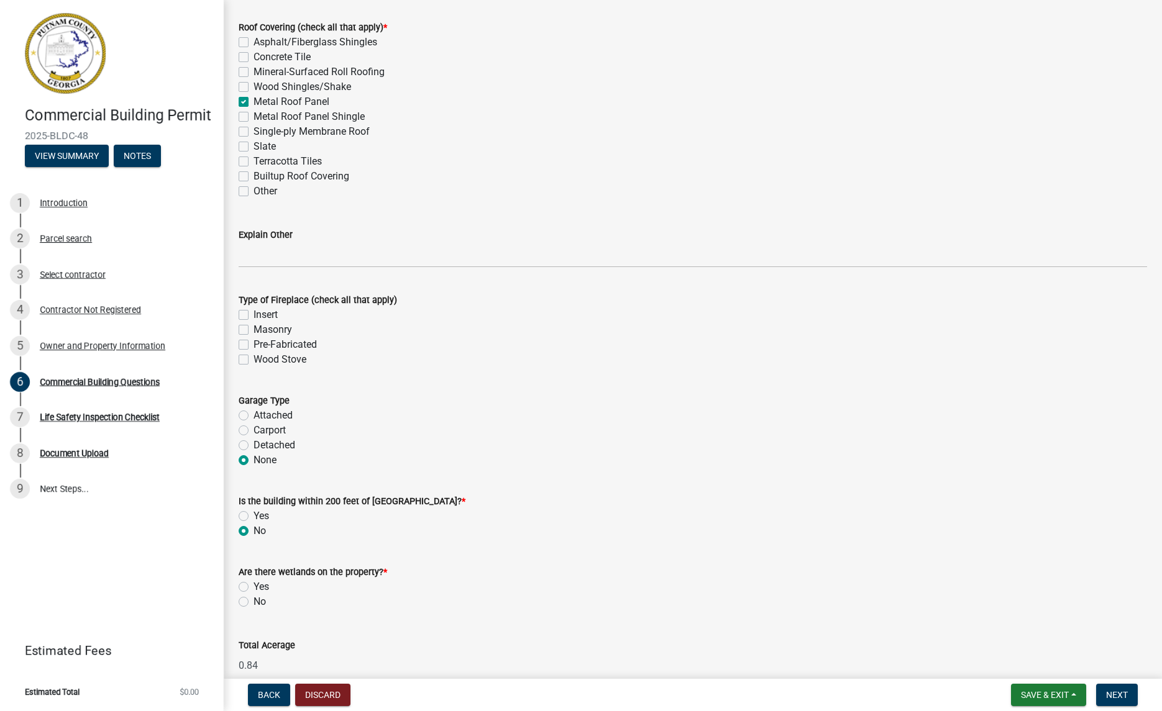
click at [253, 602] on label "No" at bounding box center [259, 601] width 12 height 15
click at [253, 602] on input "No" at bounding box center [257, 598] width 8 height 8
radio input "true"
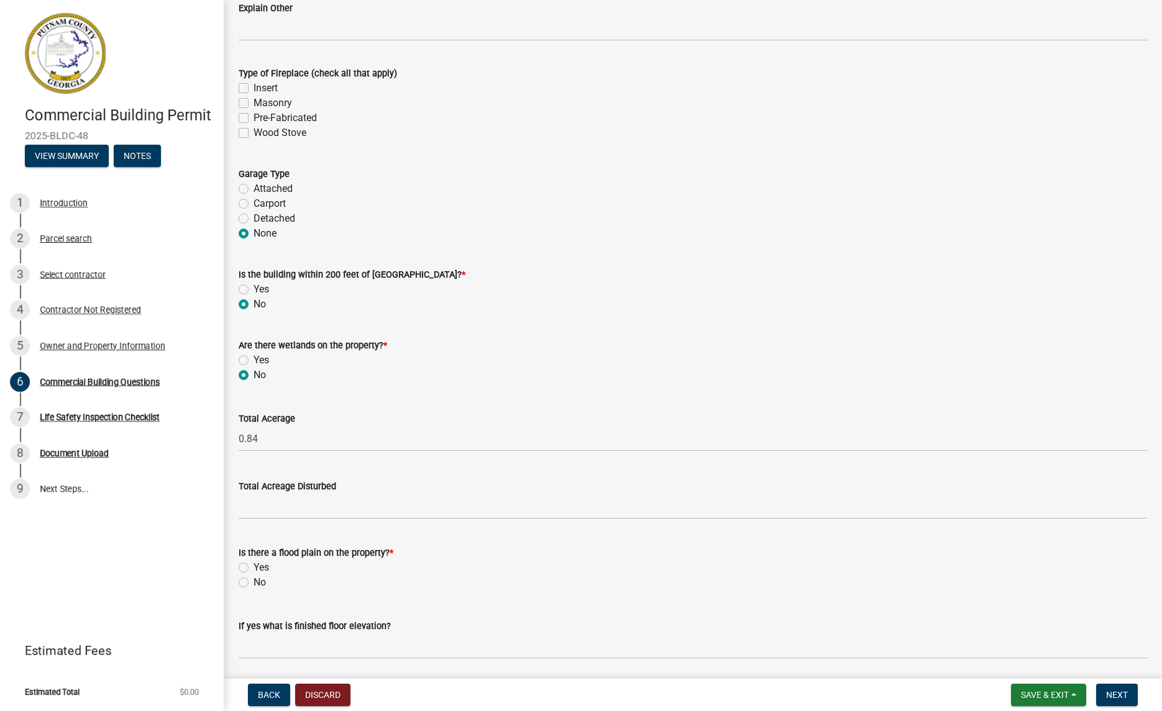
scroll to position [3753, 0]
click at [253, 580] on label "No" at bounding box center [259, 580] width 12 height 15
click at [253, 580] on input "No" at bounding box center [257, 577] width 8 height 8
radio input "true"
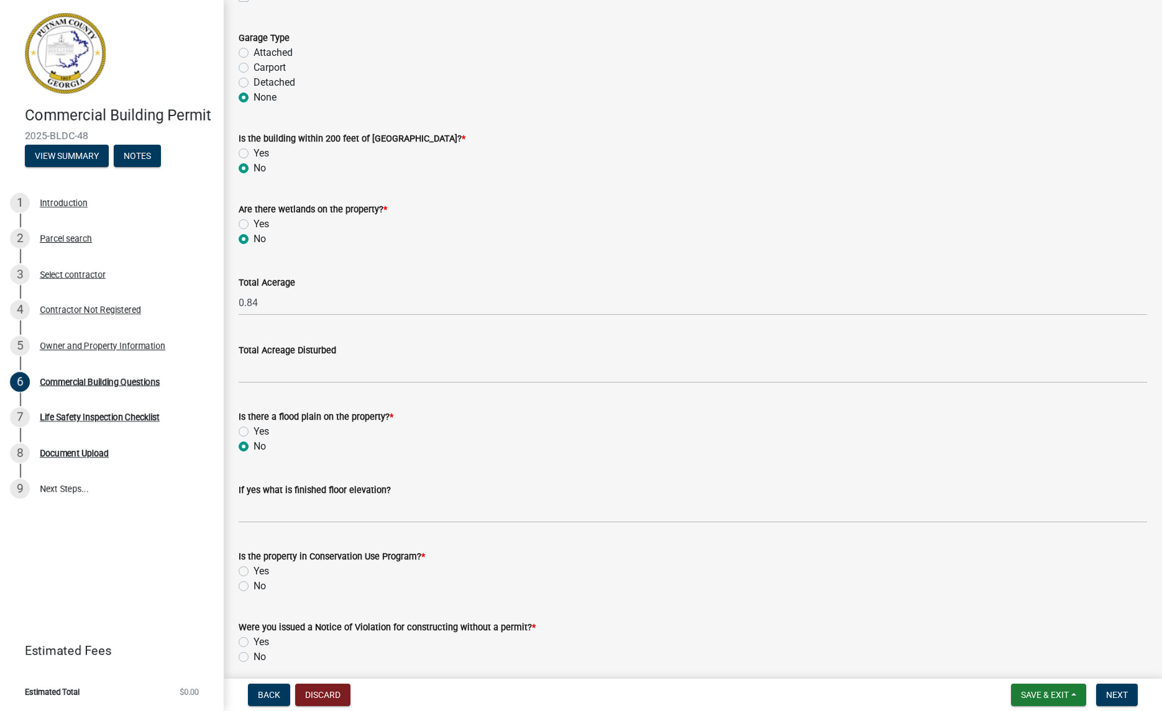
scroll to position [3890, 0]
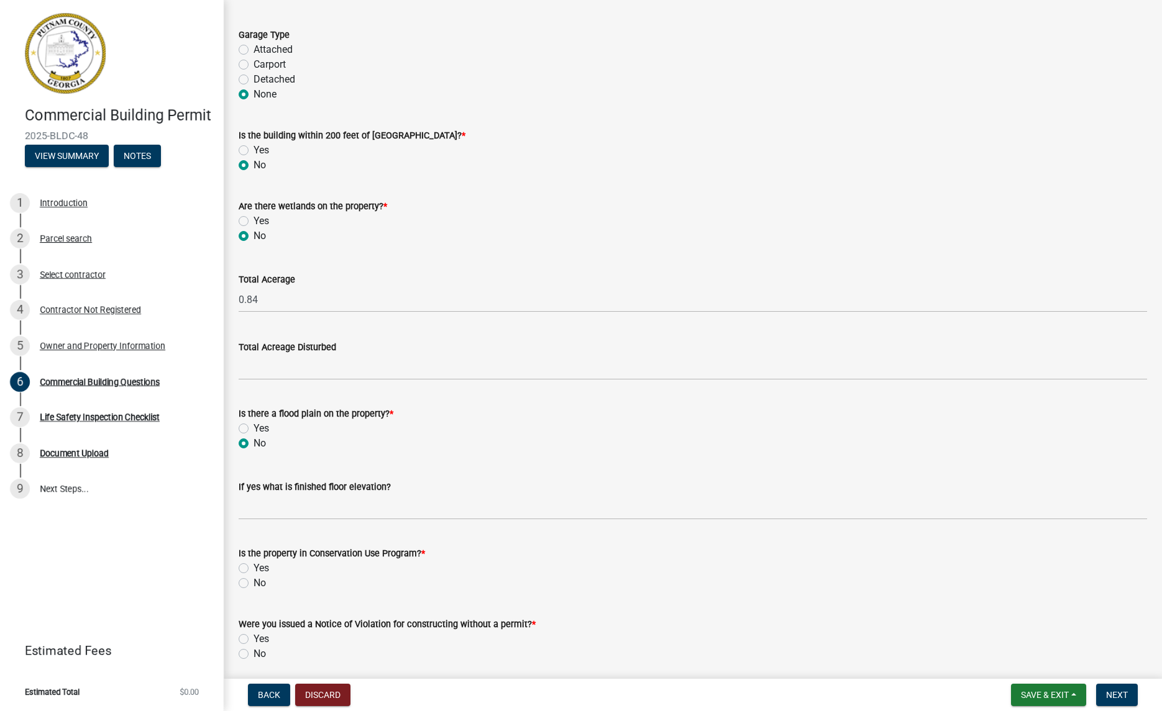
drag, startPoint x: 247, startPoint y: 582, endPoint x: 260, endPoint y: 584, distance: 13.8
click at [253, 582] on label "No" at bounding box center [259, 583] width 12 height 15
click at [253, 582] on input "No" at bounding box center [257, 580] width 8 height 8
radio input "true"
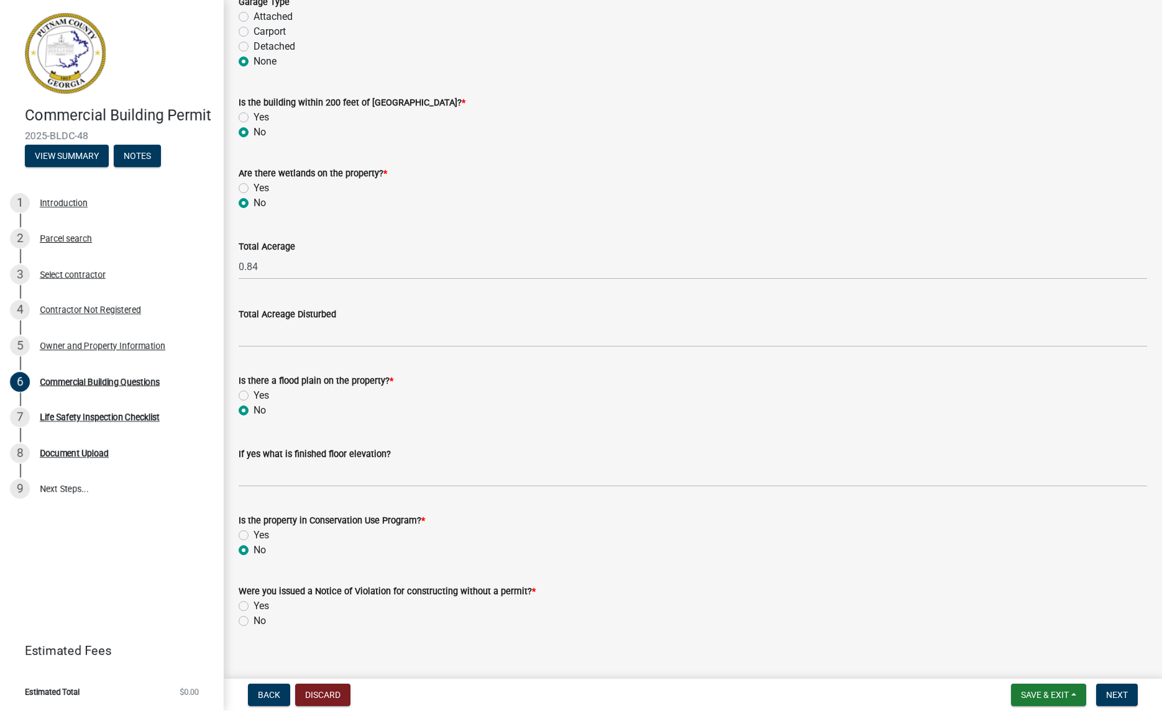
scroll to position [3938, 0]
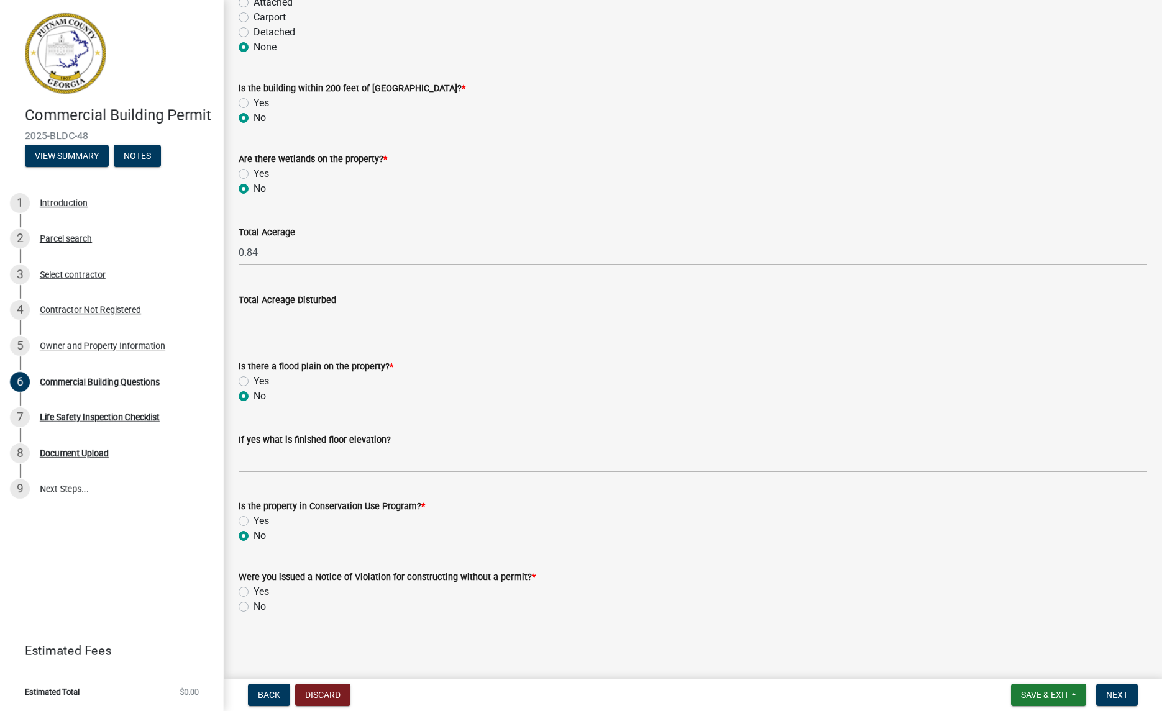
click at [253, 606] on label "No" at bounding box center [259, 606] width 12 height 15
click at [253, 606] on input "No" at bounding box center [257, 603] width 8 height 8
radio input "true"
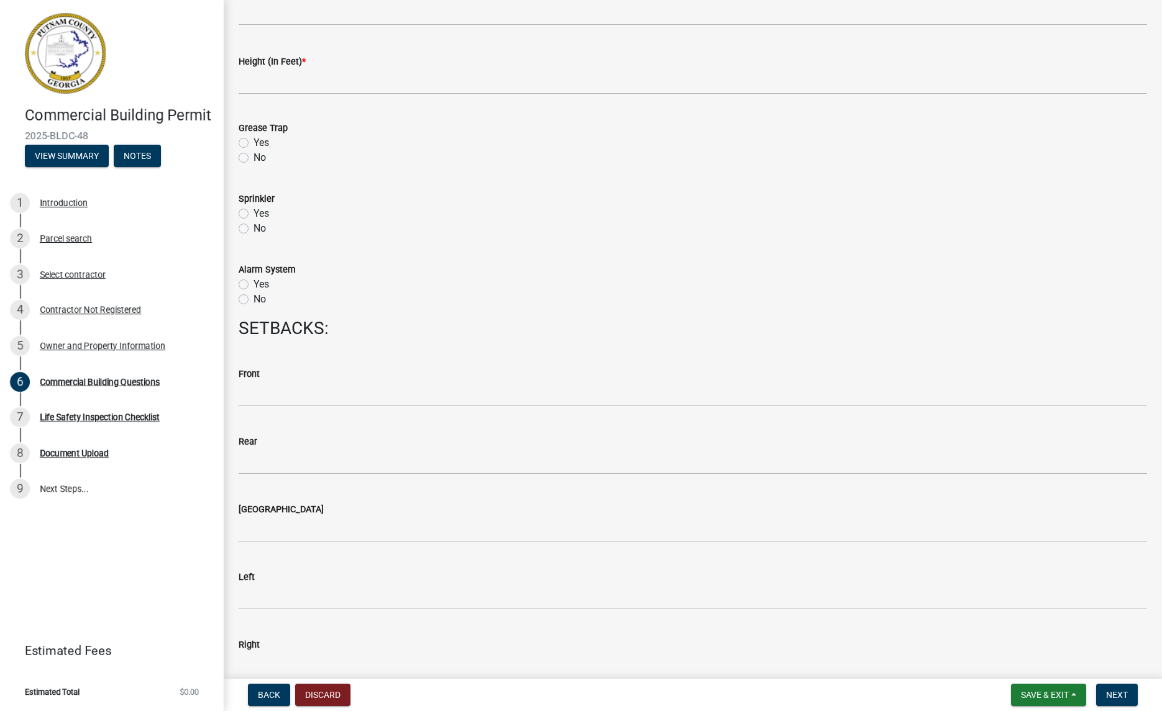
scroll to position [1327, 0]
click at [253, 299] on label "No" at bounding box center [259, 301] width 12 height 15
click at [253, 299] on input "No" at bounding box center [257, 298] width 8 height 8
radio input "true"
click at [253, 227] on label "No" at bounding box center [259, 231] width 12 height 15
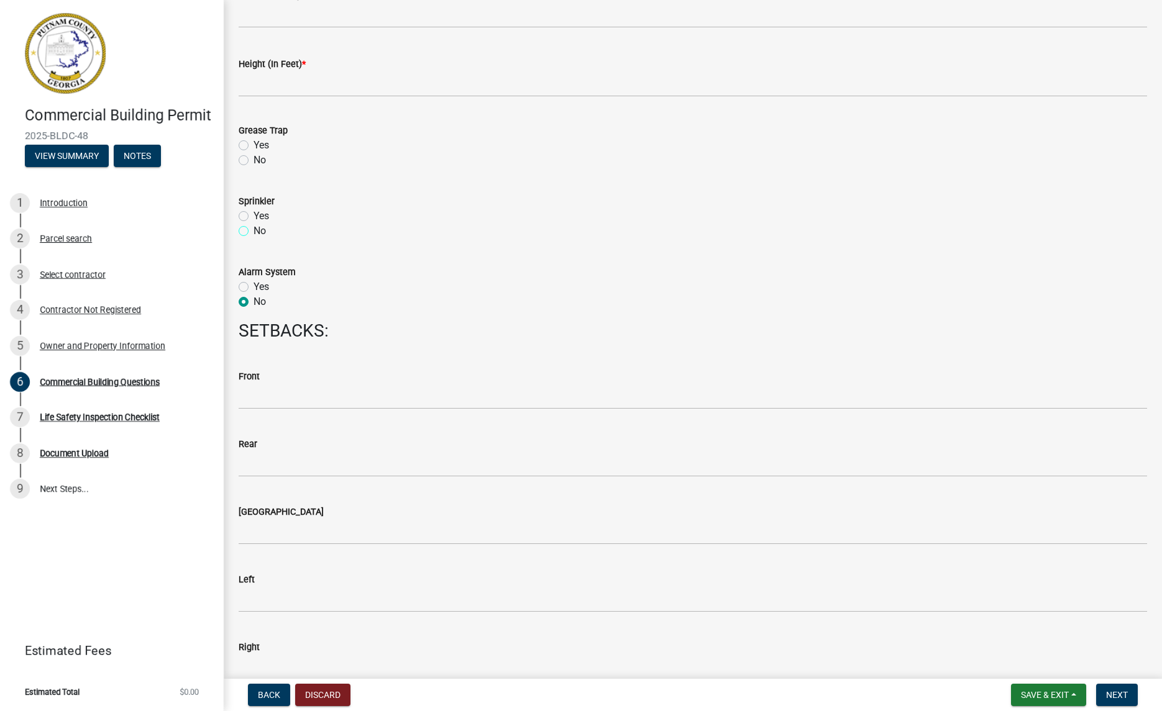
click at [253, 227] on input "No" at bounding box center [257, 228] width 8 height 8
radio input "true"
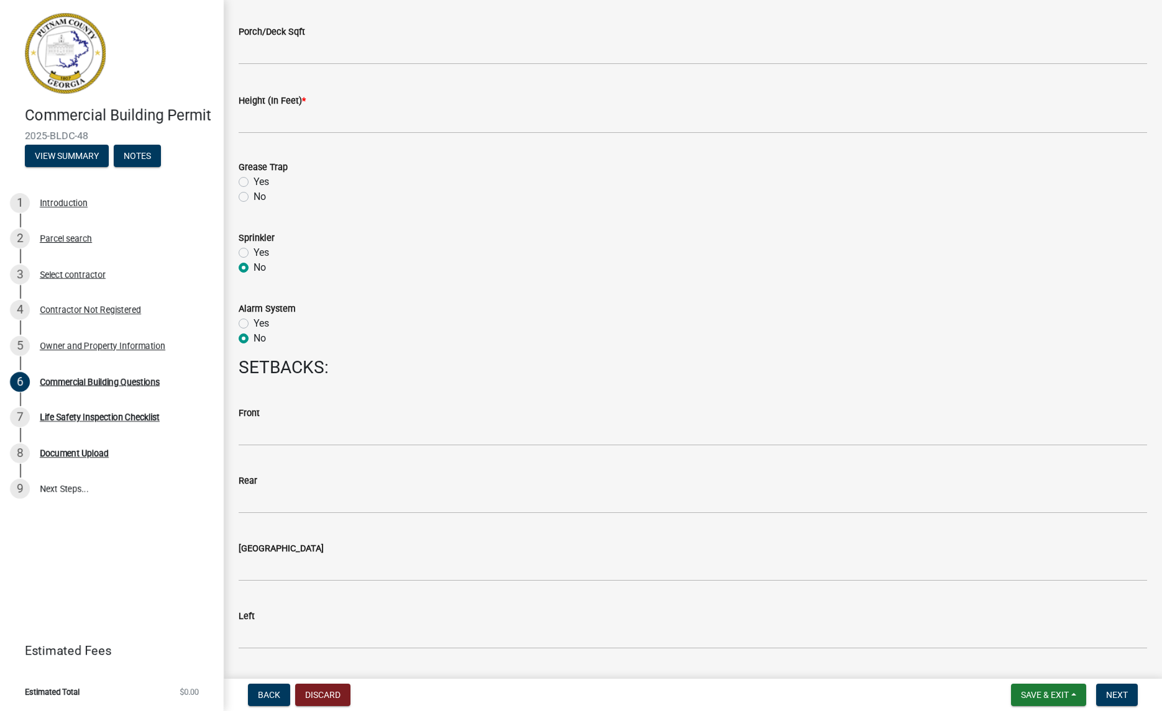
scroll to position [1286, 0]
click at [253, 201] on label "No" at bounding box center [259, 201] width 12 height 15
click at [253, 201] on input "No" at bounding box center [257, 198] width 8 height 8
radio input "true"
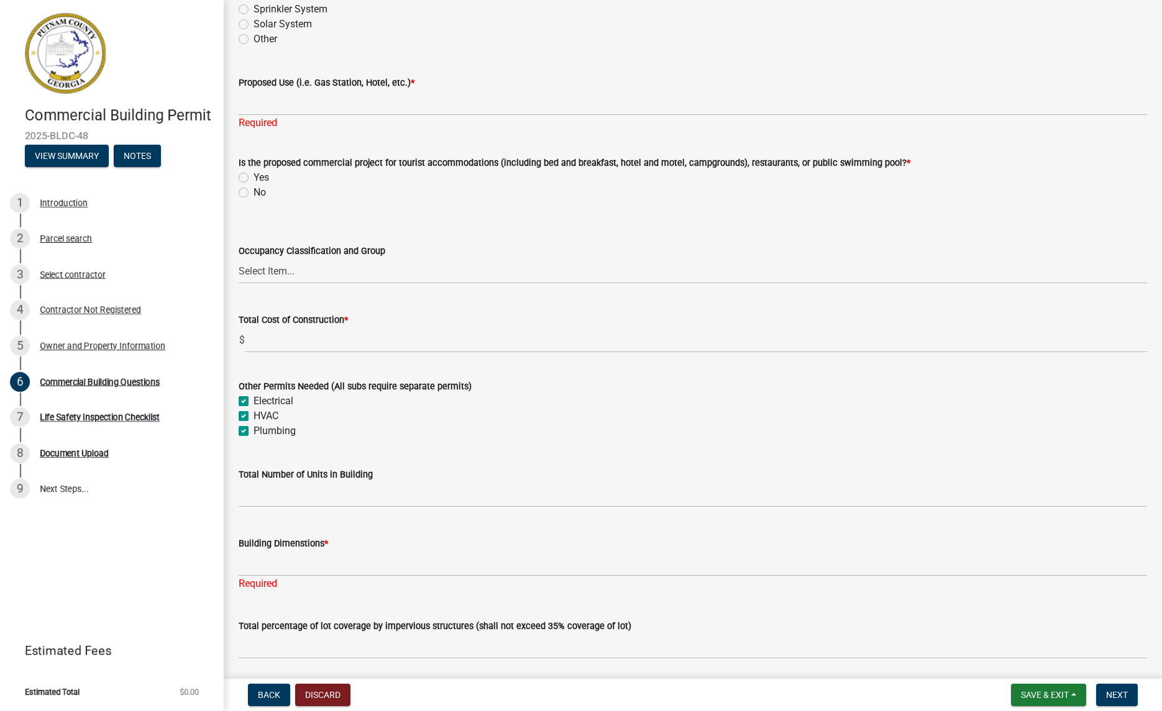
scroll to position [344, 0]
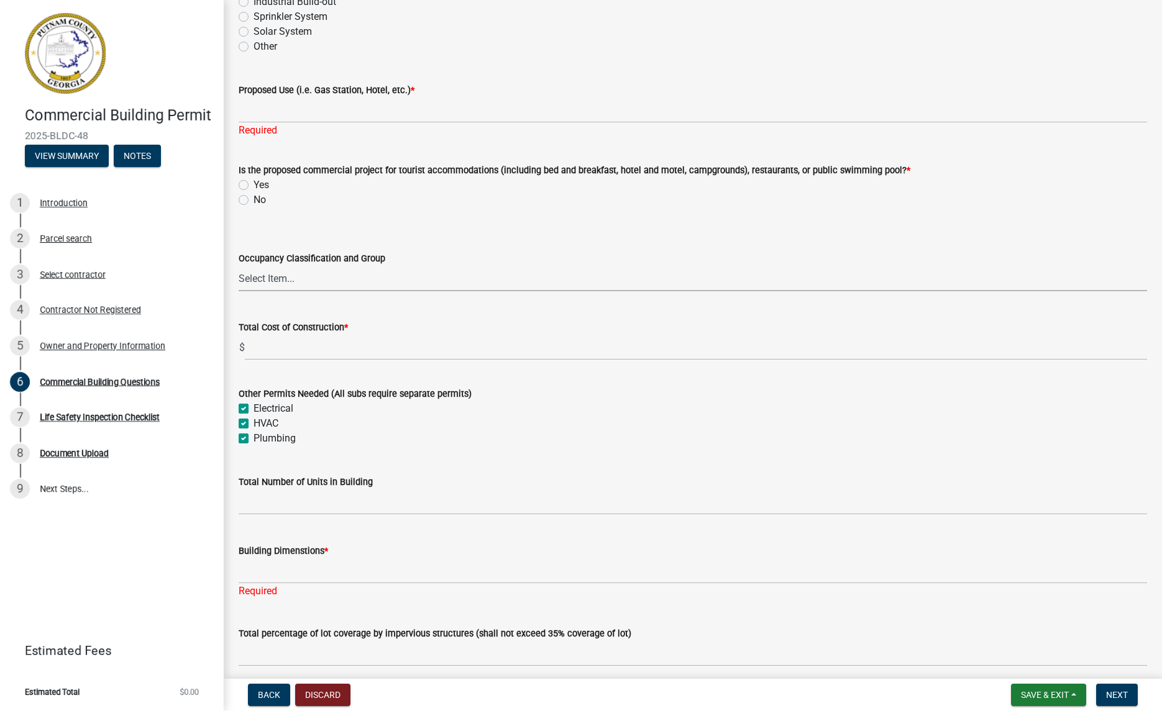
click at [303, 273] on select "Select Item... A-1 A-2 A-3 A-4 A-5 B M E F-1 F-2 R-1 R-2 R-3 R-4 H-1 H-2 H-4 H-…" at bounding box center [693, 278] width 908 height 25
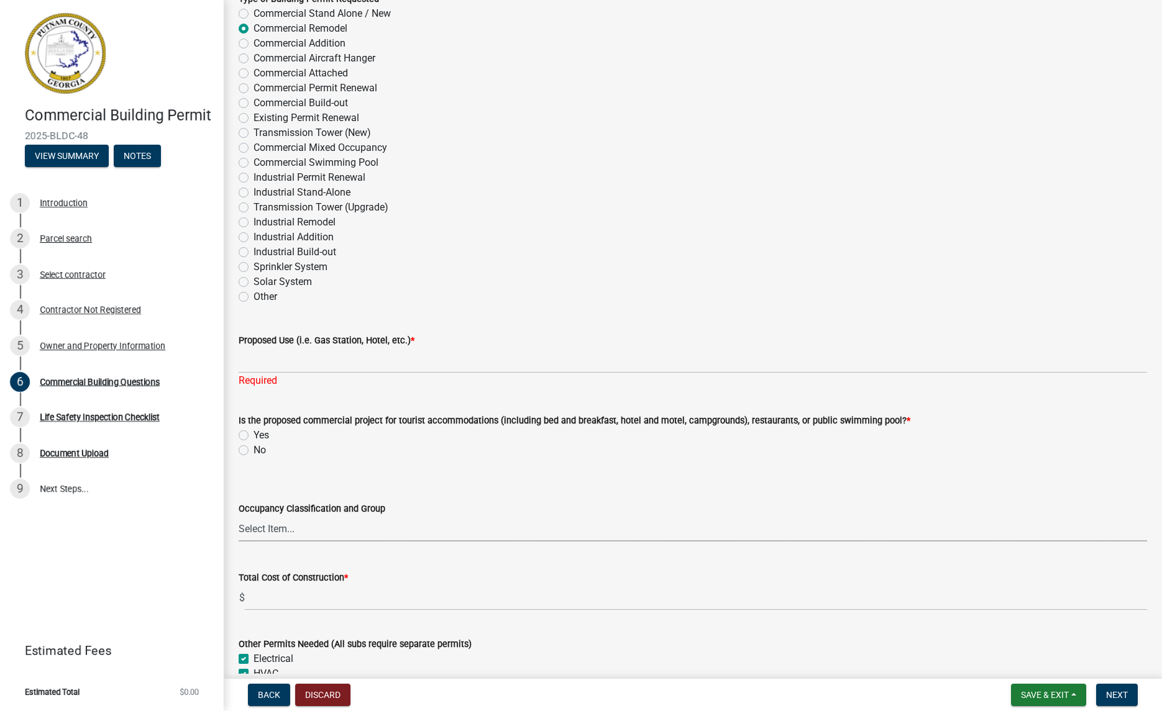
scroll to position [91, 0]
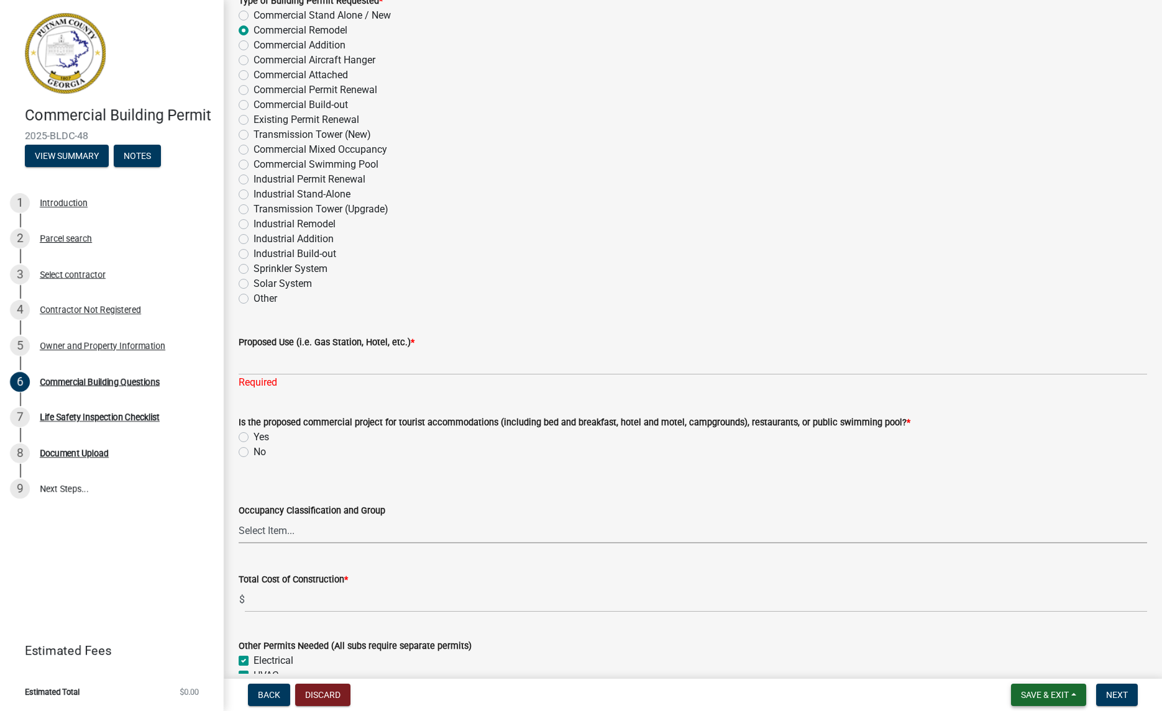
click at [1068, 696] on span "Save & Exit" at bounding box center [1045, 695] width 48 height 10
click at [1005, 639] on button "Save" at bounding box center [1035, 633] width 99 height 30
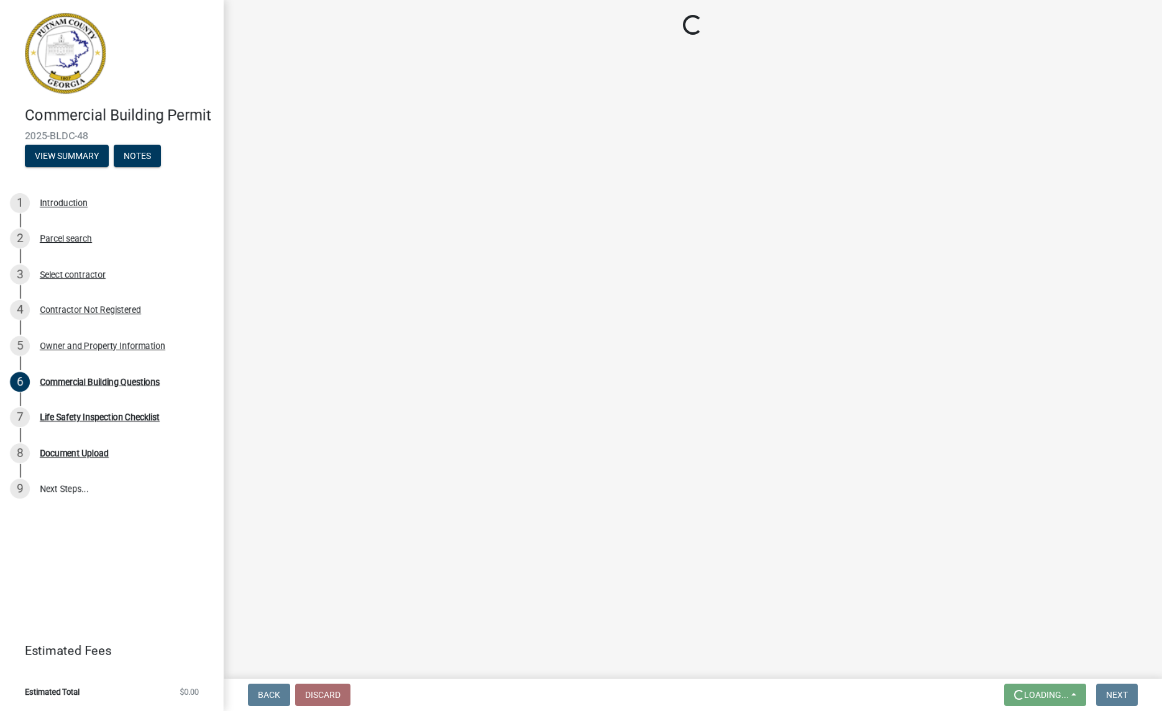
scroll to position [0, 0]
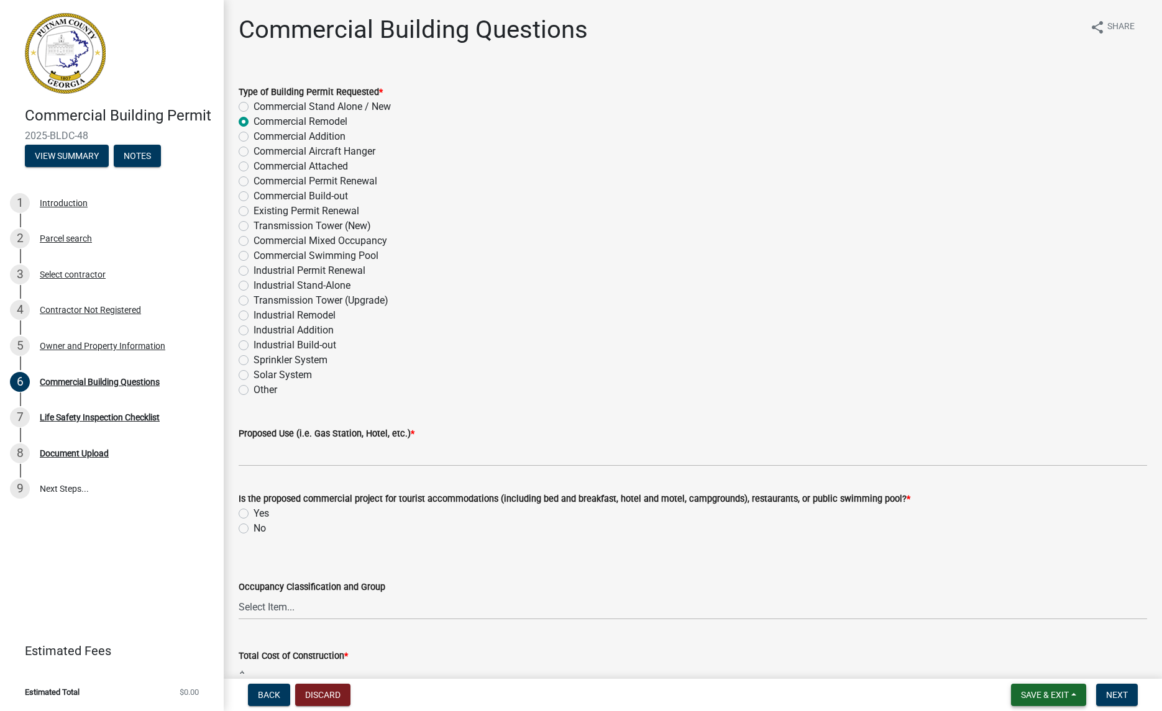
click at [1022, 698] on span "Save & Exit" at bounding box center [1045, 695] width 48 height 10
click at [1022, 659] on button "Save & Exit" at bounding box center [1035, 663] width 99 height 30
